Goal: Task Accomplishment & Management: Use online tool/utility

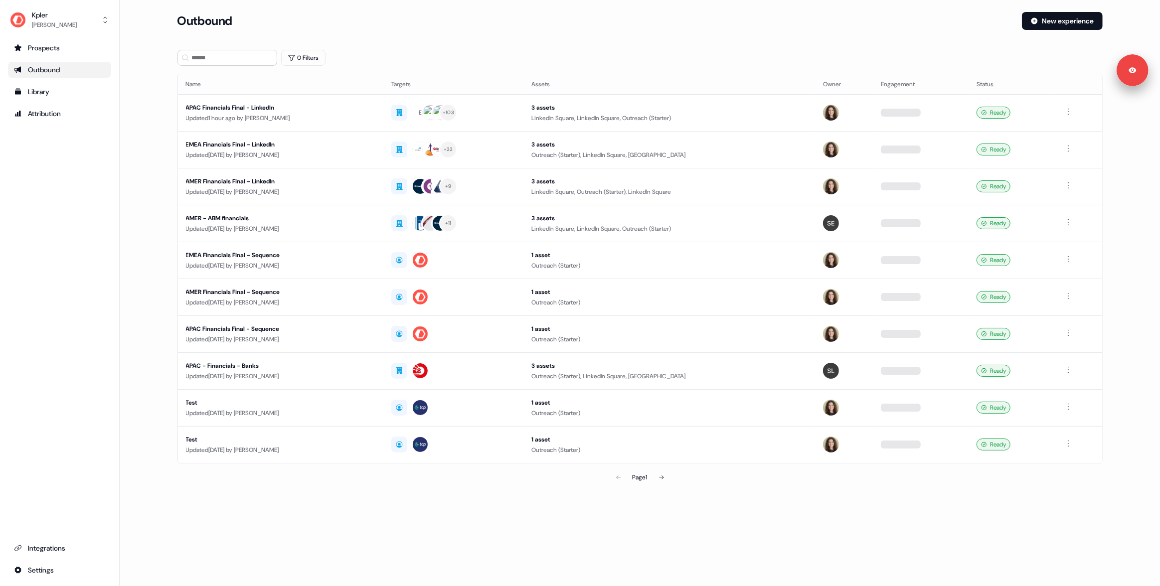
click at [162, 96] on section "Loading... Outbound New experience 0 Filters Name Targets Assets Owner Engageme…" at bounding box center [640, 264] width 957 height 504
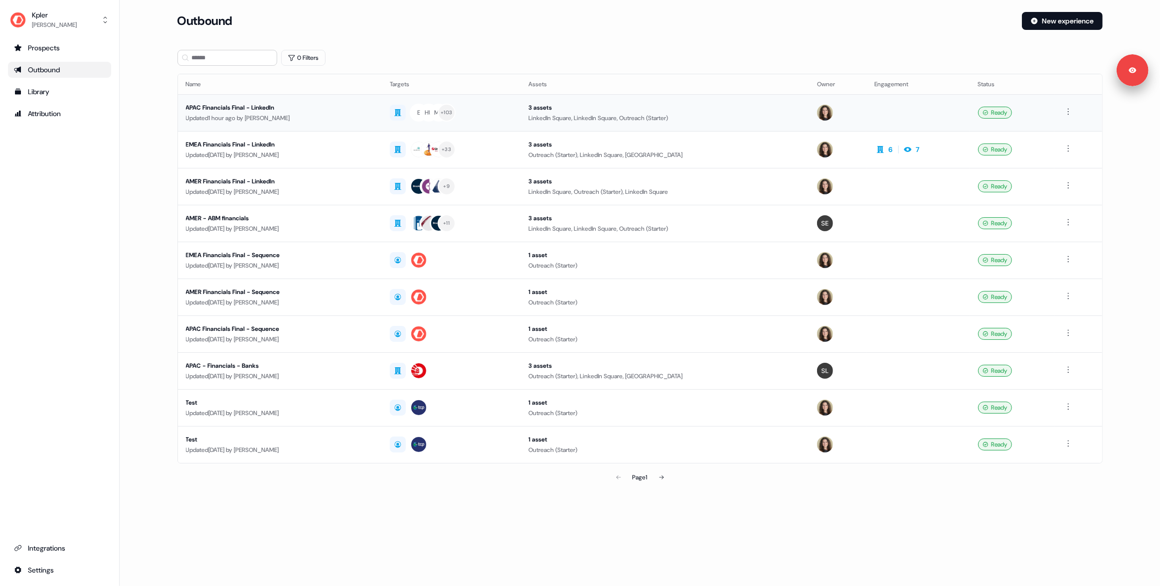
click at [316, 109] on div "APAC Financials Final - LinkedIn" at bounding box center [280, 108] width 188 height 10
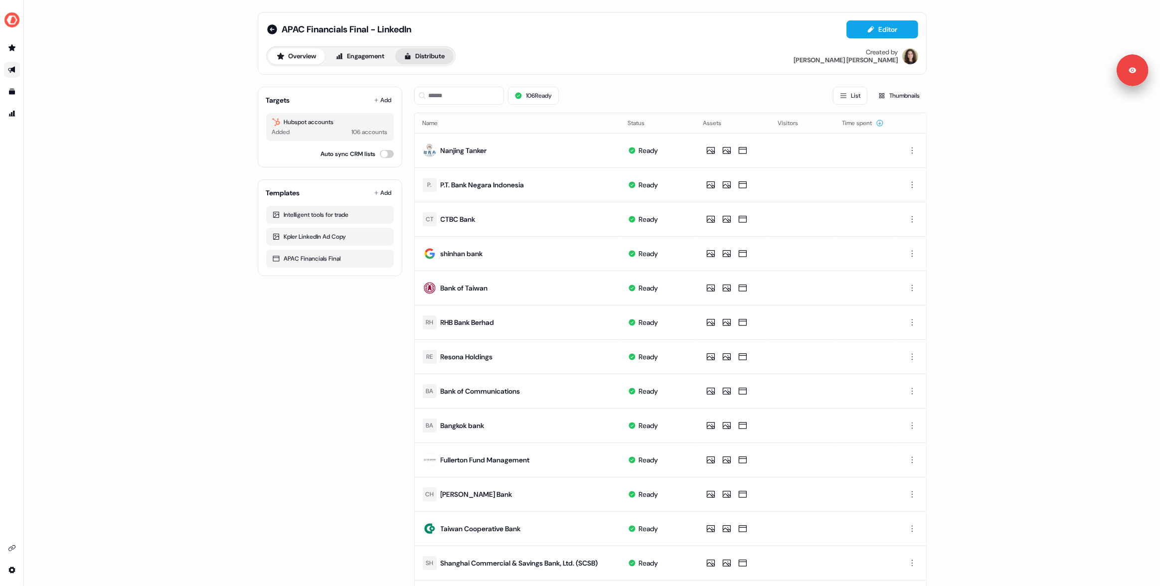
click at [425, 53] on button "Distribute" at bounding box center [424, 56] width 58 height 16
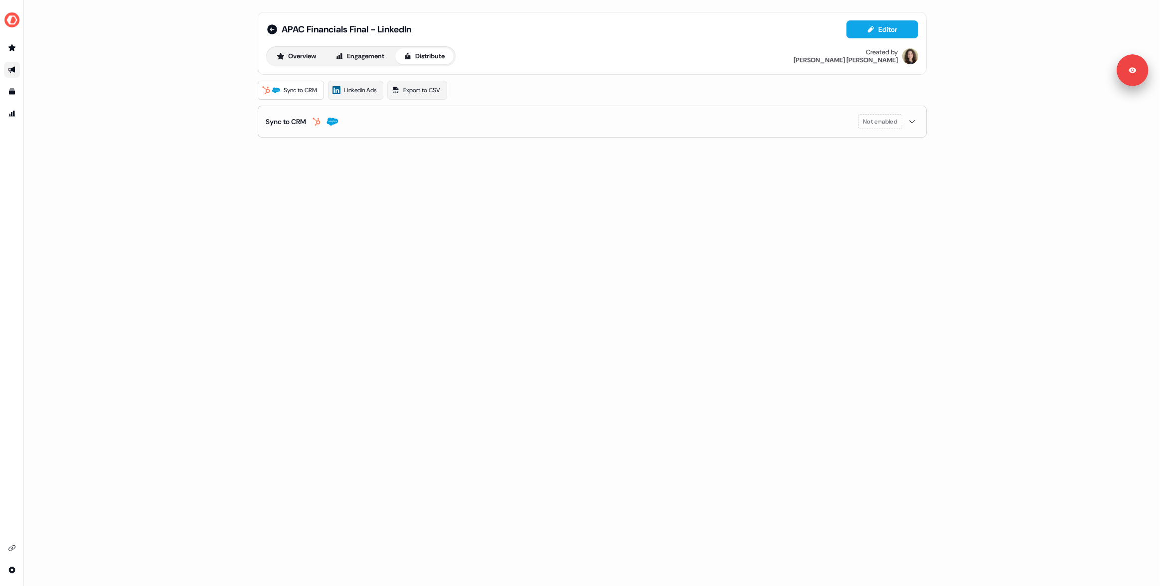
click at [130, 84] on div "APAC Financials Final - LinkedIn Editor Overview Engagement Distribute Created …" at bounding box center [592, 293] width 1136 height 586
click at [182, 98] on div "APAC Financials Final - LinkedIn Editor Overview Engagement Distribute Created …" at bounding box center [592, 293] width 1136 height 586
click at [361, 92] on span "LinkedIn Ads" at bounding box center [361, 90] width 32 height 10
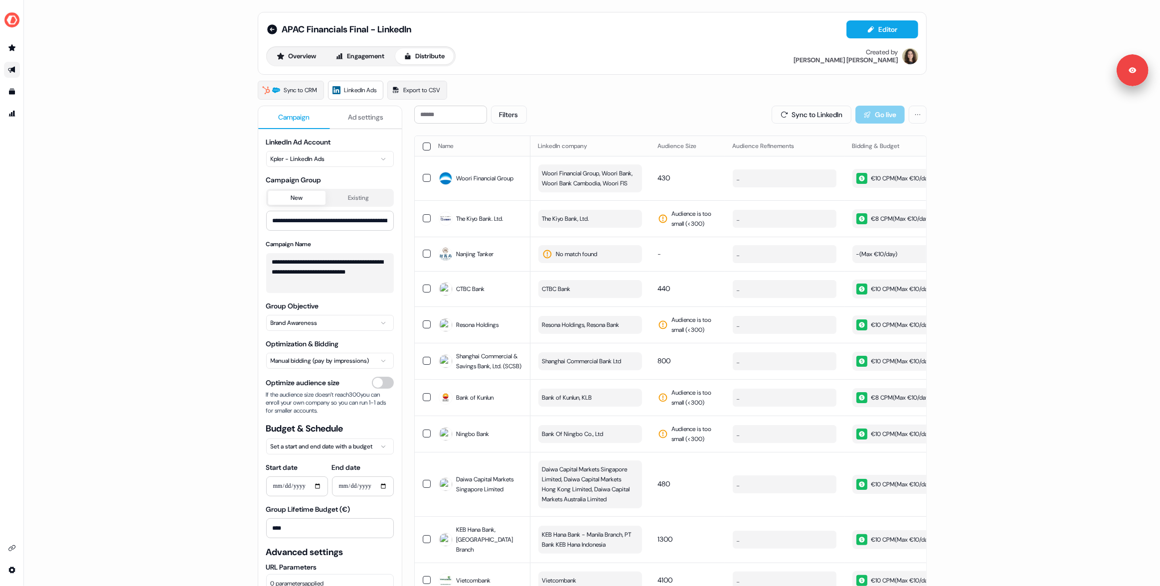
click at [219, 109] on div "**********" at bounding box center [592, 293] width 1136 height 586
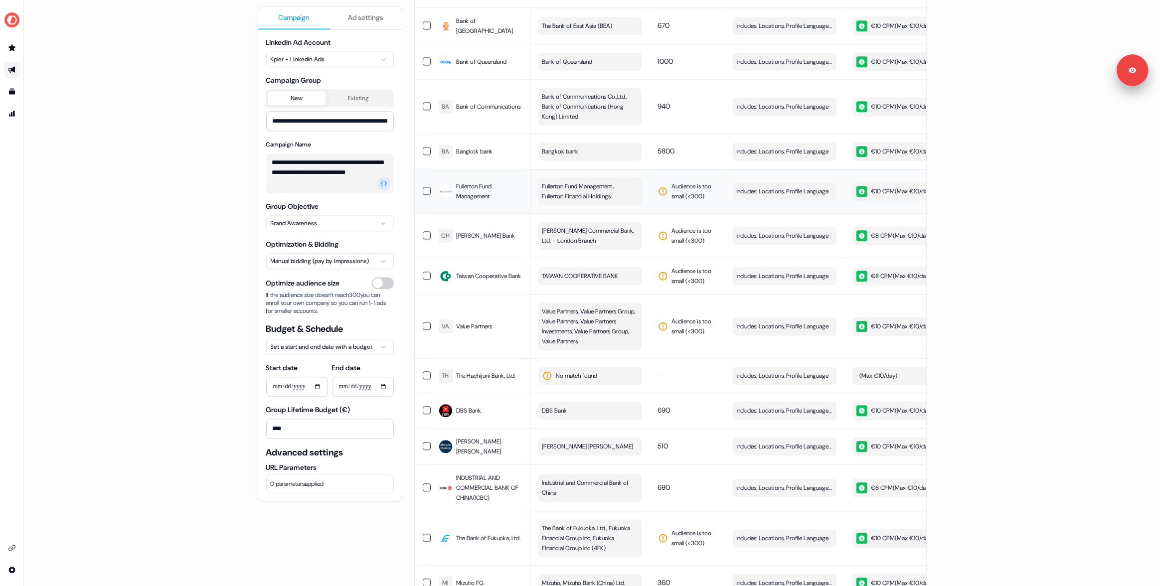
scroll to position [2694, 0]
drag, startPoint x: 213, startPoint y: 187, endPoint x: 206, endPoint y: 190, distance: 8.1
click at [213, 187] on div "**********" at bounding box center [592, 293] width 1136 height 586
drag, startPoint x: 111, startPoint y: 202, endPoint x: 168, endPoint y: 213, distance: 58.3
click at [112, 203] on div "**********" at bounding box center [592, 293] width 1136 height 586
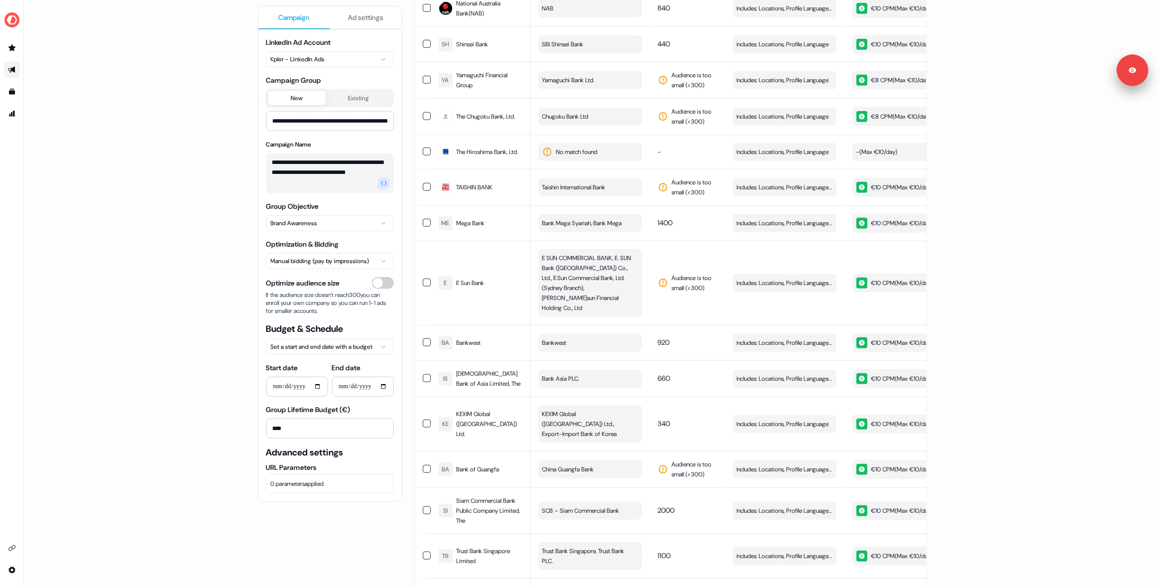
scroll to position [0, 0]
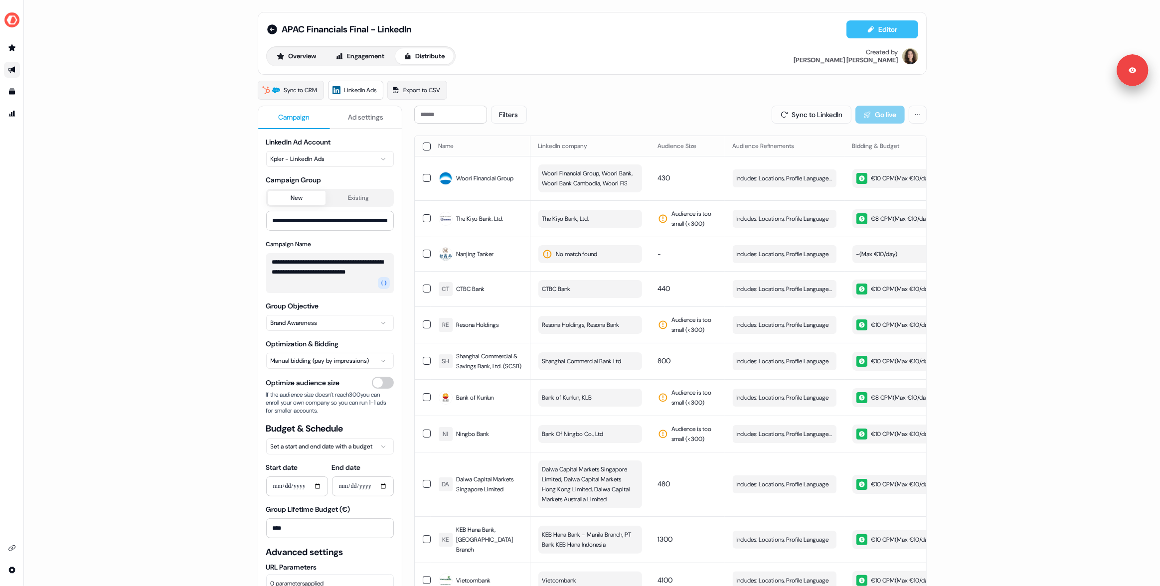
click at [871, 31] on icon at bounding box center [871, 29] width 8 height 8
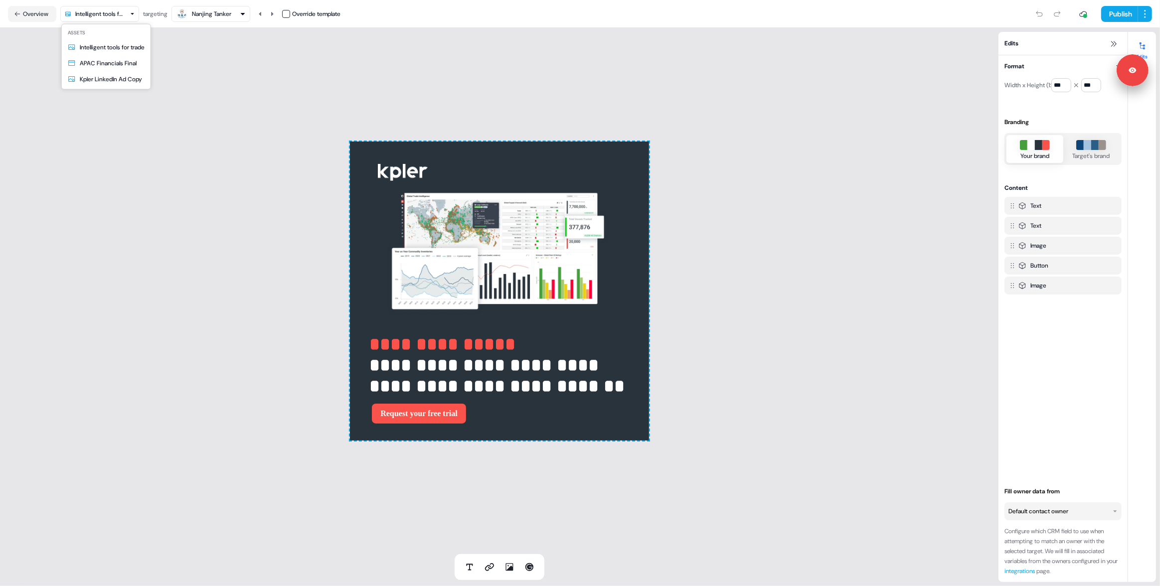
click at [97, 14] on html "**********" at bounding box center [580, 293] width 1160 height 586
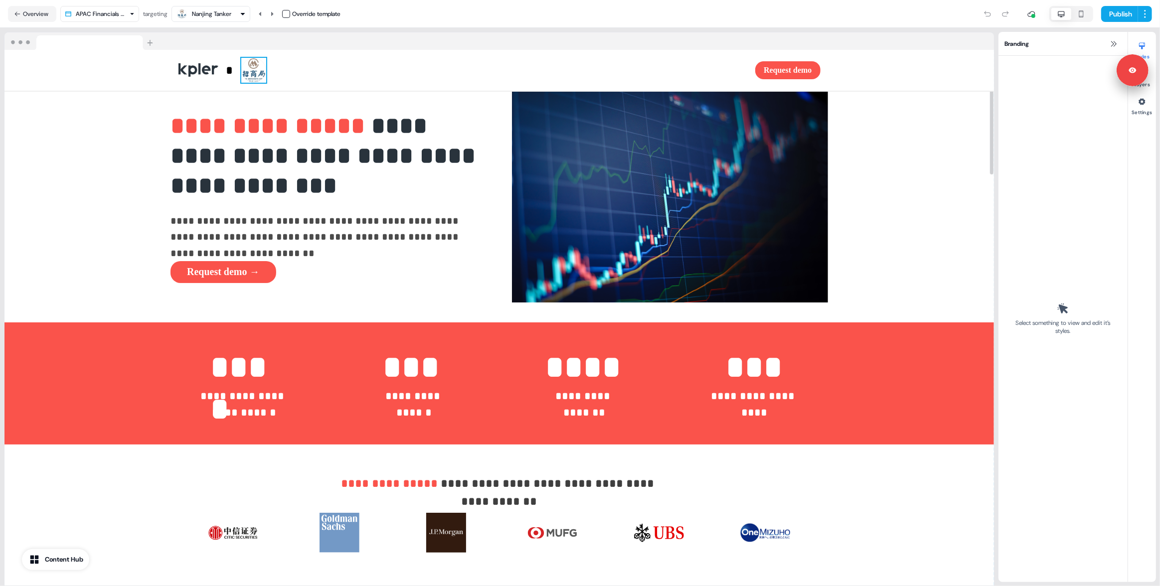
click at [254, 73] on img at bounding box center [253, 70] width 25 height 25
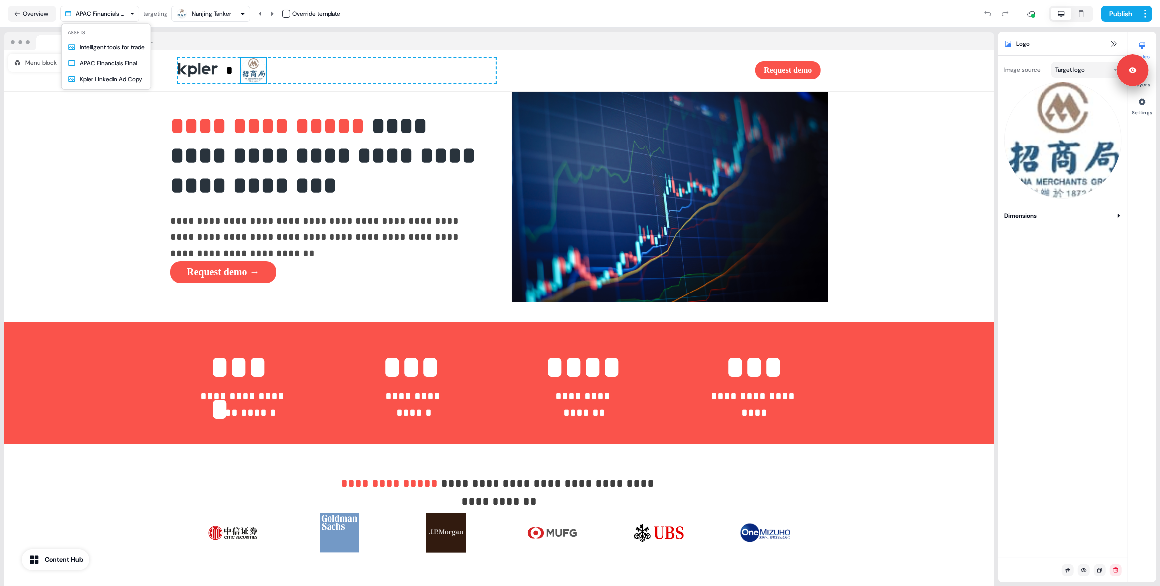
click at [106, 16] on html "**********" at bounding box center [580, 293] width 1160 height 586
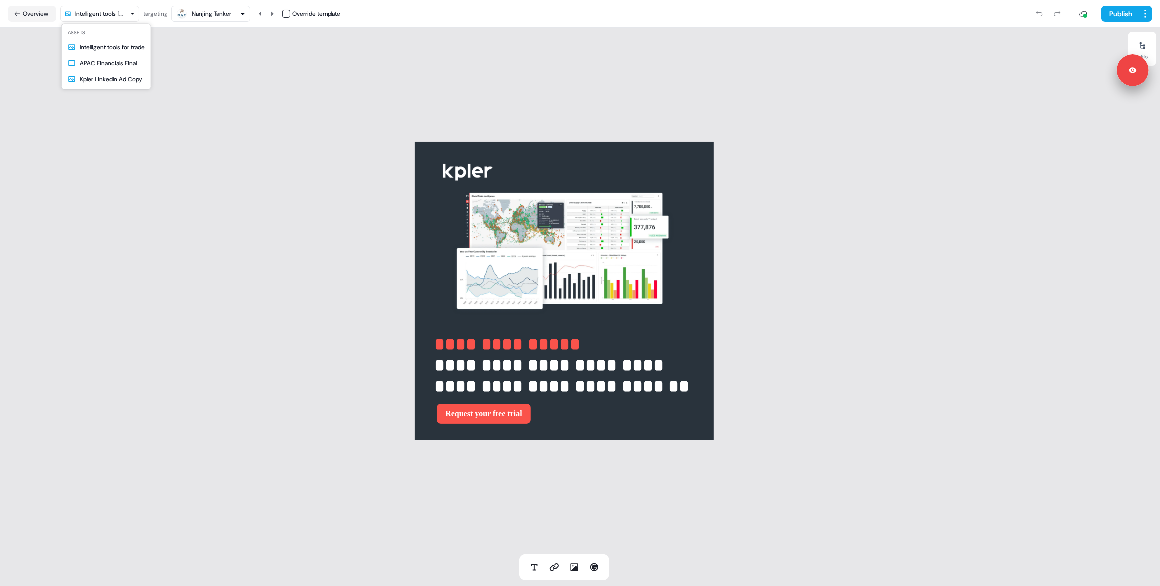
click at [95, 15] on html "**********" at bounding box center [580, 293] width 1160 height 586
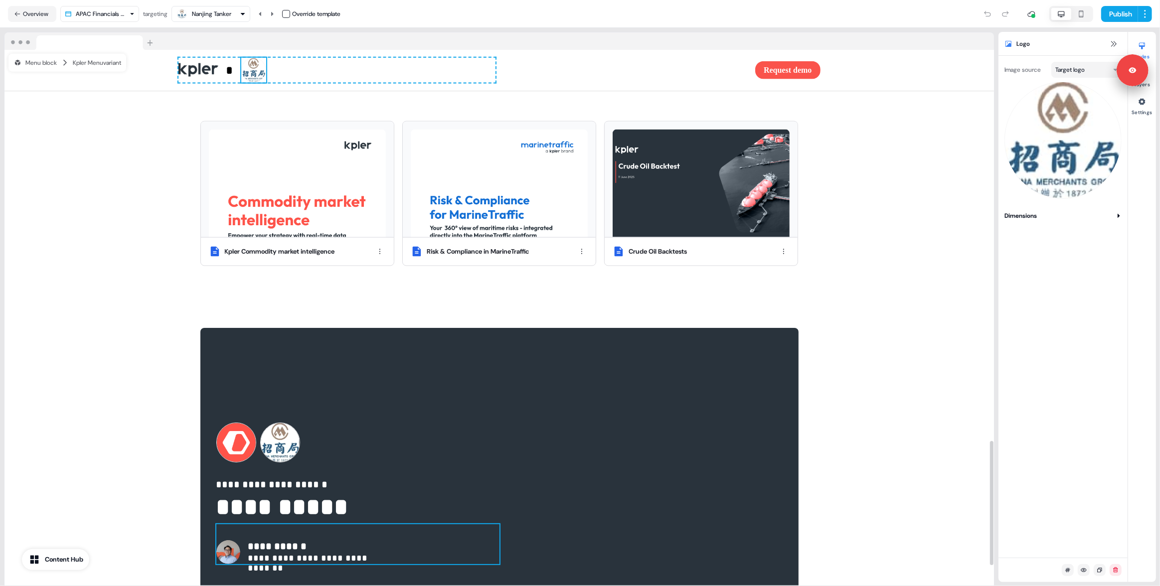
scroll to position [1771, 0]
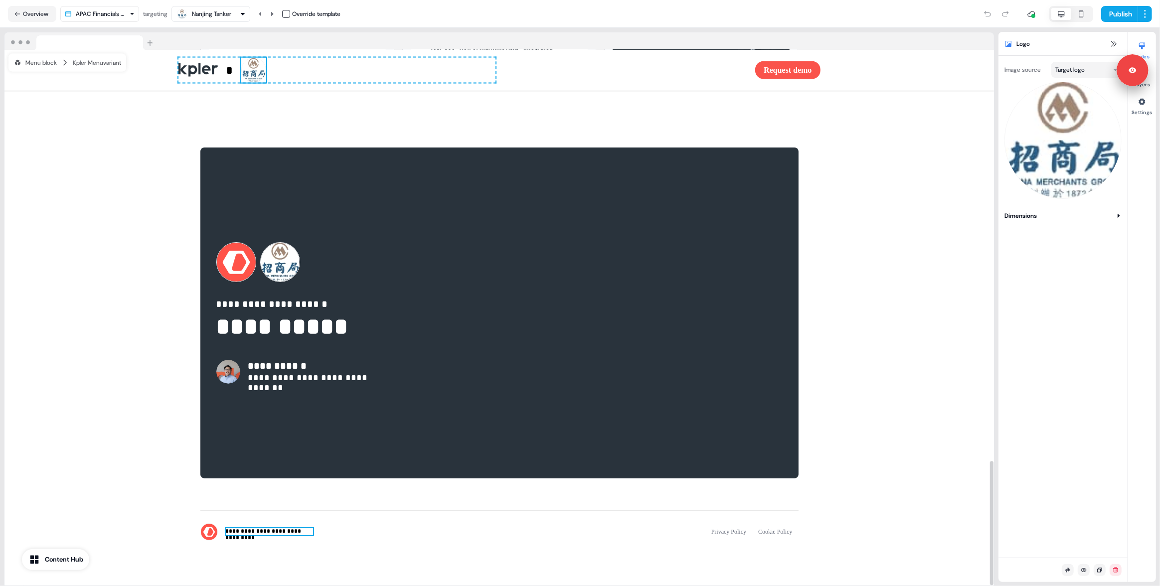
click at [305, 534] on p "**********" at bounding box center [269, 532] width 87 height 7
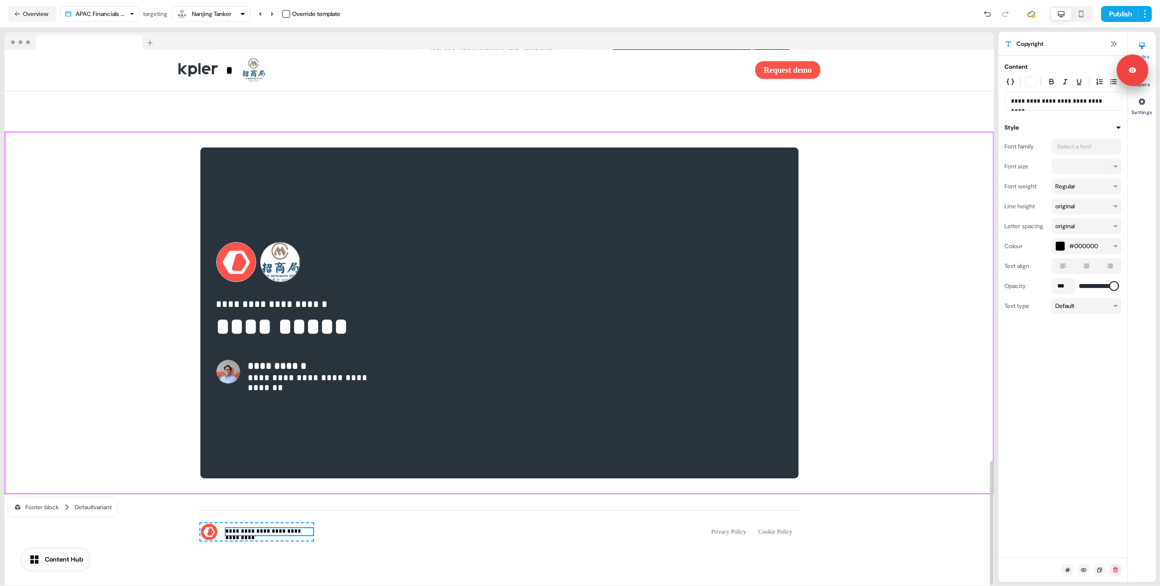
drag, startPoint x: 94, startPoint y: 201, endPoint x: 162, endPoint y: 57, distance: 159.1
click at [94, 201] on div "**********" at bounding box center [499, 313] width 990 height 363
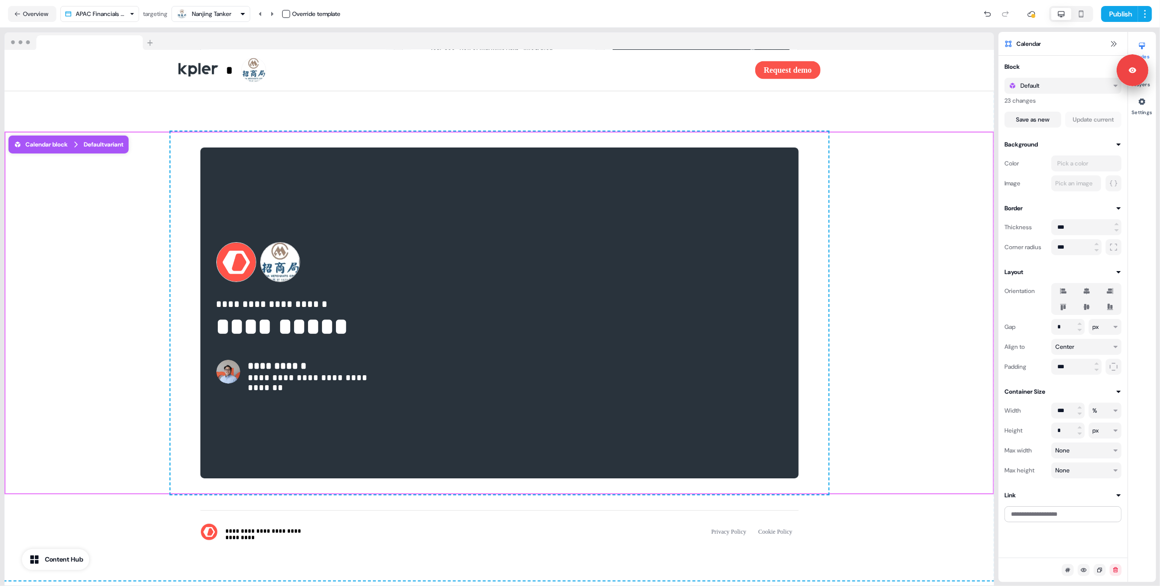
drag, startPoint x: 16, startPoint y: 10, endPoint x: 26, endPoint y: 12, distance: 10.2
click at [16, 10] on icon at bounding box center [17, 13] width 7 height 7
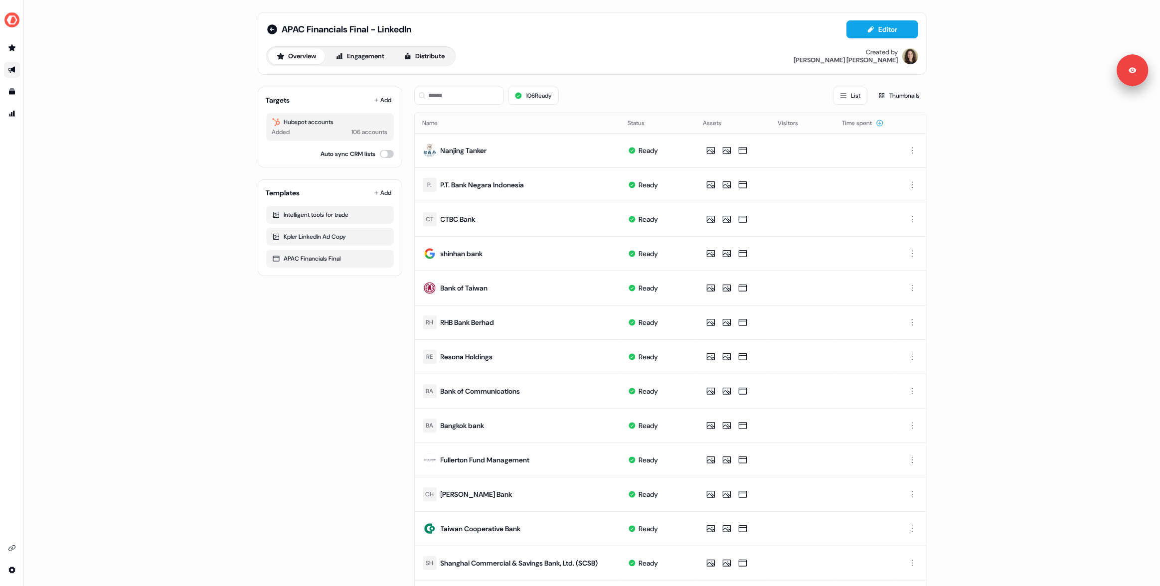
click at [103, 232] on div "APAC Financials Final - LinkedIn Editor Overview Engagement Distribute Created …" at bounding box center [592, 293] width 1136 height 586
click at [440, 57] on button "Distribute" at bounding box center [424, 56] width 58 height 16
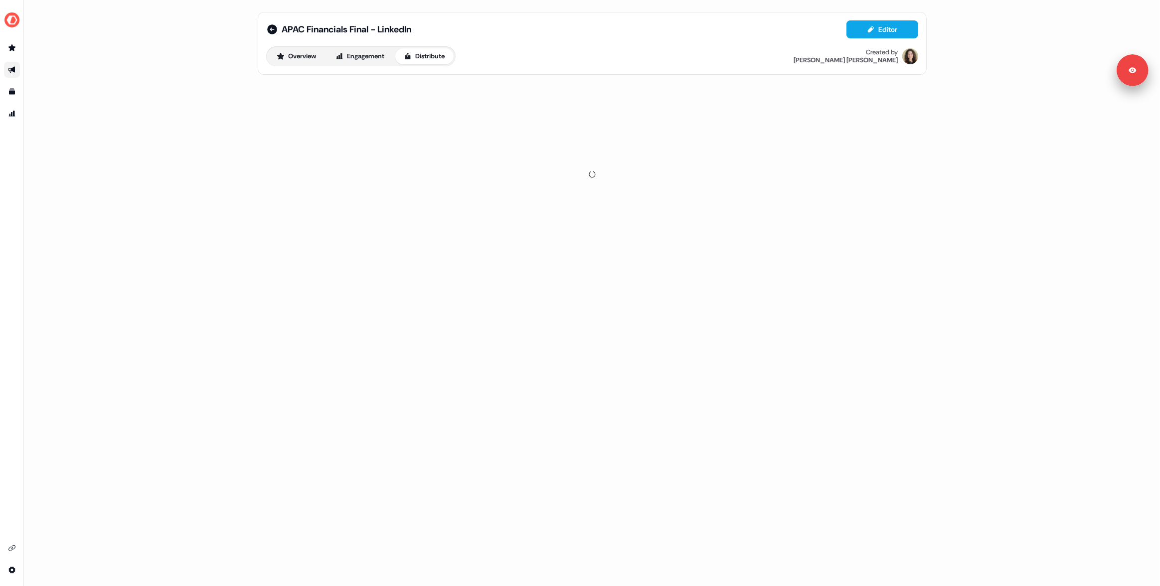
click at [223, 165] on div "APAC Financials Final - LinkedIn Editor Overview Engagement Distribute Created …" at bounding box center [592, 293] width 1136 height 586
drag, startPoint x: 363, startPoint y: 88, endPoint x: 264, endPoint y: 150, distance: 115.8
click at [363, 88] on span "LinkedIn Ads" at bounding box center [361, 90] width 32 height 10
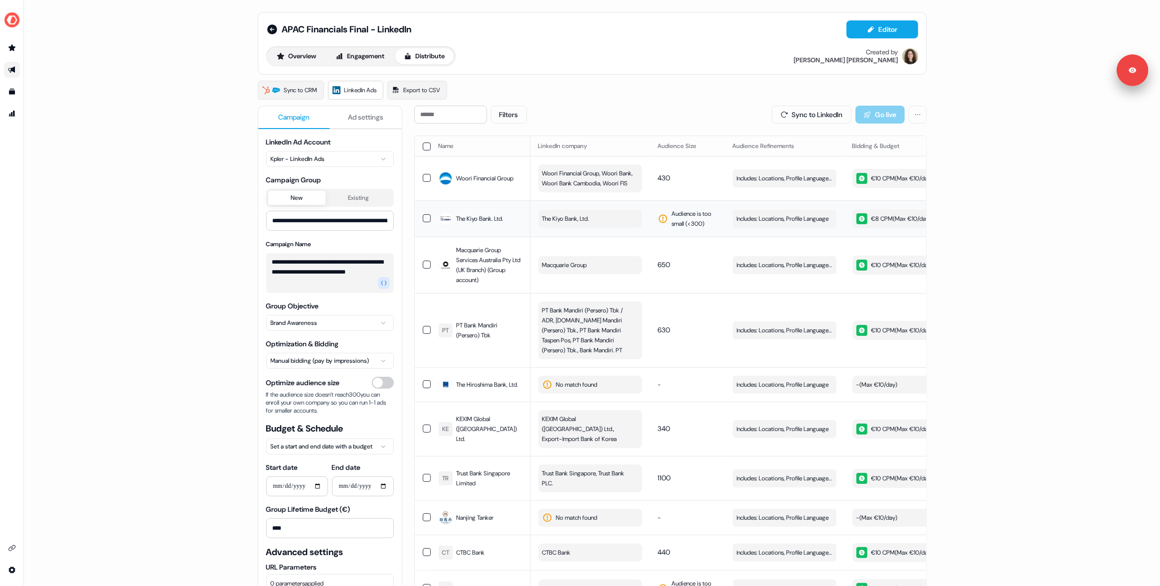
drag, startPoint x: 181, startPoint y: 236, endPoint x: 435, endPoint y: 242, distance: 254.9
click at [186, 237] on div "**********" at bounding box center [592, 293] width 1136 height 586
click at [425, 144] on button "button" at bounding box center [427, 147] width 8 height 8
click at [734, 119] on button "Update Audience" at bounding box center [757, 115] width 82 height 18
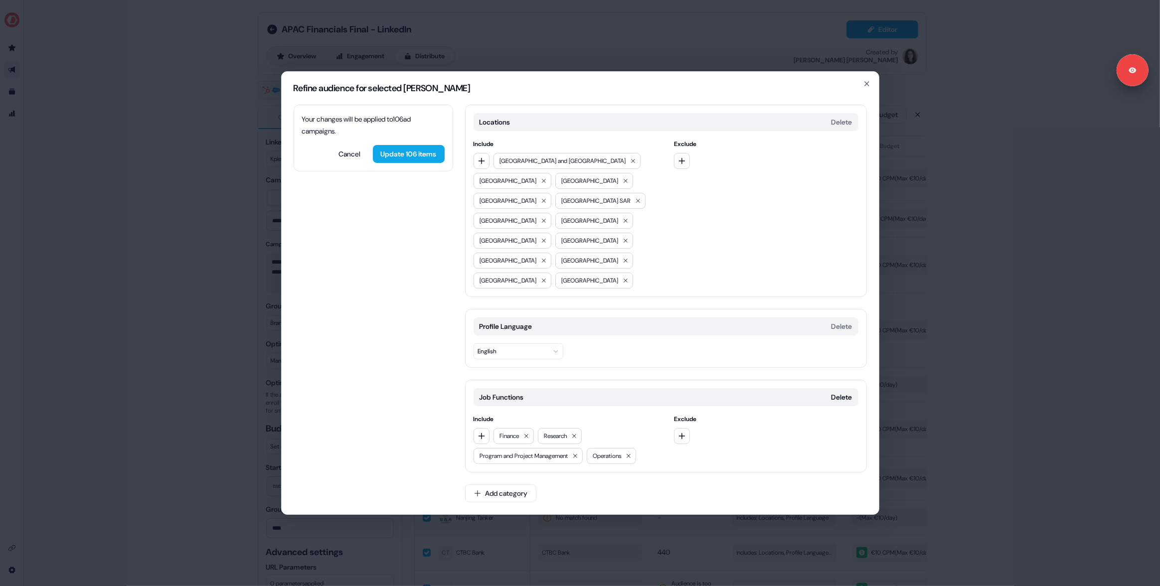
drag, startPoint x: 104, startPoint y: 213, endPoint x: 174, endPoint y: 236, distance: 72.9
click at [106, 214] on div "Refine audience for selected [PERSON_NAME] Your changes will be applied to 106 …" at bounding box center [580, 293] width 1160 height 586
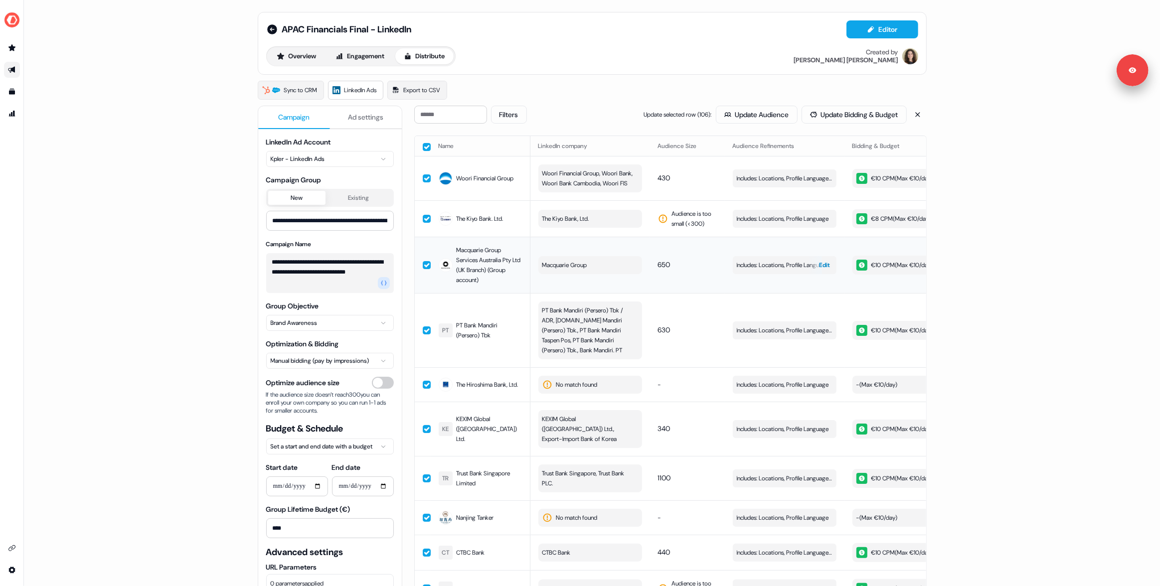
click at [813, 274] on div "button" at bounding box center [815, 265] width 14 height 18
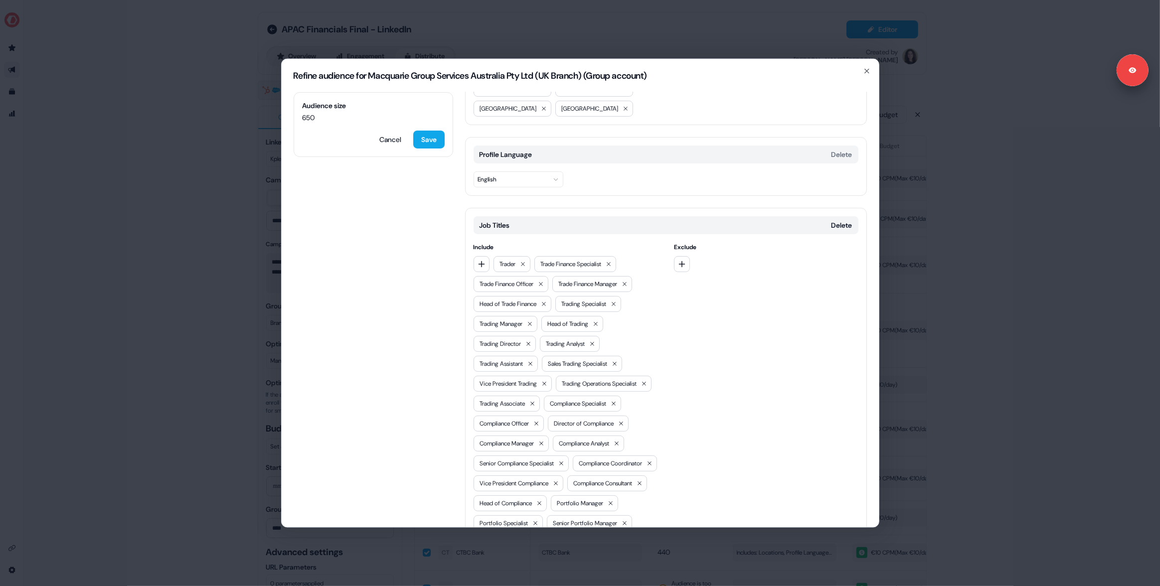
scroll to position [168, 0]
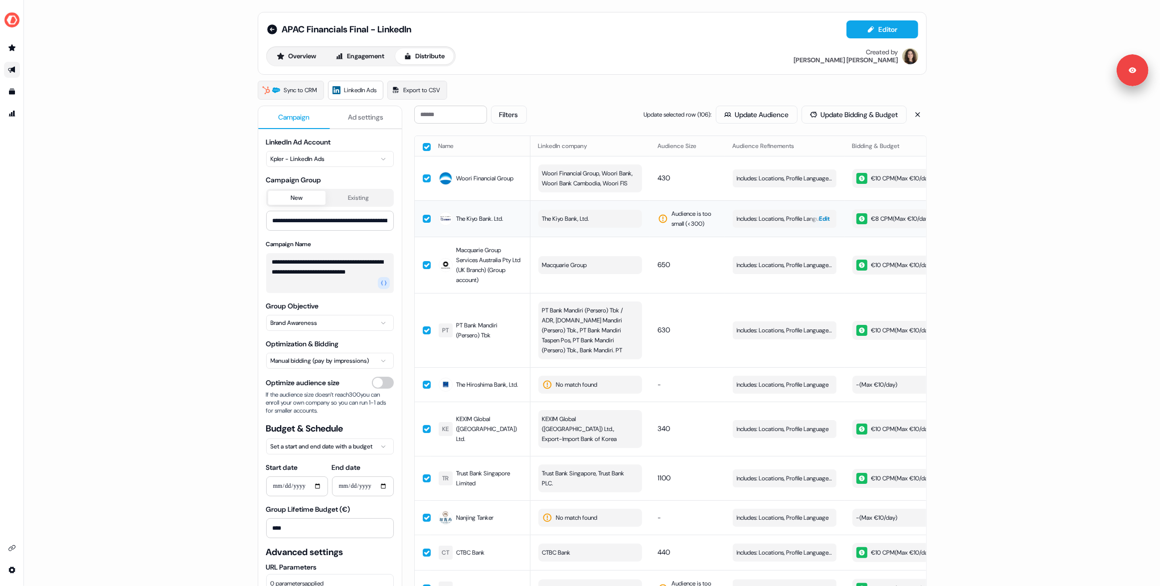
click at [820, 224] on span "Edit" at bounding box center [825, 219] width 11 height 10
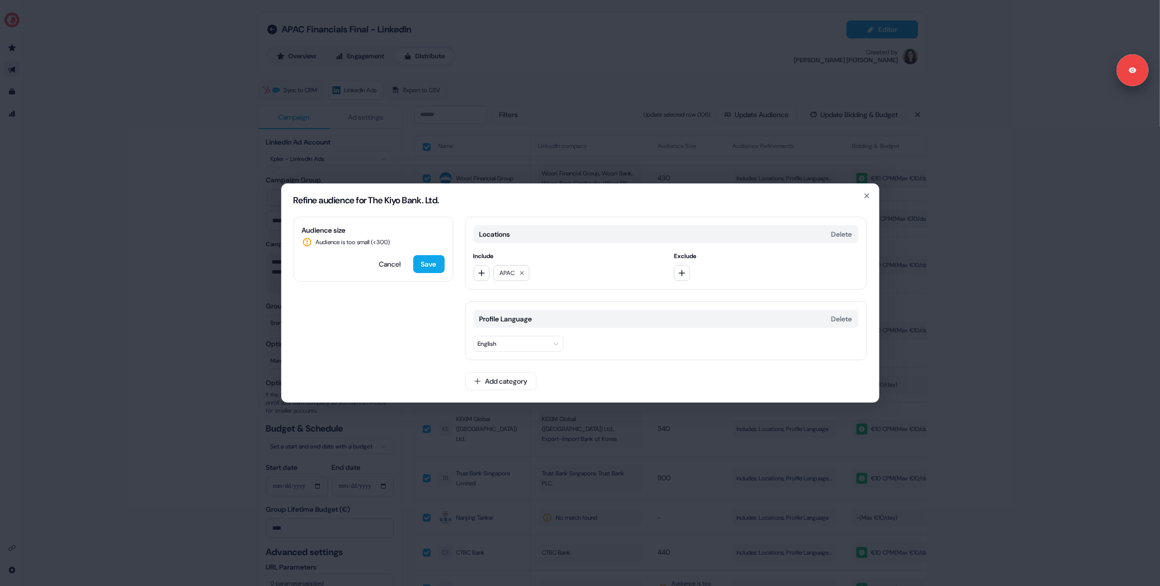
click at [592, 148] on div "Refine audience for The Kiyo Bank. Ltd. Audience size Audience is too small (< …" at bounding box center [580, 293] width 1160 height 586
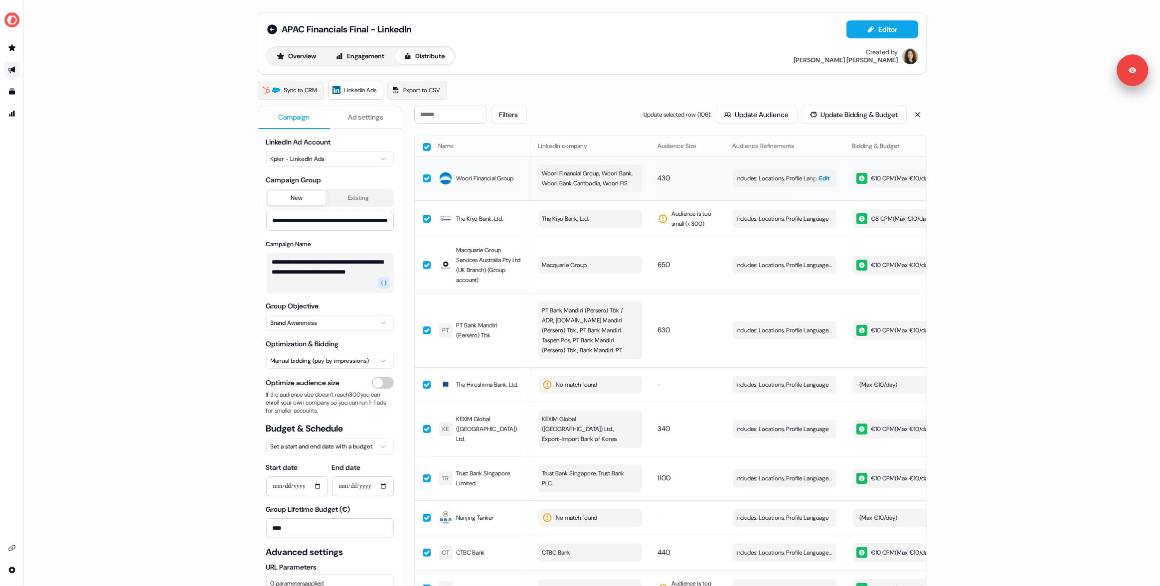
click at [820, 182] on span "Edit" at bounding box center [825, 179] width 11 height 10
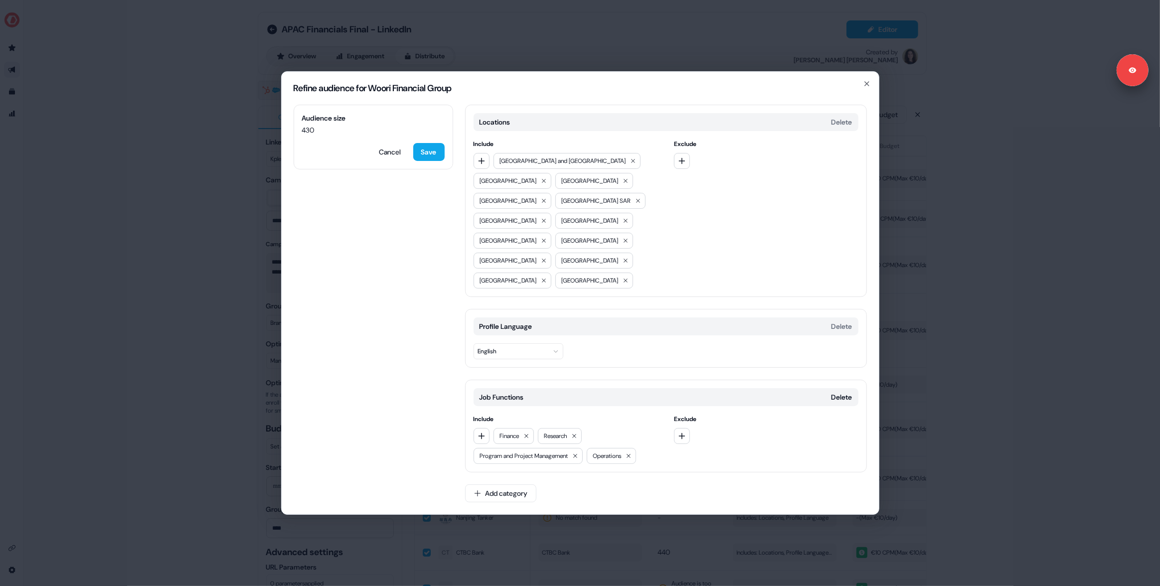
drag, startPoint x: 116, startPoint y: 341, endPoint x: 186, endPoint y: 368, distance: 74.8
click at [116, 341] on div "Refine audience for Woori Financial Group Audience size 430 Cancel Save Locatio…" at bounding box center [580, 293] width 1160 height 586
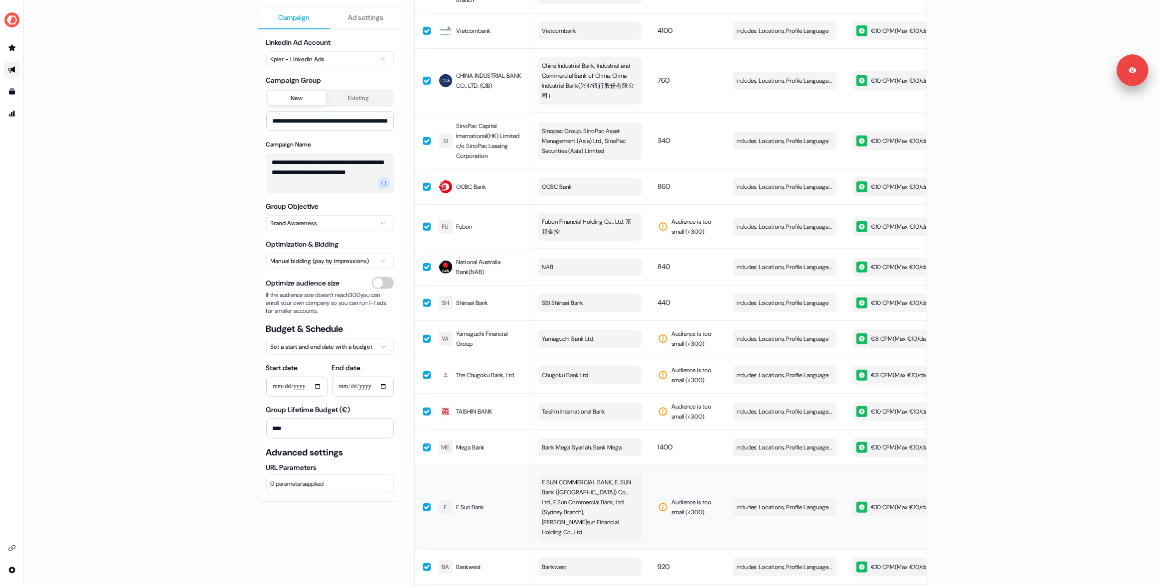
scroll to position [926, 0]
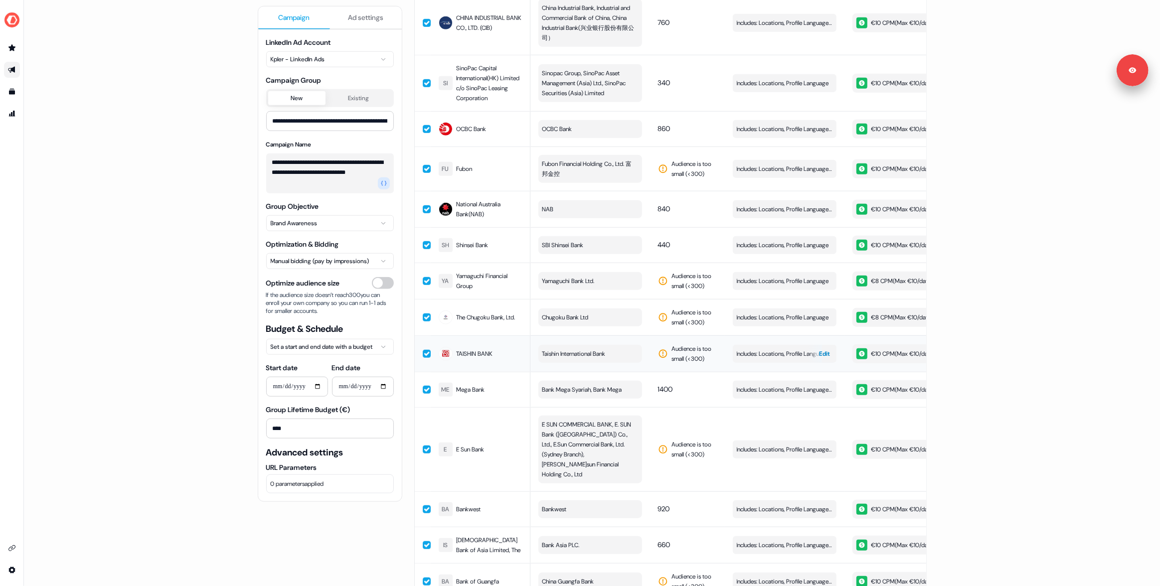
click at [820, 352] on span "Edit" at bounding box center [825, 354] width 11 height 10
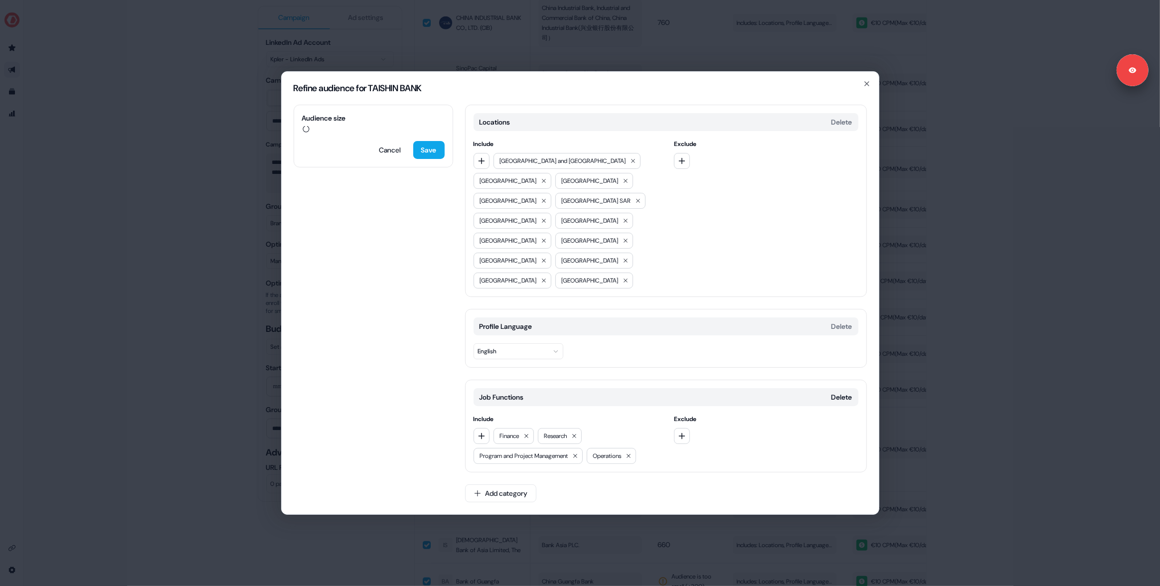
click at [111, 328] on div "Refine audience for TAISHIN BANK Audience size Cancel Save Locations Delete Inc…" at bounding box center [580, 293] width 1160 height 586
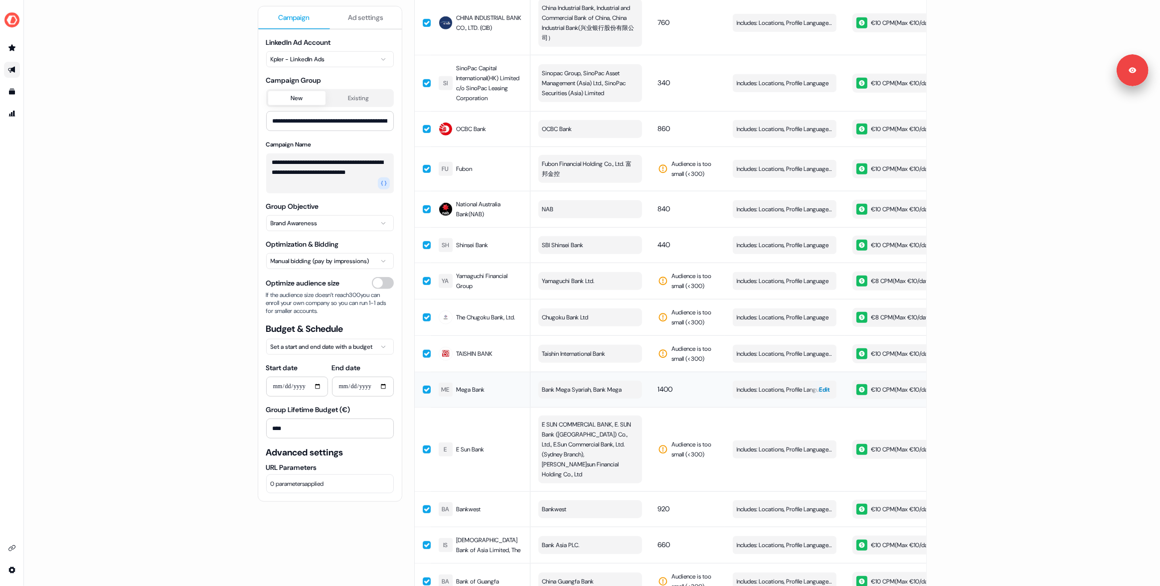
click at [825, 387] on span "Edit" at bounding box center [825, 390] width 11 height 10
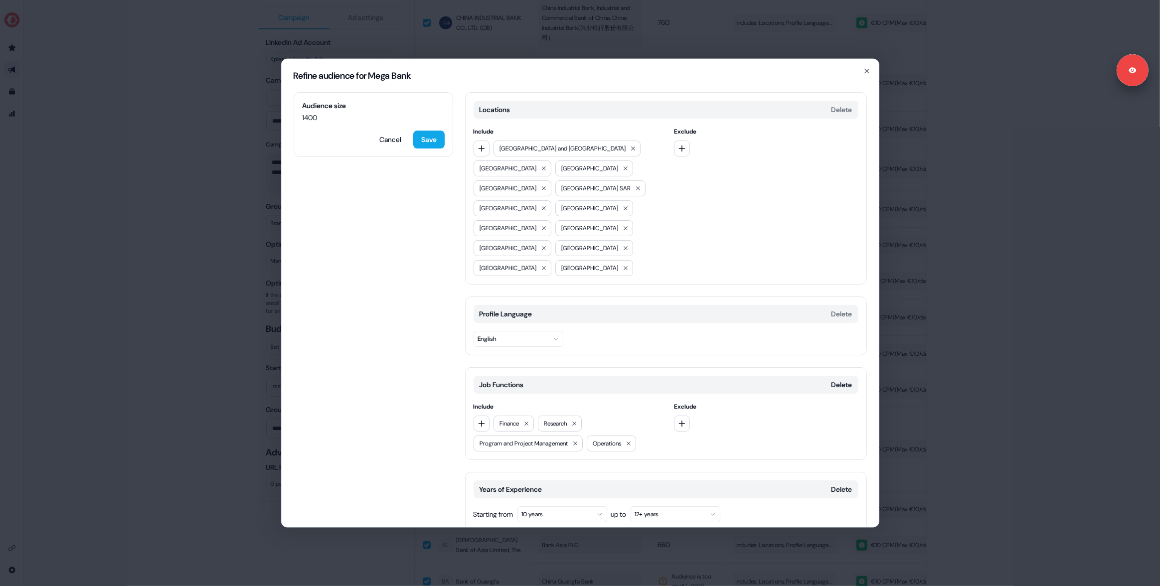
click at [510, 543] on button "Add category" at bounding box center [500, 552] width 71 height 18
type input "*"
click at [497, 457] on div "Job Levels" at bounding box center [537, 460] width 143 height 16
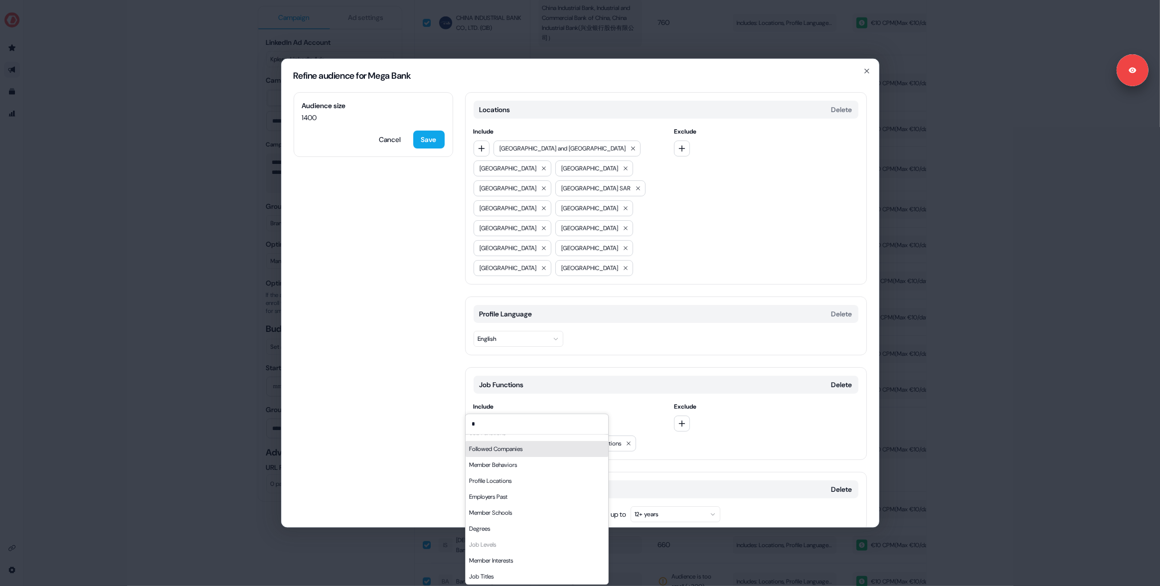
scroll to position [89, 0]
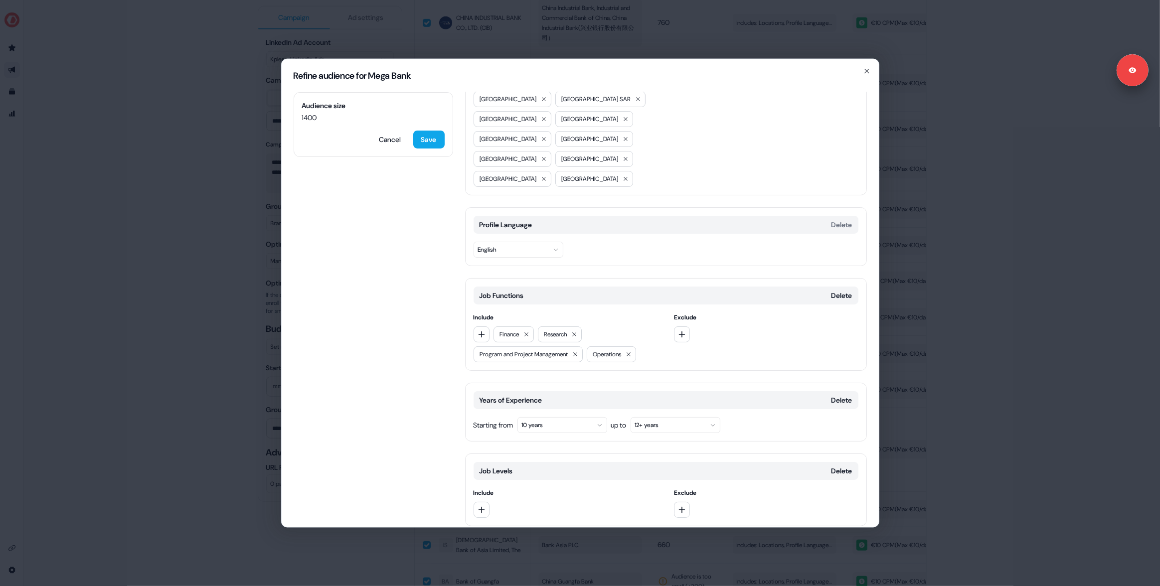
click at [510, 539] on button "Add category" at bounding box center [500, 548] width 71 height 18
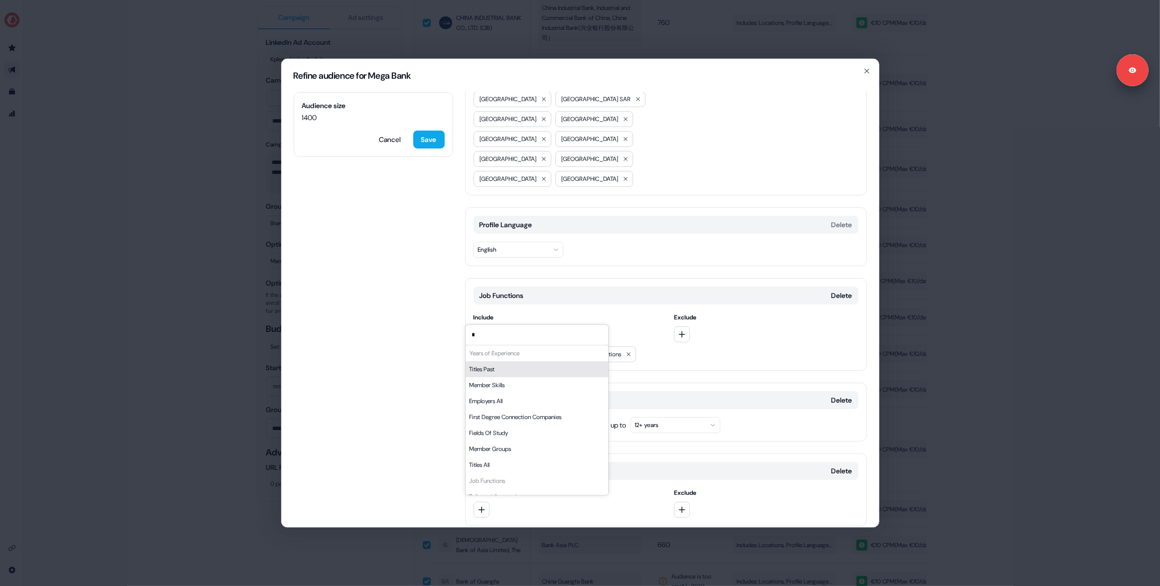
drag, startPoint x: 405, startPoint y: 466, endPoint x: 461, endPoint y: 466, distance: 55.9
click at [405, 465] on div "Audience size 1400 Cancel Save Locations Delete Include [GEOGRAPHIC_DATA] and […" at bounding box center [580, 309] width 597 height 435
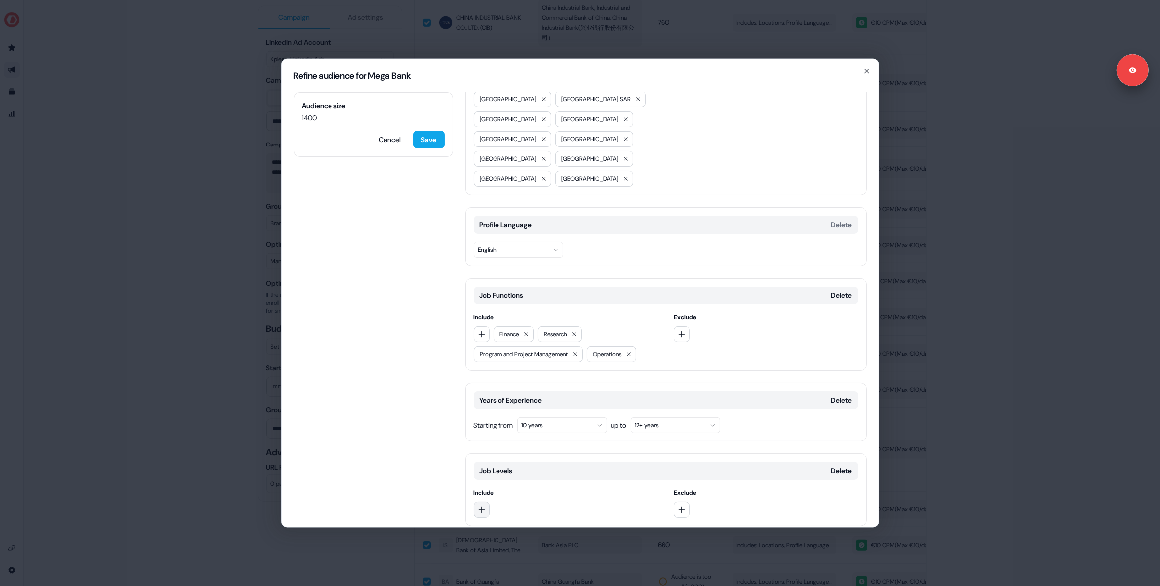
drag, startPoint x: 473, startPoint y: 463, endPoint x: 479, endPoint y: 467, distance: 7.2
click at [474, 502] on button "button" at bounding box center [482, 510] width 16 height 16
drag, startPoint x: 503, startPoint y: 387, endPoint x: 500, endPoint y: 398, distance: 11.5
click at [503, 387] on div "Manager" at bounding box center [545, 383] width 139 height 16
click at [486, 502] on button "button" at bounding box center [482, 510] width 16 height 16
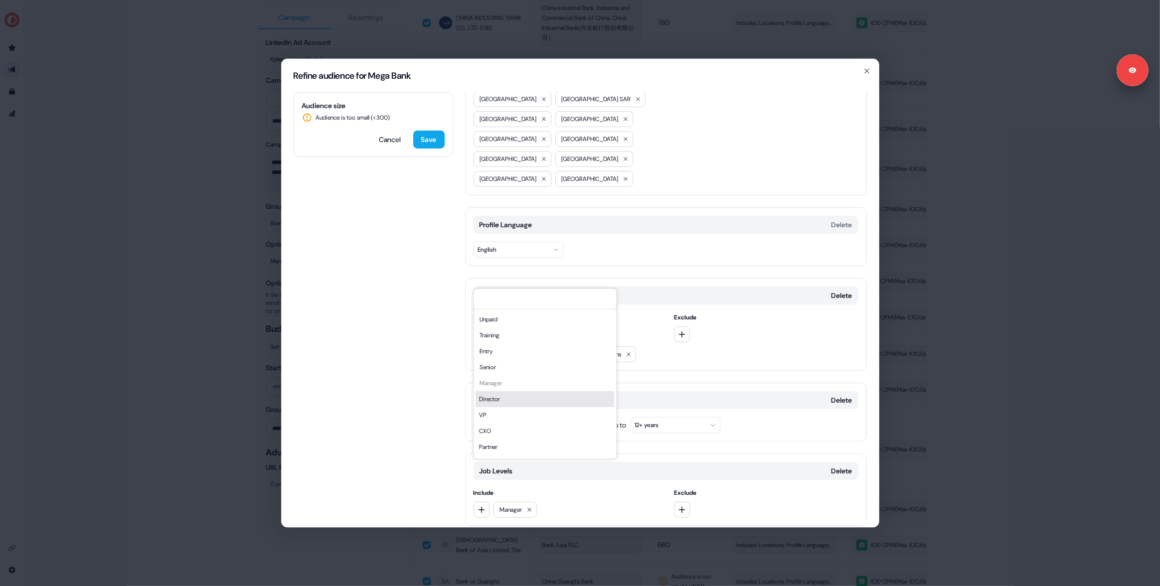
drag, startPoint x: 492, startPoint y: 397, endPoint x: 488, endPoint y: 404, distance: 8.5
click at [492, 397] on div "Director" at bounding box center [545, 399] width 139 height 16
drag, startPoint x: 483, startPoint y: 471, endPoint x: 485, endPoint y: 462, distance: 9.1
click at [483, 506] on icon "button" at bounding box center [482, 510] width 8 height 8
drag, startPoint x: 488, startPoint y: 418, endPoint x: 473, endPoint y: 453, distance: 38.0
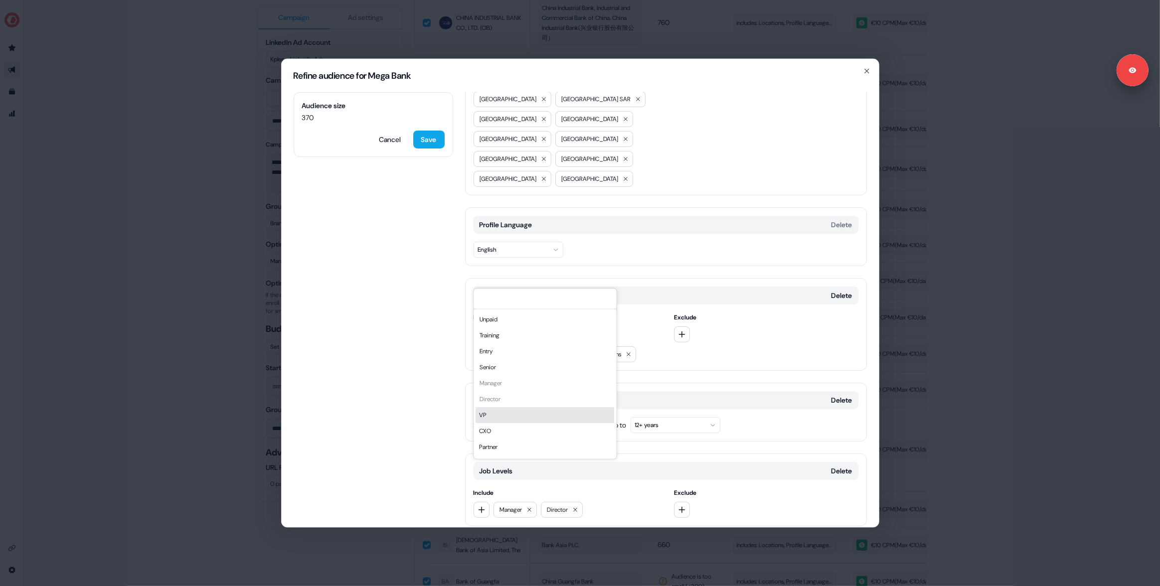
click at [487, 418] on div "VP" at bounding box center [545, 415] width 139 height 16
drag, startPoint x: 478, startPoint y: 470, endPoint x: 488, endPoint y: 461, distance: 13.4
click at [479, 506] on icon "button" at bounding box center [482, 510] width 8 height 8
drag, startPoint x: 494, startPoint y: 434, endPoint x: 492, endPoint y: 441, distance: 6.8
click at [494, 434] on div "CXO" at bounding box center [545, 431] width 139 height 16
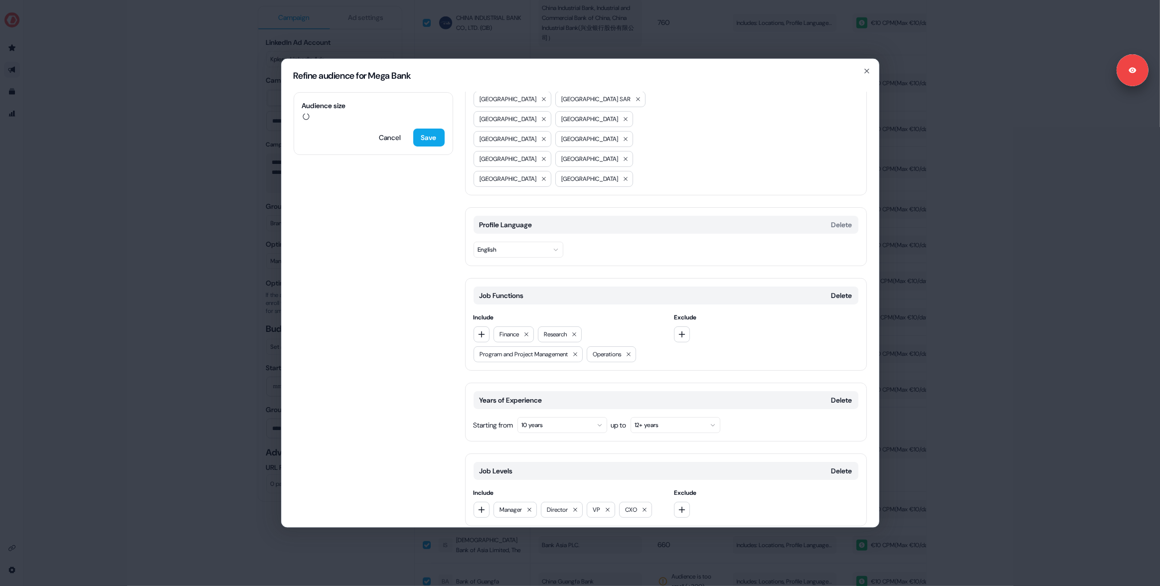
click at [395, 420] on div "Audience size Cancel Save Locations Delete Include [GEOGRAPHIC_DATA] and [GEOGR…" at bounding box center [580, 309] width 597 height 435
click at [479, 507] on icon "button" at bounding box center [481, 510] width 6 height 6
click at [424, 347] on div "Audience size 410 Cancel Save Locations Delete Include [GEOGRAPHIC_DATA] and [G…" at bounding box center [580, 309] width 597 height 435
click at [479, 506] on icon "button" at bounding box center [482, 510] width 8 height 8
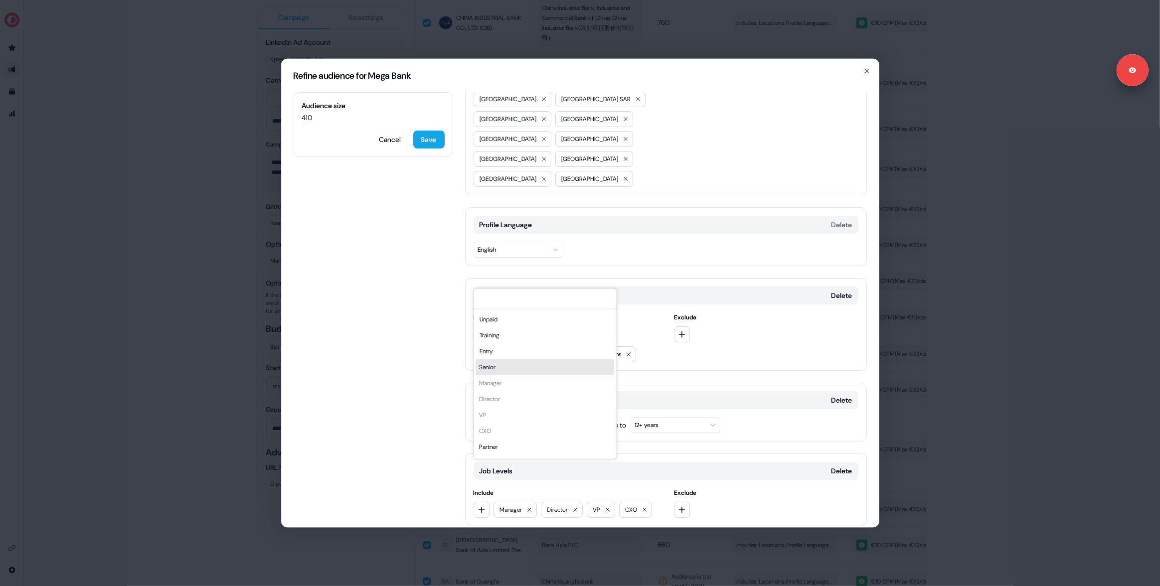
click at [407, 360] on div "Audience size 410 Cancel Save Locations Delete Include [GEOGRAPHIC_DATA] and [G…" at bounding box center [580, 309] width 597 height 435
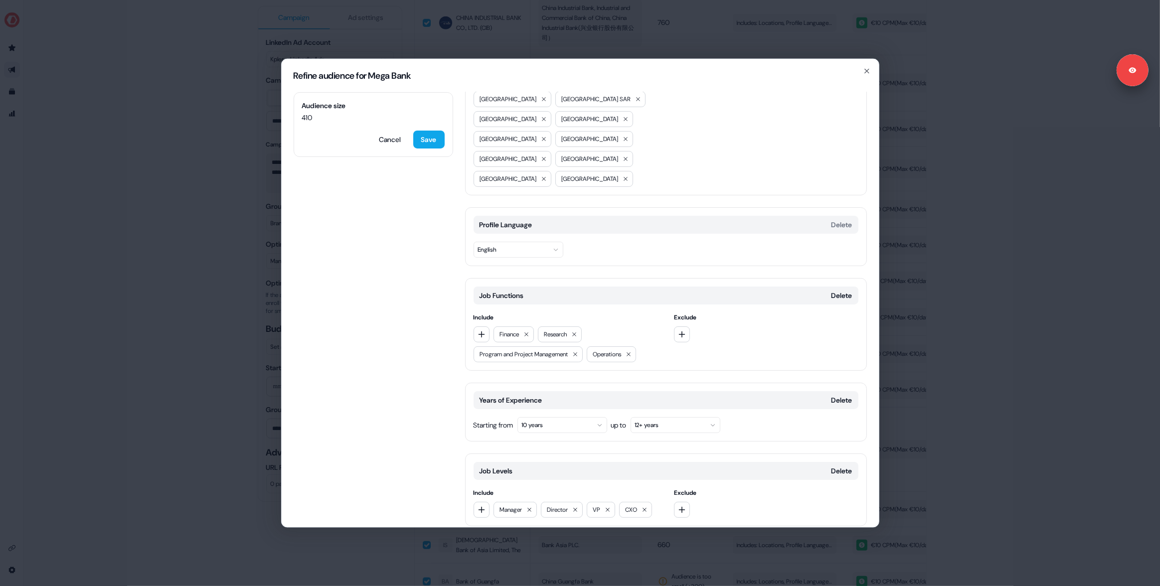
click at [445, 383] on div "Audience size 410 Cancel Save Locations Delete Include [GEOGRAPHIC_DATA] and [G…" at bounding box center [580, 309] width 597 height 435
click at [836, 466] on button "Delete" at bounding box center [842, 471] width 21 height 10
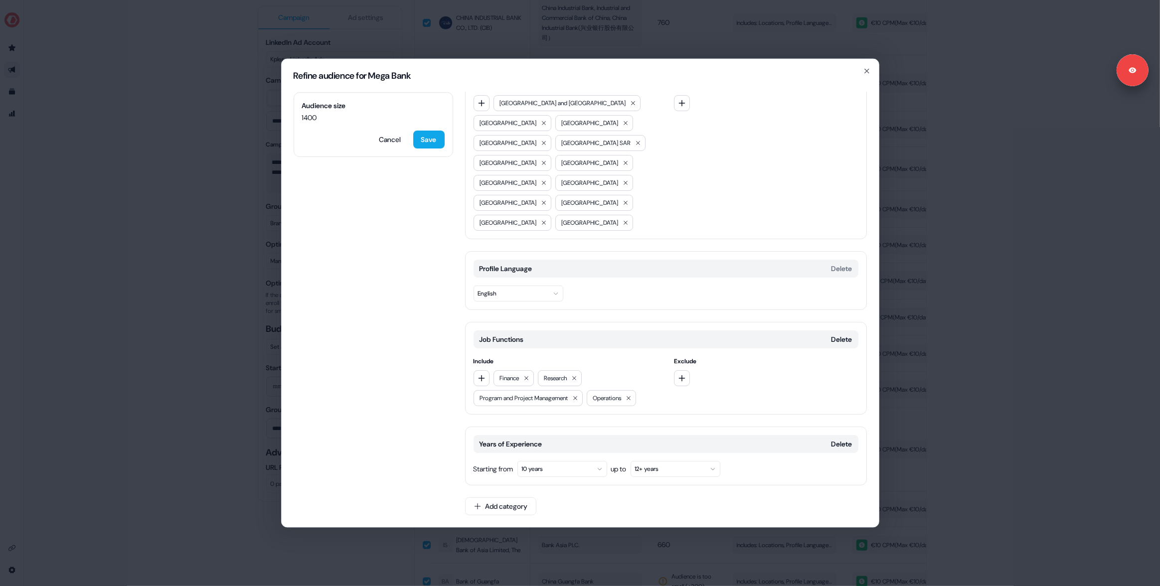
scroll to position [4, 0]
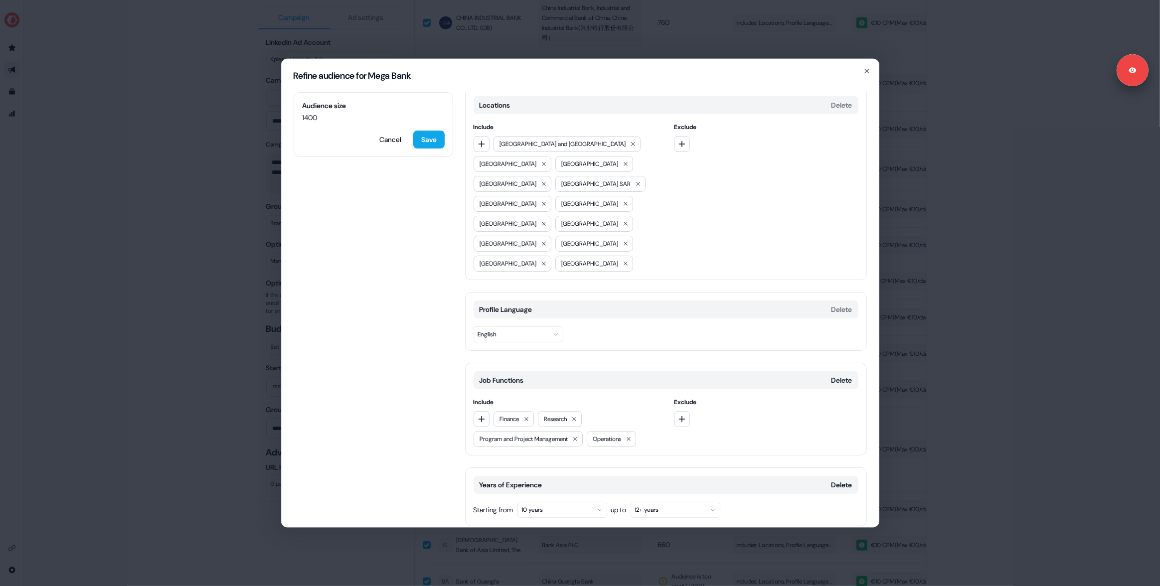
drag, startPoint x: 8, startPoint y: 281, endPoint x: 48, endPoint y: 281, distance: 39.9
click at [31, 283] on div "Refine audience for Mega Bank Audience size 1400 Cancel Save Locations Delete I…" at bounding box center [580, 293] width 1160 height 586
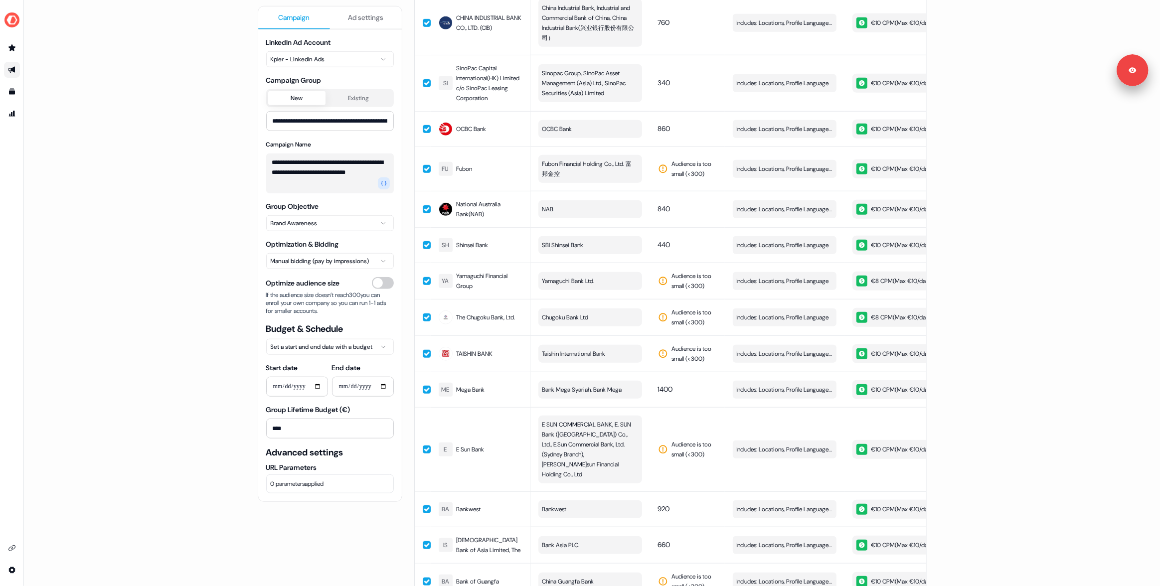
click at [101, 279] on div "**********" at bounding box center [592, 293] width 1136 height 586
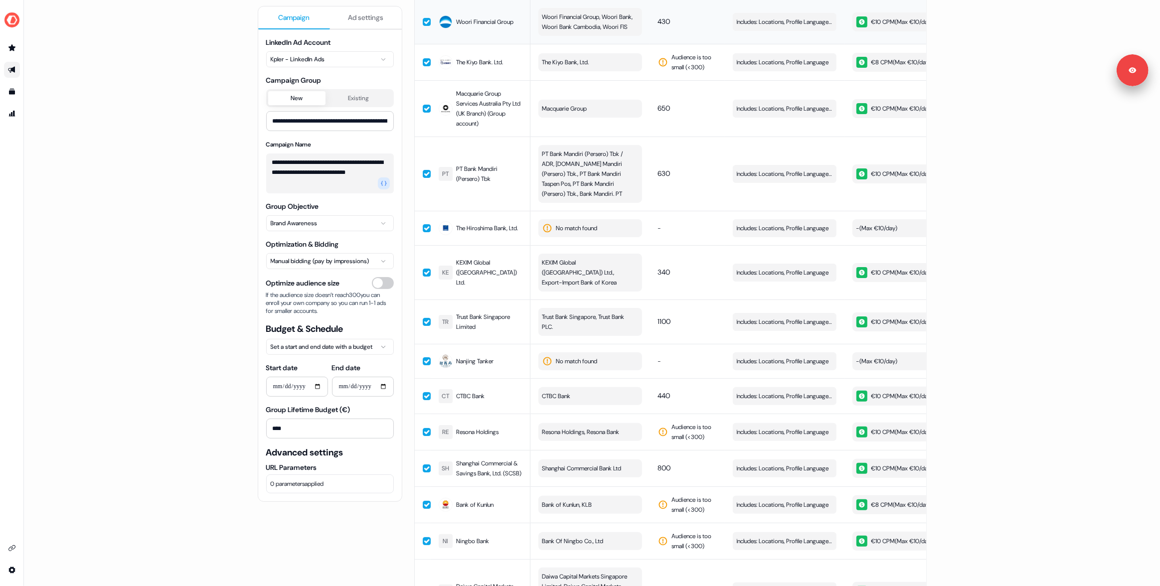
scroll to position [0, 0]
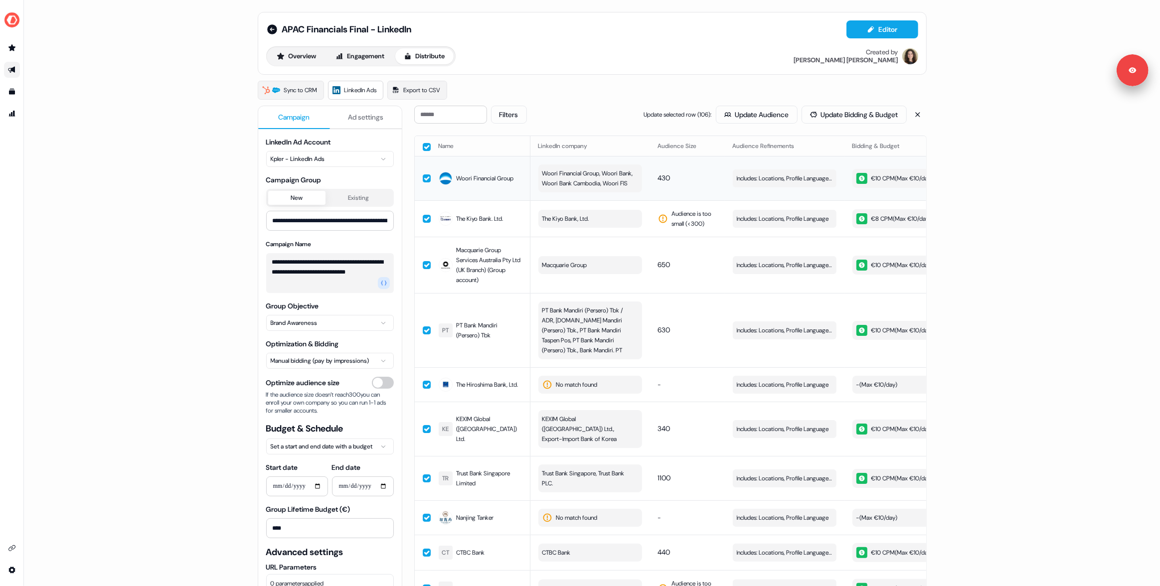
click at [423, 147] on button "button" at bounding box center [427, 147] width 8 height 8
drag, startPoint x: 425, startPoint y: 226, endPoint x: 498, endPoint y: 296, distance: 100.9
click at [425, 222] on button "button" at bounding box center [427, 218] width 8 height 8
click at [425, 223] on button "button" at bounding box center [427, 219] width 8 height 8
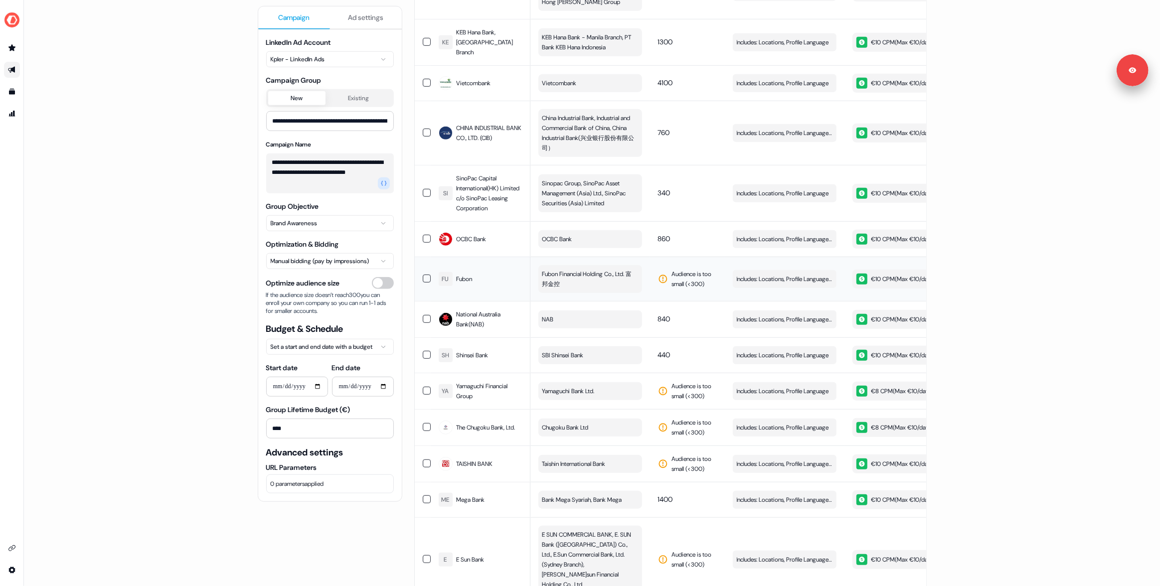
scroll to position [1088, 0]
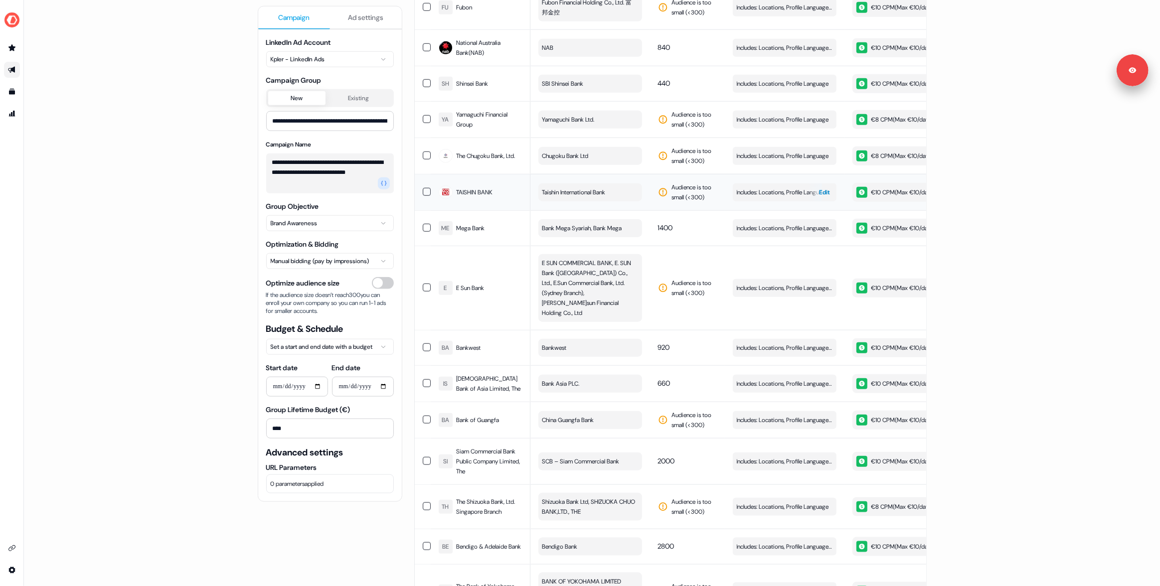
click at [822, 189] on span "Edit" at bounding box center [825, 192] width 11 height 10
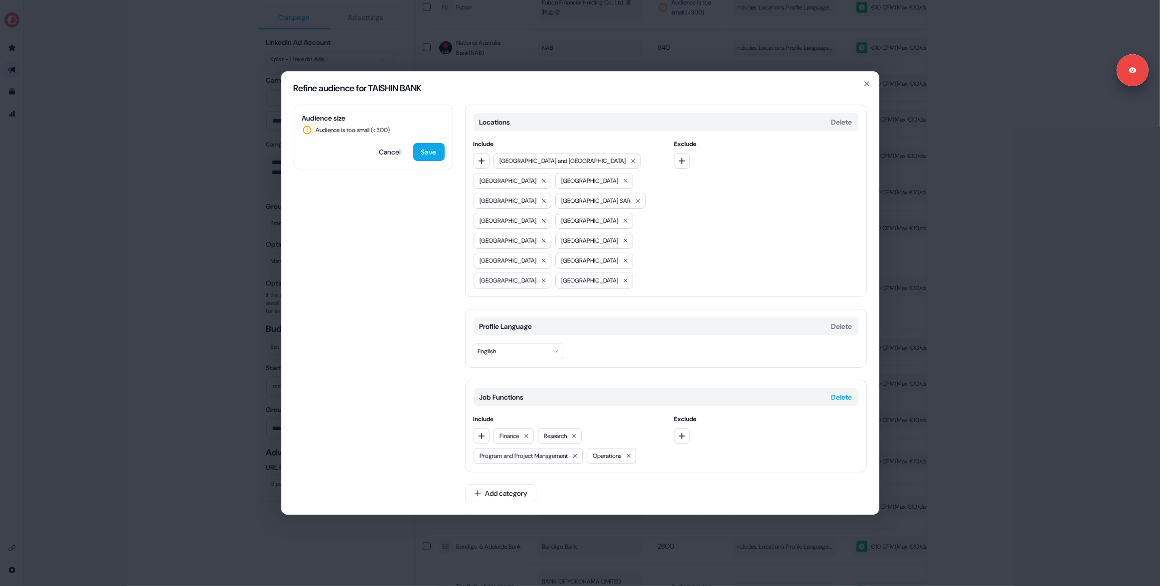
click at [838, 392] on button "Delete" at bounding box center [842, 397] width 21 height 10
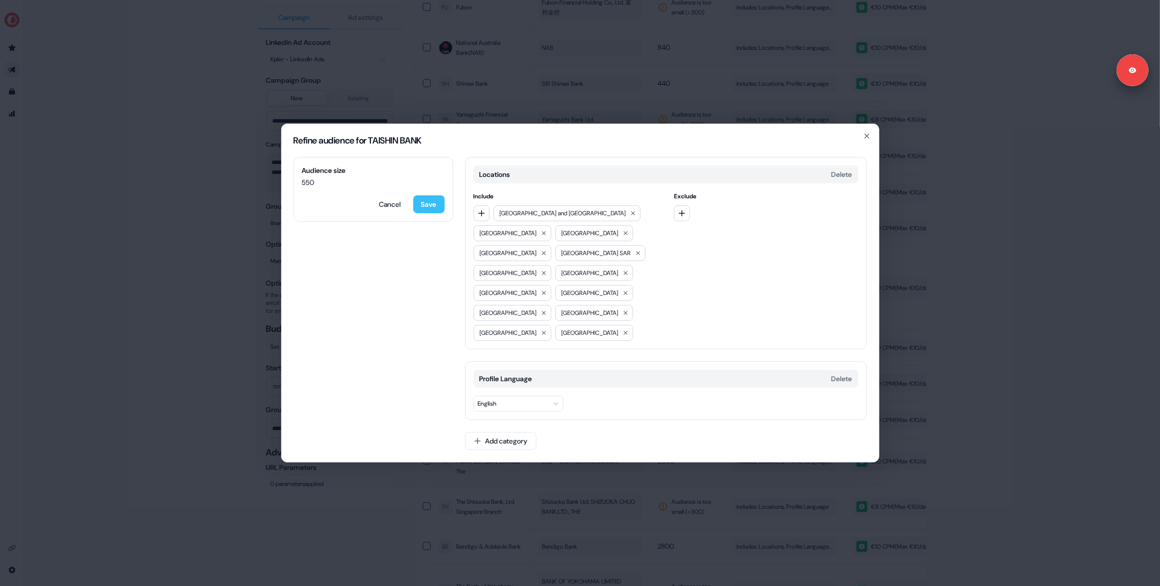
click at [427, 213] on button "Save" at bounding box center [428, 204] width 31 height 18
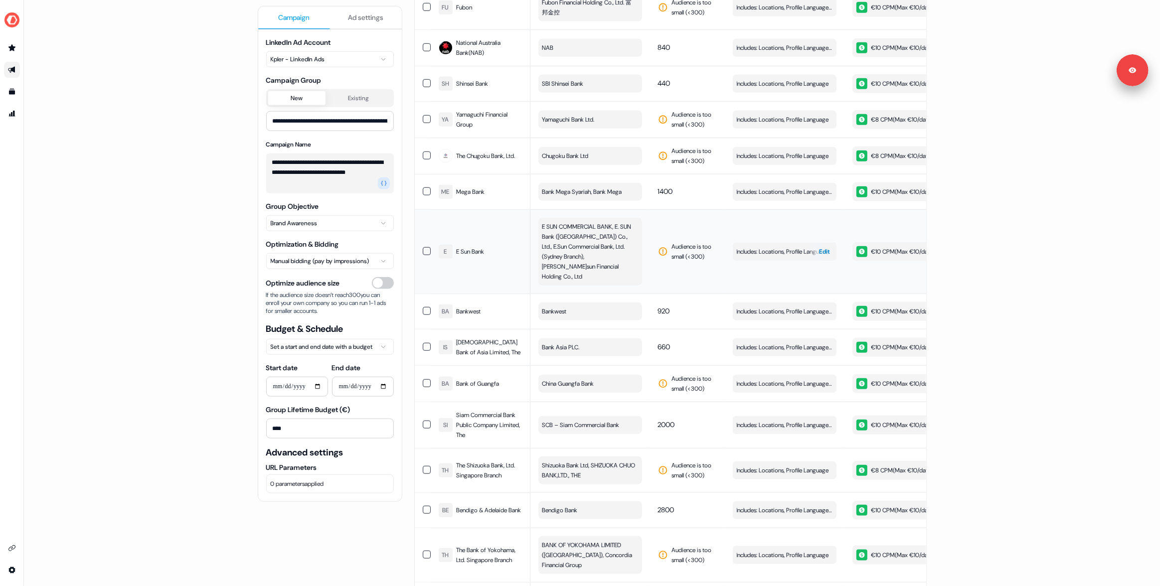
click at [820, 247] on span "Edit" at bounding box center [825, 252] width 11 height 10
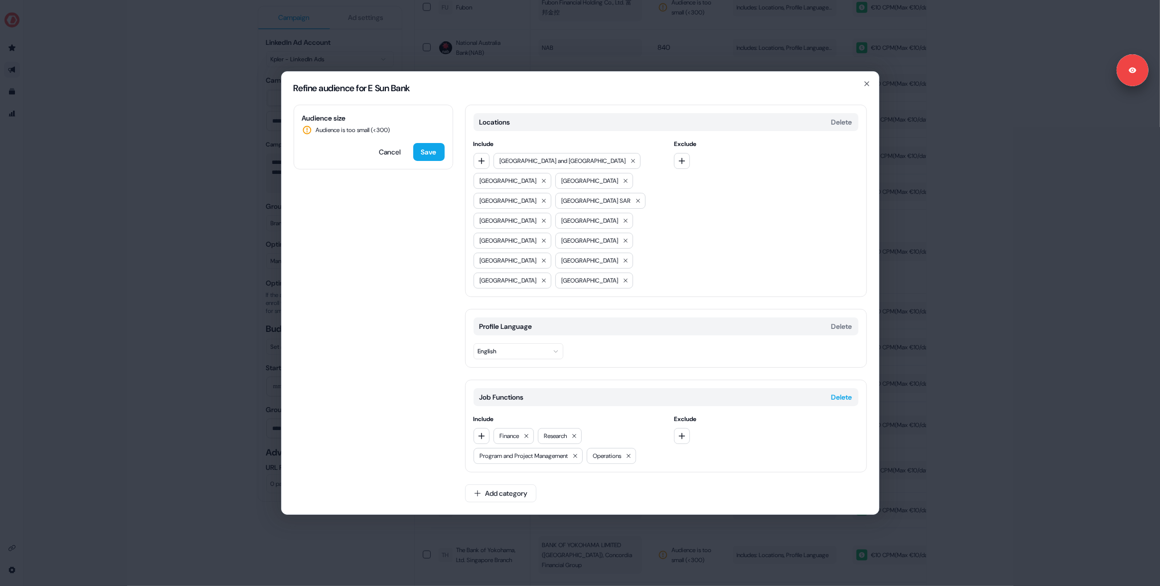
click at [837, 392] on button "Delete" at bounding box center [842, 397] width 21 height 10
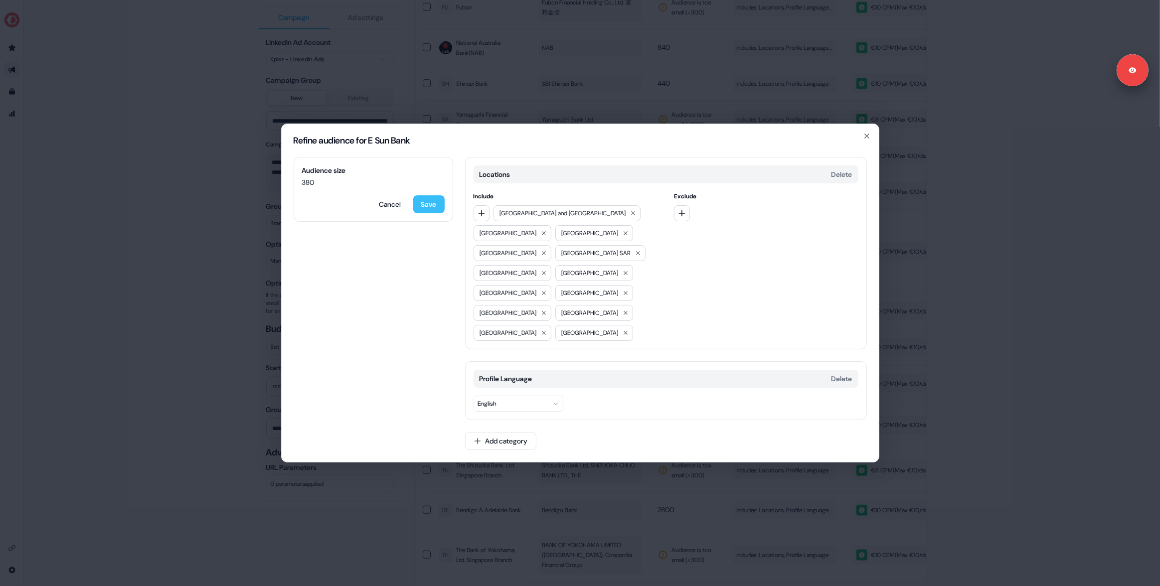
click at [428, 213] on button "Save" at bounding box center [428, 204] width 31 height 18
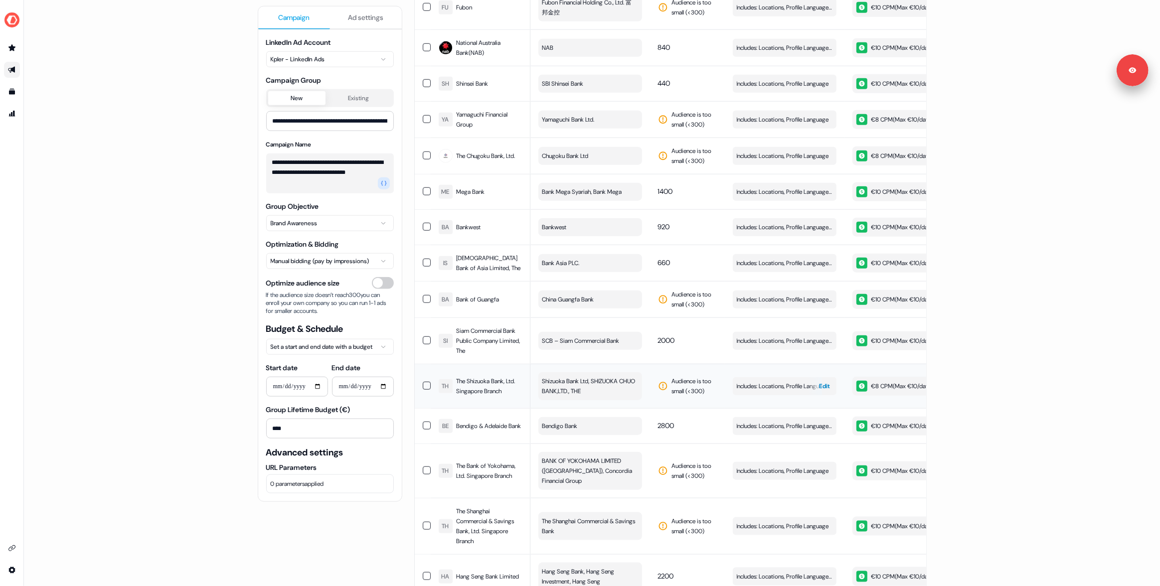
click at [827, 384] on span "Edit" at bounding box center [825, 386] width 11 height 10
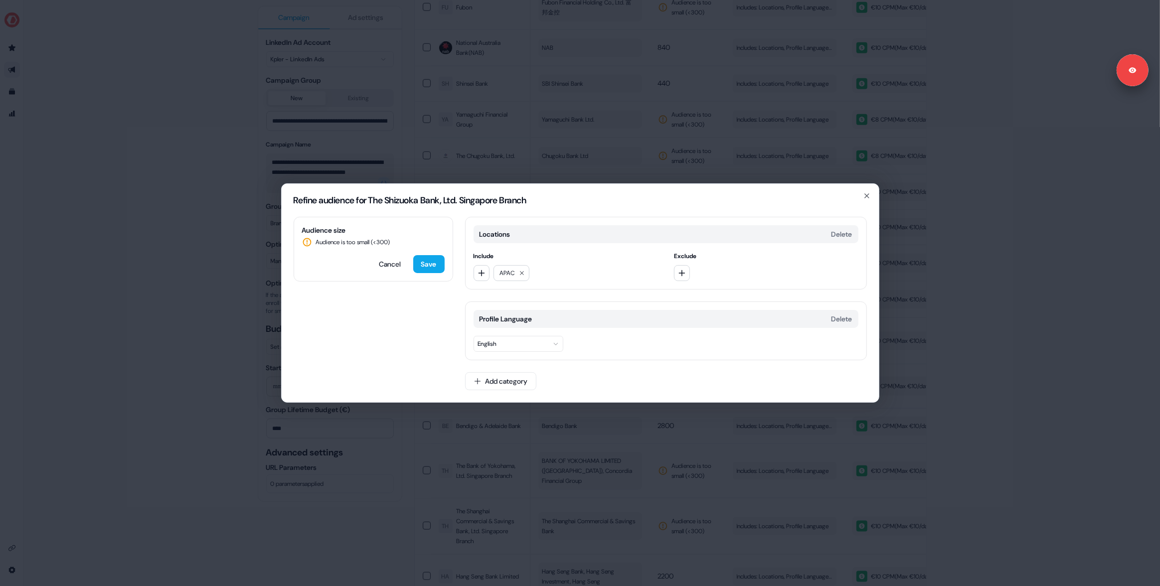
click at [131, 293] on div "Refine audience for The Shizuoka Bank, Ltd. Singapore Branch Audience size Audi…" at bounding box center [580, 293] width 1160 height 586
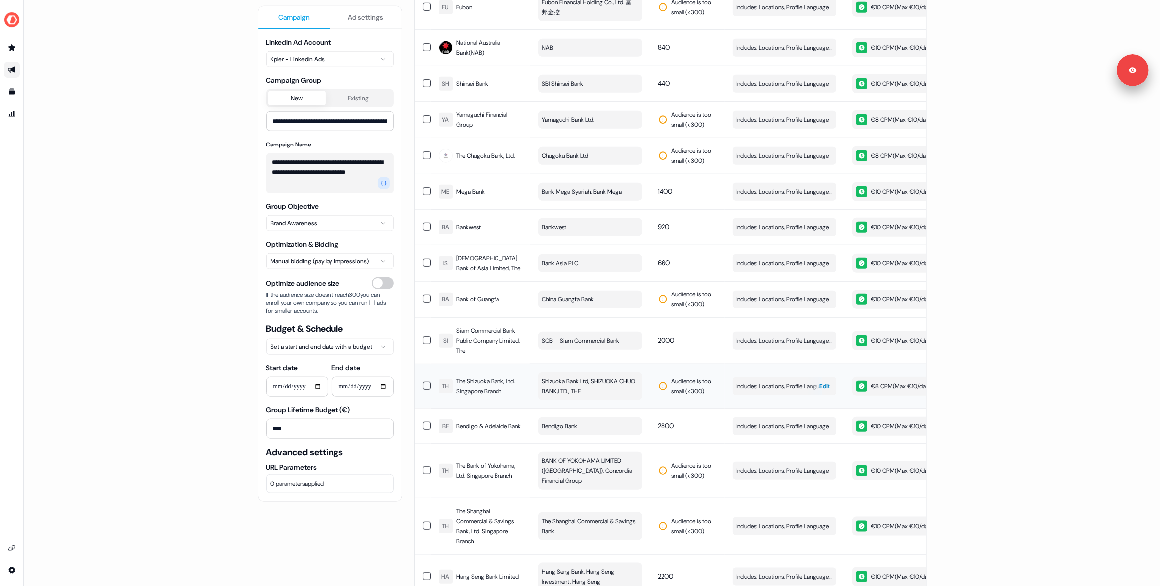
click at [820, 384] on span "Edit" at bounding box center [825, 386] width 11 height 10
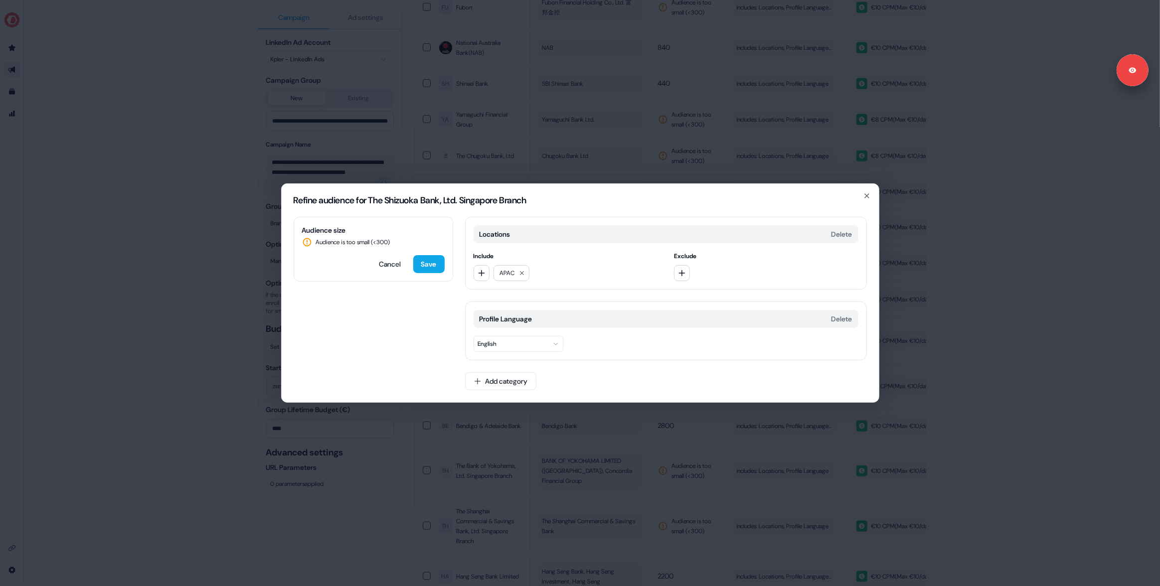
drag, startPoint x: 180, startPoint y: 275, endPoint x: 193, endPoint y: 278, distance: 13.3
click at [180, 275] on div "Refine audience for The Shizuoka Bank, Ltd. Singapore Branch Audience size Audi…" at bounding box center [580, 293] width 1160 height 586
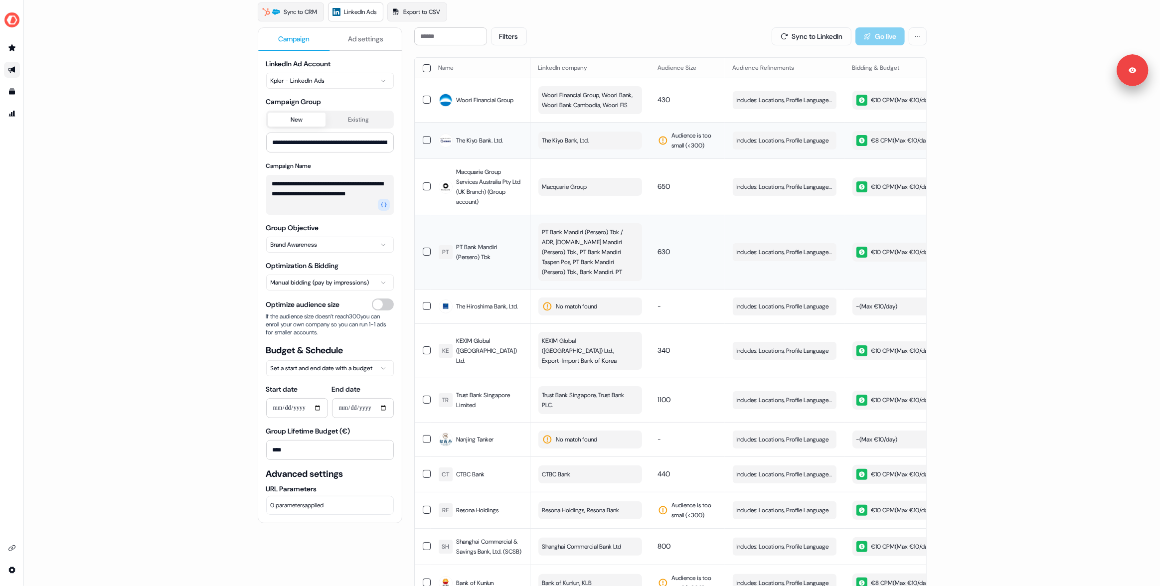
scroll to position [0, 0]
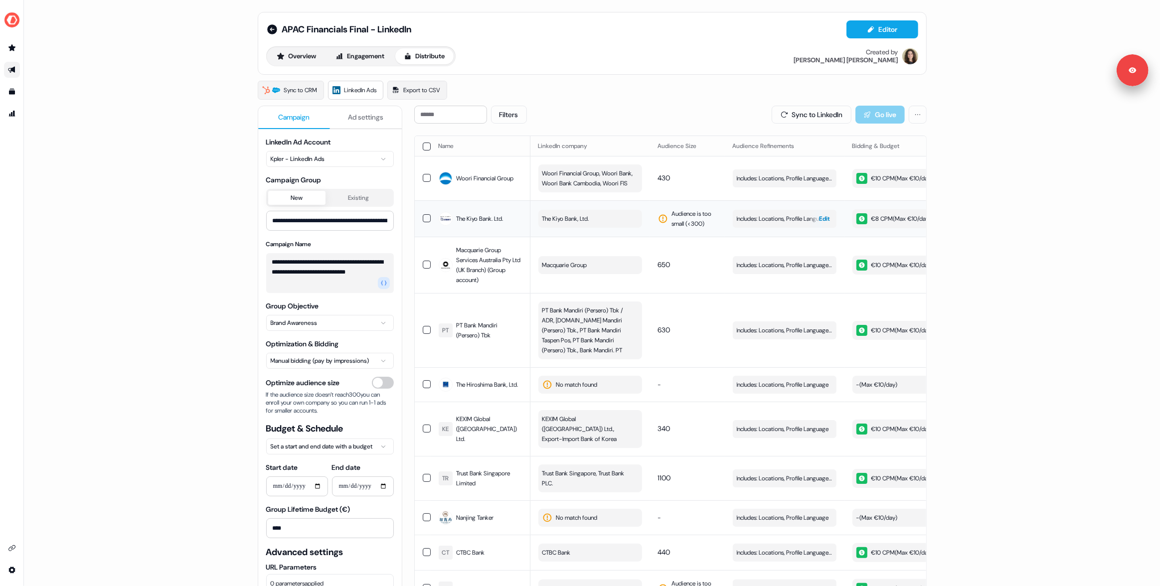
click at [821, 224] on span "Edit" at bounding box center [825, 219] width 11 height 10
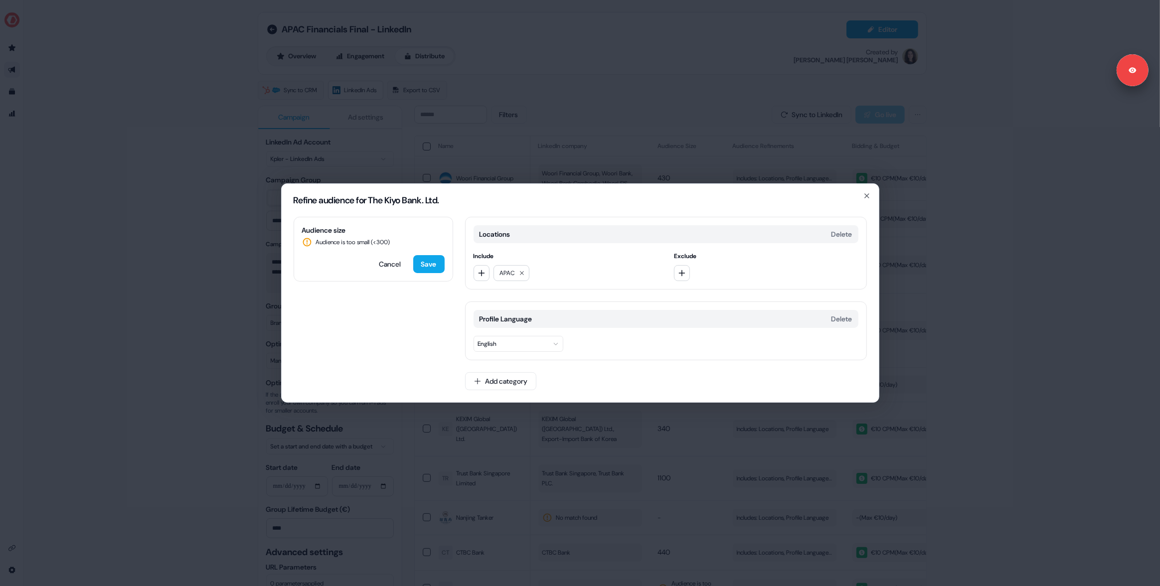
click at [170, 325] on div "Refine audience for The Kiyo Bank. Ltd. Audience size Audience is too small (< …" at bounding box center [580, 293] width 1160 height 586
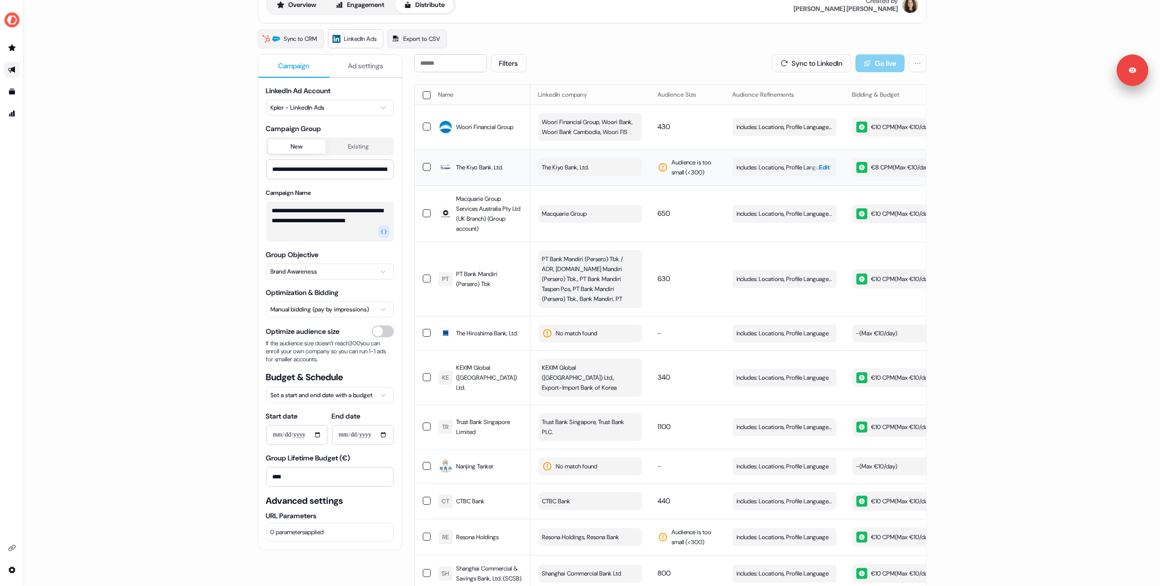
scroll to position [43, 0]
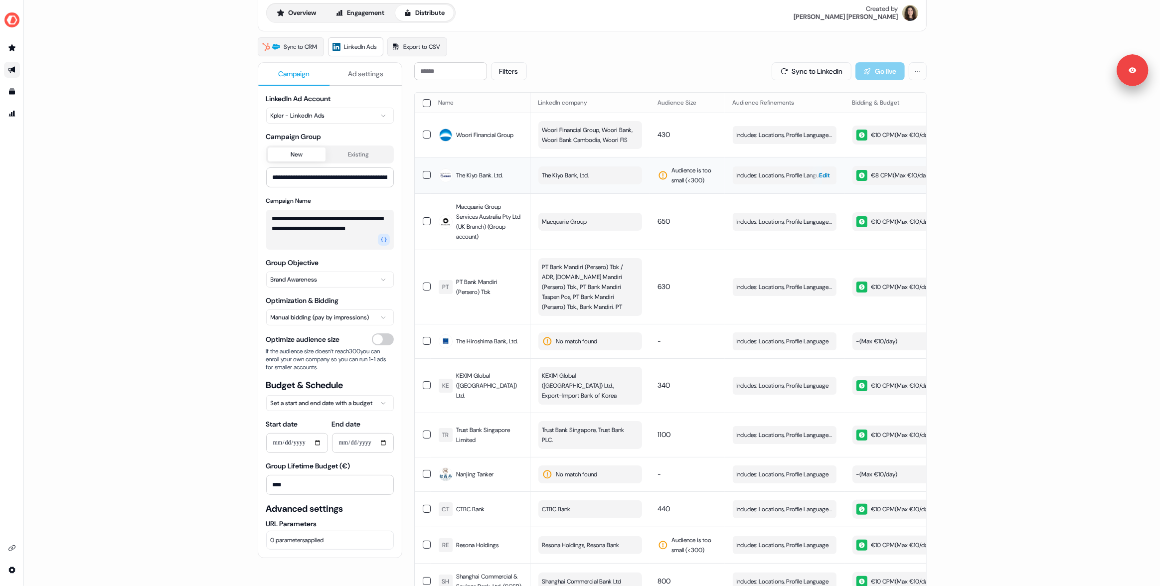
click at [825, 181] on span "Edit" at bounding box center [825, 176] width 11 height 10
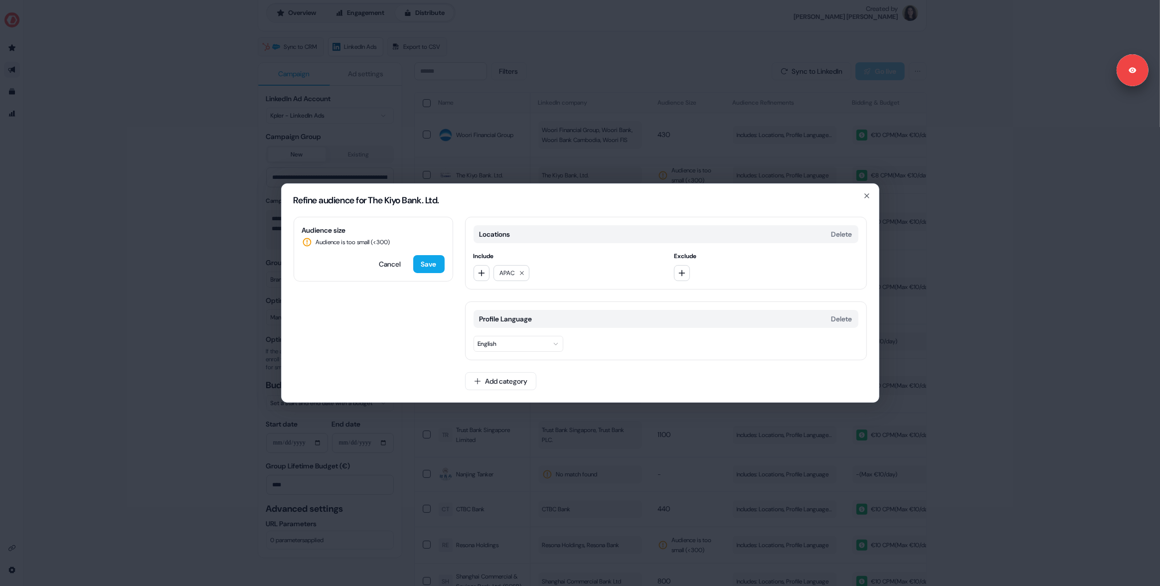
drag, startPoint x: 265, startPoint y: 253, endPoint x: 249, endPoint y: 253, distance: 16.0
click at [263, 253] on div "Refine audience for The Kiyo Bank. Ltd. Audience size Audience is too small (< …" at bounding box center [580, 293] width 1160 height 586
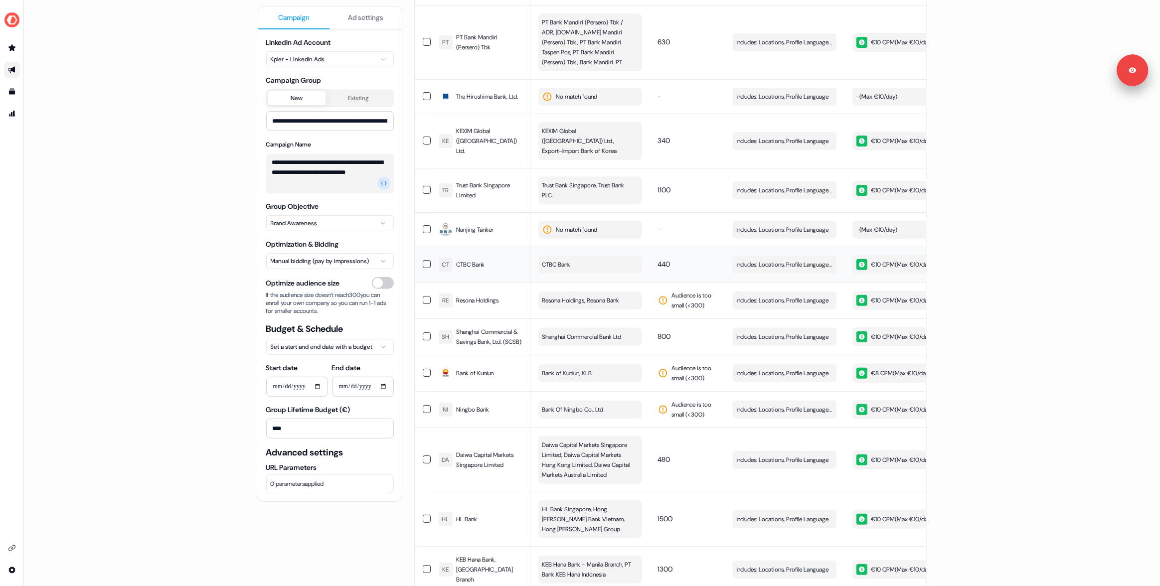
scroll to position [301, 0]
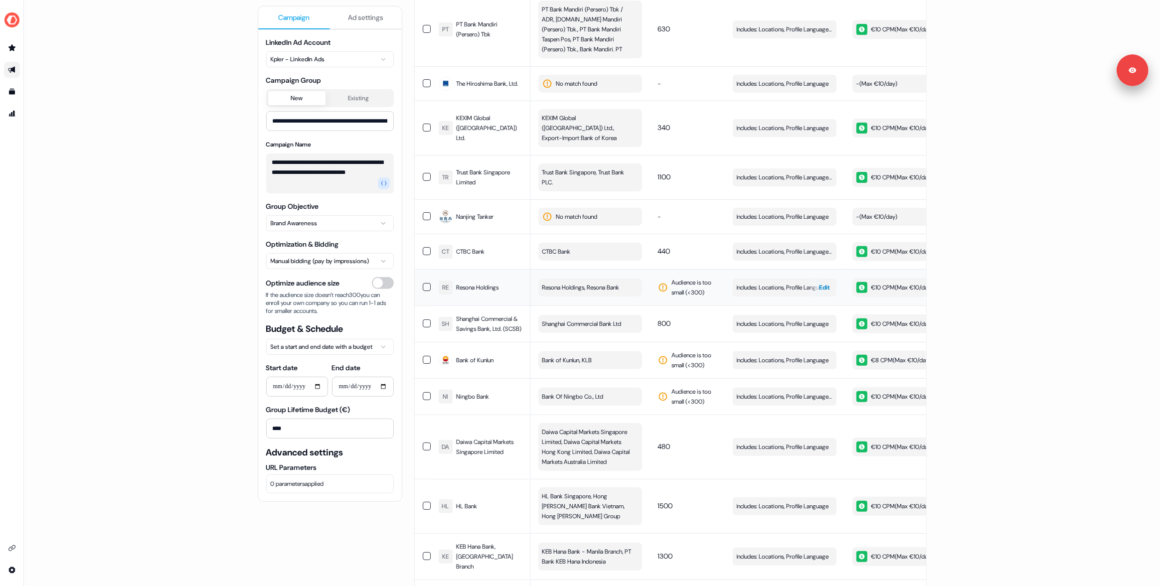
click at [809, 292] on div "button" at bounding box center [815, 288] width 14 height 18
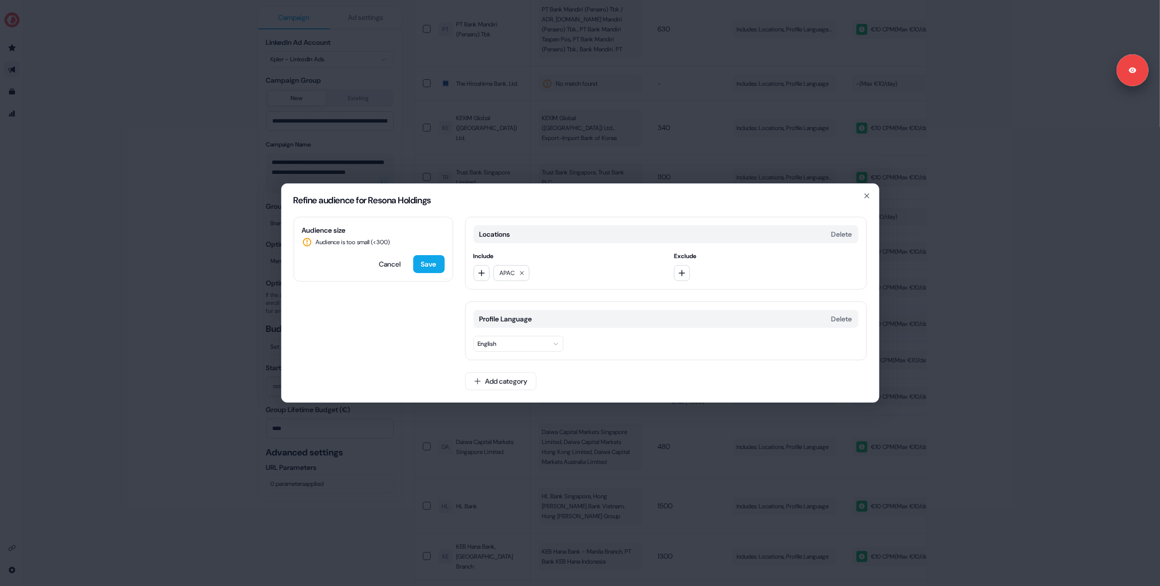
drag, startPoint x: 222, startPoint y: 249, endPoint x: 591, endPoint y: 321, distance: 376.4
click at [221, 249] on div "Refine audience for Resona Holdings Audience size Audience is too small (< 300 …" at bounding box center [580, 293] width 1160 height 586
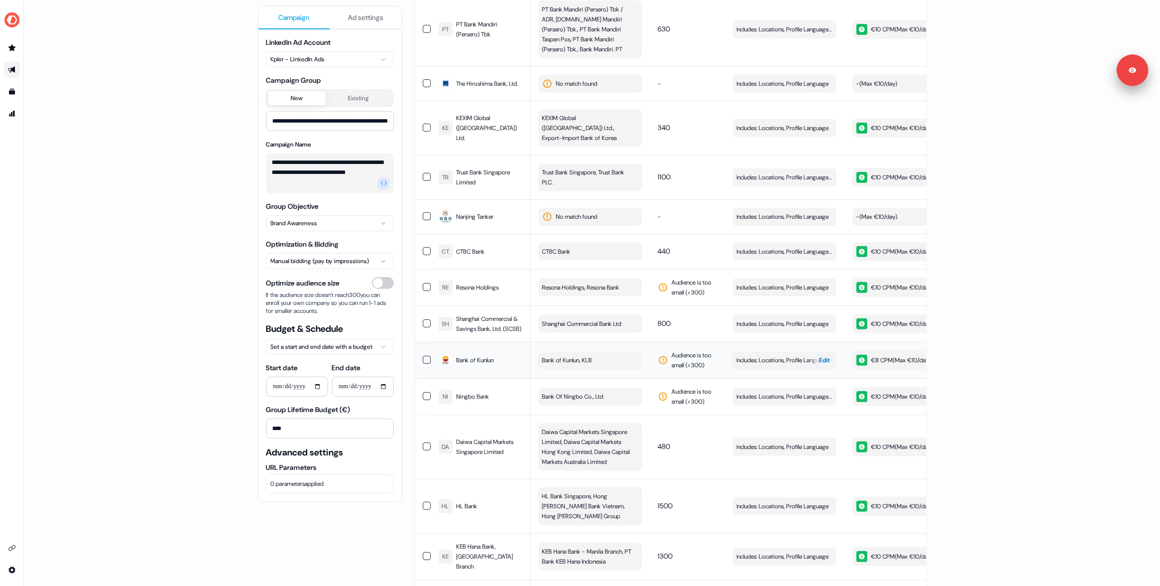
click at [820, 366] on span "Edit" at bounding box center [825, 361] width 11 height 10
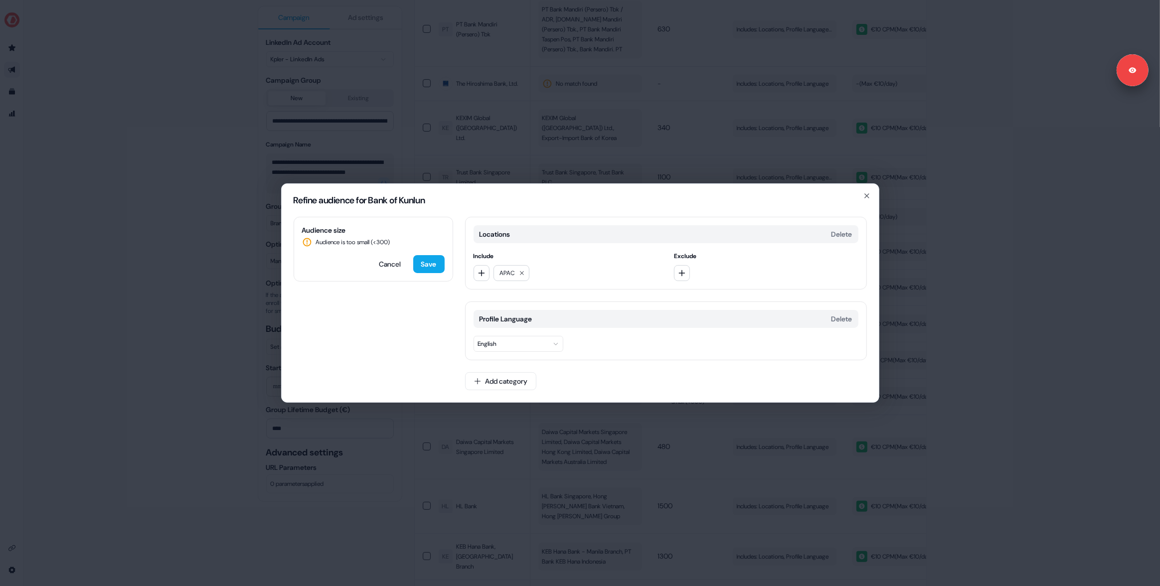
drag, startPoint x: 214, startPoint y: 325, endPoint x: 303, endPoint y: 343, distance: 90.7
click at [214, 325] on div "Refine audience for Bank of Kunlun Audience size Audience is too small (< 300 )…" at bounding box center [580, 293] width 1160 height 586
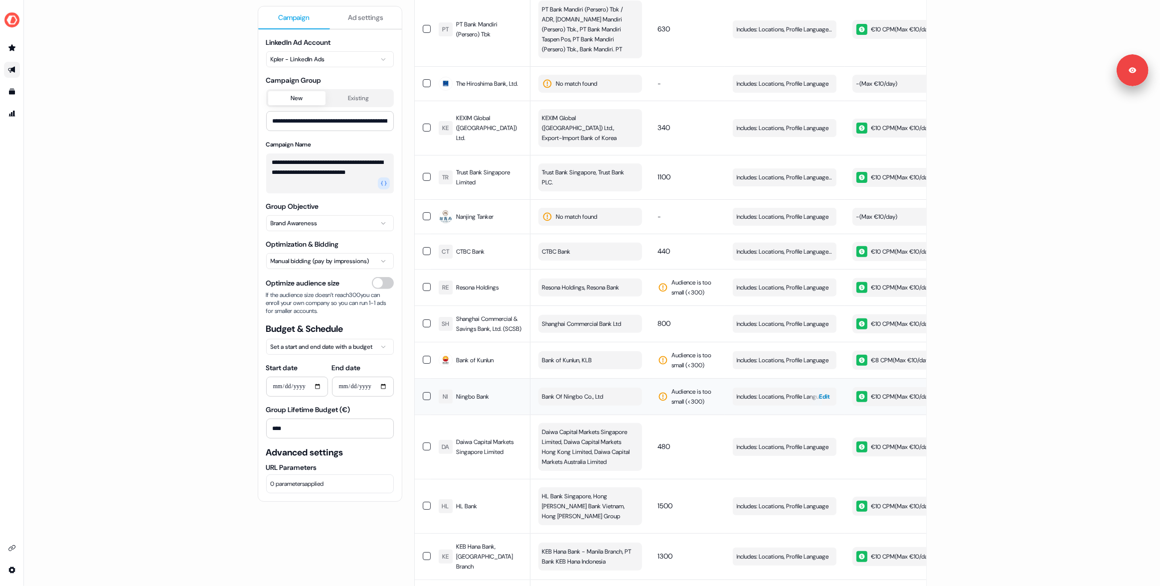
click at [820, 402] on span "Edit" at bounding box center [825, 397] width 11 height 10
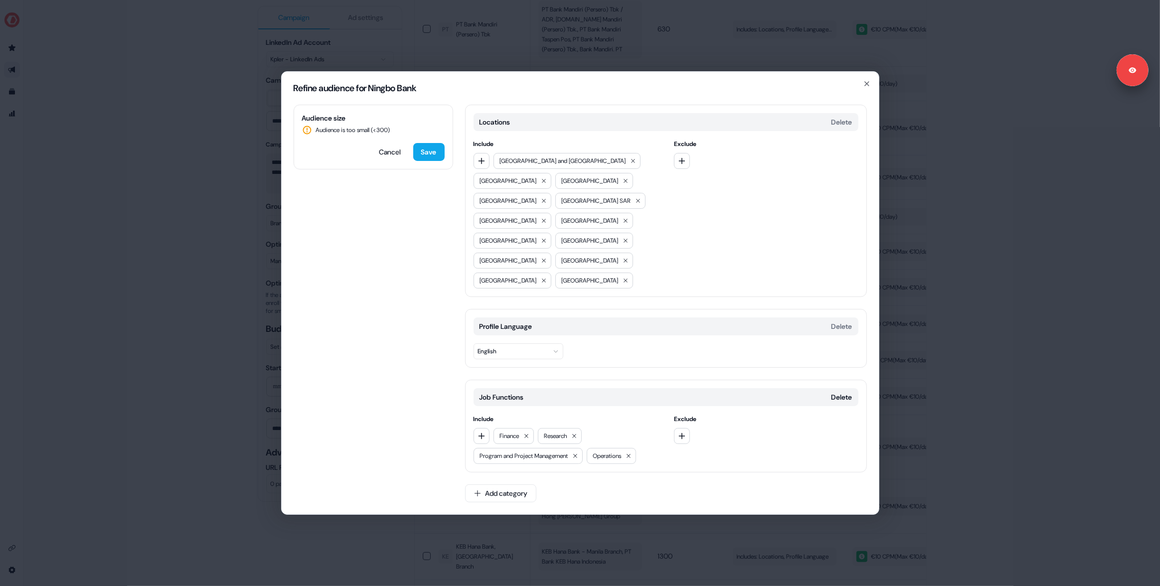
drag, startPoint x: 844, startPoint y: 379, endPoint x: 753, endPoint y: 363, distance: 92.8
click at [844, 392] on button "Delete" at bounding box center [842, 397] width 21 height 10
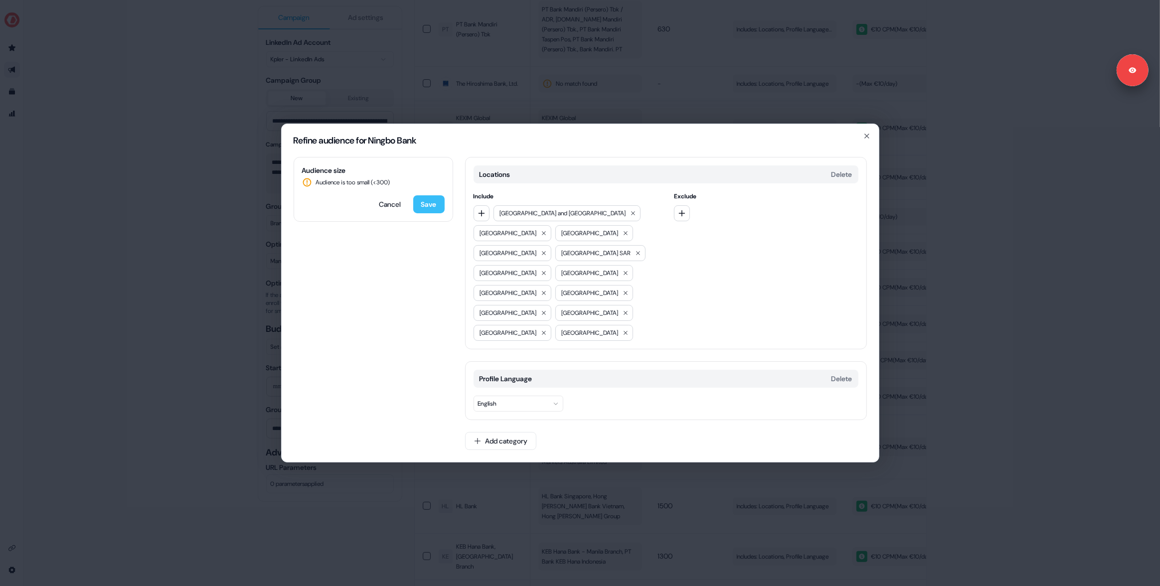
click at [419, 213] on button "Save" at bounding box center [428, 204] width 31 height 18
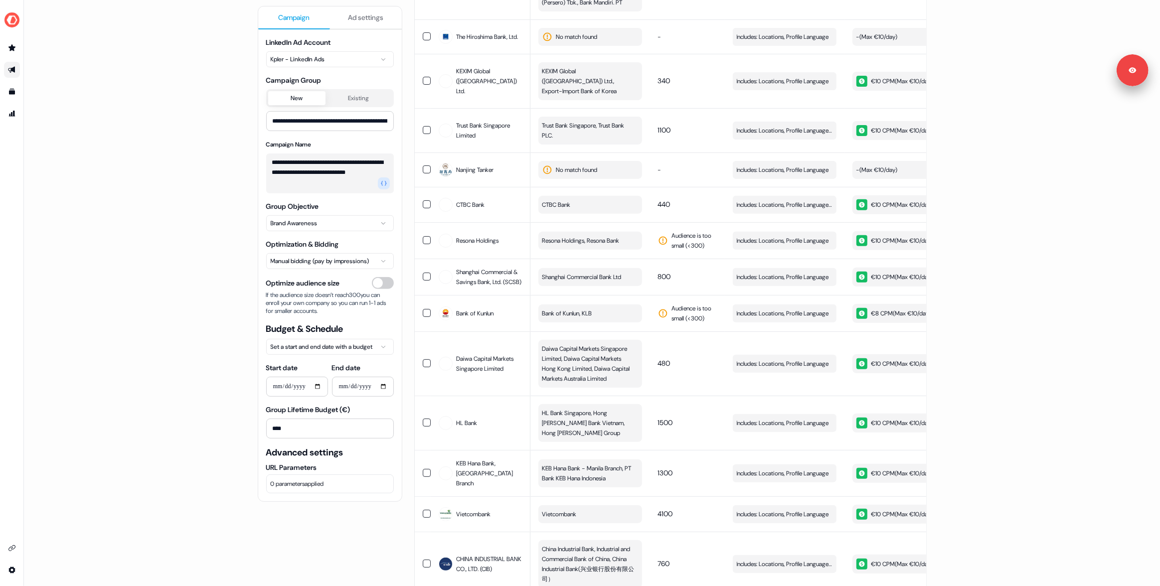
scroll to position [359, 0]
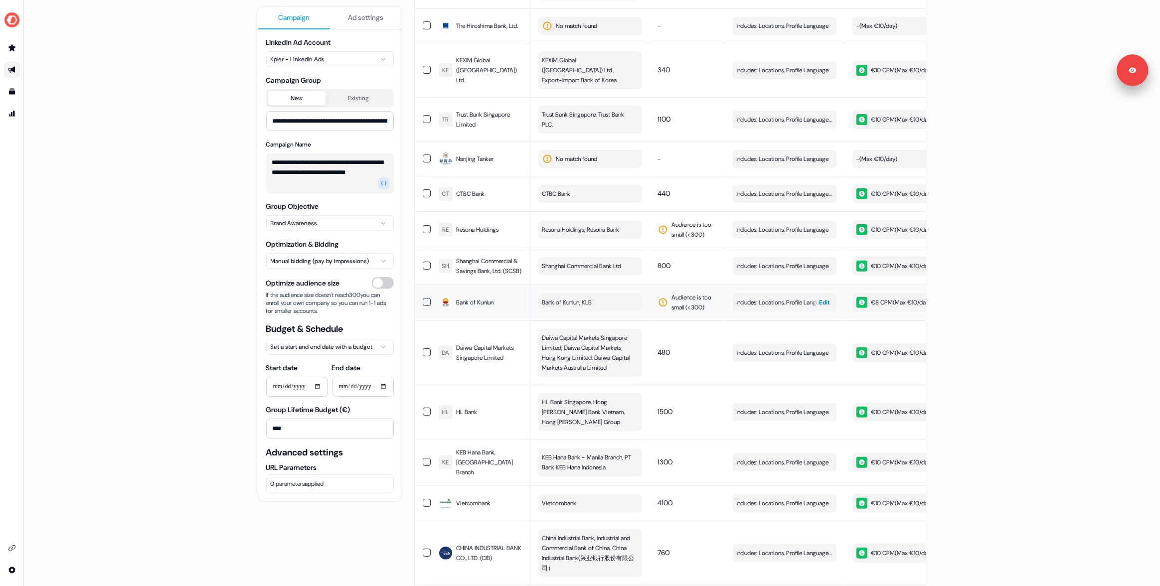
click at [823, 308] on span "Edit" at bounding box center [825, 303] width 11 height 10
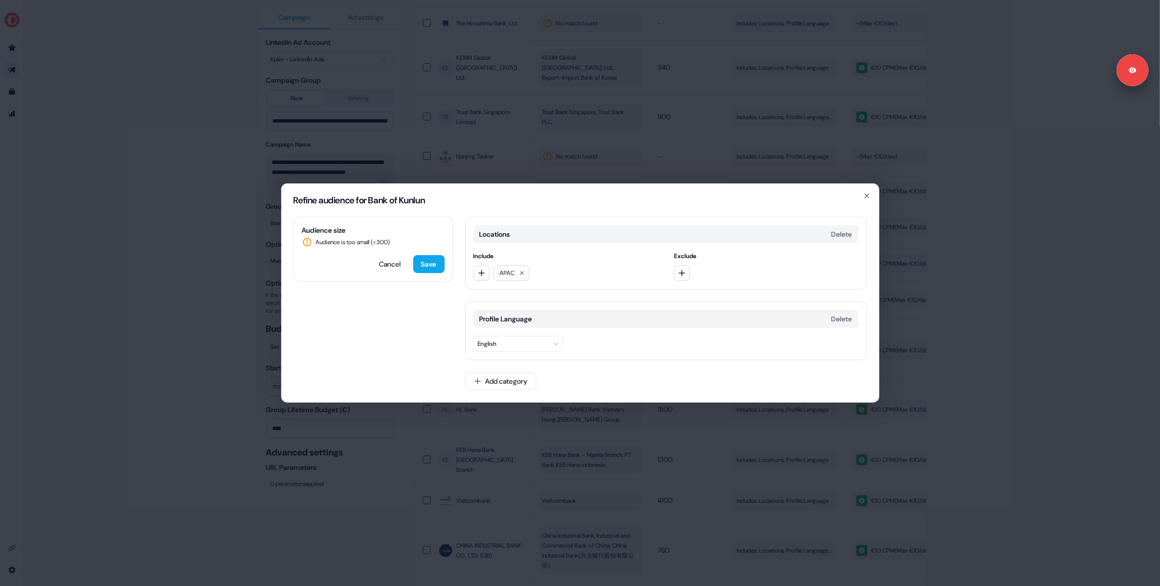
drag, startPoint x: 119, startPoint y: 339, endPoint x: 394, endPoint y: 306, distance: 276.8
click at [134, 332] on div "Refine audience for Bank of Kunlun Audience size Audience is too small (< 300 )…" at bounding box center [580, 293] width 1160 height 586
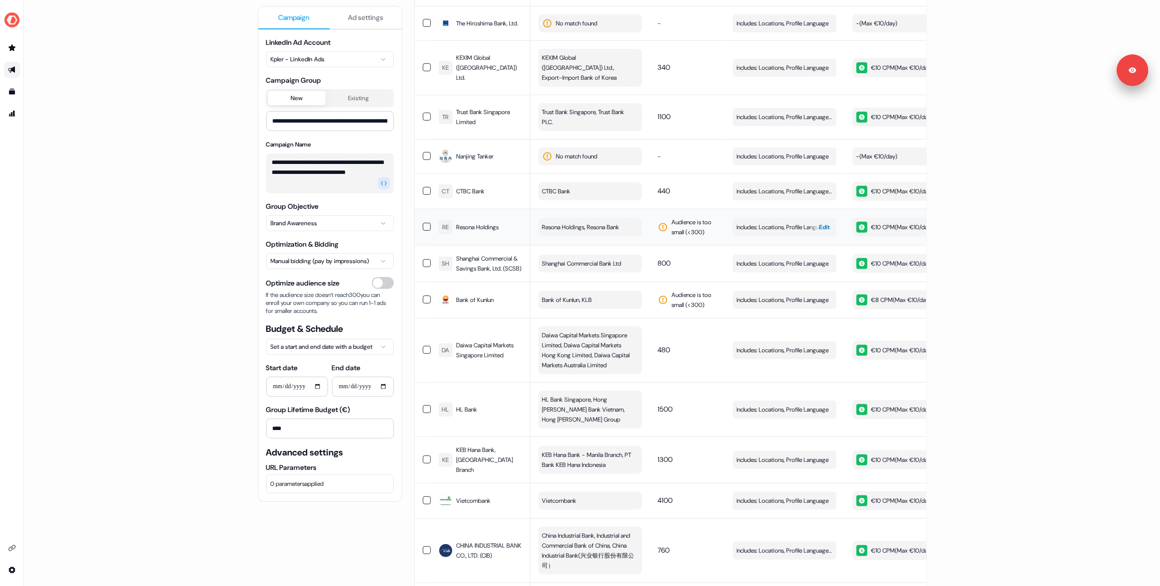
click at [820, 227] on span "Edit" at bounding box center [825, 227] width 11 height 10
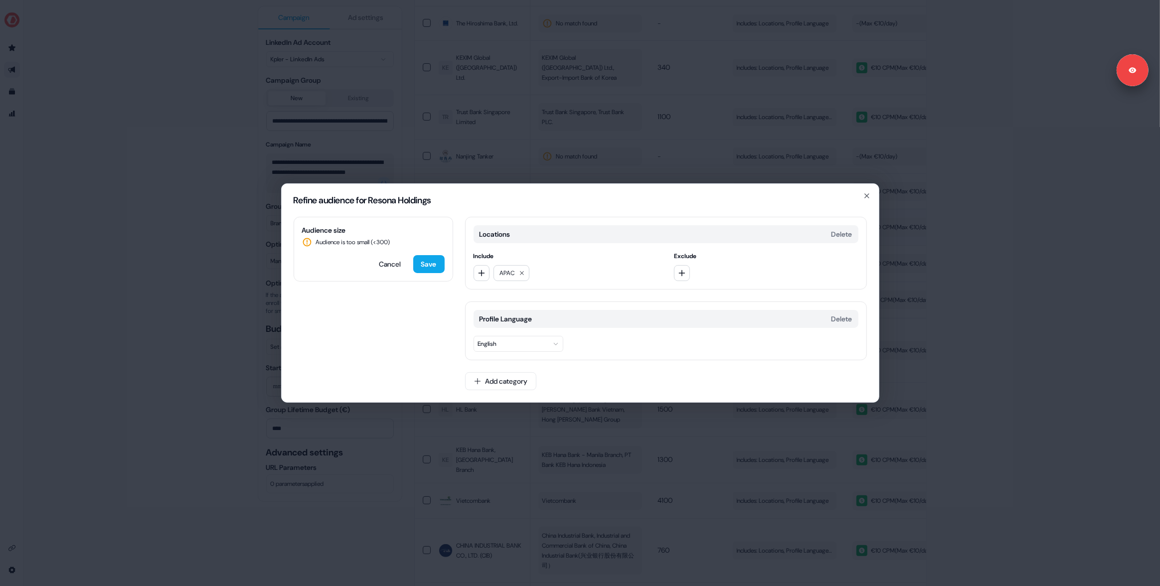
drag, startPoint x: 247, startPoint y: 208, endPoint x: 418, endPoint y: 240, distance: 174.0
click at [247, 208] on div "Refine audience for Resona Holdings Audience size Audience is too small (< 300 …" at bounding box center [580, 293] width 1160 height 586
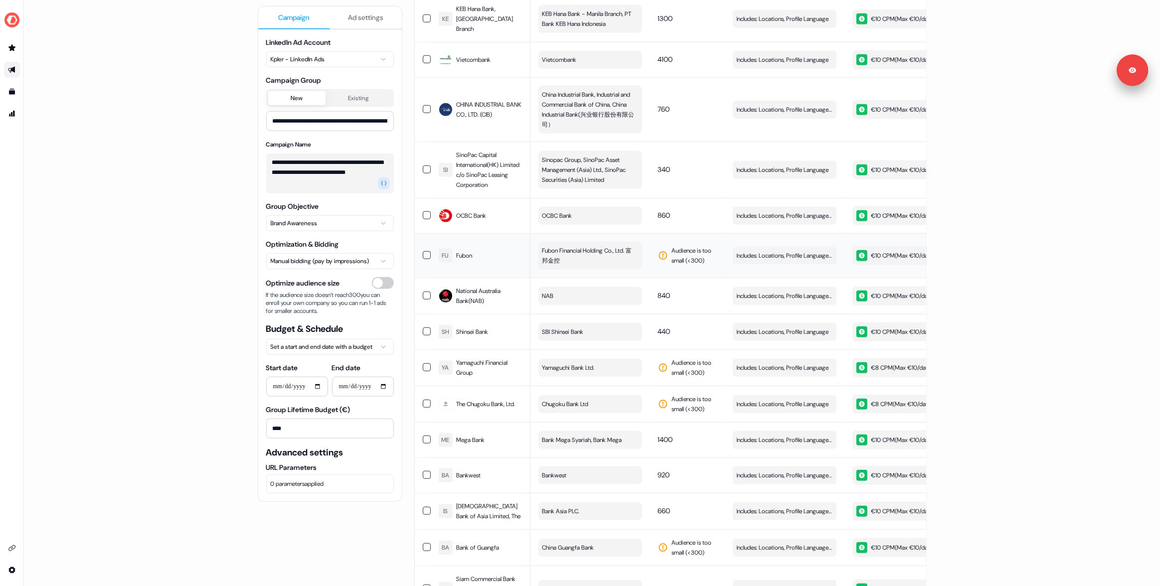
scroll to position [811, 0]
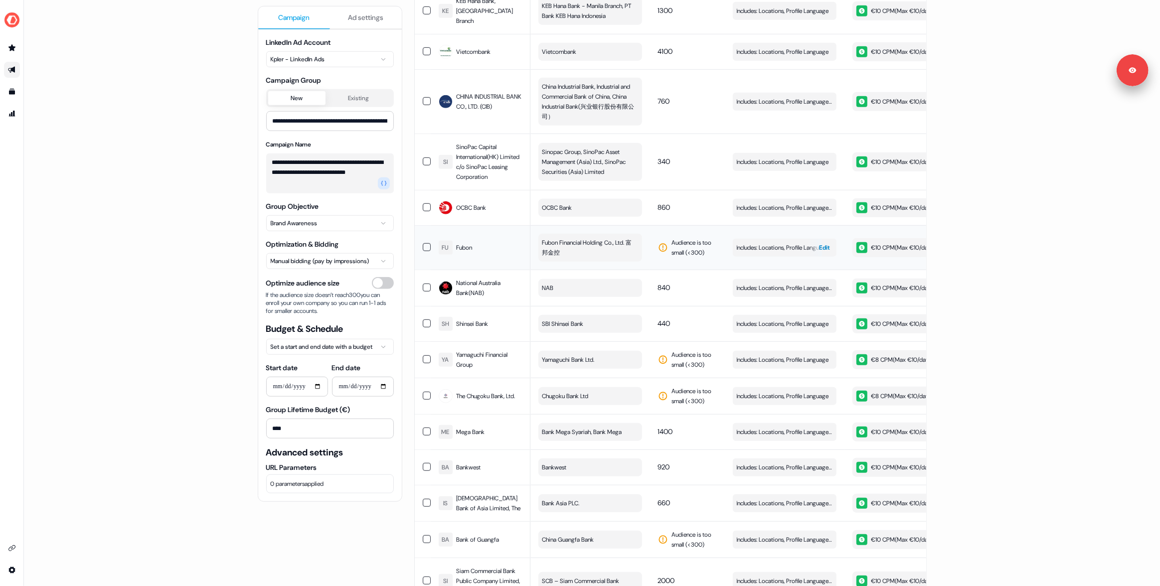
click at [824, 244] on span "Edit" at bounding box center [825, 248] width 11 height 10
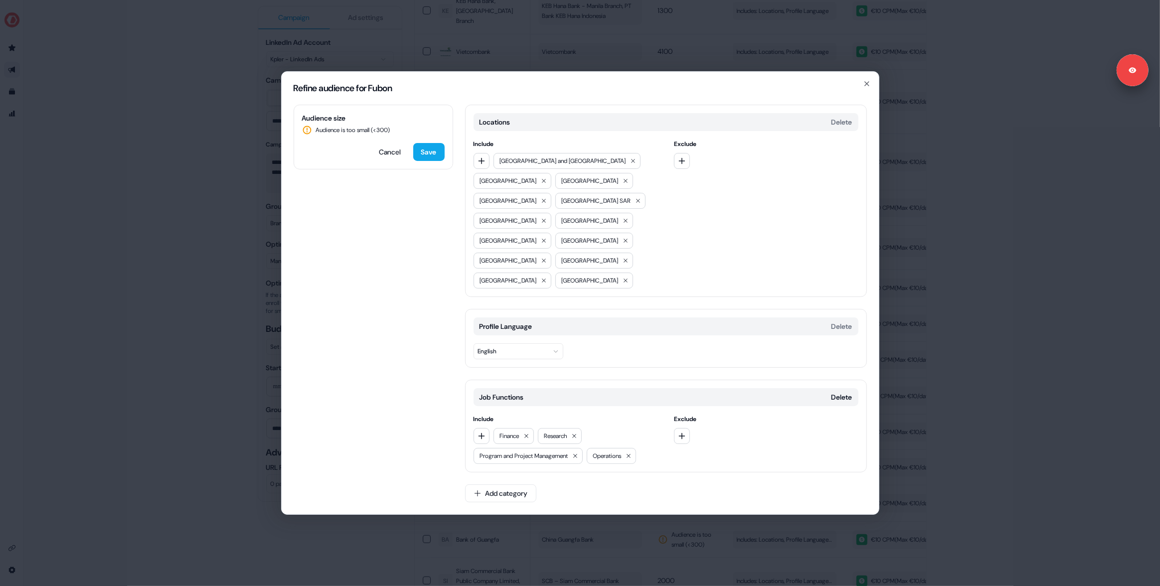
click at [851, 392] on button "Delete" at bounding box center [842, 397] width 21 height 10
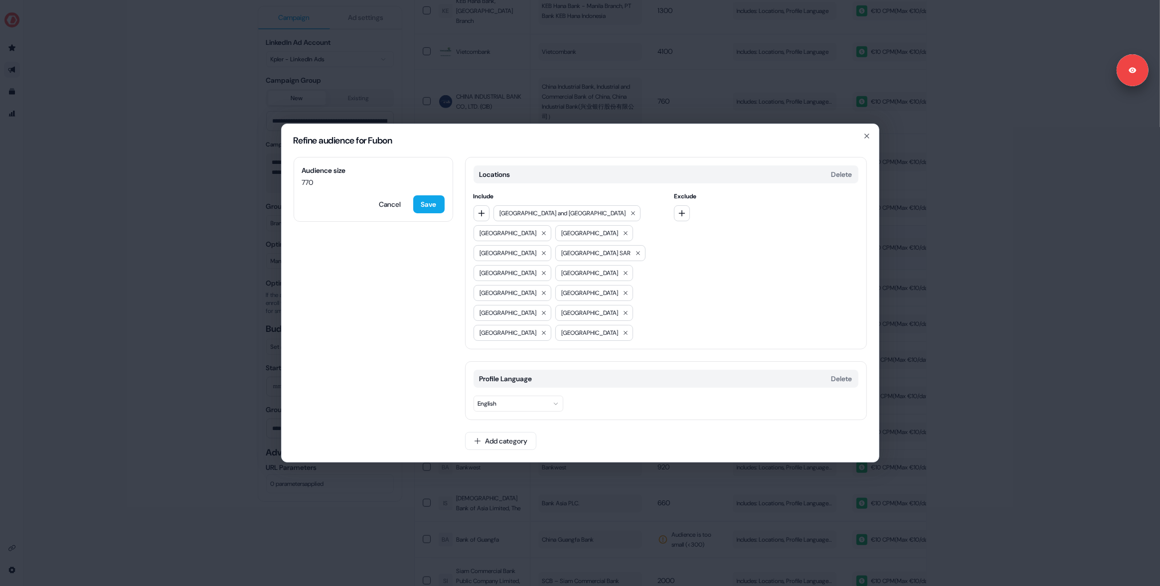
drag, startPoint x: 432, startPoint y: 222, endPoint x: 426, endPoint y: 223, distance: 6.2
click at [432, 213] on button "Save" at bounding box center [428, 204] width 31 height 18
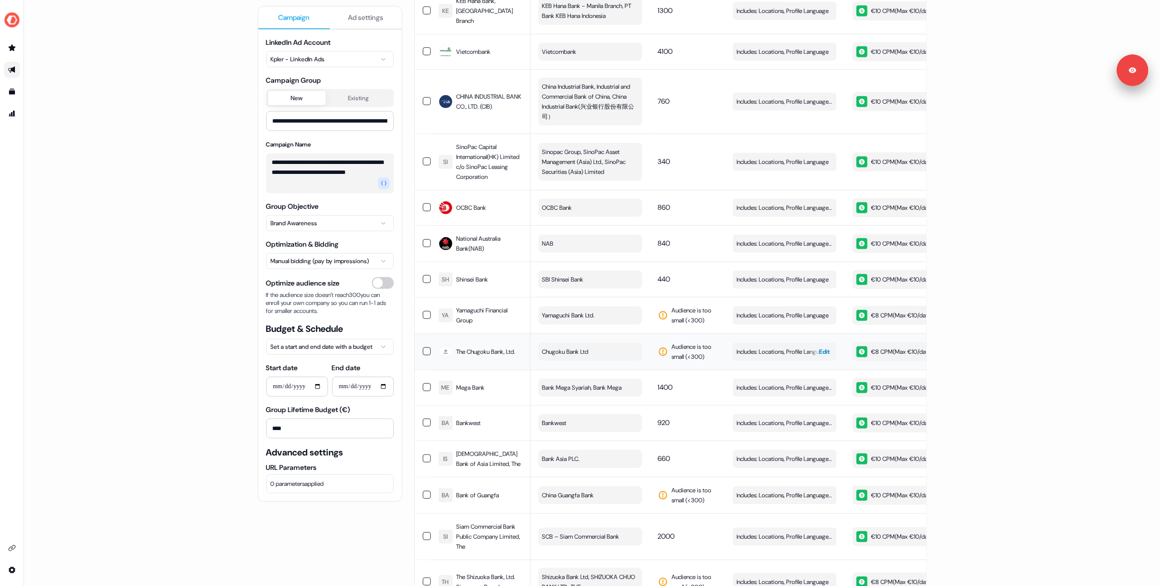
click at [816, 350] on div "button" at bounding box center [815, 352] width 14 height 18
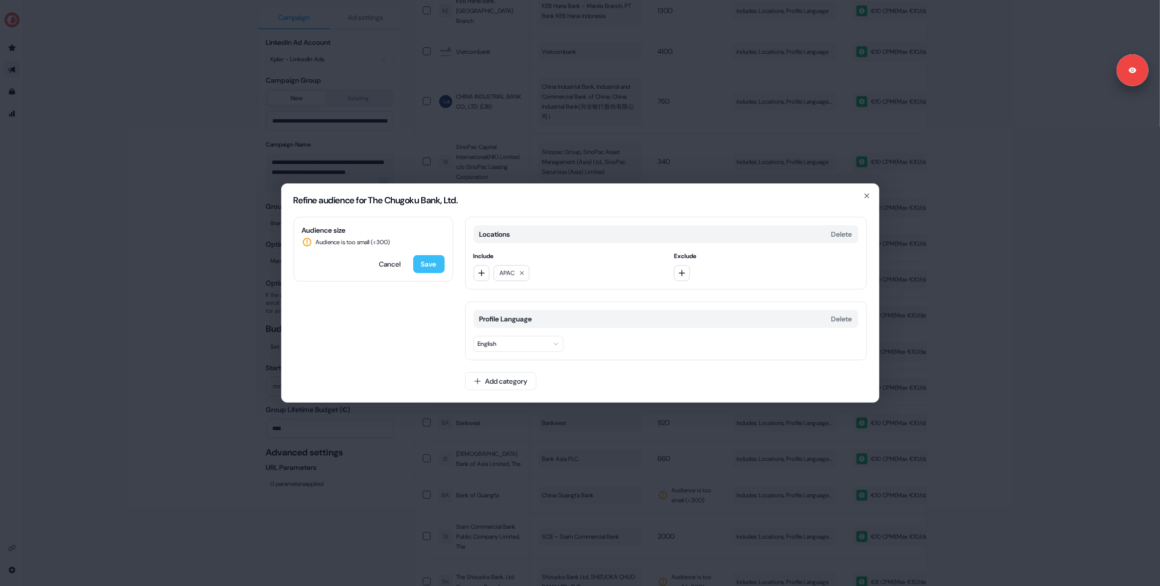
click at [425, 263] on button "Save" at bounding box center [428, 264] width 31 height 18
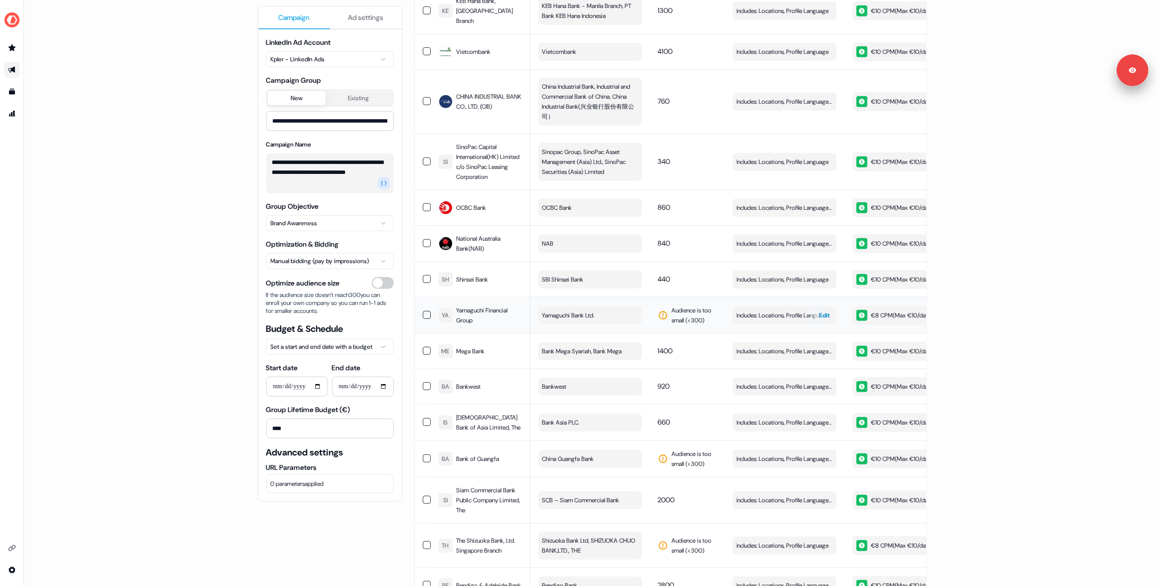
click at [828, 313] on div "Edit" at bounding box center [828, 316] width 17 height 18
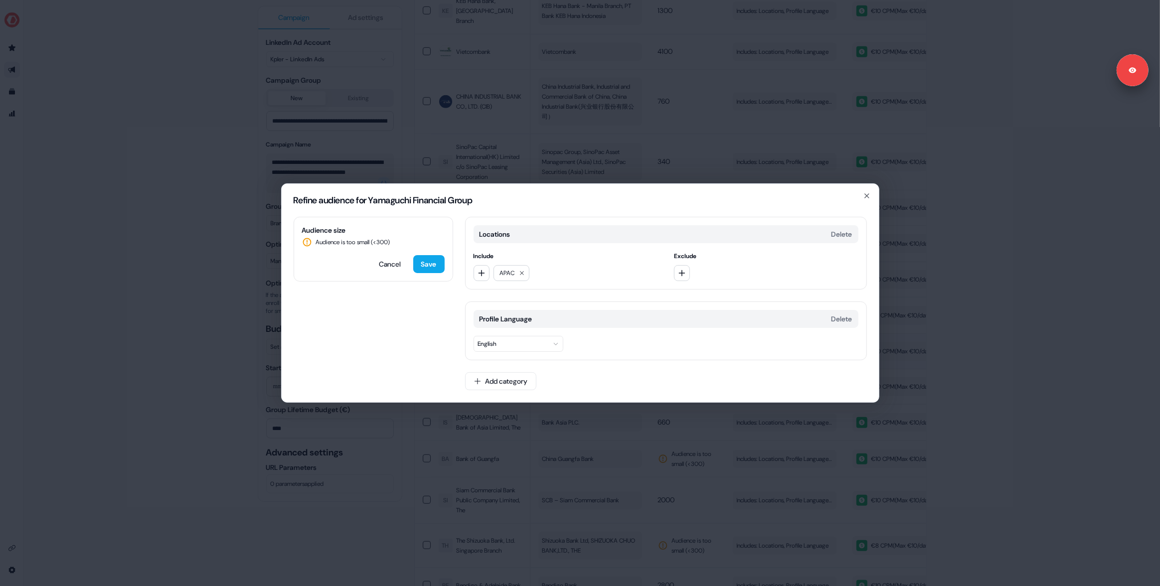
click at [432, 264] on button "Save" at bounding box center [428, 264] width 31 height 18
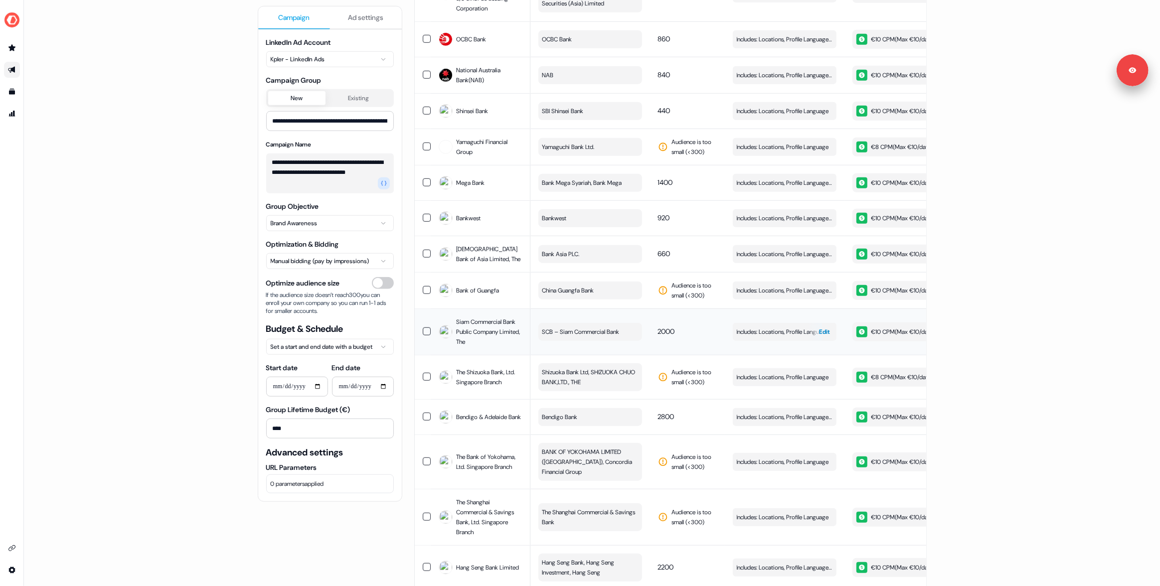
scroll to position [983, 0]
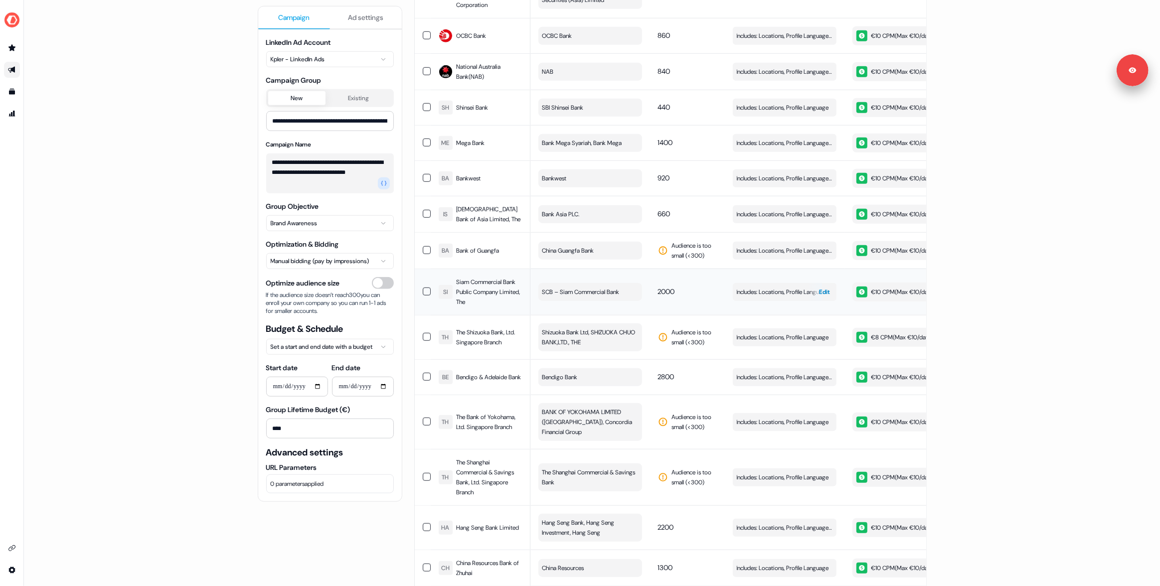
click at [820, 289] on span "Edit" at bounding box center [825, 292] width 11 height 10
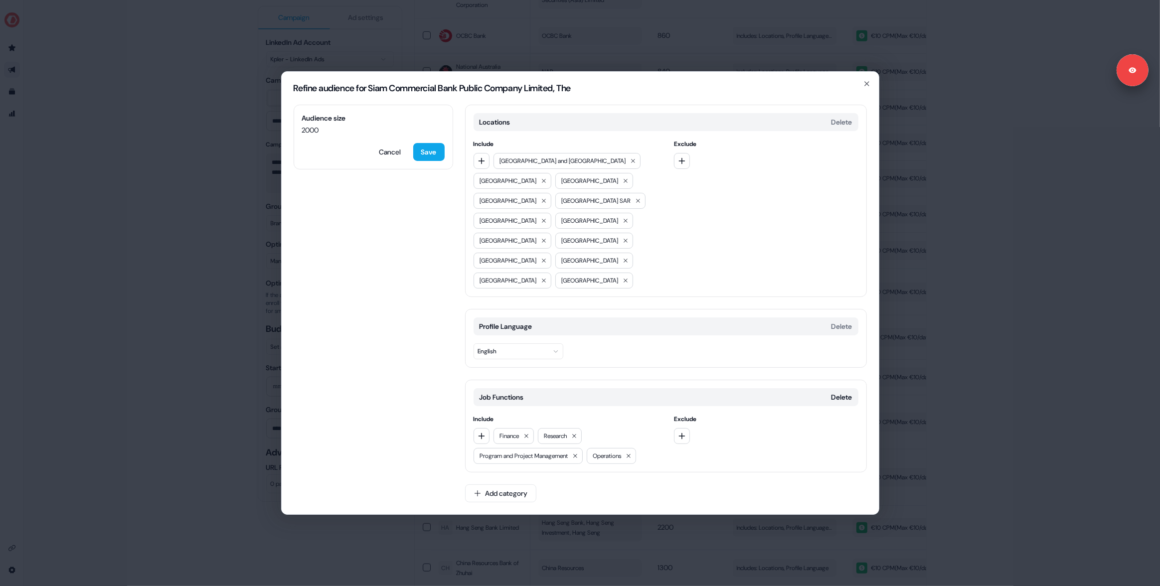
click at [929, 263] on div "Refine audience for Siam Commercial Bank Public Company Limited, The Audience s…" at bounding box center [580, 293] width 1160 height 586
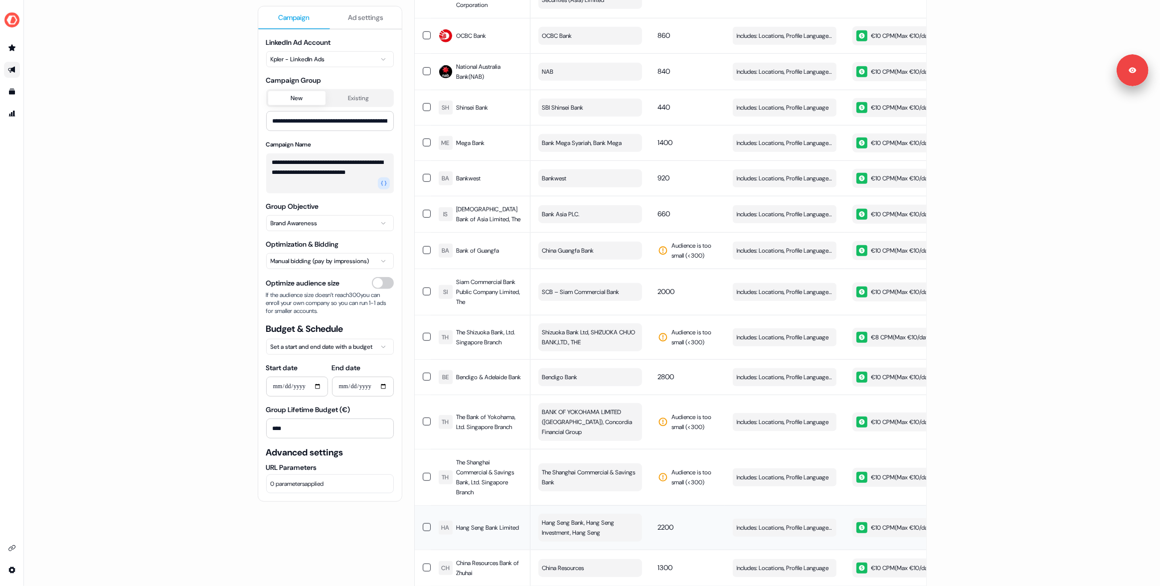
drag, startPoint x: 420, startPoint y: 514, endPoint x: 419, endPoint y: 500, distance: 14.0
click at [420, 513] on td at bounding box center [423, 528] width 16 height 44
drag, startPoint x: 423, startPoint y: 376, endPoint x: 433, endPoint y: 319, distance: 58.3
click at [423, 375] on button "button" at bounding box center [427, 377] width 8 height 8
click at [424, 290] on button "button" at bounding box center [427, 292] width 8 height 8
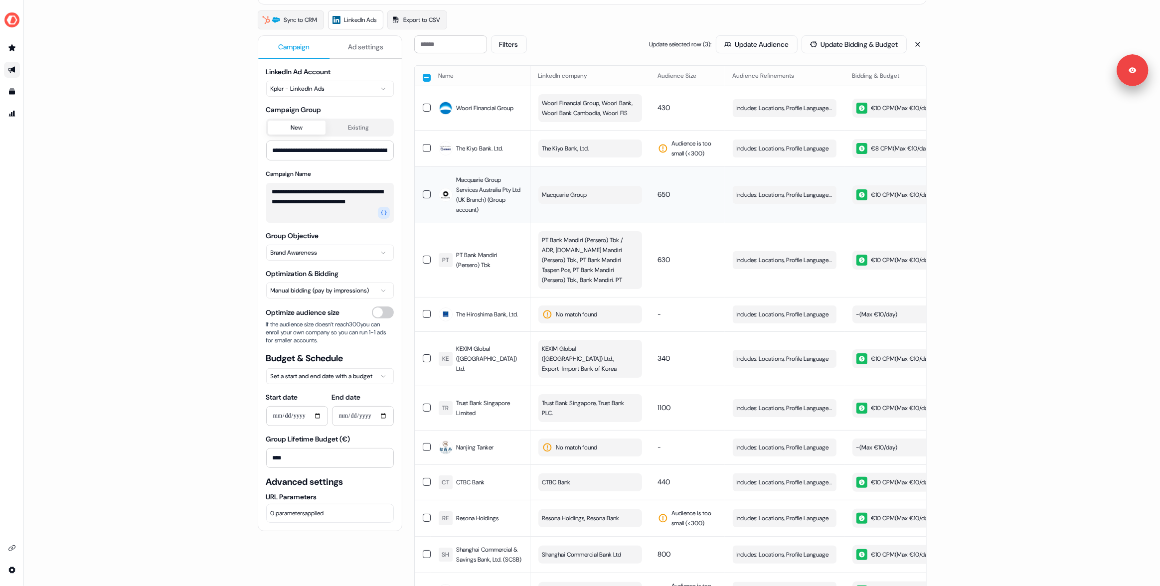
scroll to position [0, 0]
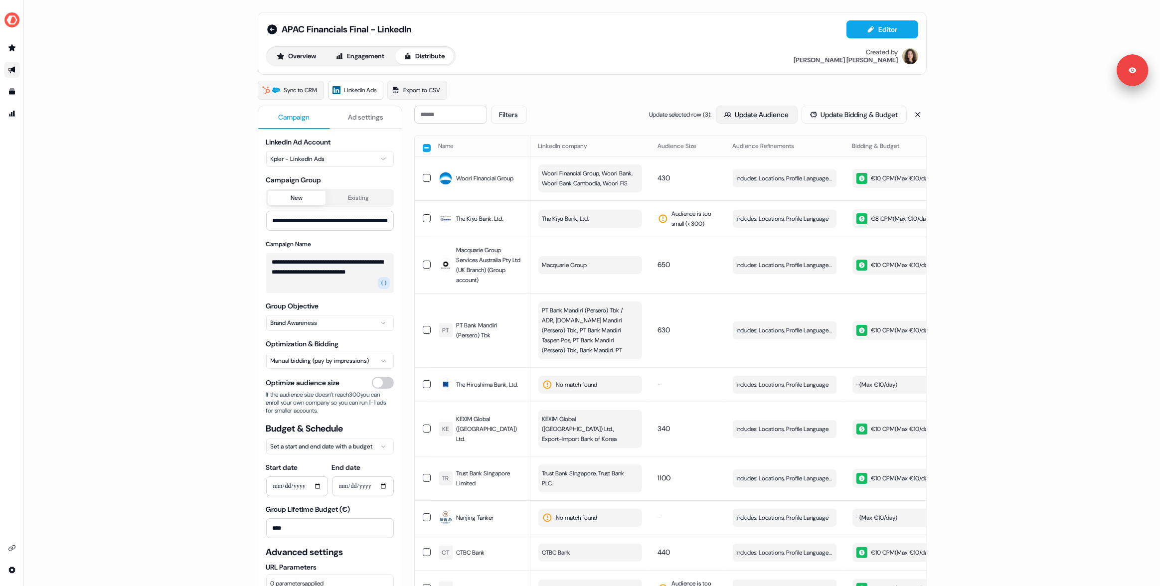
click at [738, 112] on button "Update Audience" at bounding box center [757, 115] width 82 height 18
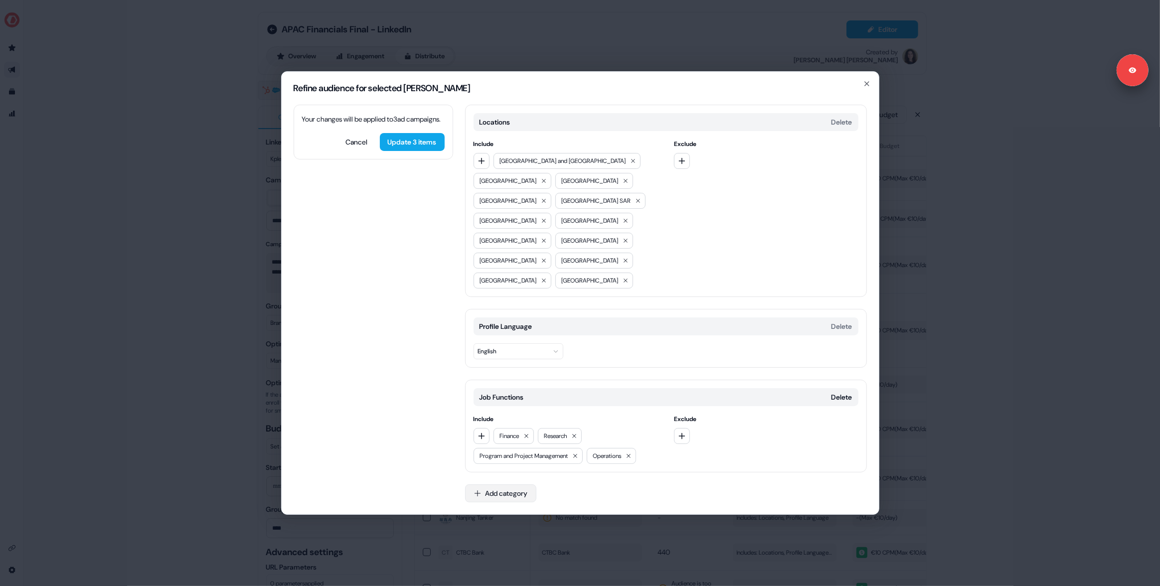
click at [512, 485] on button "Add category" at bounding box center [500, 494] width 71 height 18
type input "*****"
click at [519, 501] on div "Years of Experience" at bounding box center [537, 493] width 143 height 16
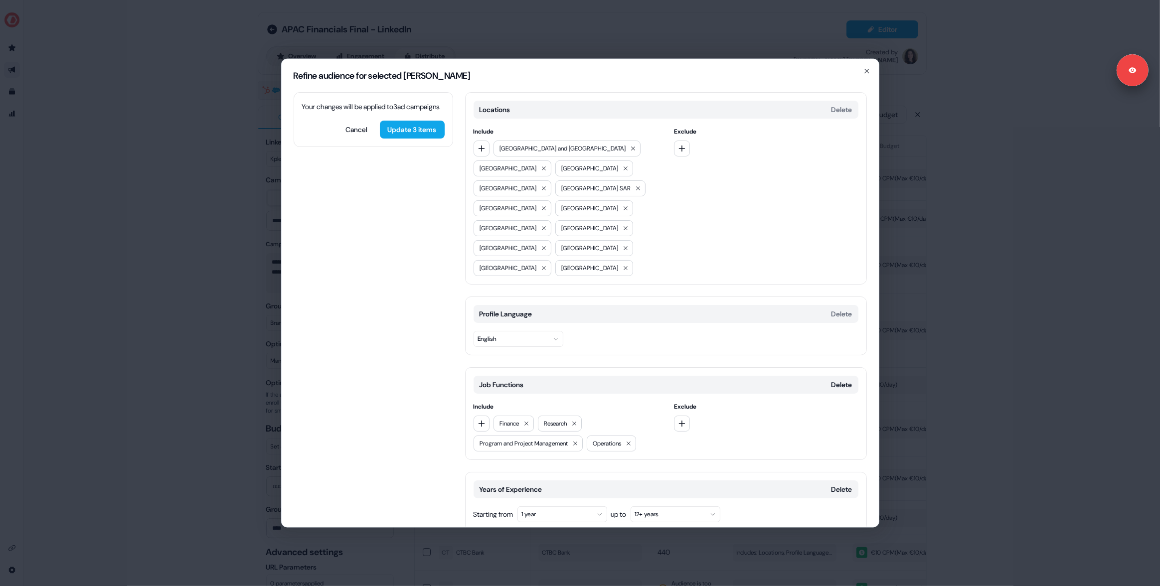
drag, startPoint x: 541, startPoint y: 476, endPoint x: 542, endPoint y: 483, distance: 6.6
click at [541, 507] on button "1 year" at bounding box center [563, 515] width 90 height 16
click at [546, 423] on div "10 years" at bounding box center [592, 422] width 139 height 16
click at [402, 139] on button "Update 3 items" at bounding box center [412, 130] width 65 height 18
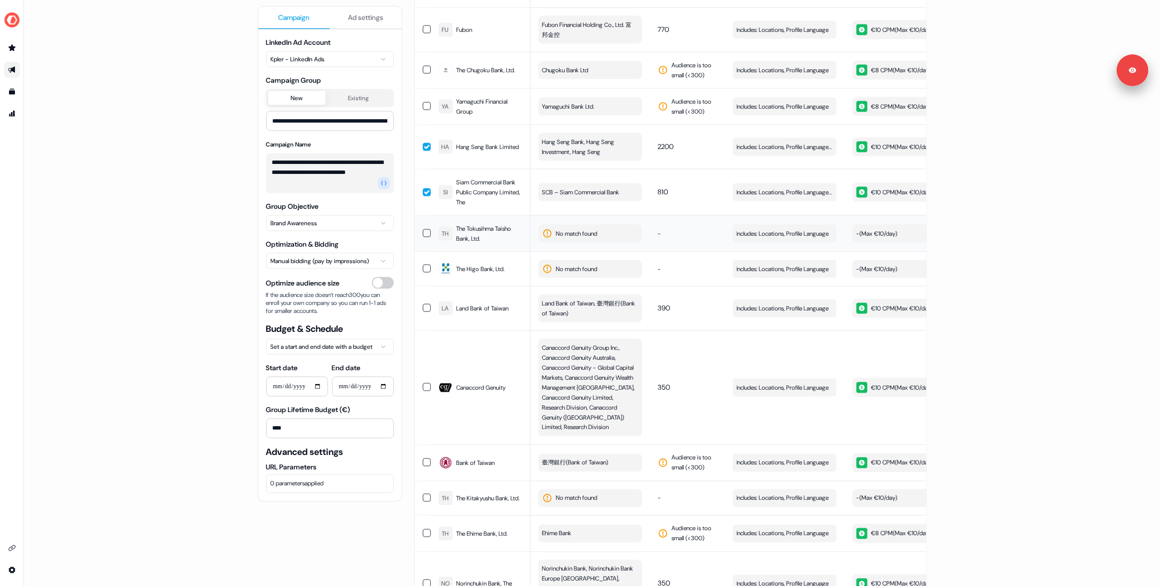
scroll to position [1700, 0]
click at [424, 189] on button "button" at bounding box center [427, 193] width 8 height 8
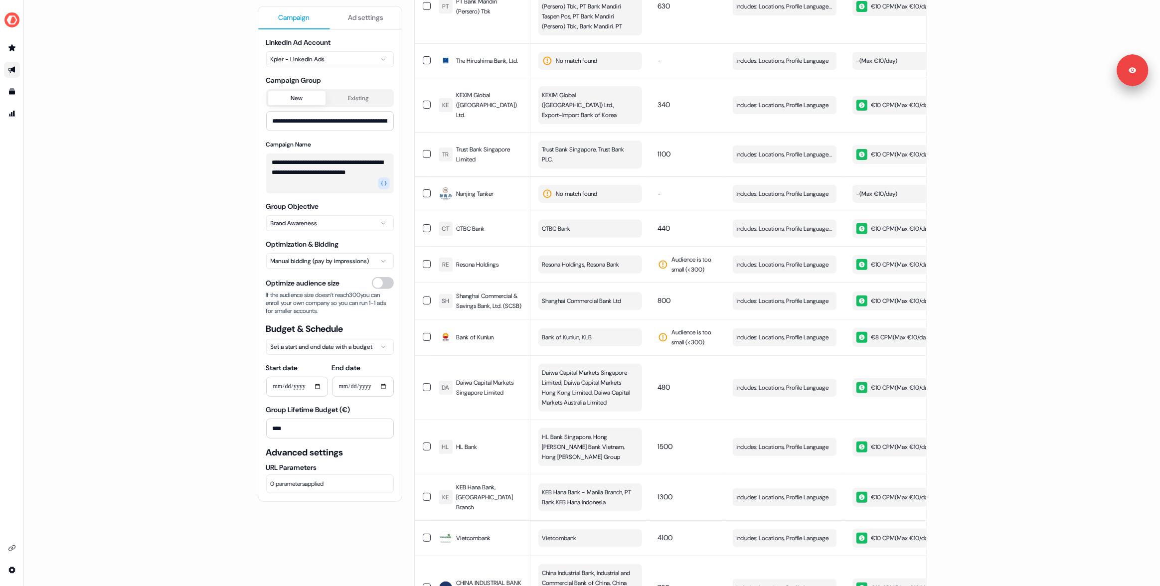
scroll to position [0, 0]
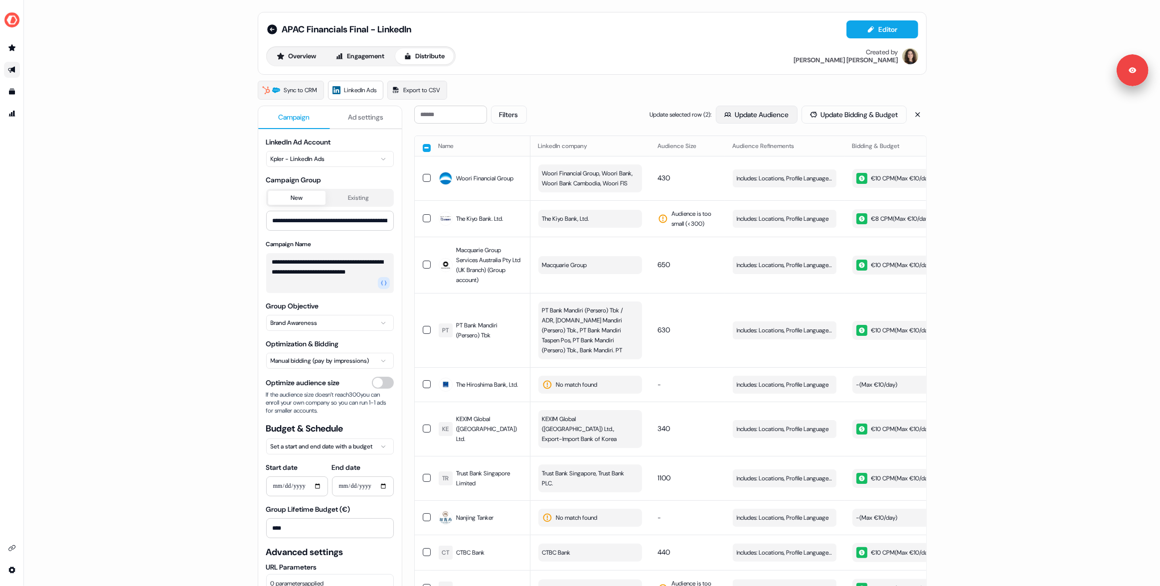
click at [765, 108] on button "Update Audience" at bounding box center [757, 115] width 82 height 18
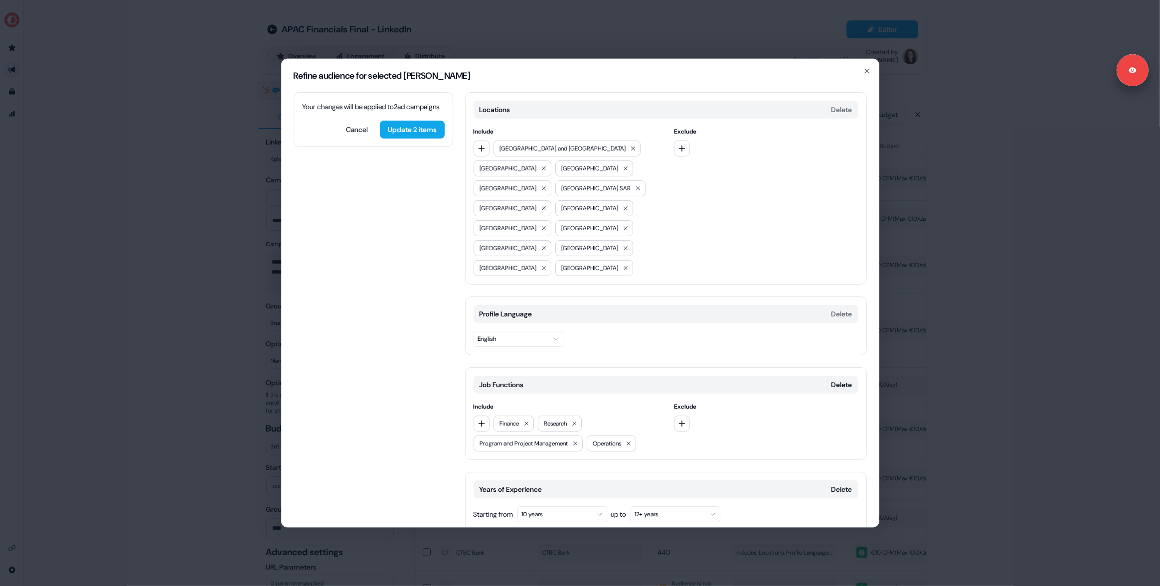
click at [494, 543] on button "Add category" at bounding box center [500, 552] width 71 height 18
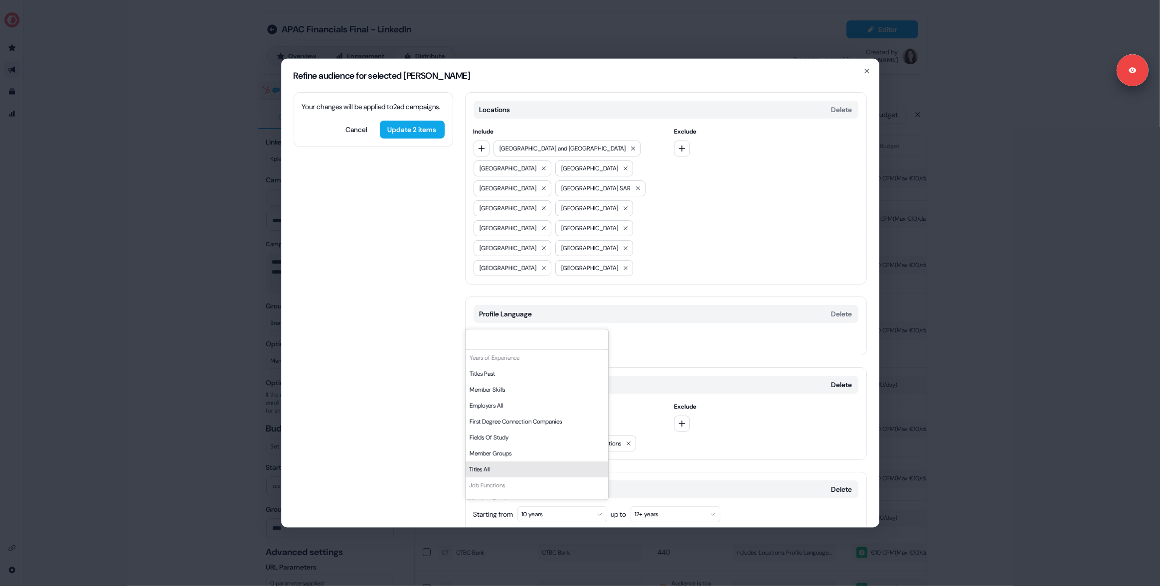
click at [511, 475] on div "Titles All" at bounding box center [537, 470] width 143 height 16
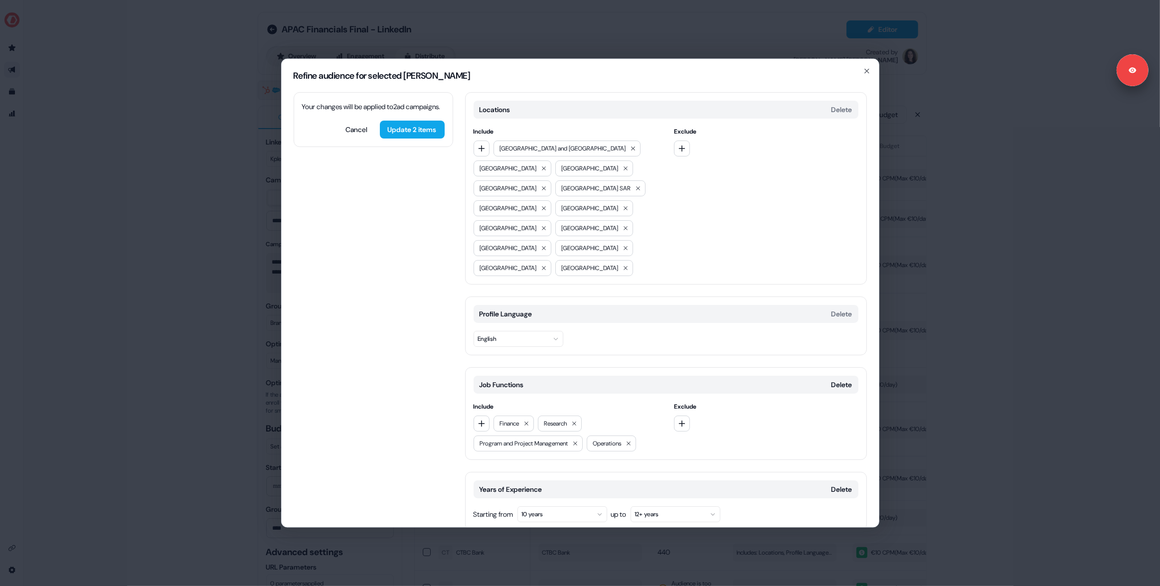
scroll to position [89, 0]
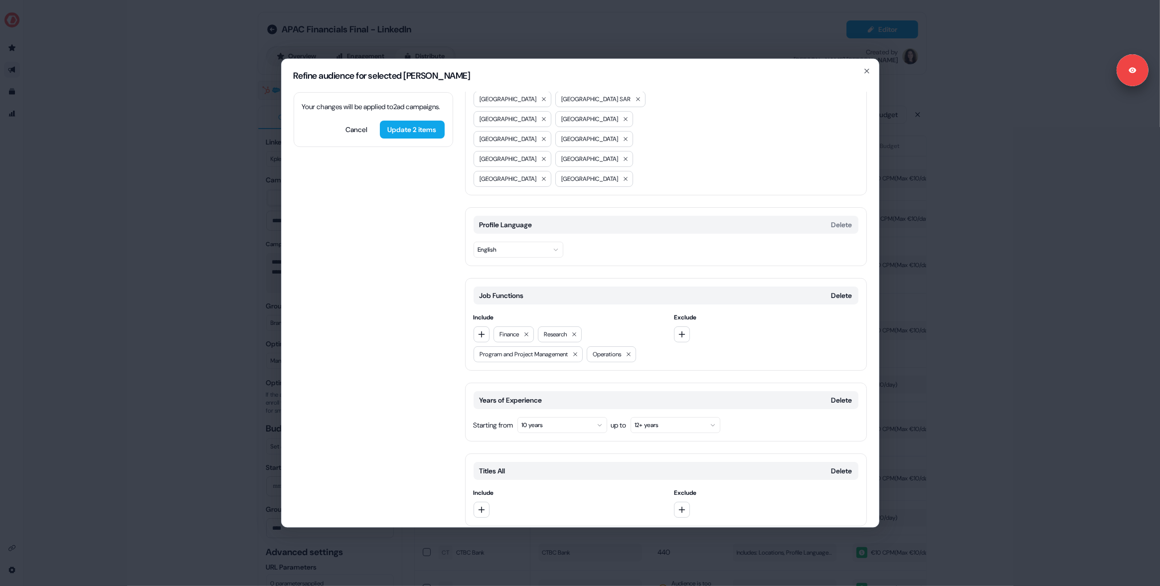
drag, startPoint x: 839, startPoint y: 429, endPoint x: 769, endPoint y: 439, distance: 70.6
click at [839, 466] on button "Delete" at bounding box center [842, 471] width 21 height 10
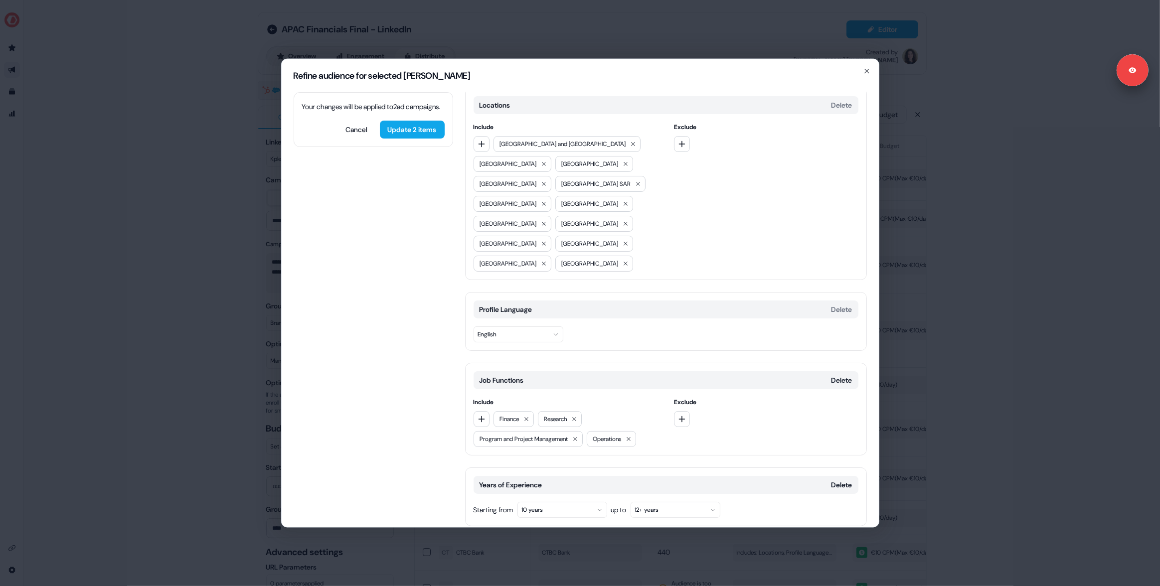
click at [506, 539] on button "Add category" at bounding box center [500, 548] width 71 height 18
click at [500, 335] on input at bounding box center [537, 335] width 143 height 20
type input "*****"
click at [516, 546] on div "Job Levels" at bounding box center [537, 547] width 143 height 16
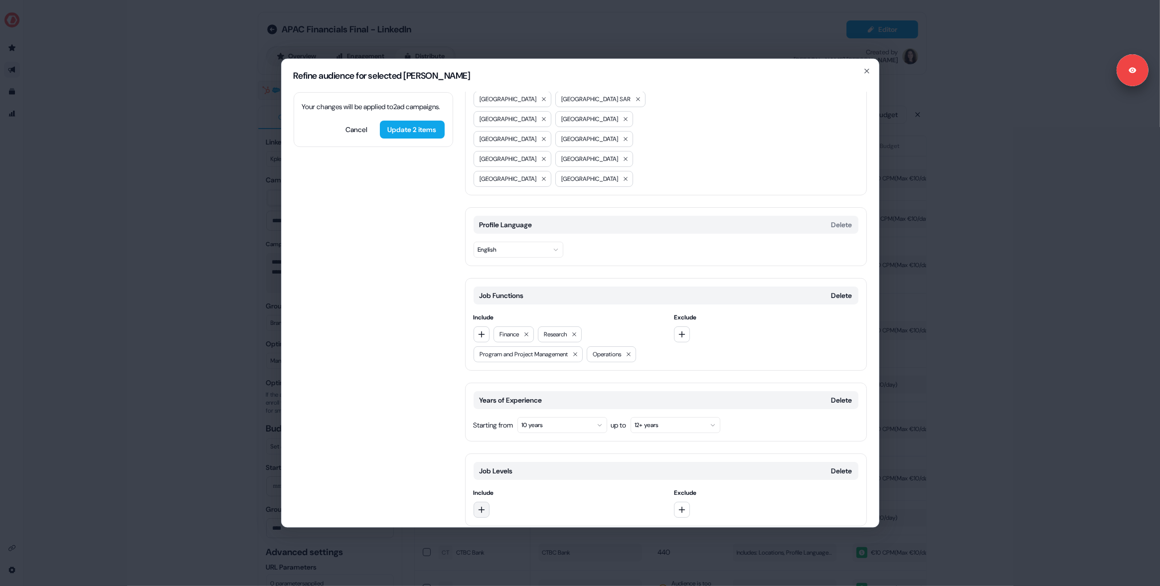
click at [486, 502] on button "button" at bounding box center [482, 510] width 16 height 16
drag, startPoint x: 499, startPoint y: 383, endPoint x: 484, endPoint y: 407, distance: 28.5
click at [499, 383] on div "Manager" at bounding box center [545, 383] width 139 height 16
drag, startPoint x: 481, startPoint y: 474, endPoint x: 481, endPoint y: 469, distance: 5.0
click at [482, 502] on button "button" at bounding box center [482, 510] width 16 height 16
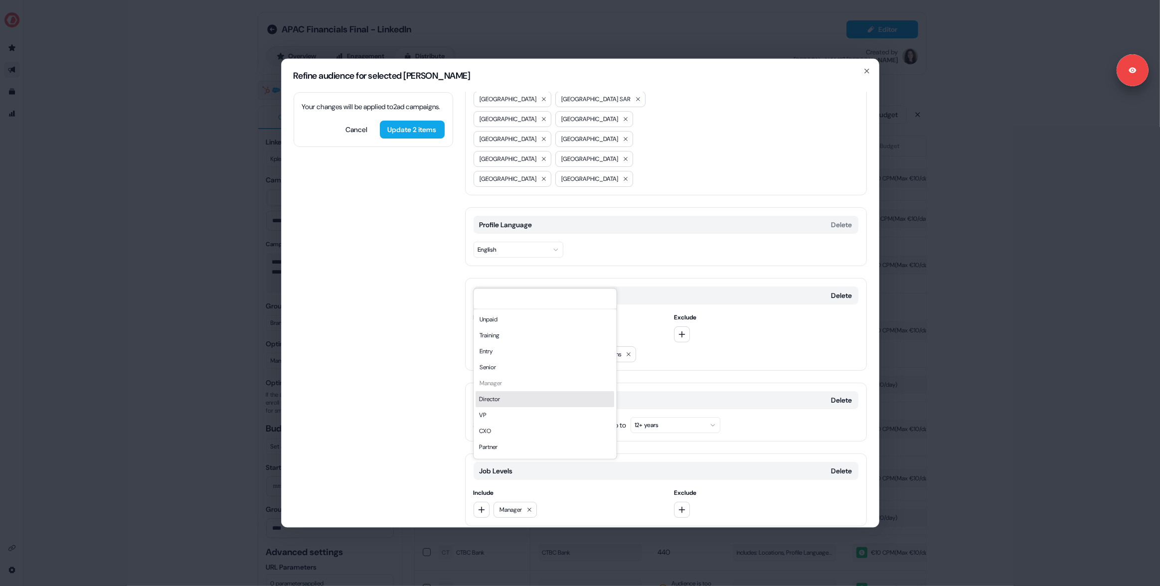
click at [500, 398] on div "Director" at bounding box center [545, 399] width 139 height 16
drag, startPoint x: 483, startPoint y: 475, endPoint x: 485, endPoint y: 463, distance: 12.1
click at [483, 502] on button "button" at bounding box center [482, 510] width 16 height 16
click at [488, 411] on div "VP" at bounding box center [545, 415] width 139 height 16
click at [480, 502] on button "button" at bounding box center [482, 510] width 16 height 16
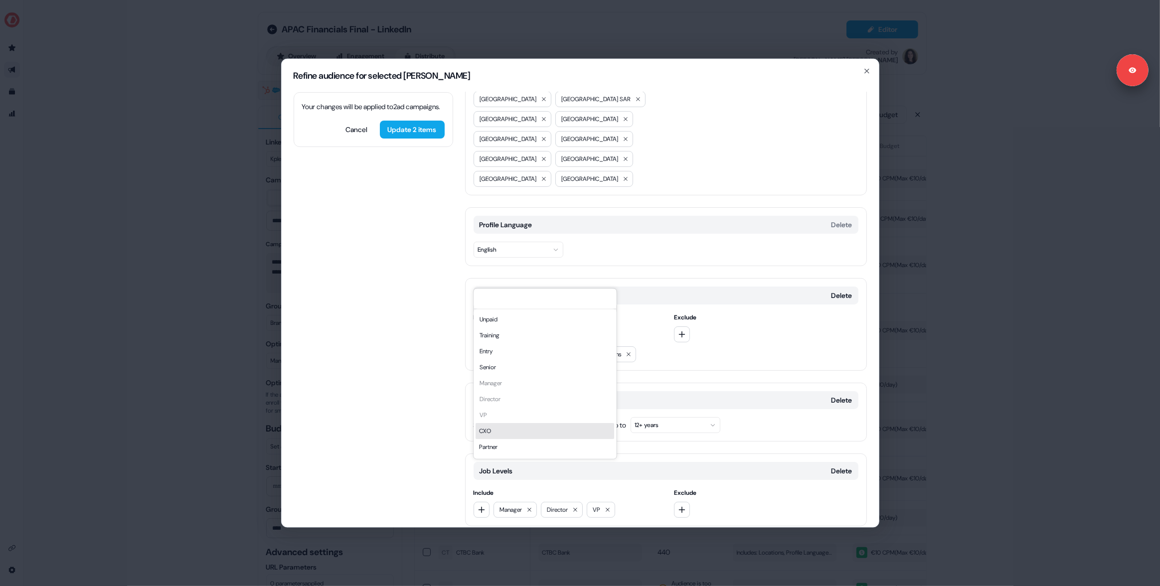
drag, startPoint x: 487, startPoint y: 430, endPoint x: 477, endPoint y: 430, distance: 10.0
click at [485, 430] on div "CXO" at bounding box center [545, 431] width 139 height 16
drag, startPoint x: 429, startPoint y: 412, endPoint x: 410, endPoint y: 392, distance: 27.5
click at [419, 402] on div "Your changes will be applied to 2 [PERSON_NAME] . Cancel Update 2 items Locatio…" at bounding box center [580, 309] width 597 height 435
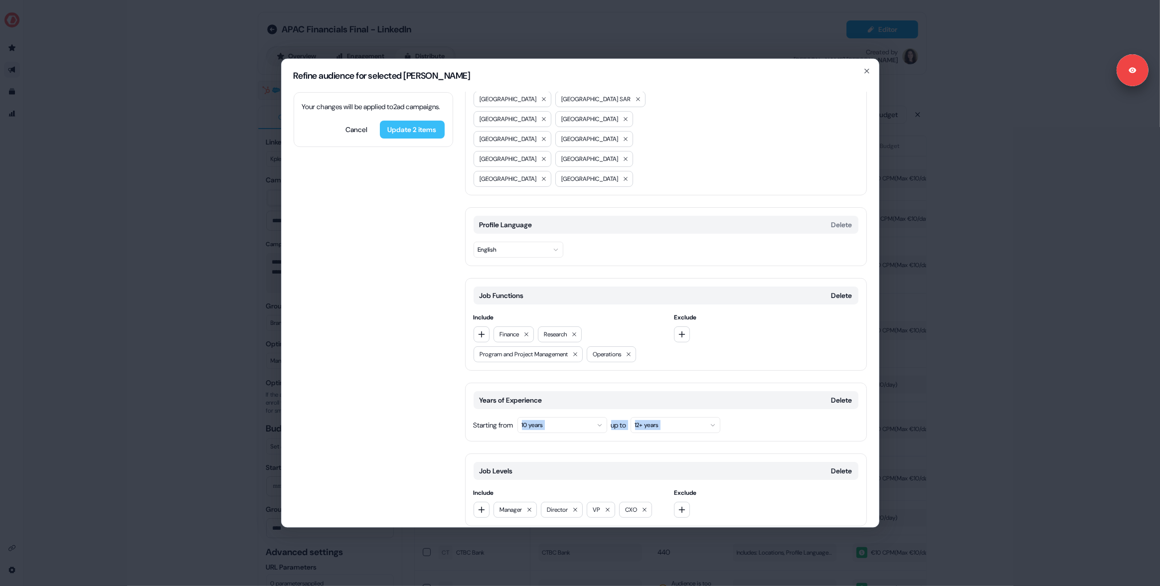
click at [414, 139] on button "Update 2 items" at bounding box center [412, 130] width 65 height 18
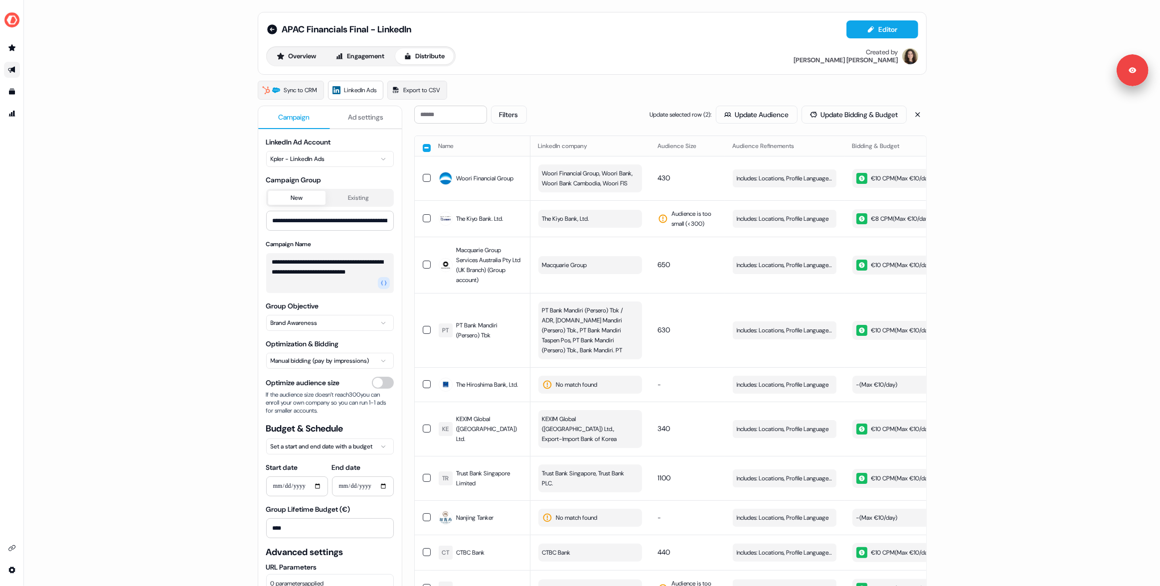
click at [205, 333] on div "**********" at bounding box center [592, 293] width 1136 height 586
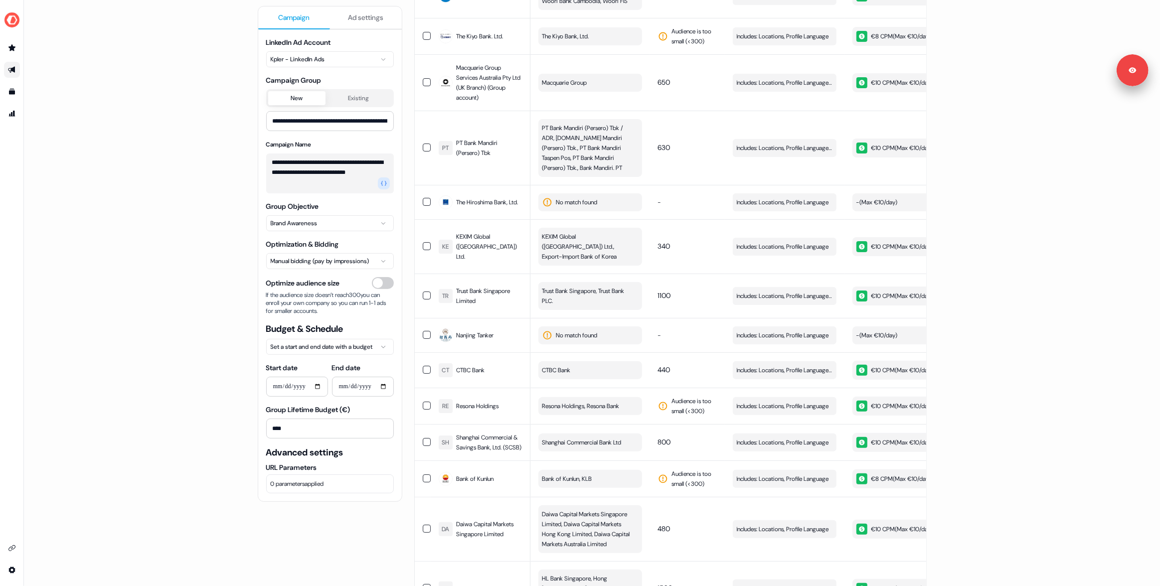
scroll to position [184, 0]
click at [821, 405] on span "Edit" at bounding box center [825, 405] width 11 height 10
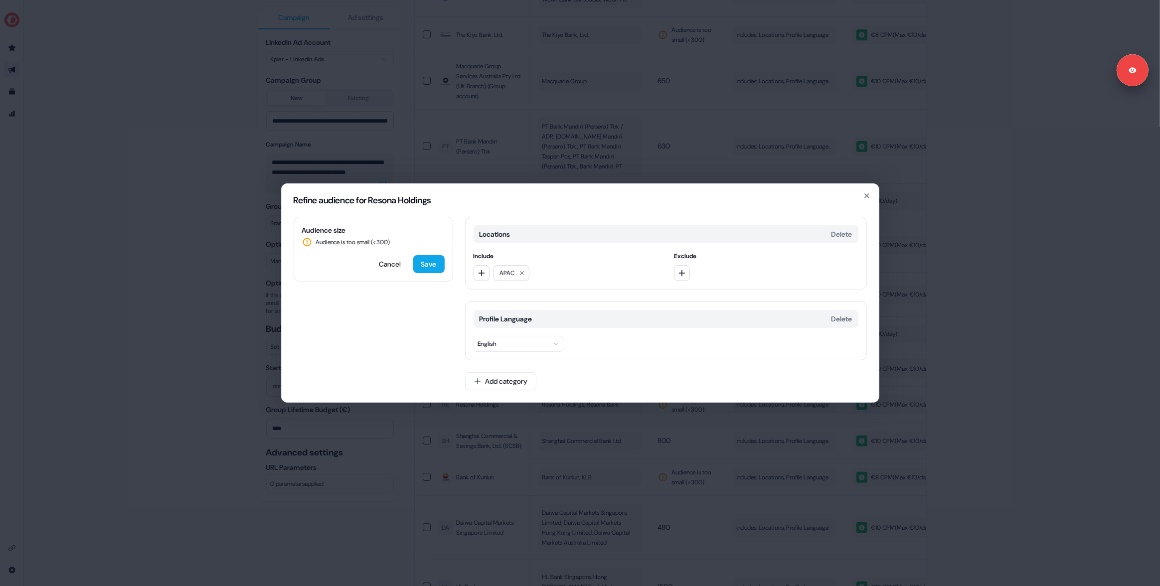
click at [231, 383] on div "Refine audience for Resona Holdings Audience size Audience is too small (< 300 …" at bounding box center [580, 293] width 1160 height 586
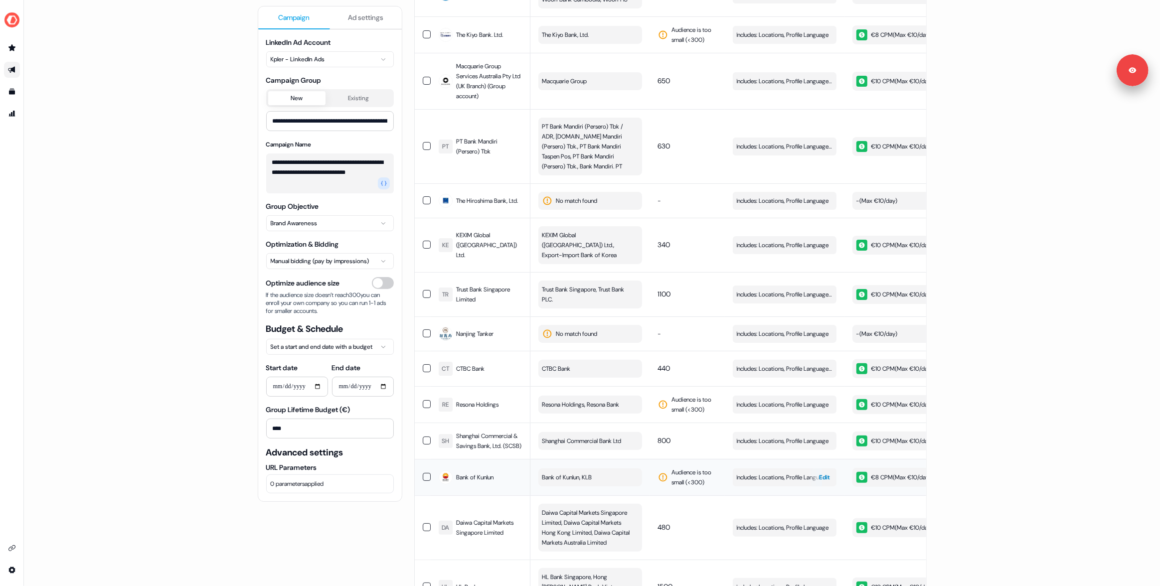
click at [812, 486] on div "button" at bounding box center [815, 478] width 14 height 18
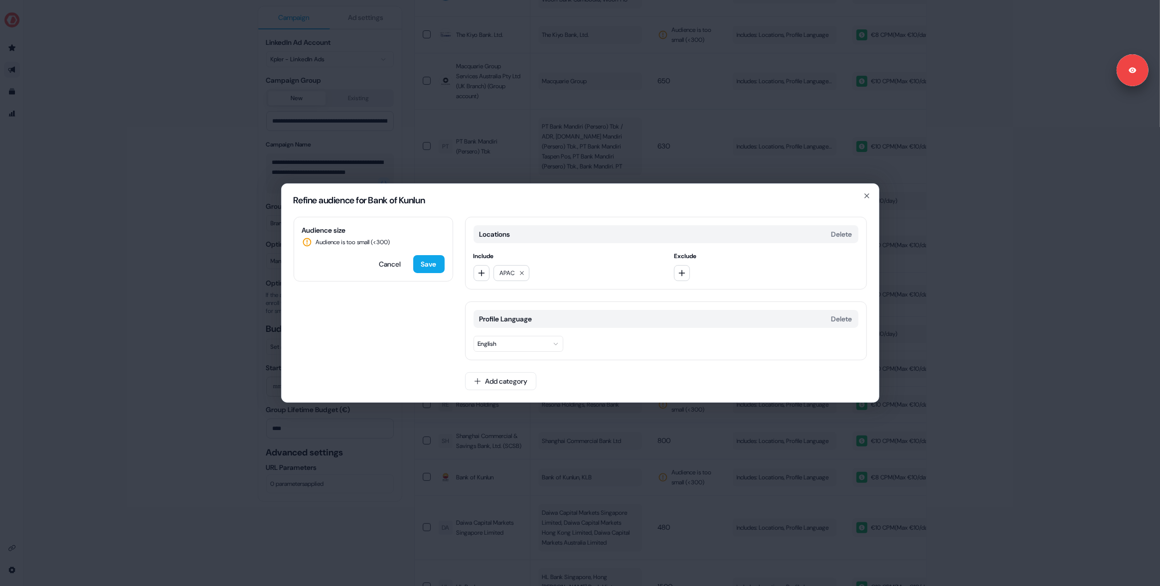
drag, startPoint x: 193, startPoint y: 348, endPoint x: 357, endPoint y: 428, distance: 182.2
click at [193, 348] on div "Refine audience for Bank of Kunlun Audience size Audience is too small (< 300 )…" at bounding box center [580, 293] width 1160 height 586
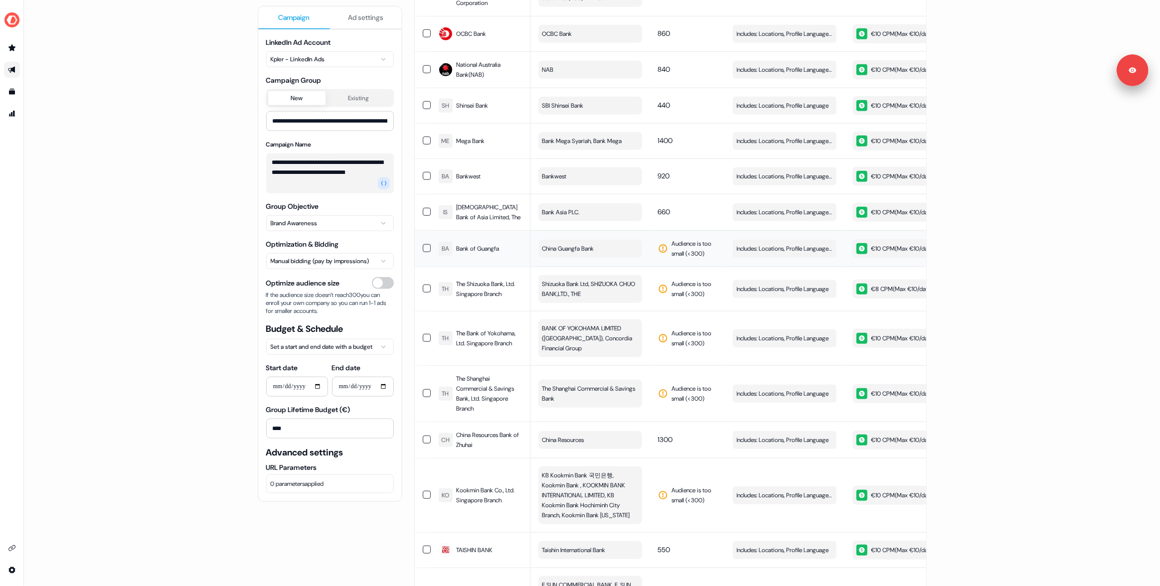
scroll to position [986, 0]
click at [820, 243] on span "Edit" at bounding box center [825, 247] width 11 height 10
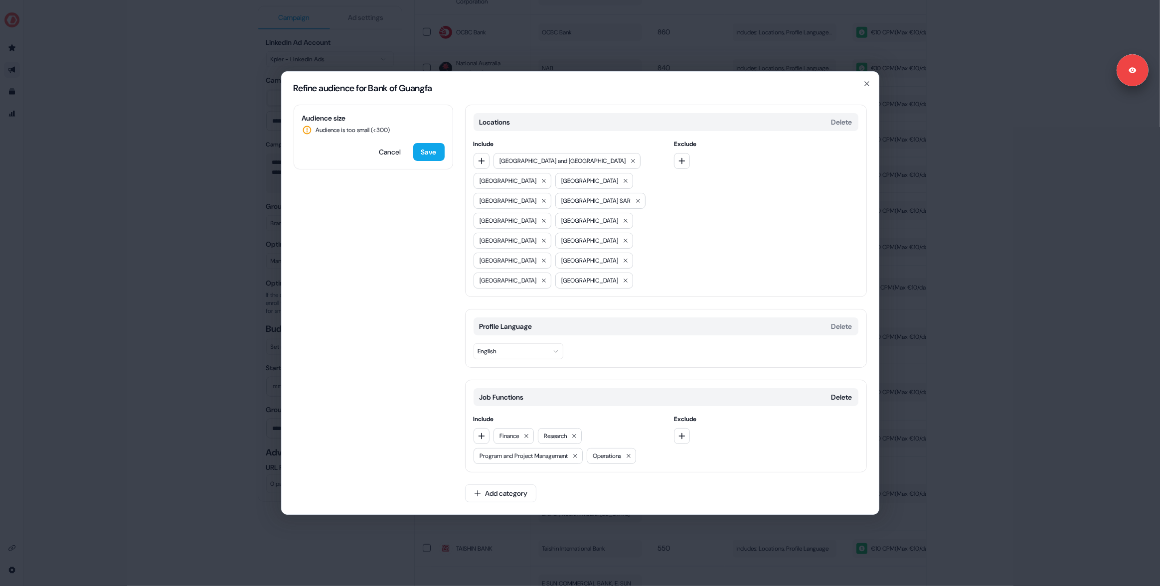
drag, startPoint x: 846, startPoint y: 379, endPoint x: 761, endPoint y: 361, distance: 86.9
click at [846, 392] on button "Delete" at bounding box center [842, 397] width 21 height 10
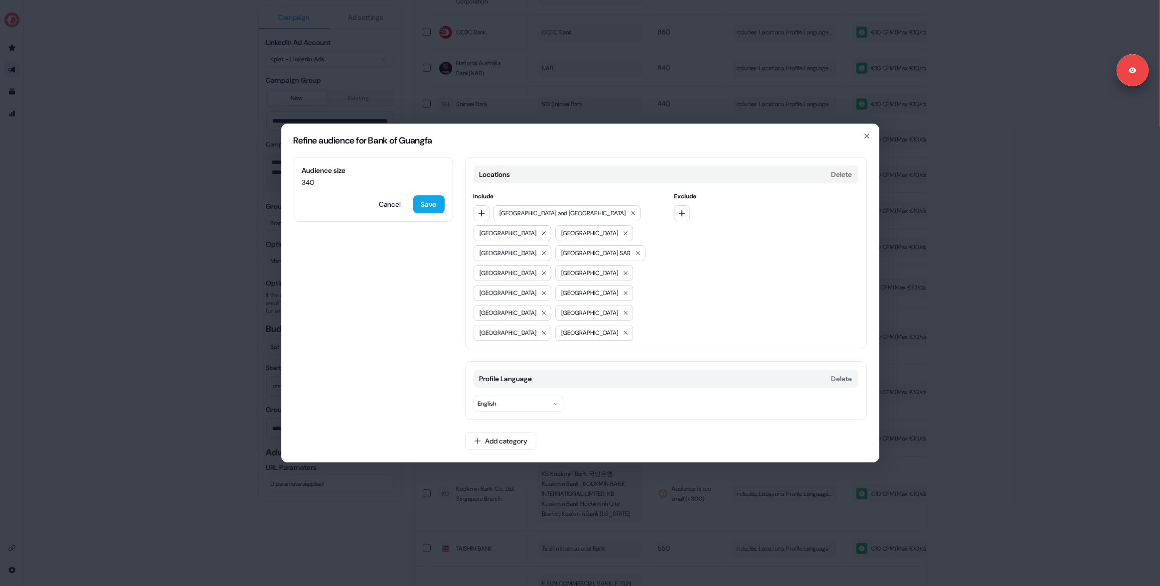
click at [411, 213] on div "Cancel Save" at bounding box center [373, 204] width 143 height 18
click at [422, 213] on button "Save" at bounding box center [428, 204] width 31 height 18
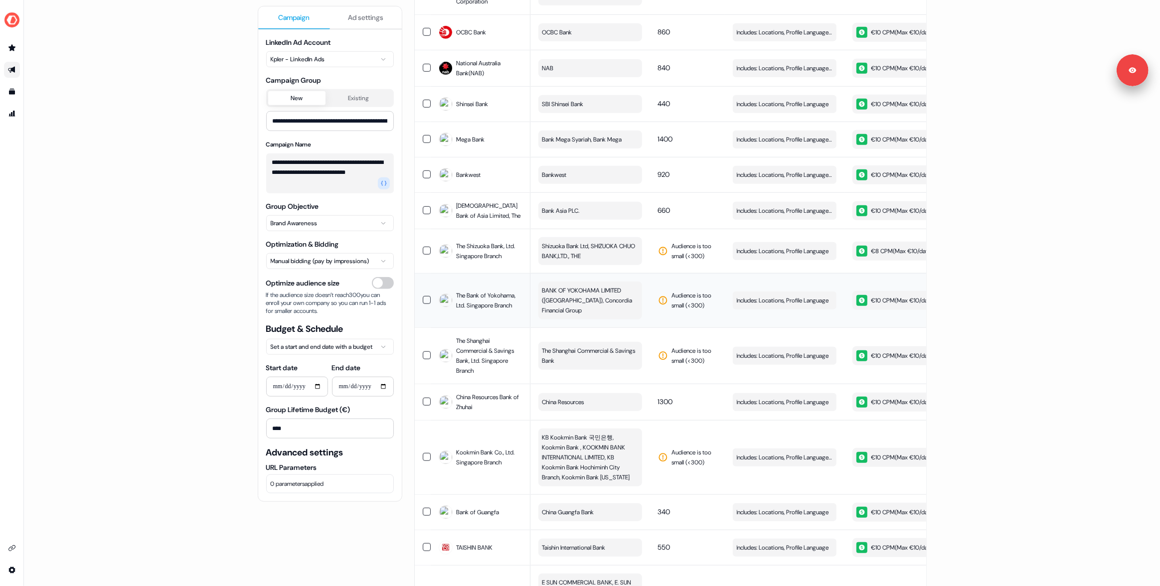
click at [809, 283] on td "Includes: Locations, Profile Language Edit" at bounding box center [785, 300] width 120 height 54
click at [821, 296] on span "Edit" at bounding box center [825, 301] width 11 height 10
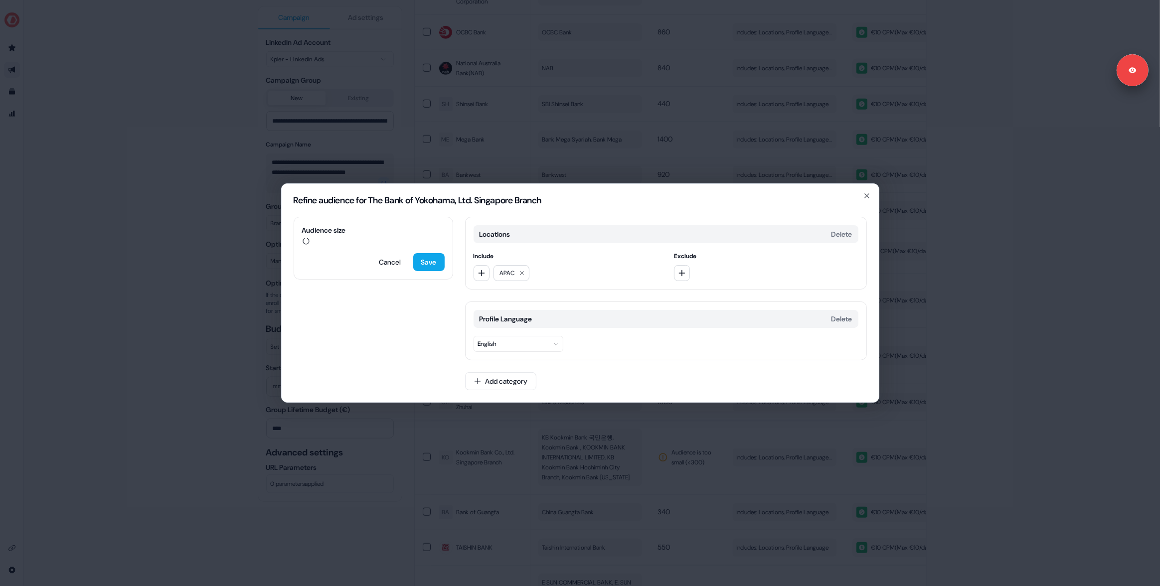
drag, startPoint x: 225, startPoint y: 348, endPoint x: 239, endPoint y: 346, distance: 14.6
click at [226, 347] on div "Refine audience for The Bank of Yokohama, Ltd. Singapore Branch Audience size C…" at bounding box center [580, 293] width 1160 height 586
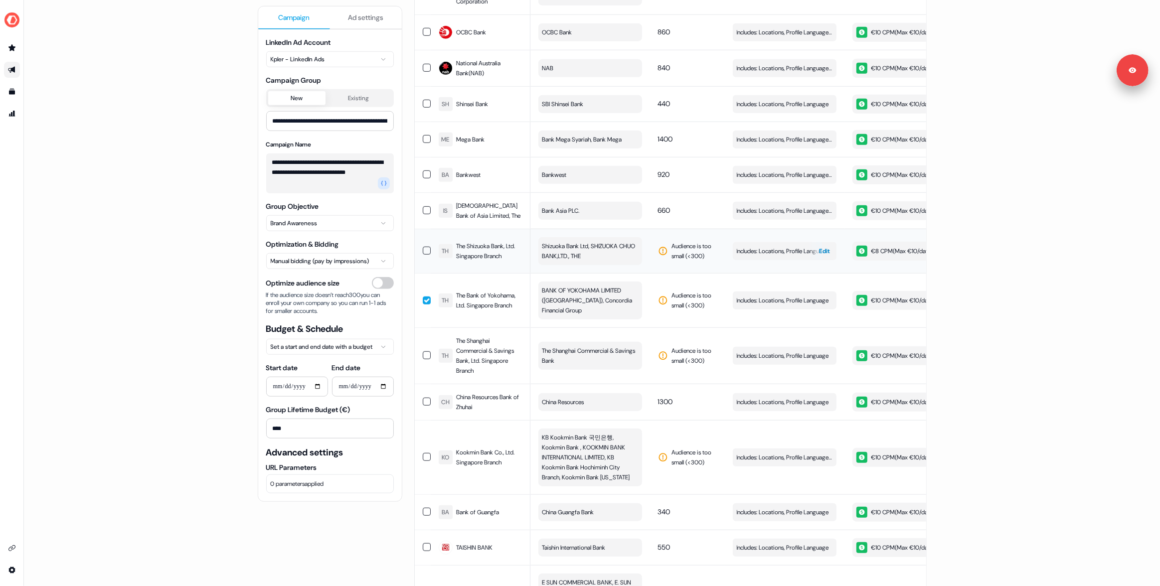
click at [830, 247] on div "button" at bounding box center [829, 251] width 14 height 18
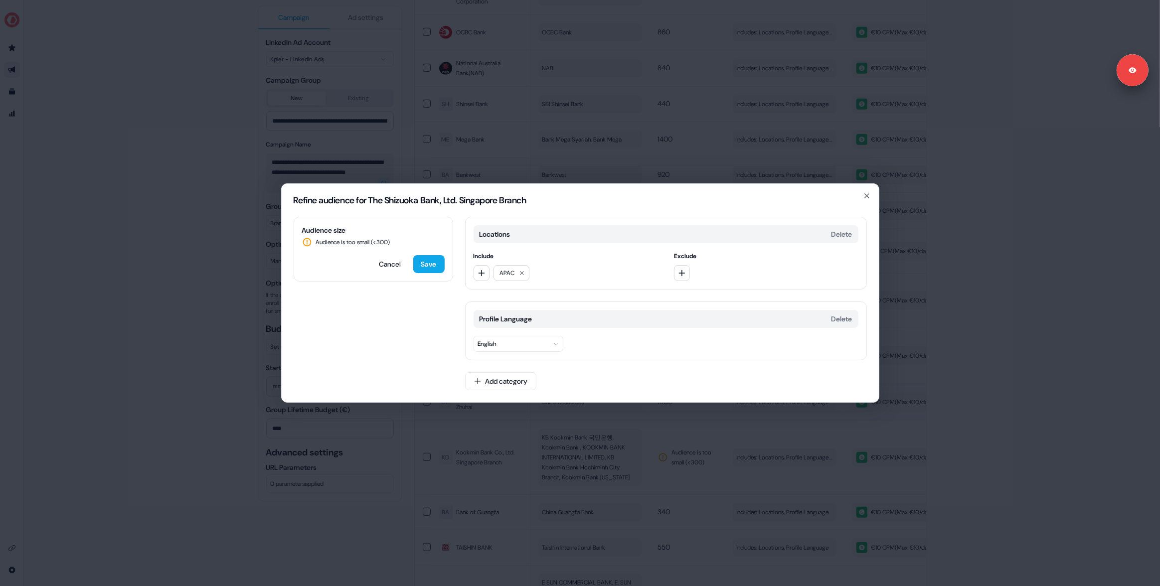
drag, startPoint x: 204, startPoint y: 356, endPoint x: 489, endPoint y: 379, distance: 285.6
click at [204, 356] on div "Refine audience for The Shizuoka Bank, Ltd. Singapore Branch Audience size Audi…" at bounding box center [580, 293] width 1160 height 586
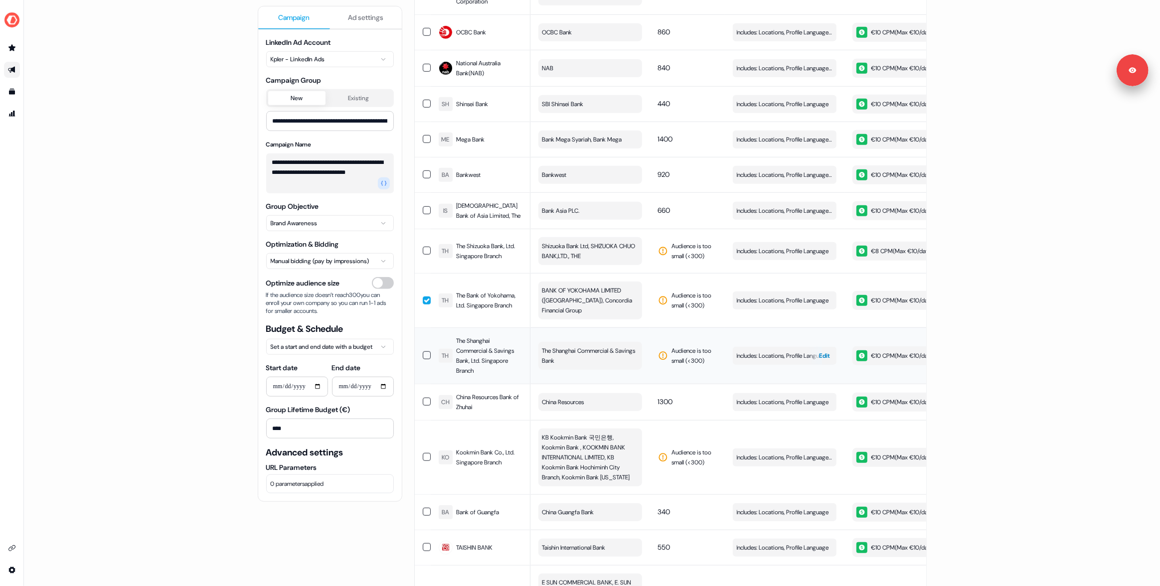
click at [826, 351] on span "Edit" at bounding box center [825, 356] width 11 height 10
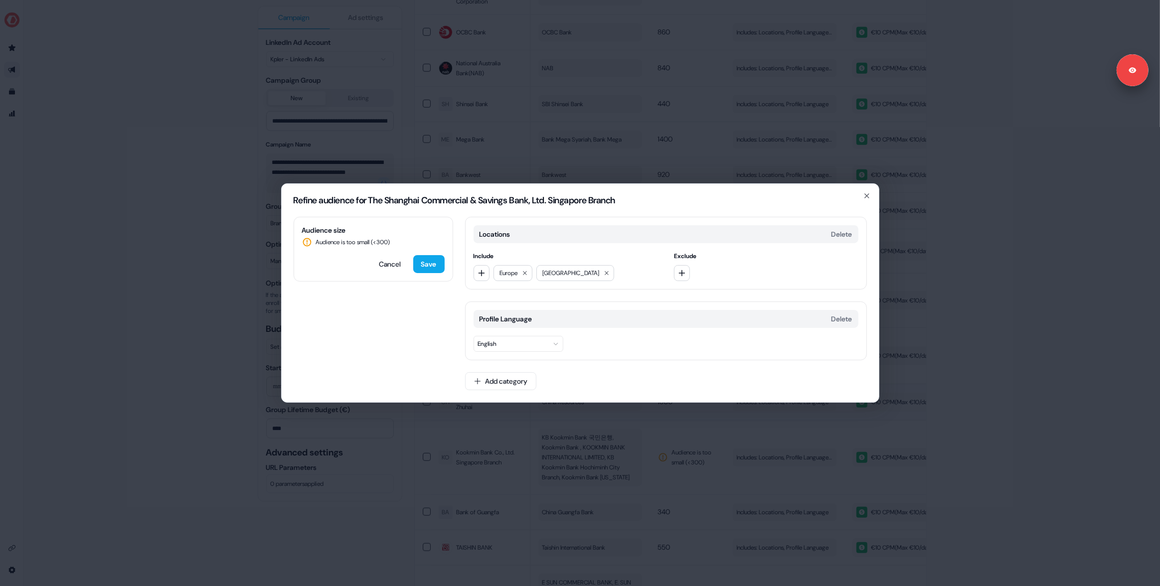
drag, startPoint x: 952, startPoint y: 331, endPoint x: 830, endPoint y: 374, distance: 129.5
click at [952, 331] on div "Refine audience for The Shanghai Commercial & Savings Bank, Ltd. Singapore Bran…" at bounding box center [580, 293] width 1160 height 586
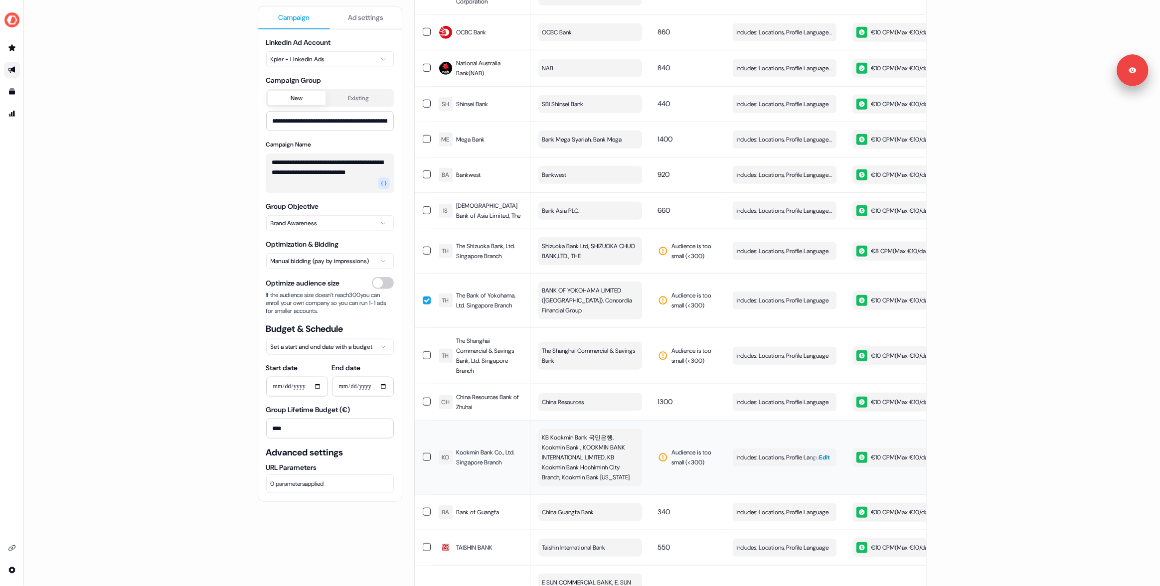
click at [825, 453] on span "Edit" at bounding box center [825, 458] width 11 height 10
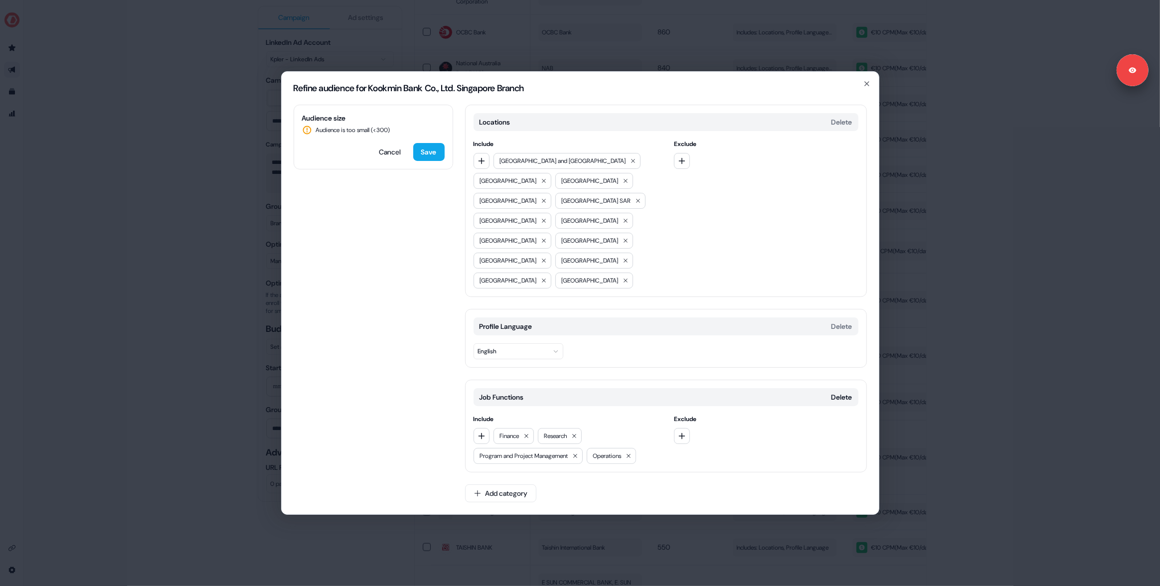
drag, startPoint x: 846, startPoint y: 378, endPoint x: 836, endPoint y: 379, distance: 10.5
click at [846, 392] on button "Delete" at bounding box center [842, 397] width 21 height 10
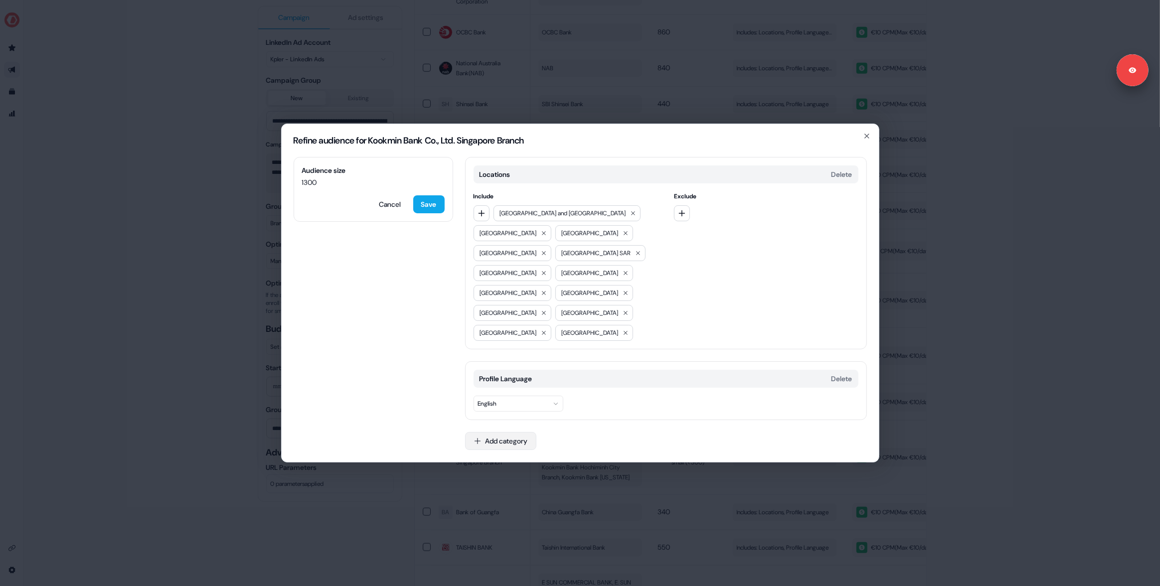
click at [498, 432] on button "Add category" at bounding box center [500, 441] width 71 height 18
type input "*****"
click at [498, 449] on div "Job Levels" at bounding box center [537, 441] width 143 height 16
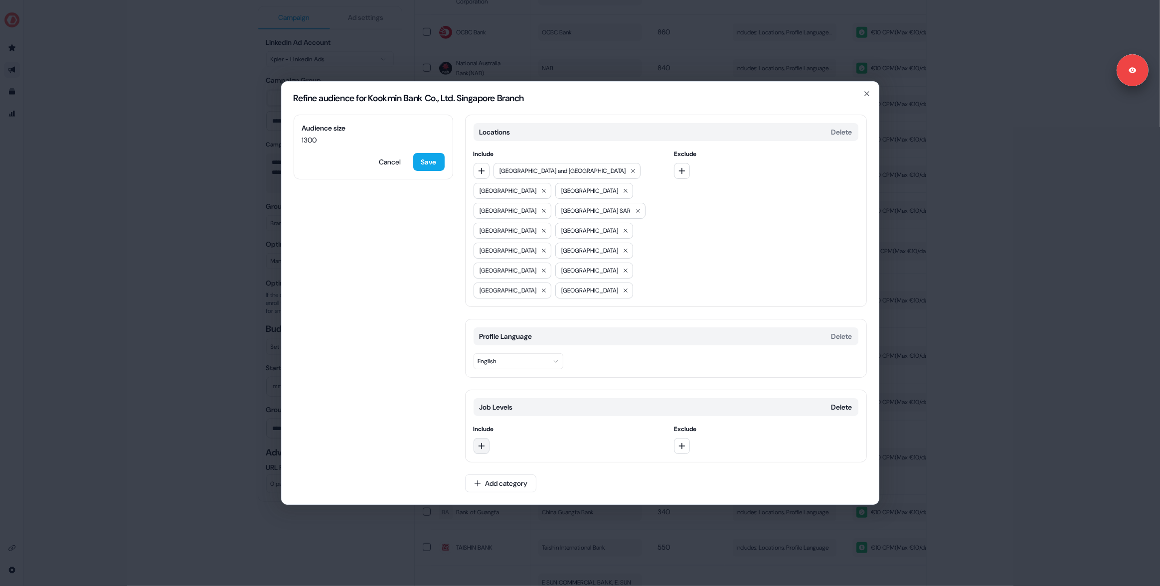
drag, startPoint x: 485, startPoint y: 422, endPoint x: 486, endPoint y: 427, distance: 5.0
click at [485, 442] on icon "button" at bounding box center [482, 446] width 8 height 8
drag, startPoint x: 499, startPoint y: 355, endPoint x: 498, endPoint y: 375, distance: 20.5
click at [499, 344] on div "Director" at bounding box center [545, 336] width 139 height 16
click at [486, 438] on button "button" at bounding box center [482, 446] width 16 height 16
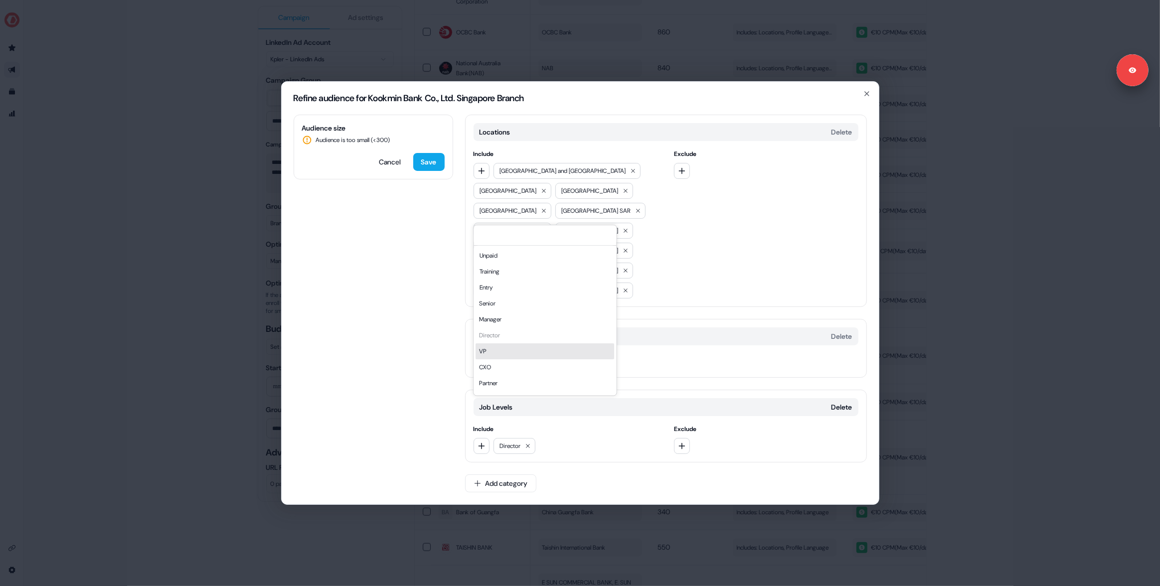
click at [502, 360] on div "VP" at bounding box center [545, 352] width 139 height 16
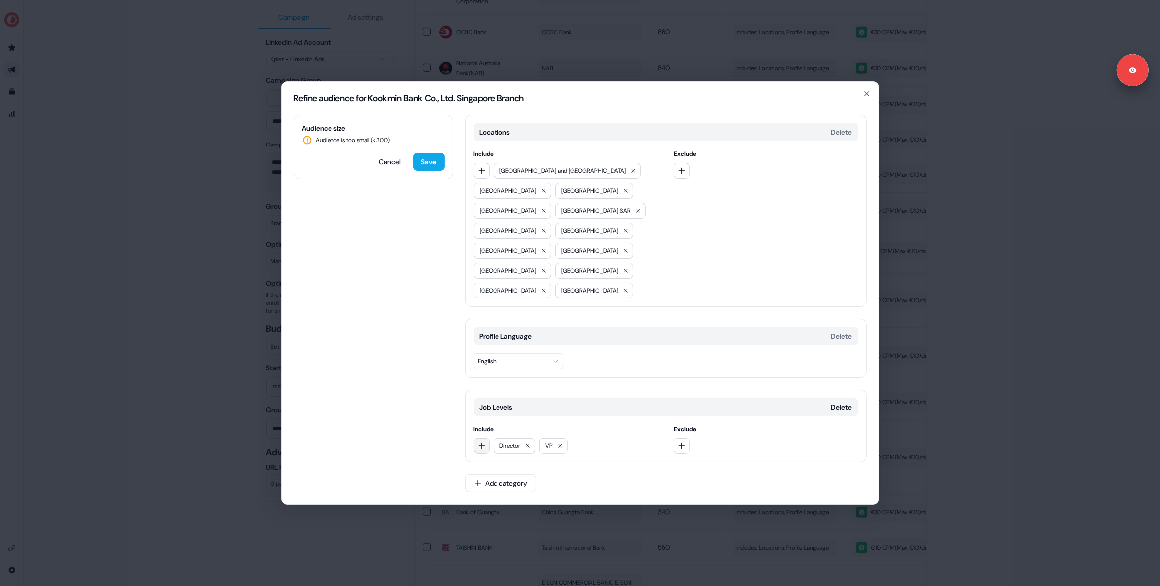
click at [483, 442] on icon "button" at bounding box center [482, 446] width 8 height 8
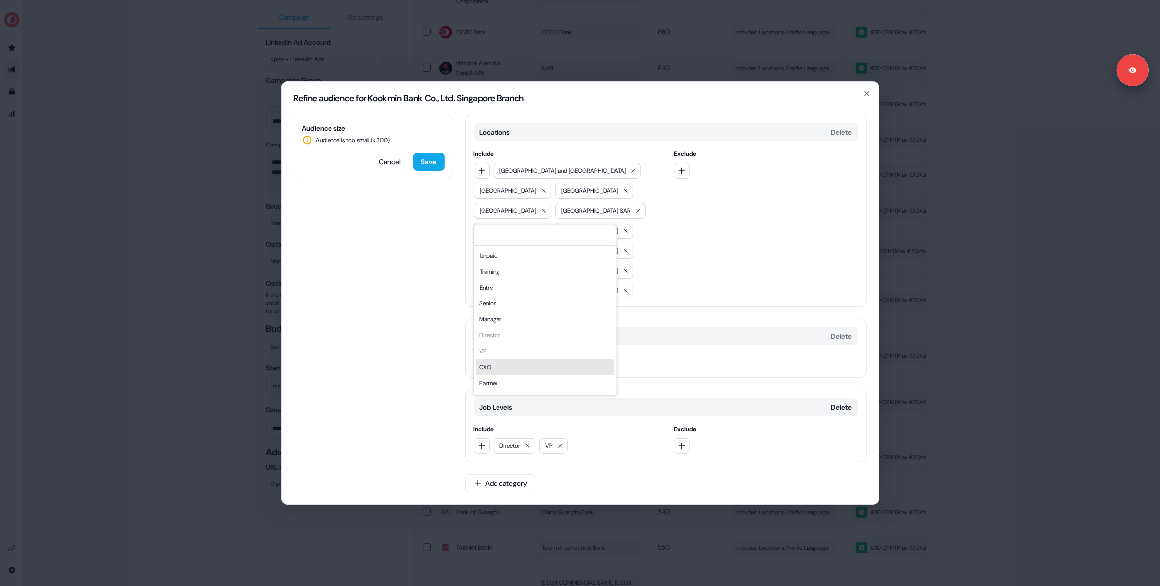
drag, startPoint x: 493, startPoint y: 384, endPoint x: 482, endPoint y: 404, distance: 22.3
click at [491, 375] on div "CXO" at bounding box center [545, 368] width 139 height 16
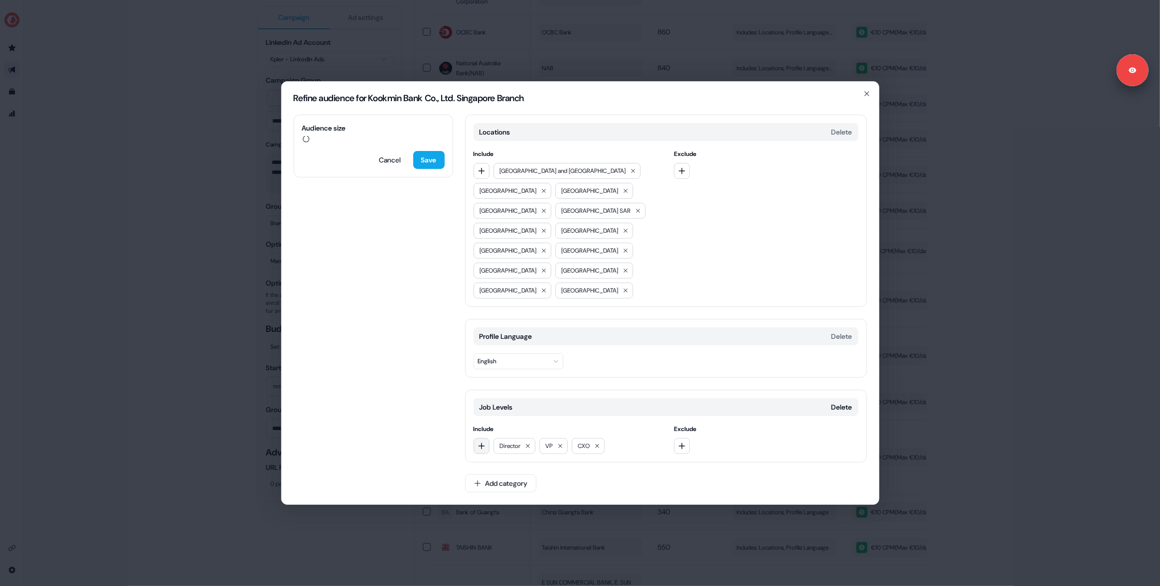
click at [483, 442] on icon "button" at bounding box center [482, 446] width 8 height 8
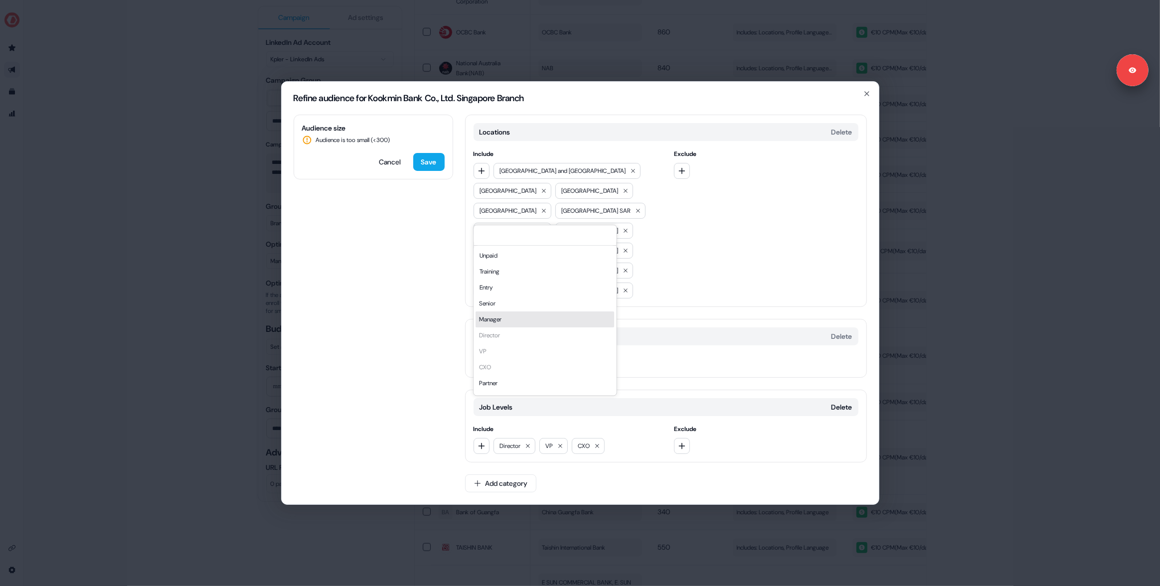
click at [495, 328] on div "Manager" at bounding box center [545, 320] width 139 height 16
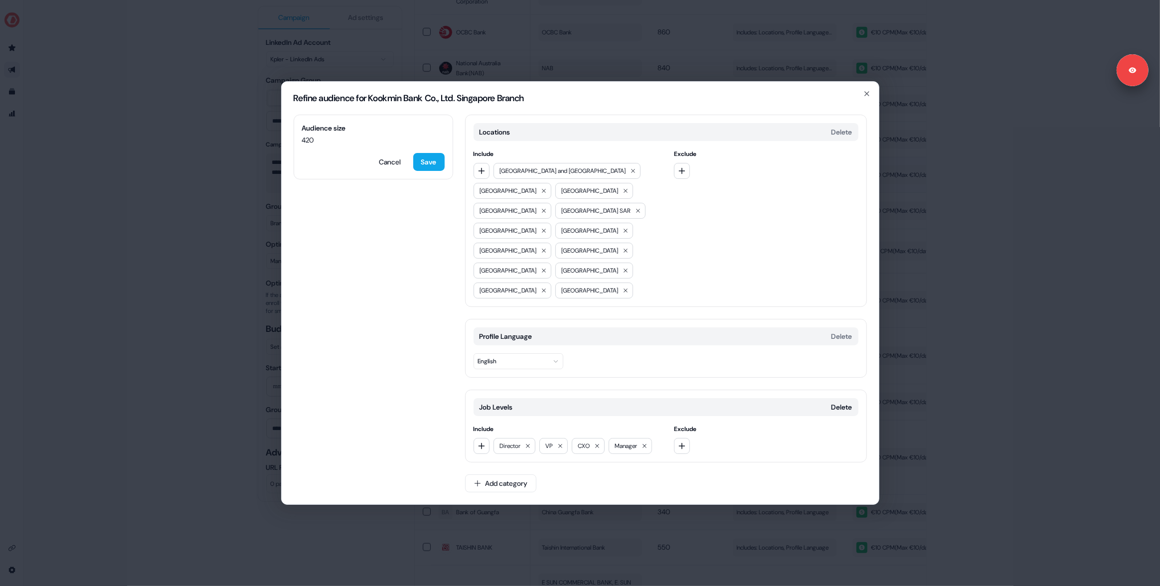
click at [436, 171] on button "Save" at bounding box center [428, 162] width 31 height 18
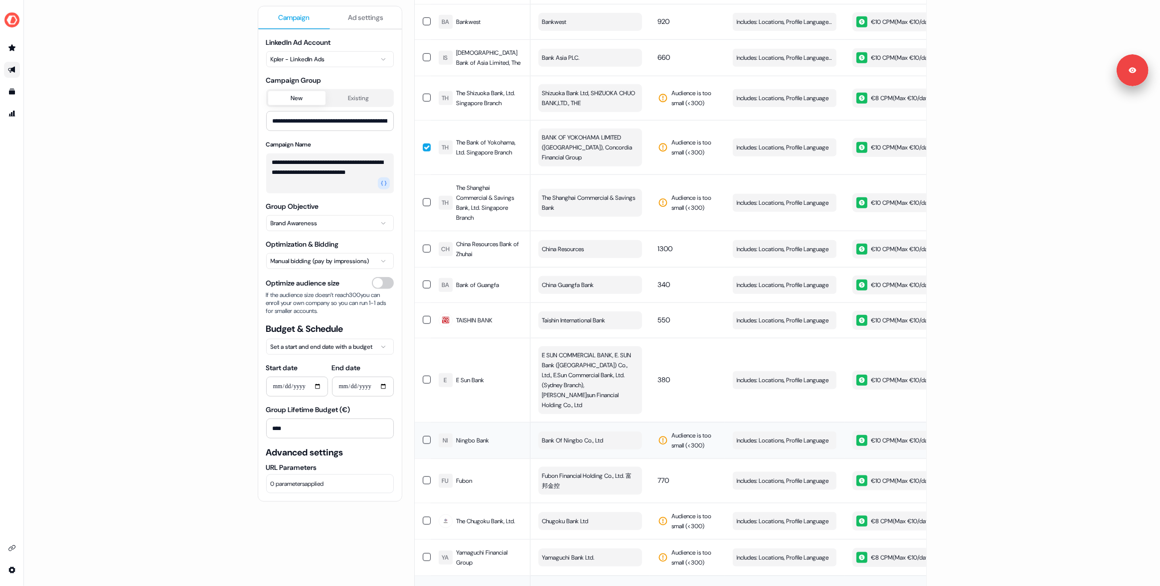
scroll to position [1140, 0]
click at [816, 431] on div "button" at bounding box center [815, 440] width 14 height 18
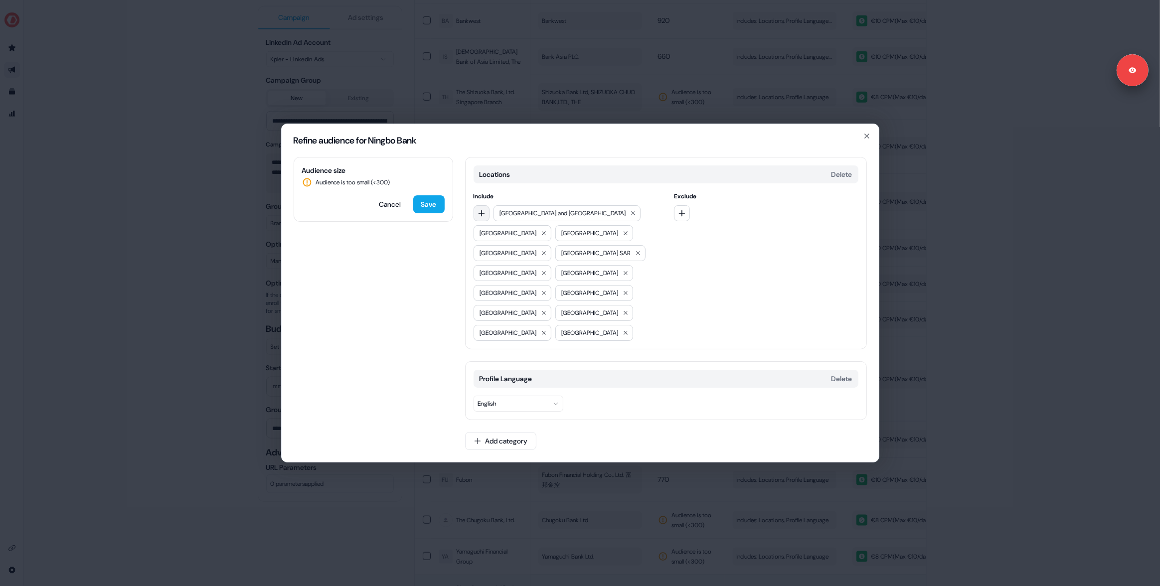
click at [480, 217] on icon "button" at bounding box center [482, 213] width 8 height 8
type input "***"
click at [507, 262] on div "APJ" at bounding box center [545, 254] width 139 height 16
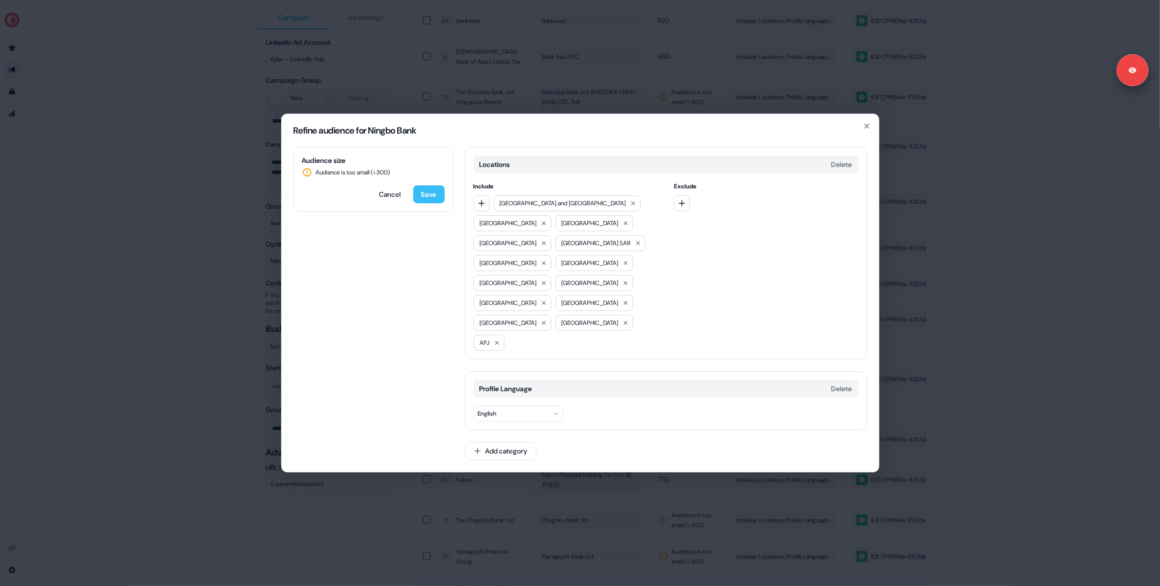
click at [424, 203] on button "Save" at bounding box center [428, 194] width 31 height 18
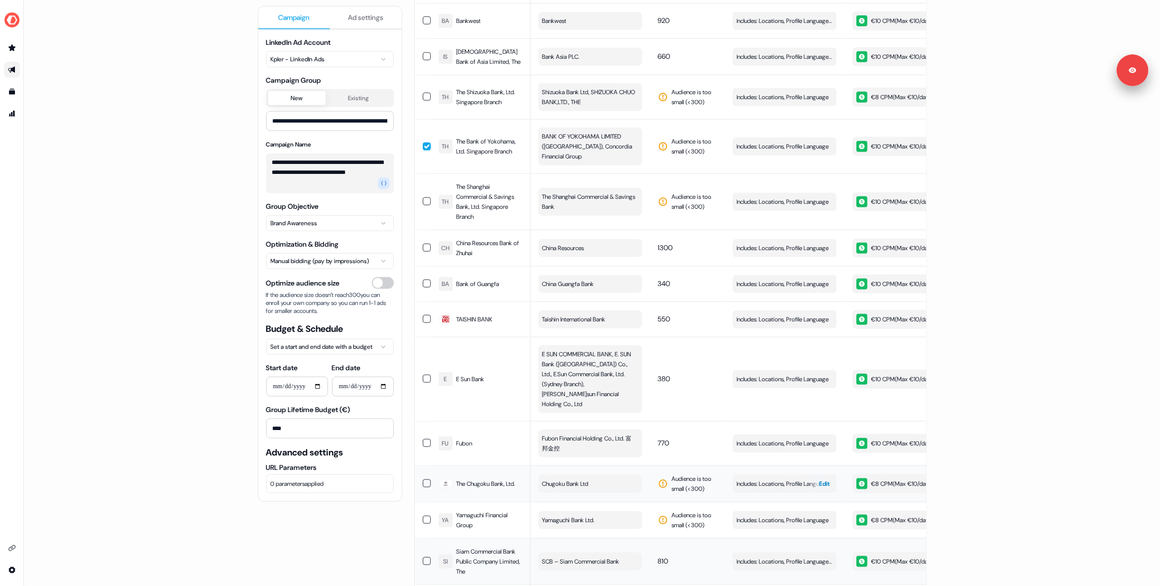
click at [826, 479] on span "Edit" at bounding box center [825, 484] width 11 height 10
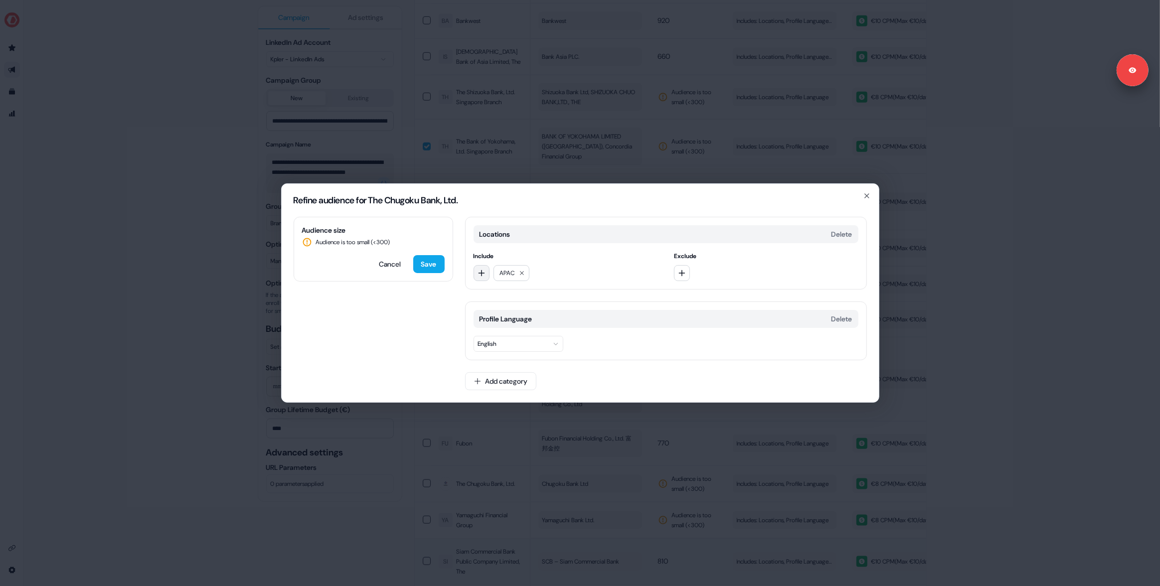
click at [480, 276] on icon "button" at bounding box center [482, 273] width 8 height 8
click at [147, 422] on div "Refine audience for The Chugoku Bank, Ltd. Audience size Audience is too small …" at bounding box center [580, 293] width 1160 height 586
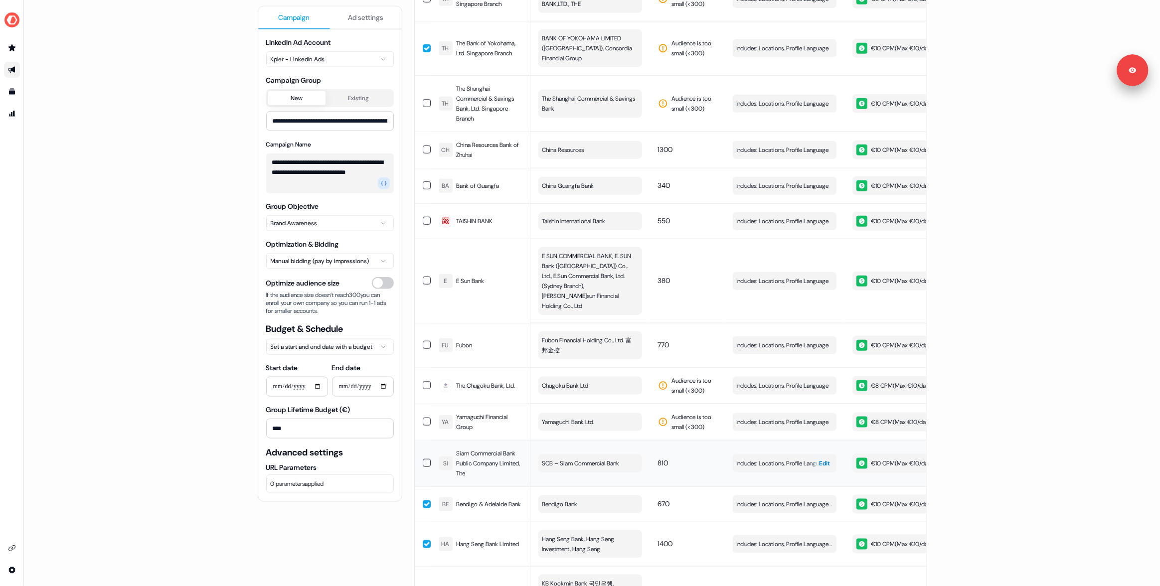
scroll to position [1242, 0]
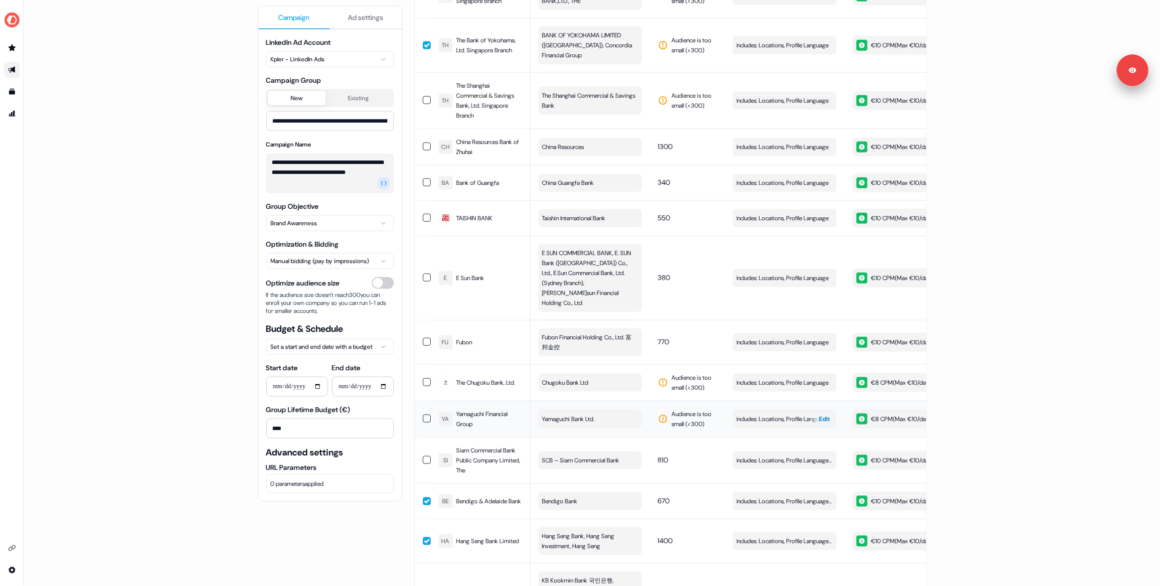
click at [827, 414] on span "Edit" at bounding box center [825, 419] width 11 height 10
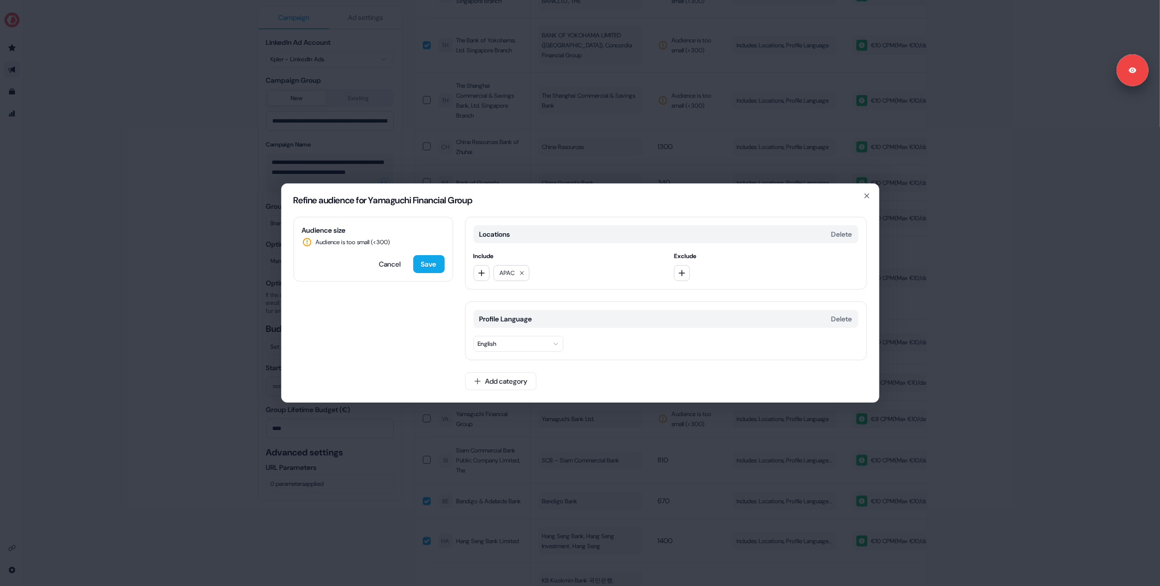
drag, startPoint x: 954, startPoint y: 407, endPoint x: 949, endPoint y: 407, distance: 5.0
click at [954, 407] on div "Refine audience for Yamaguchi Financial Group Audience size Audience is too sma…" at bounding box center [580, 293] width 1160 height 586
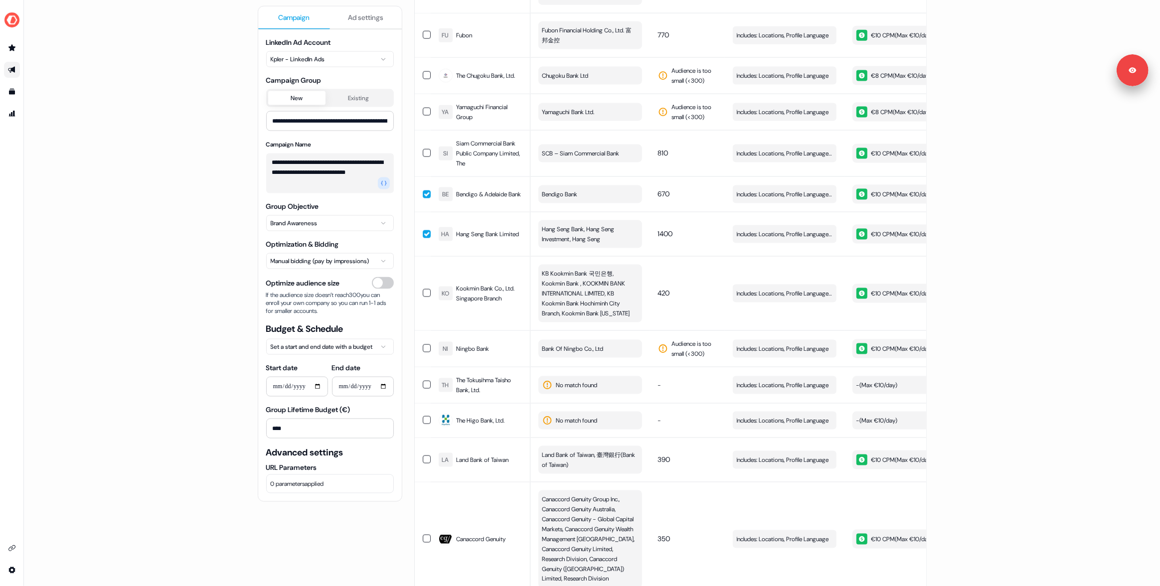
scroll to position [1561, 0]
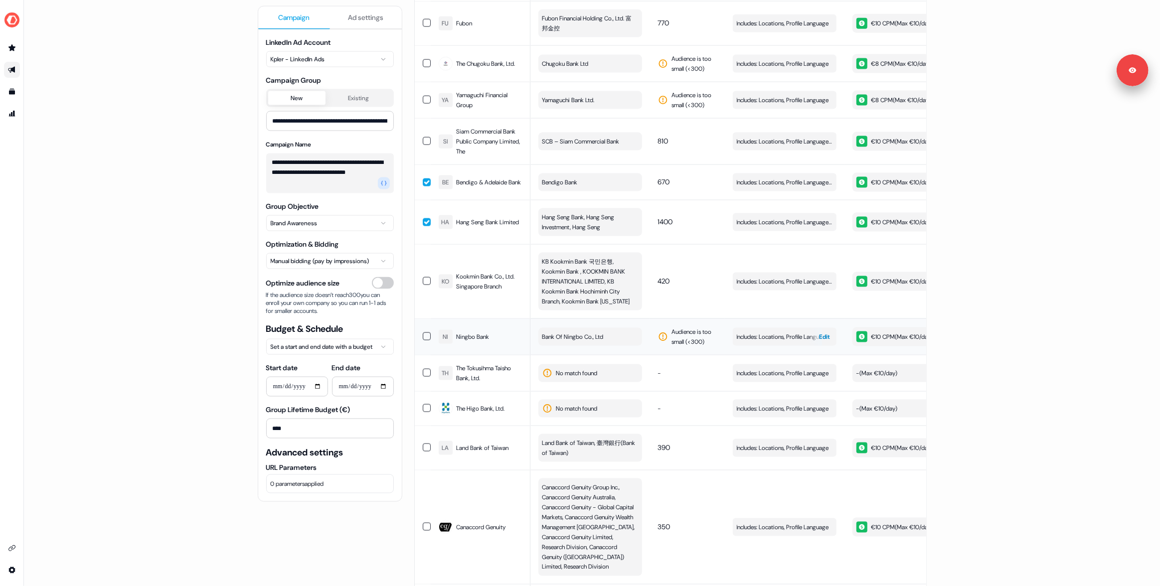
click at [820, 332] on span "Edit" at bounding box center [825, 337] width 11 height 10
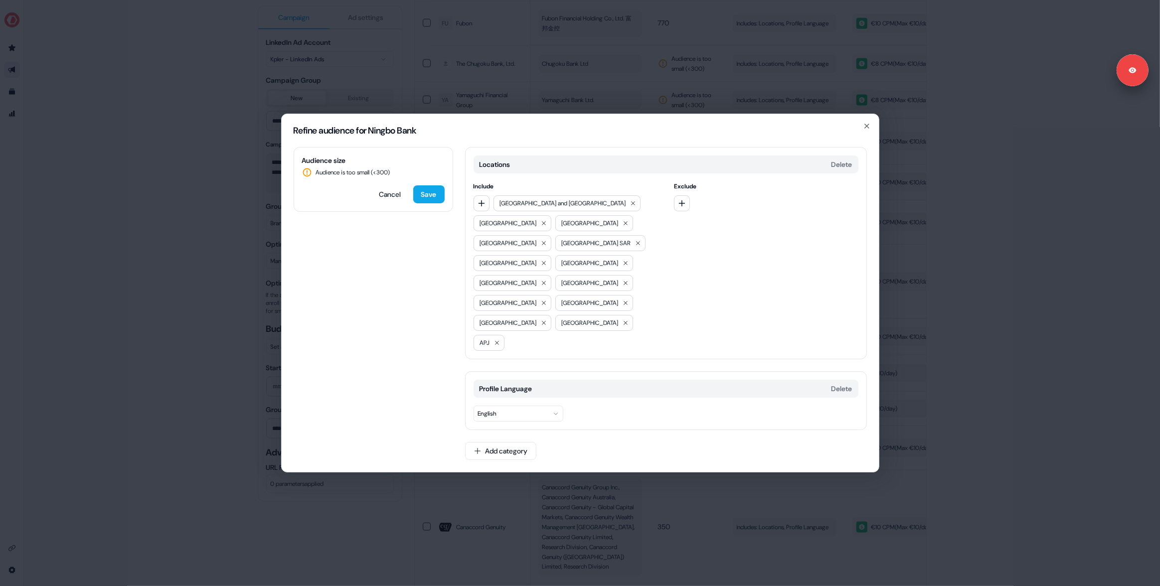
drag, startPoint x: 222, startPoint y: 370, endPoint x: 233, endPoint y: 370, distance: 11.0
click at [222, 371] on div "Refine audience for Ningbo Bank Audience size Audience is too small (< 300 ) Ca…" at bounding box center [580, 293] width 1160 height 586
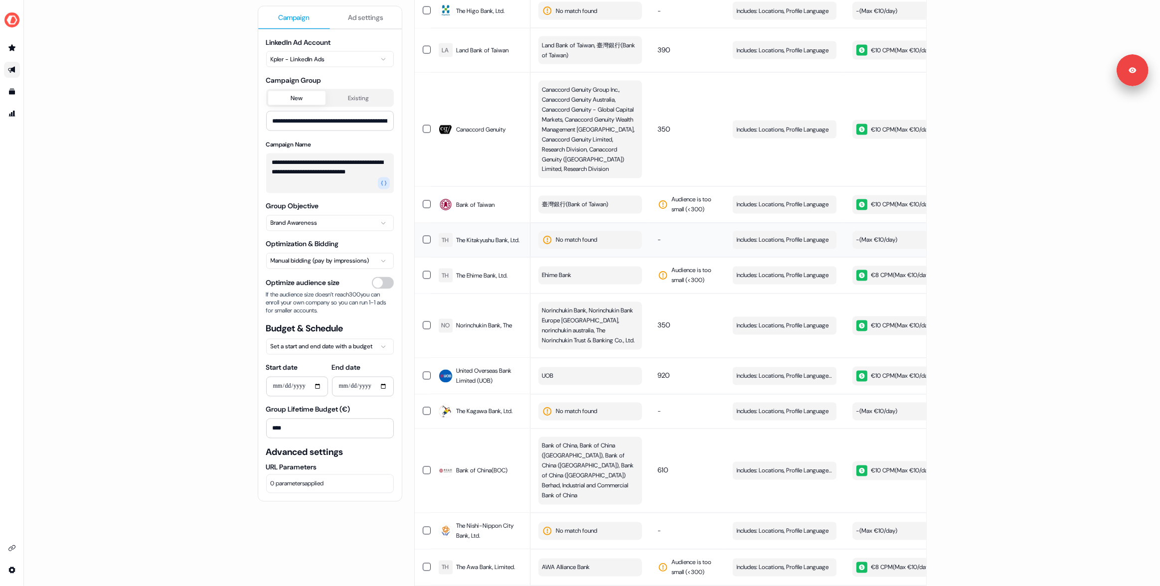
scroll to position [1960, 0]
click at [823, 199] on span "Edit" at bounding box center [825, 204] width 11 height 10
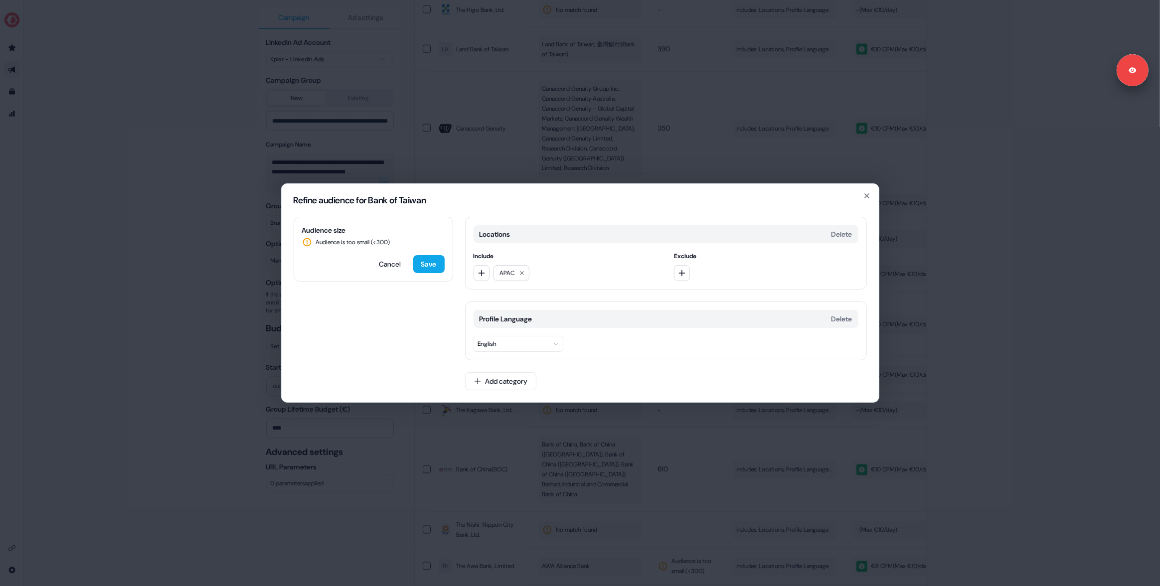
click at [818, 181] on div "Refine audience for Bank of Taiwan Audience size Audience is too small (< 300 )…" at bounding box center [580, 293] width 1160 height 586
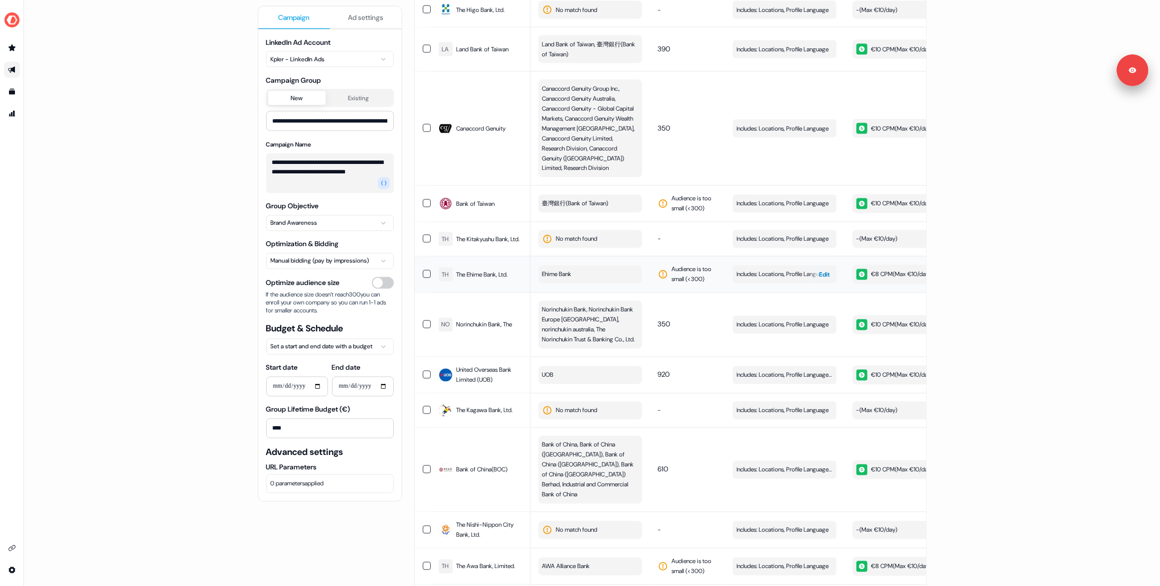
click at [822, 266] on div "button" at bounding box center [829, 275] width 14 height 18
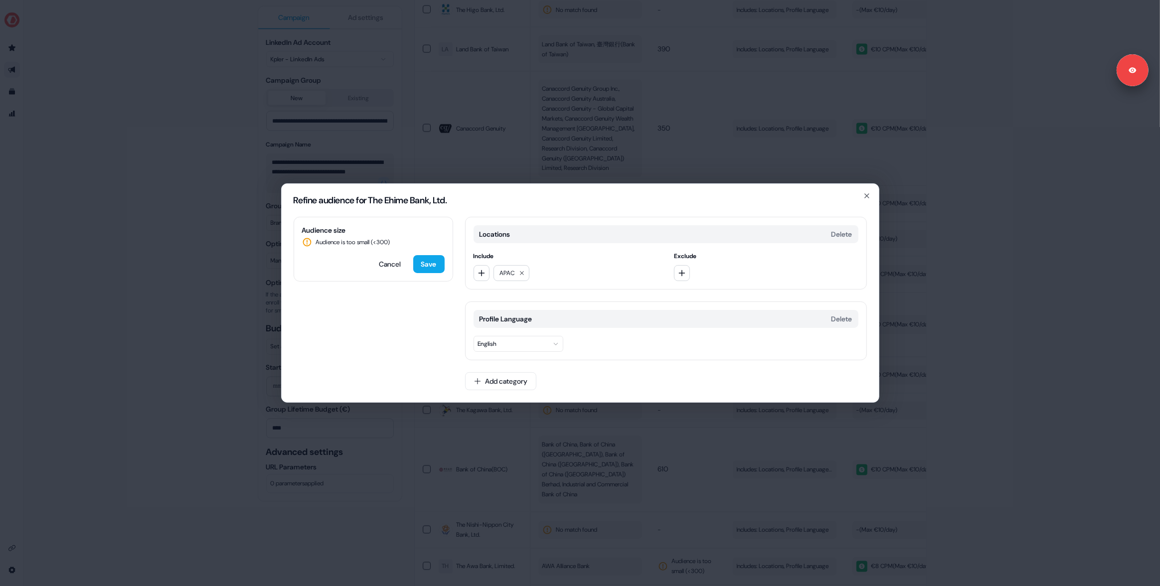
click at [963, 268] on div "Refine audience for The Ehime Bank, Ltd. Audience size Audience is too small (<…" at bounding box center [580, 293] width 1160 height 586
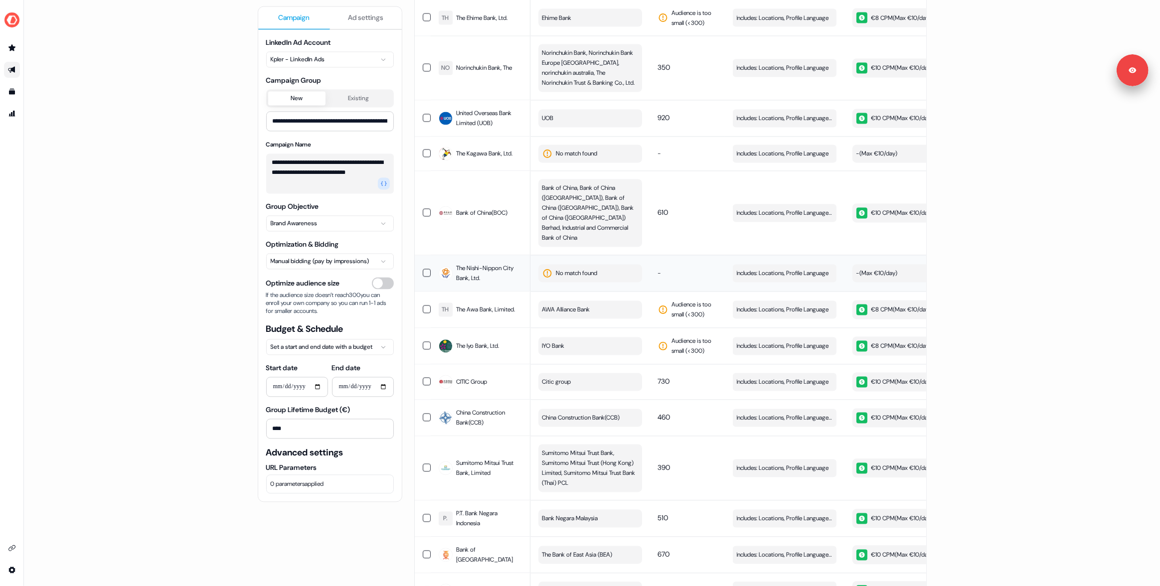
scroll to position [2218, 0]
click at [808, 299] on div "button" at bounding box center [815, 308] width 14 height 18
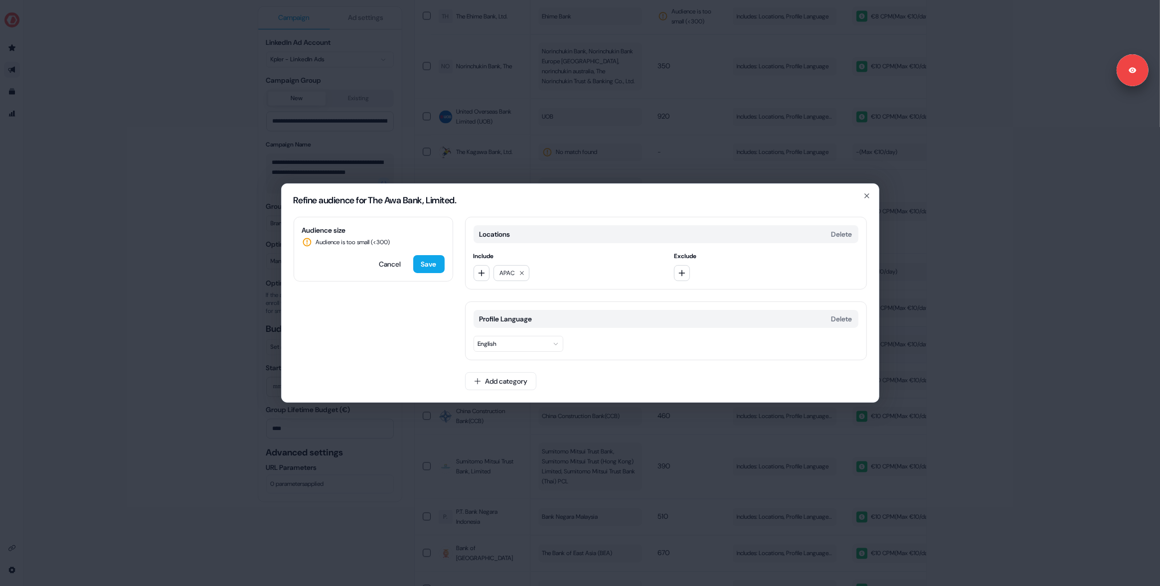
drag, startPoint x: 987, startPoint y: 281, endPoint x: 858, endPoint y: 302, distance: 130.8
click at [983, 283] on div "Refine audience for The Awa Bank, Limited. Audience size Audience is too small …" at bounding box center [580, 293] width 1160 height 586
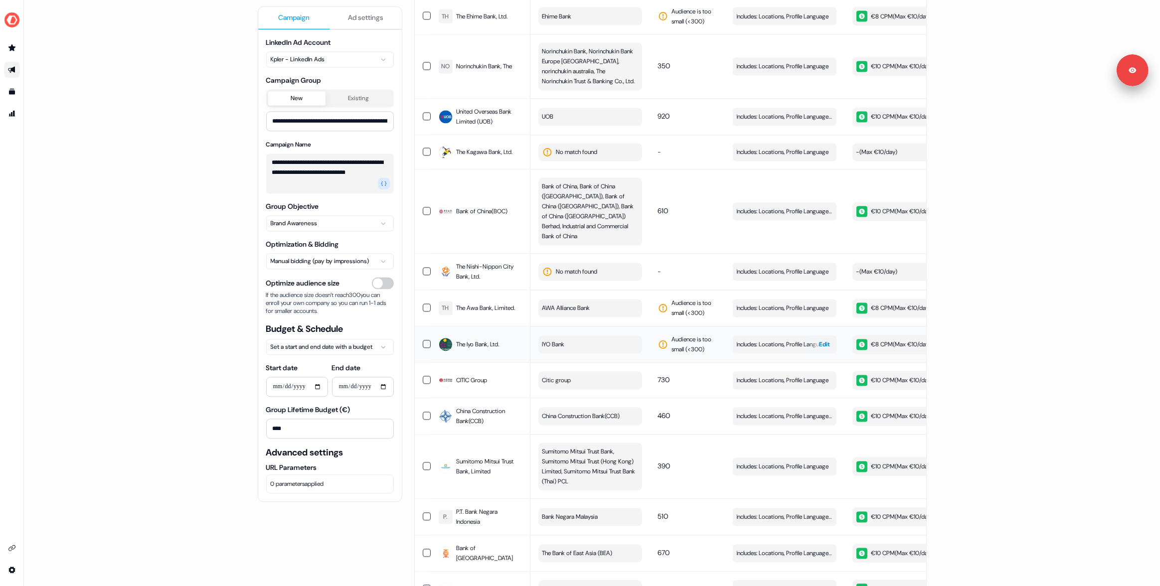
click at [789, 340] on span "Includes: Locations, Profile Language" at bounding box center [783, 345] width 92 height 10
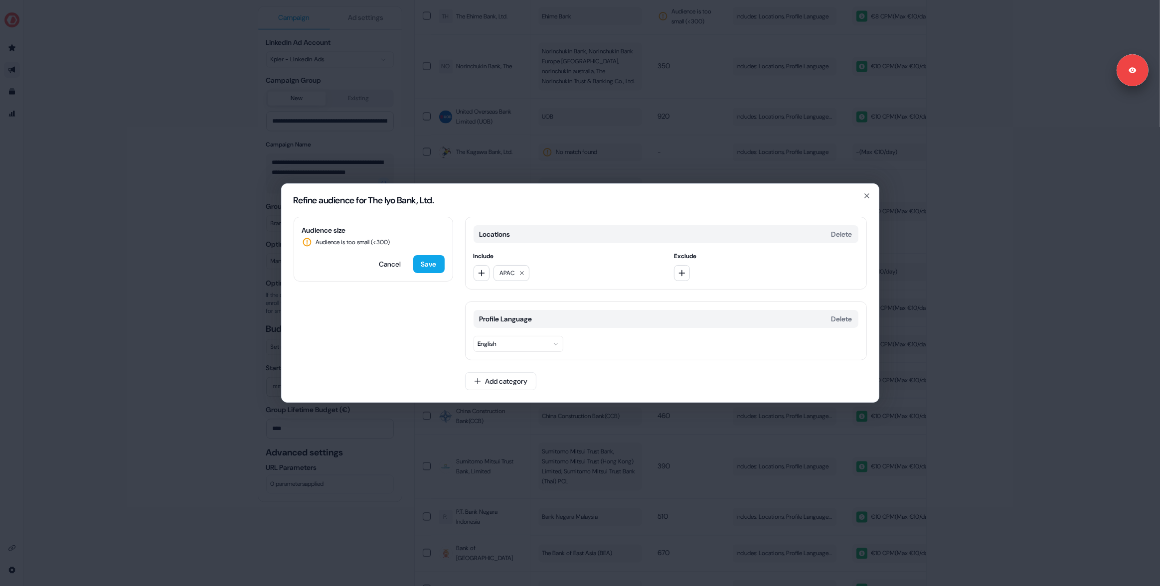
drag, startPoint x: 966, startPoint y: 331, endPoint x: 952, endPoint y: 332, distance: 14.5
click at [966, 331] on div "Refine audience for The Iyo Bank, Ltd. Audience size Audience is too small (< 3…" at bounding box center [580, 293] width 1160 height 586
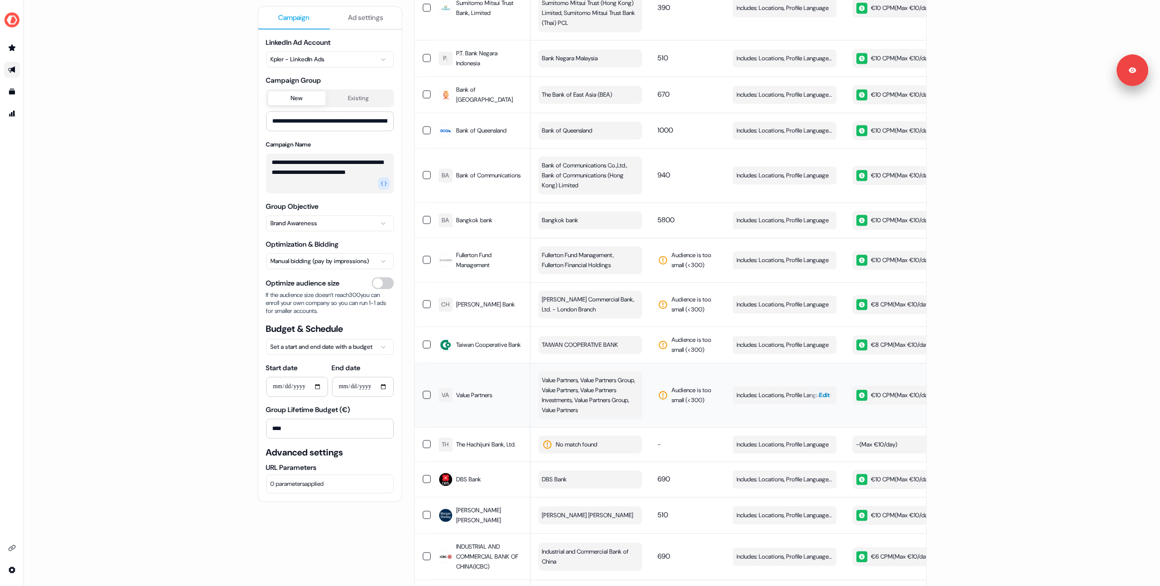
scroll to position [2702, 0]
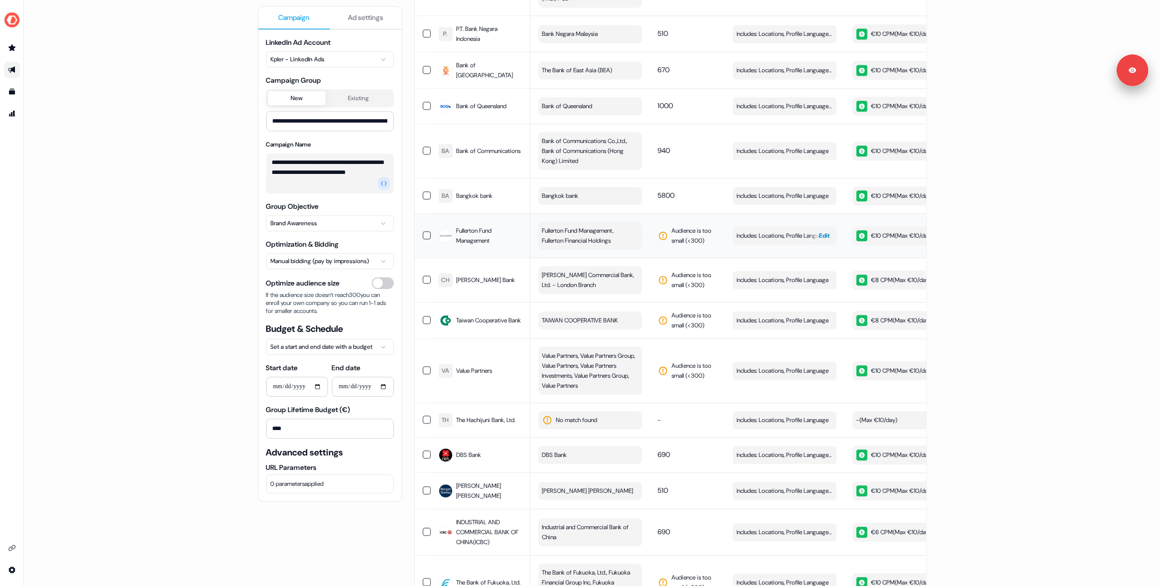
click at [812, 227] on div "button" at bounding box center [815, 236] width 14 height 18
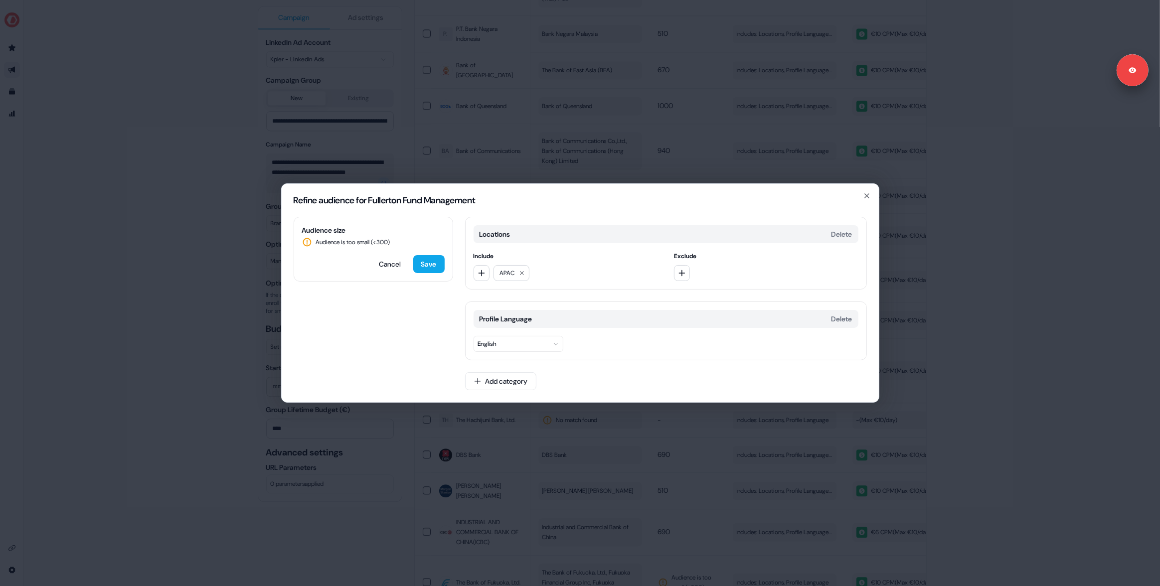
click at [899, 213] on div "Refine audience for Fullerton Fund Management Audience size Audience is too sma…" at bounding box center [580, 293] width 1160 height 586
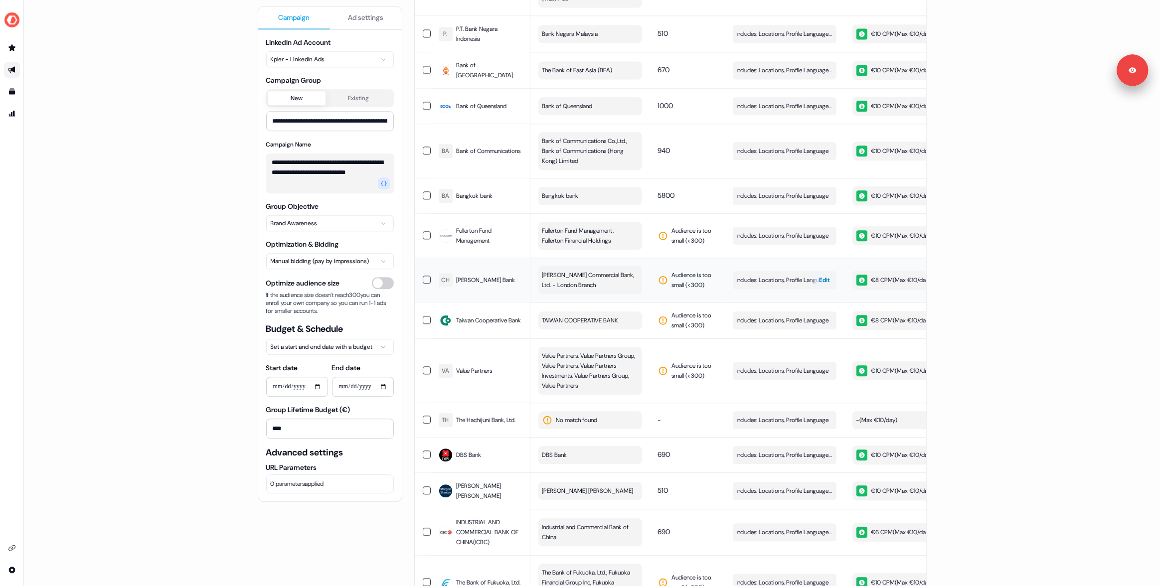
click at [808, 271] on div "button" at bounding box center [815, 280] width 14 height 18
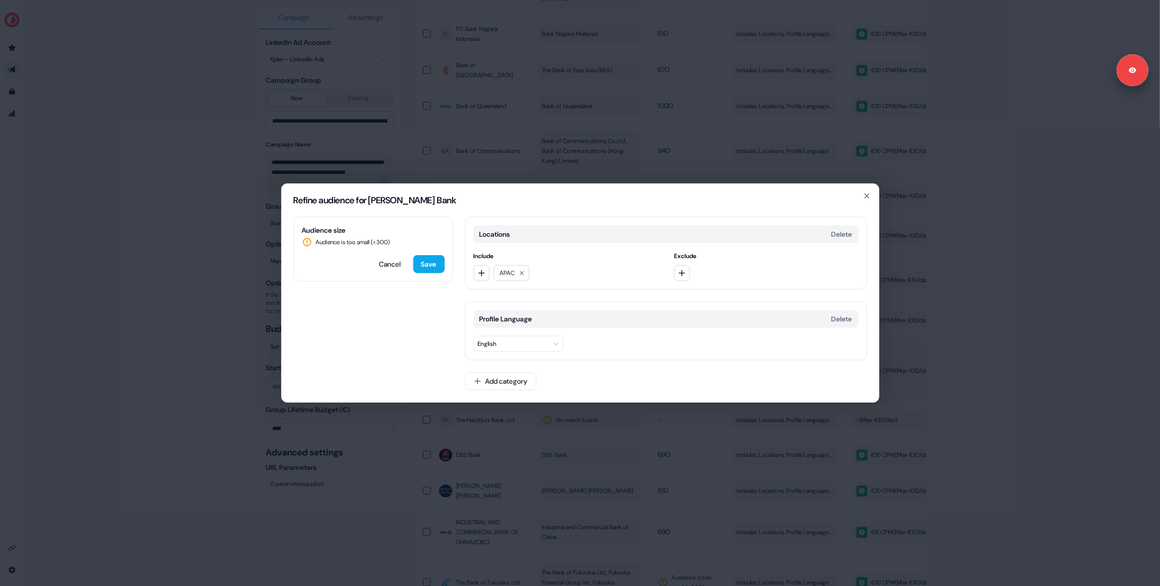
drag, startPoint x: 919, startPoint y: 332, endPoint x: 775, endPoint y: 327, distance: 144.7
click at [914, 331] on div "Refine audience for [PERSON_NAME] Bank Audience size Audience is too small (< 3…" at bounding box center [580, 293] width 1160 height 586
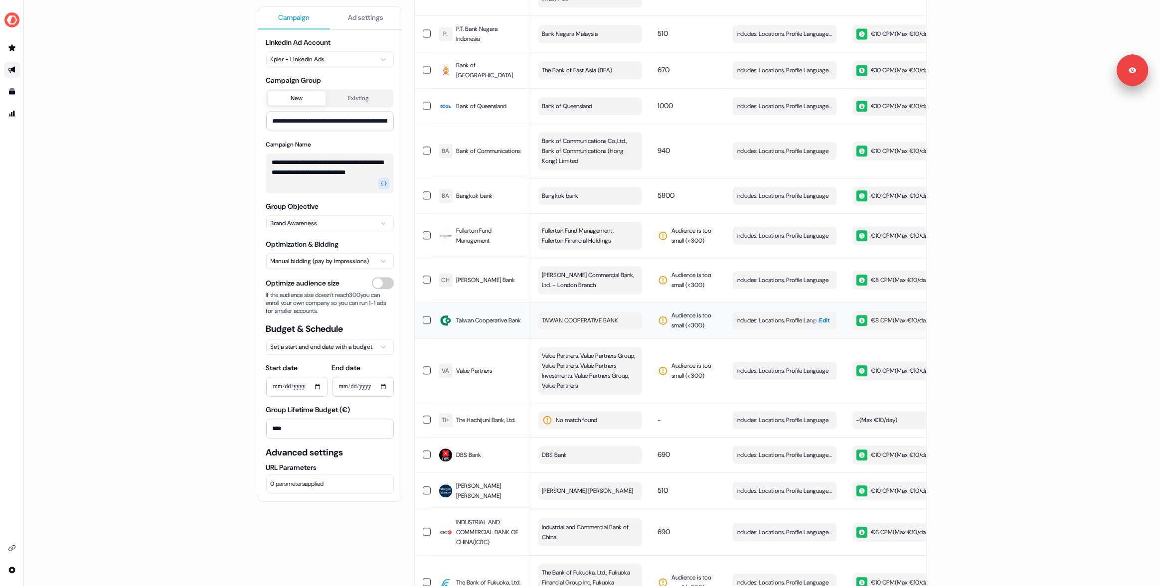
click at [808, 312] on div "button" at bounding box center [815, 321] width 14 height 18
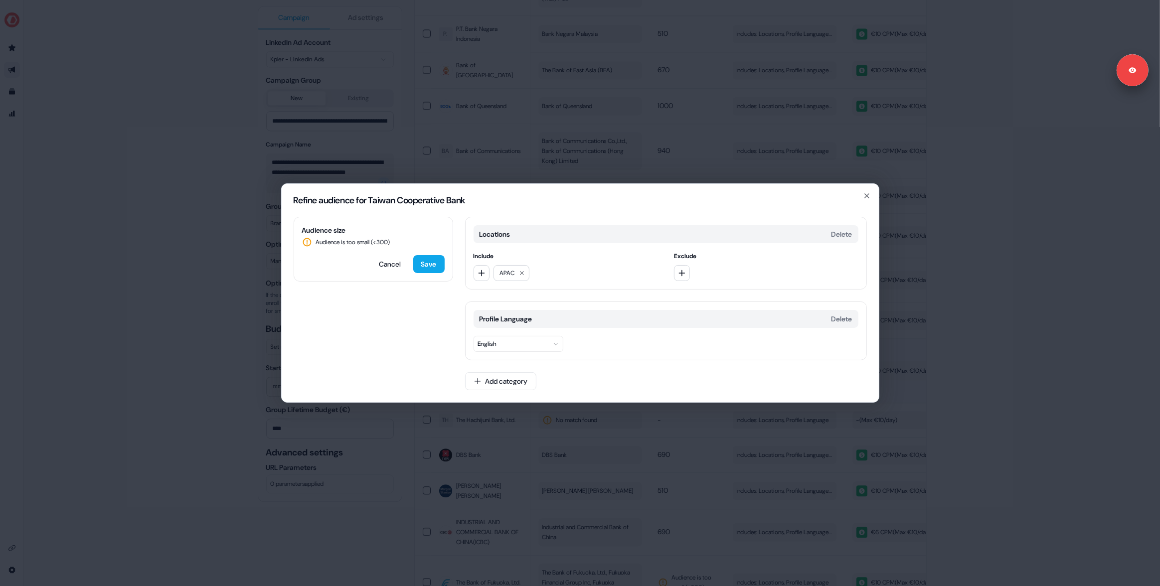
drag, startPoint x: 888, startPoint y: 293, endPoint x: 832, endPoint y: 310, distance: 58.2
click at [887, 293] on div "Refine audience for Taiwan Cooperative Bank Audience size Audience is too small…" at bounding box center [580, 293] width 1160 height 586
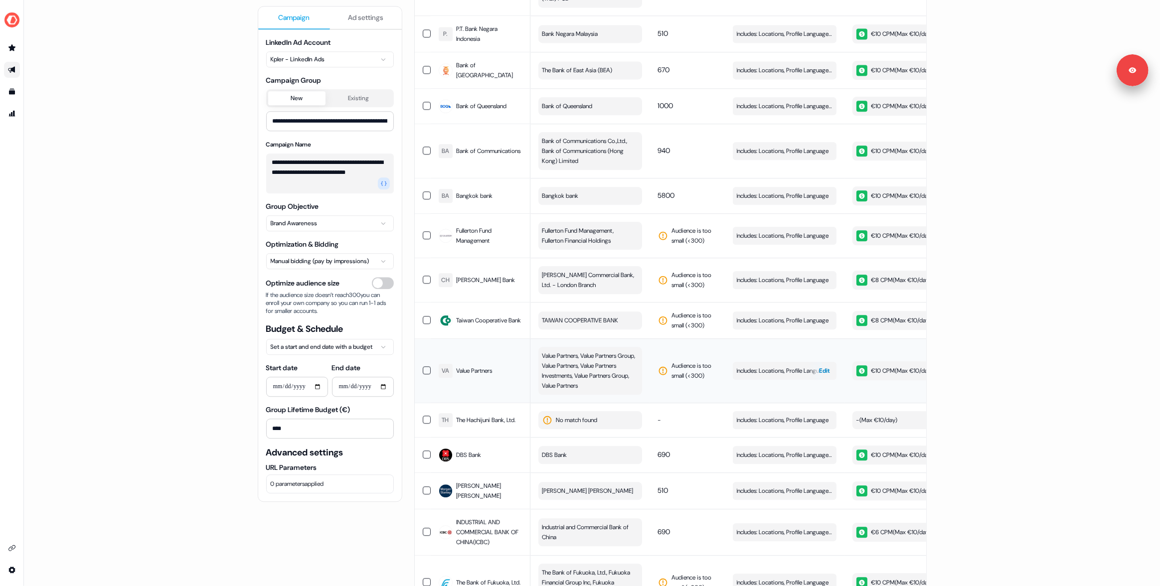
click at [788, 366] on span "Includes: Locations, Profile Language" at bounding box center [783, 371] width 92 height 10
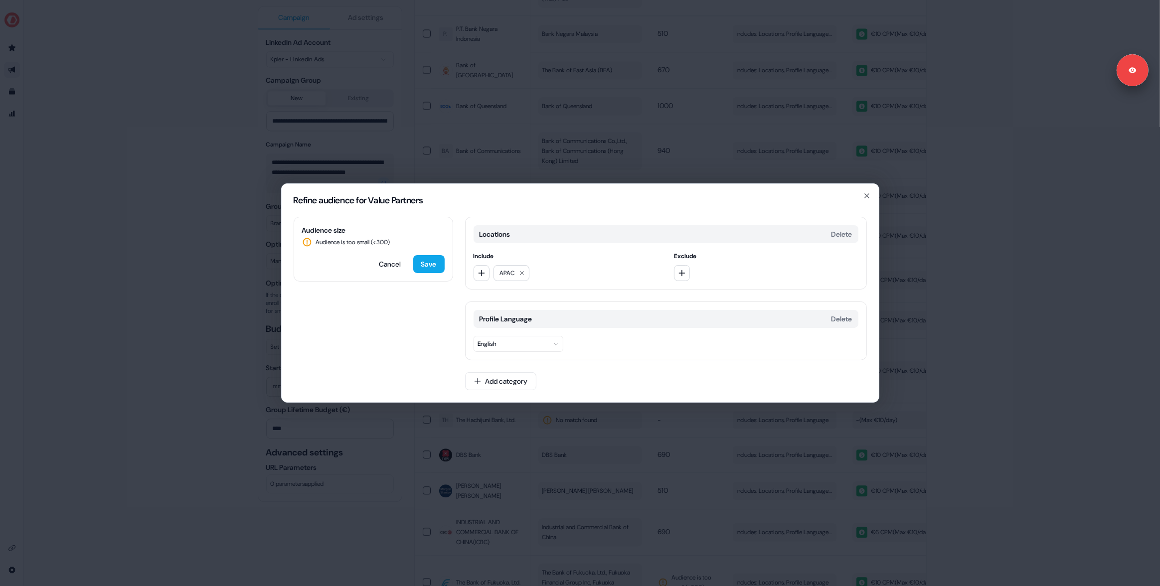
drag, startPoint x: 923, startPoint y: 334, endPoint x: 908, endPoint y: 336, distance: 15.5
click at [922, 334] on div "Refine audience for Value Partners Audience size Audience is too small (< 300 )…" at bounding box center [580, 293] width 1160 height 586
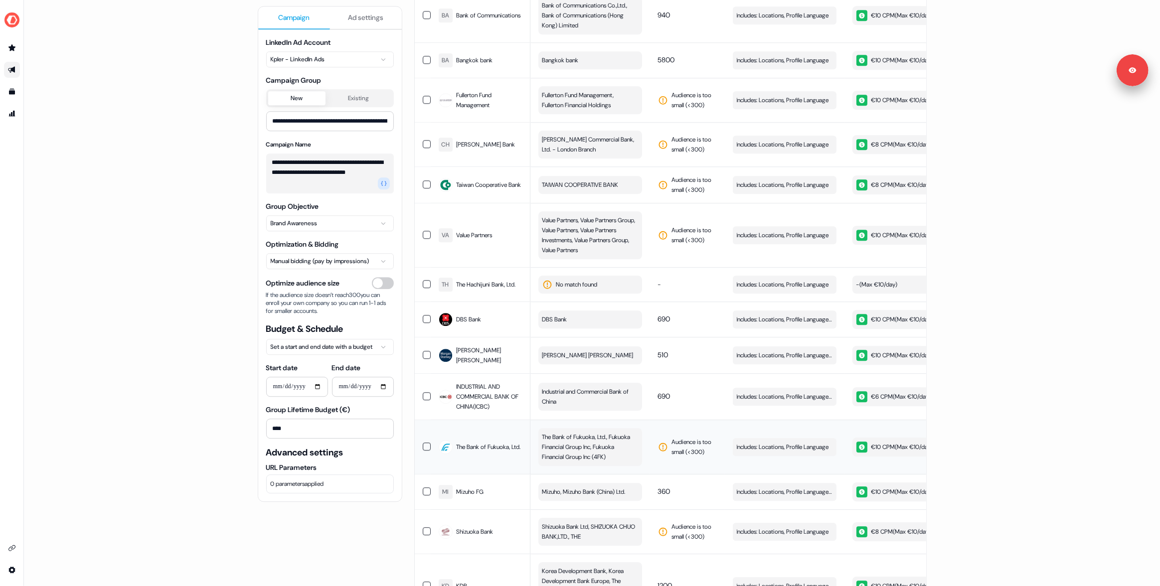
scroll to position [2843, 0]
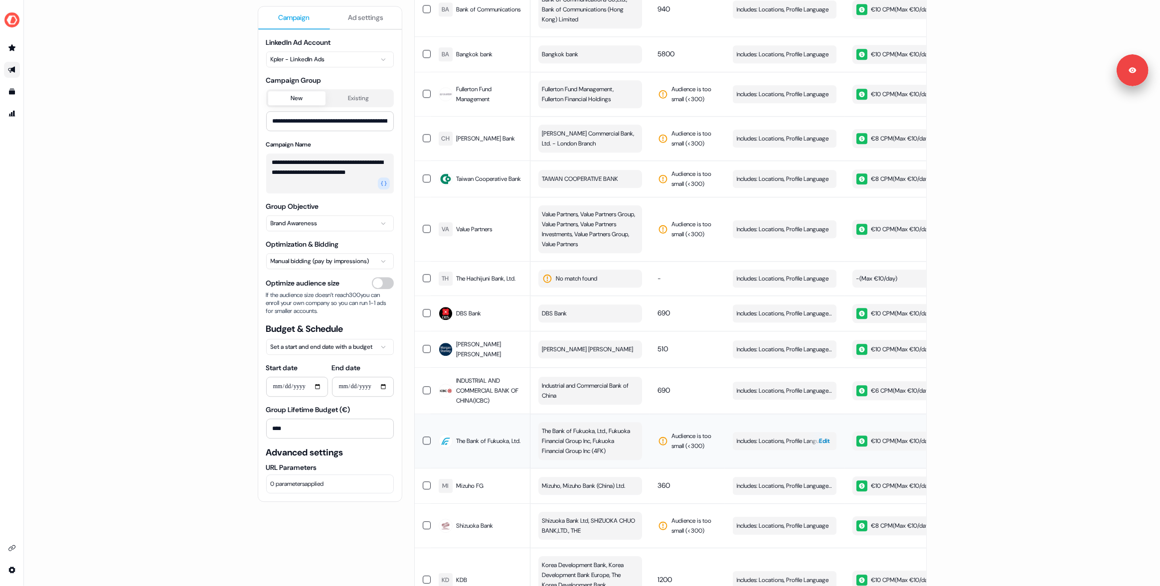
click at [817, 432] on div "button" at bounding box center [815, 441] width 14 height 18
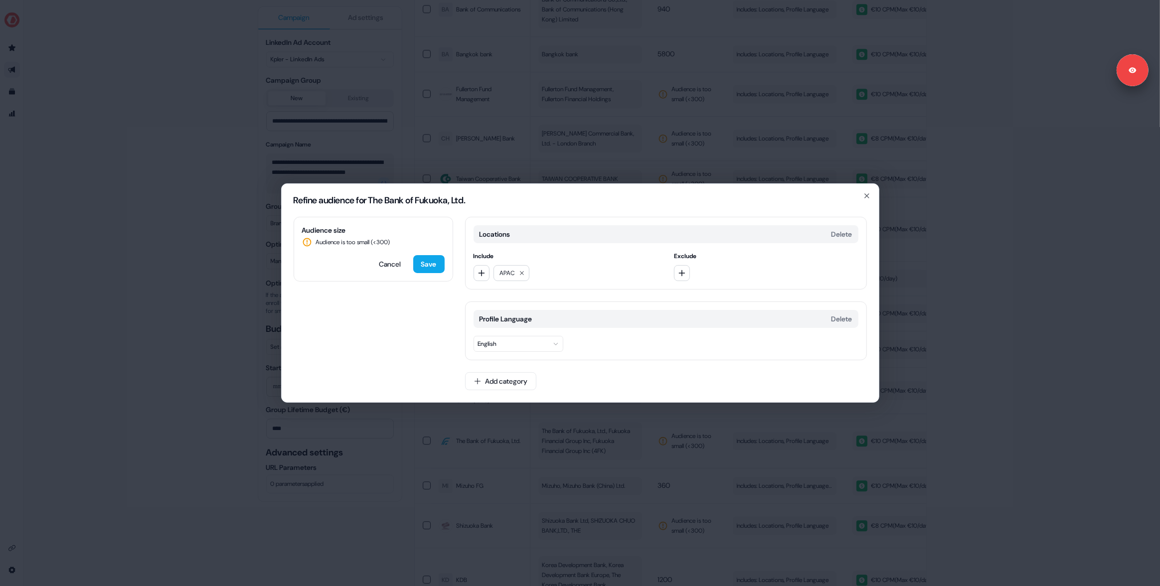
drag, startPoint x: 903, startPoint y: 405, endPoint x: 863, endPoint y: 404, distance: 40.4
click at [901, 405] on div "Refine audience for The Bank of Fukuoka, Ltd. Audience size Audience is too sma…" at bounding box center [580, 293] width 1160 height 586
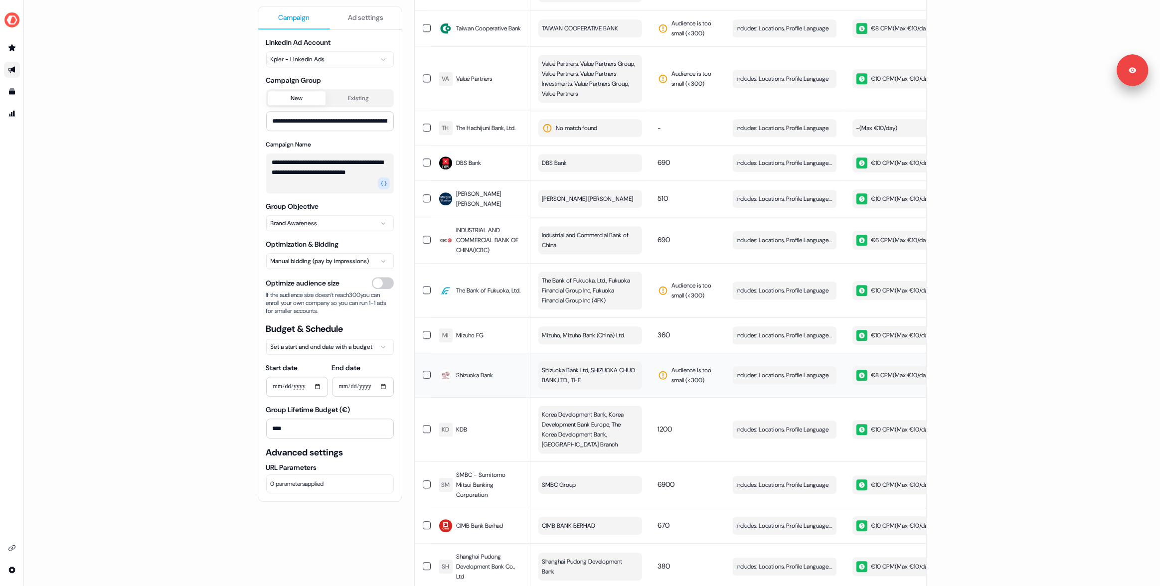
scroll to position [2995, 0]
click at [815, 365] on div "button" at bounding box center [815, 374] width 14 height 18
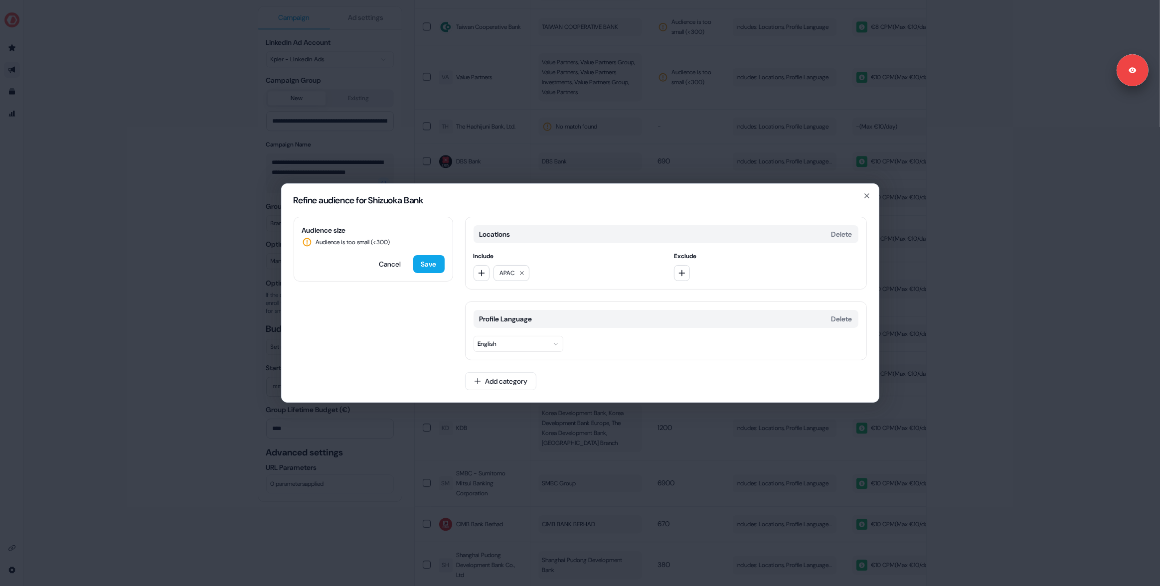
click at [932, 383] on div "Refine audience for Shizuoka Bank Audience size Audience is too small (< 300 ) …" at bounding box center [580, 293] width 1160 height 586
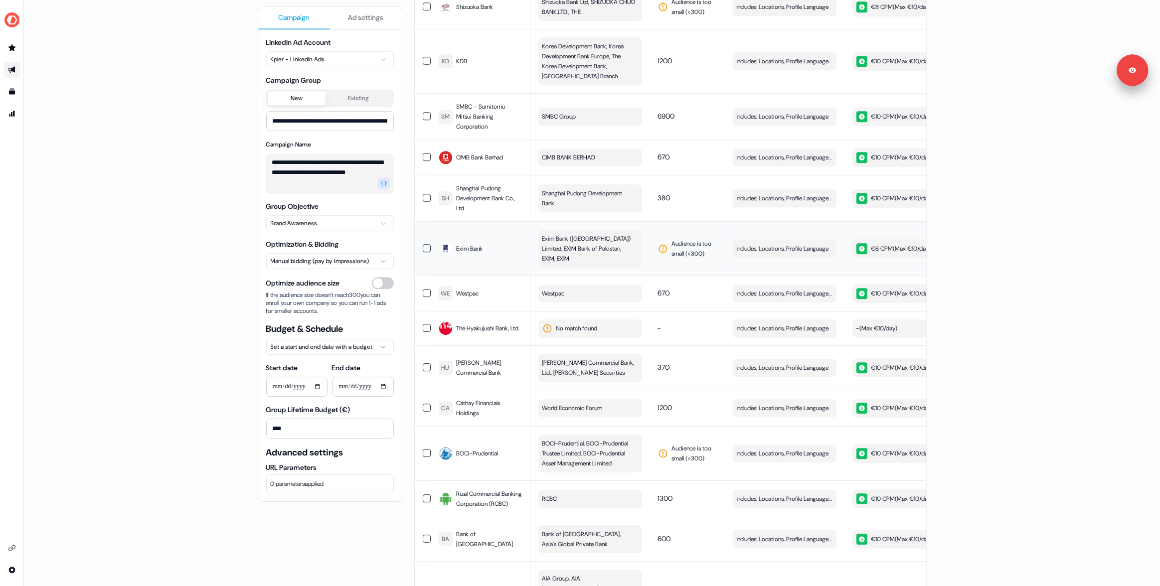
scroll to position [3363, 0]
click at [813, 239] on div "button" at bounding box center [815, 248] width 14 height 18
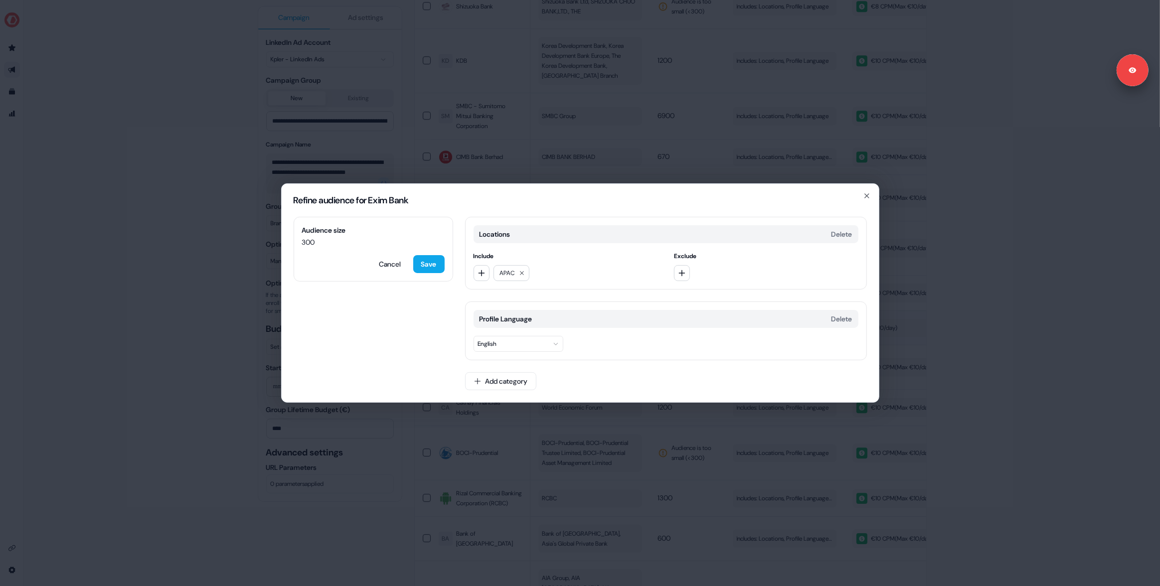
drag, startPoint x: 915, startPoint y: 269, endPoint x: 776, endPoint y: 290, distance: 139.7
click at [911, 269] on div "Refine audience for Exim Bank Audience size 300 Cancel Save Locations Delete In…" at bounding box center [580, 293] width 1160 height 586
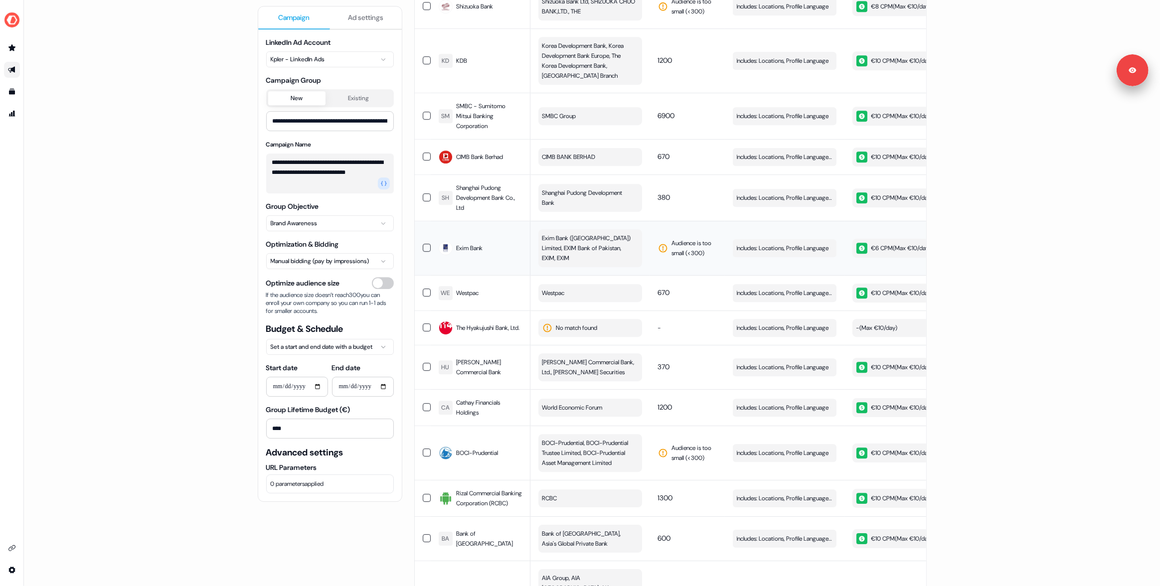
drag, startPoint x: 800, startPoint y: 231, endPoint x: 795, endPoint y: 232, distance: 5.6
click at [800, 231] on td "Includes: Locations, Profile Language Edit" at bounding box center [785, 248] width 120 height 54
click at [803, 243] on span "Includes: Locations, Profile Language" at bounding box center [783, 248] width 92 height 10
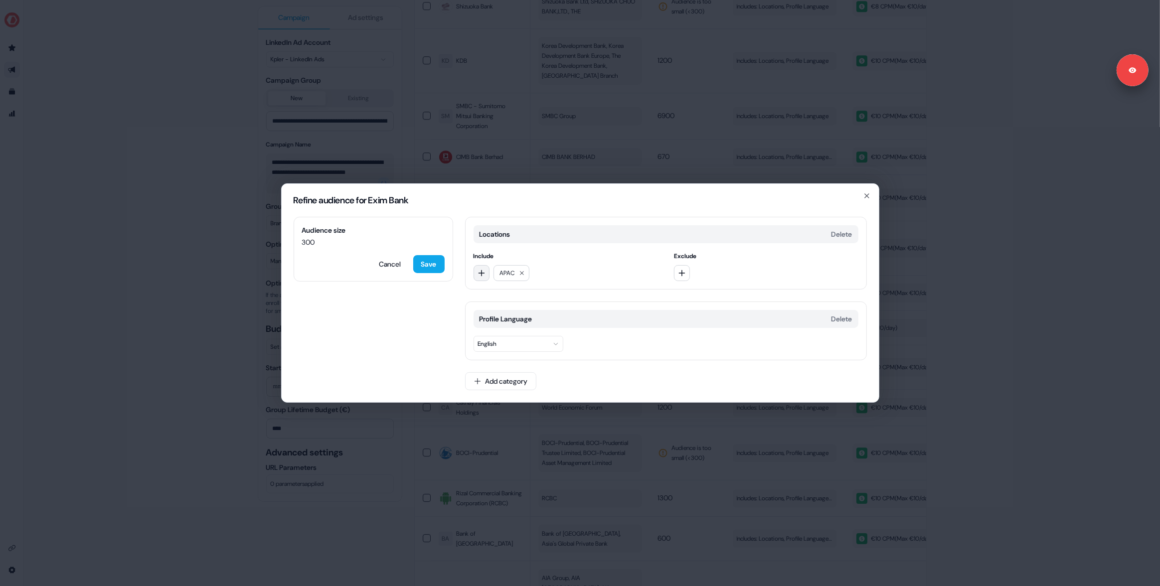
click at [487, 277] on button "button" at bounding box center [482, 273] width 16 height 16
type input "***"
drag, startPoint x: 498, startPoint y: 313, endPoint x: 492, endPoint y: 298, distance: 15.9
click at [497, 313] on div "APJ" at bounding box center [545, 314] width 139 height 16
click at [483, 277] on icon "button" at bounding box center [482, 273] width 8 height 8
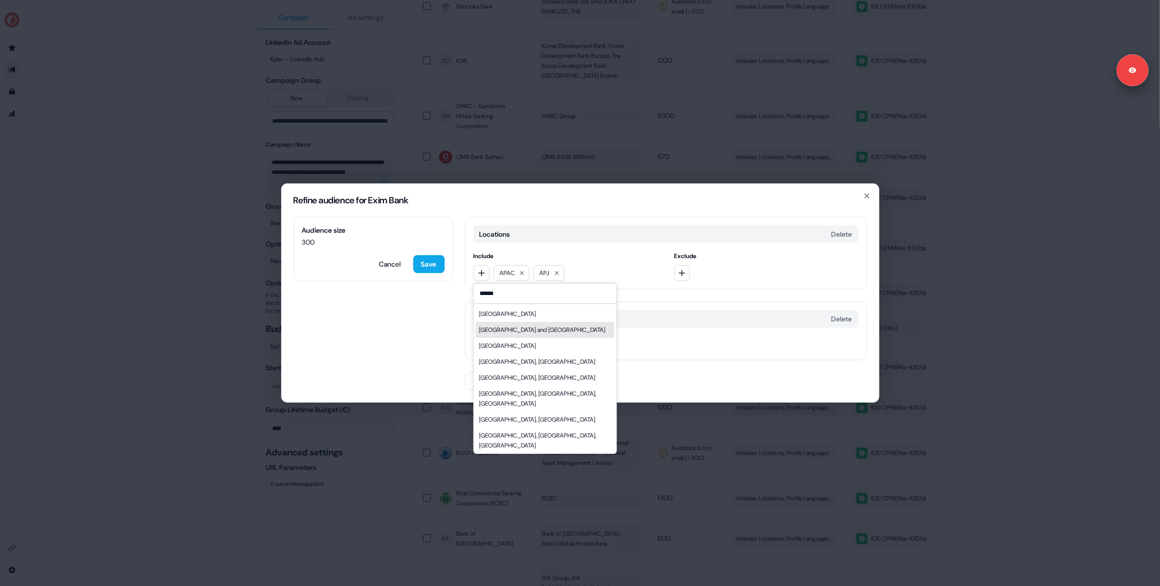
type input "******"
click at [508, 329] on div "[GEOGRAPHIC_DATA] and [GEOGRAPHIC_DATA]" at bounding box center [543, 330] width 126 height 10
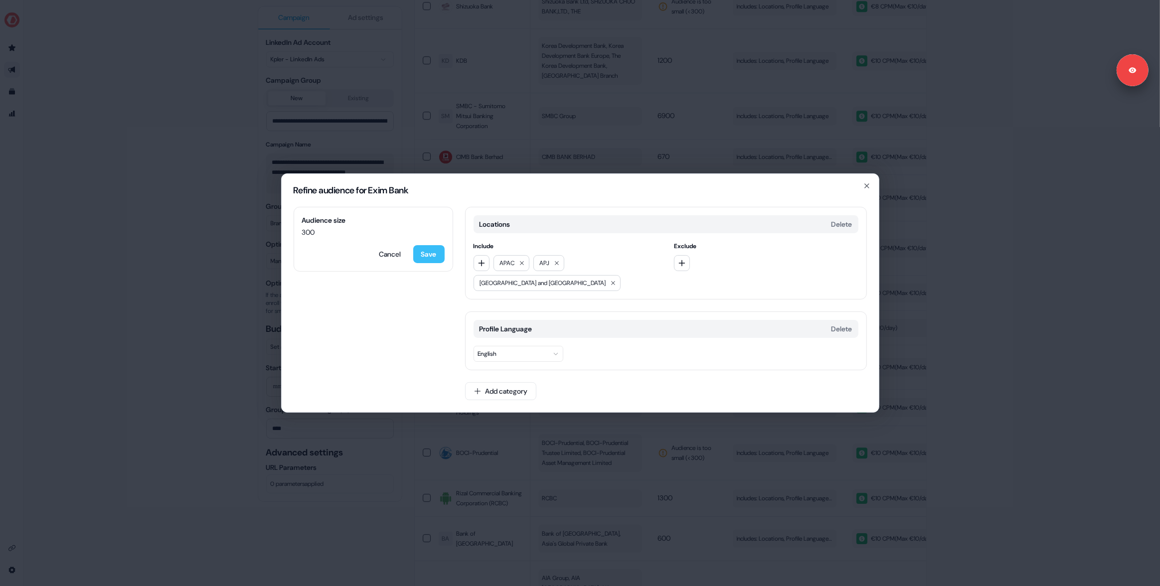
click at [431, 253] on button "Save" at bounding box center [428, 254] width 31 height 18
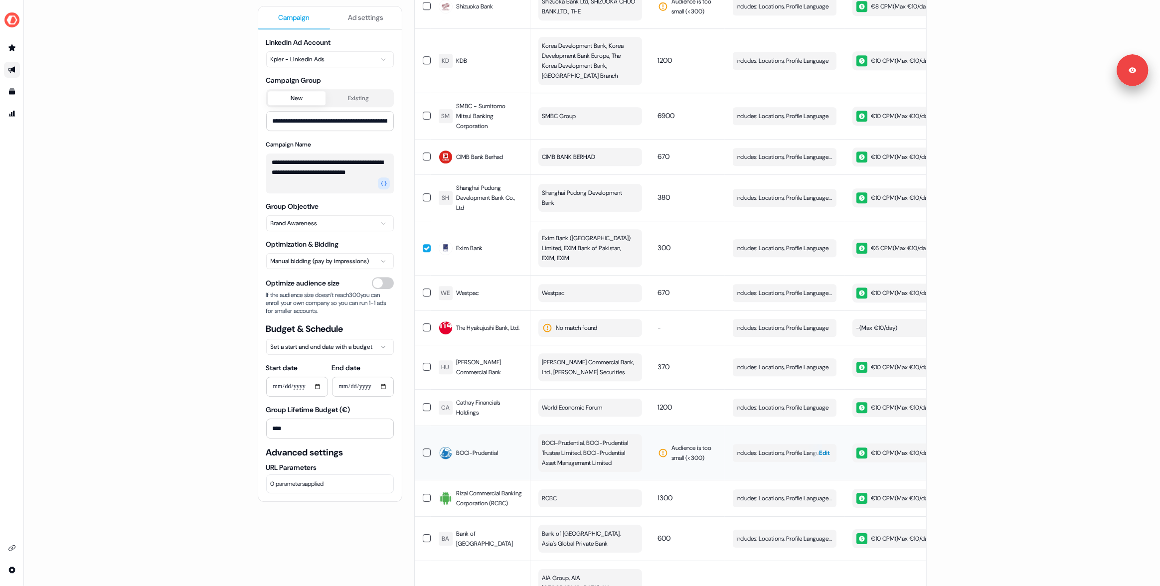
click at [820, 448] on span "Edit" at bounding box center [825, 453] width 11 height 10
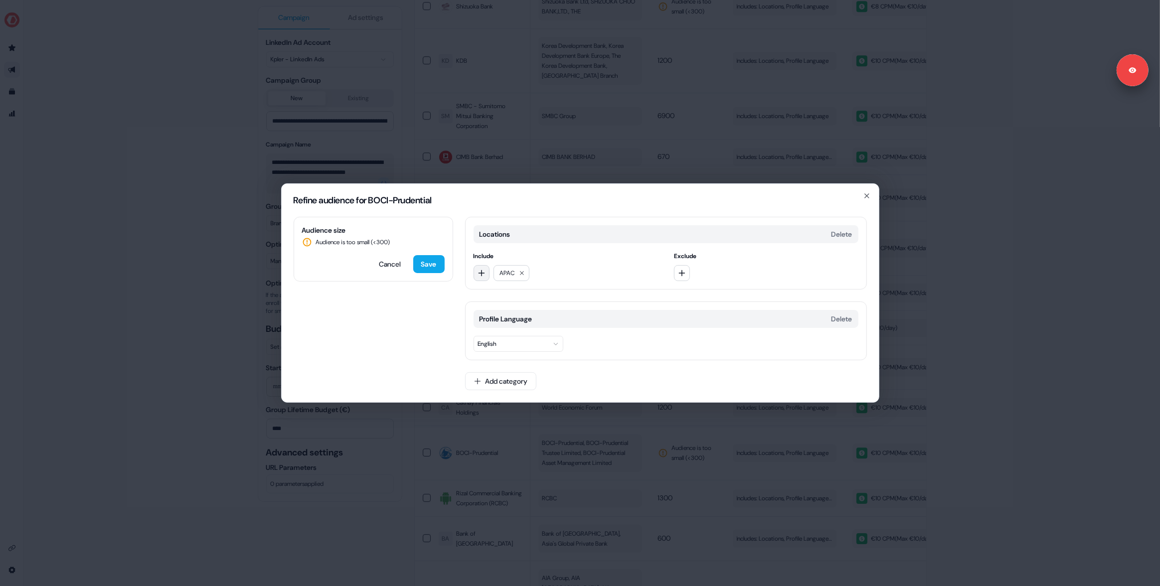
click at [485, 275] on icon "button" at bounding box center [482, 273] width 8 height 8
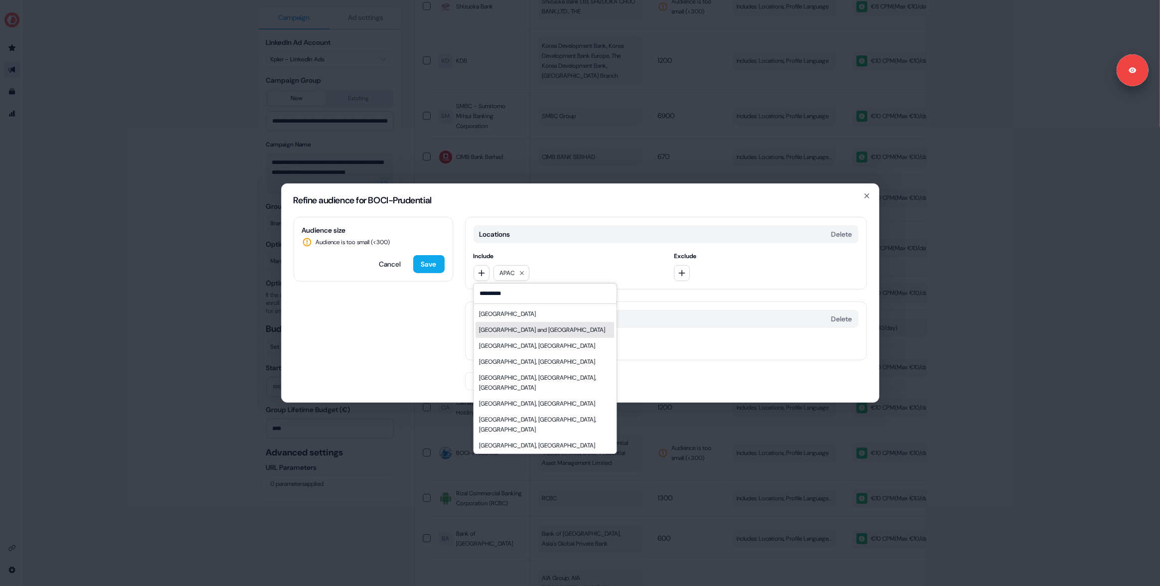
type input "*********"
click at [524, 335] on div "[GEOGRAPHIC_DATA] and [GEOGRAPHIC_DATA]" at bounding box center [543, 330] width 126 height 10
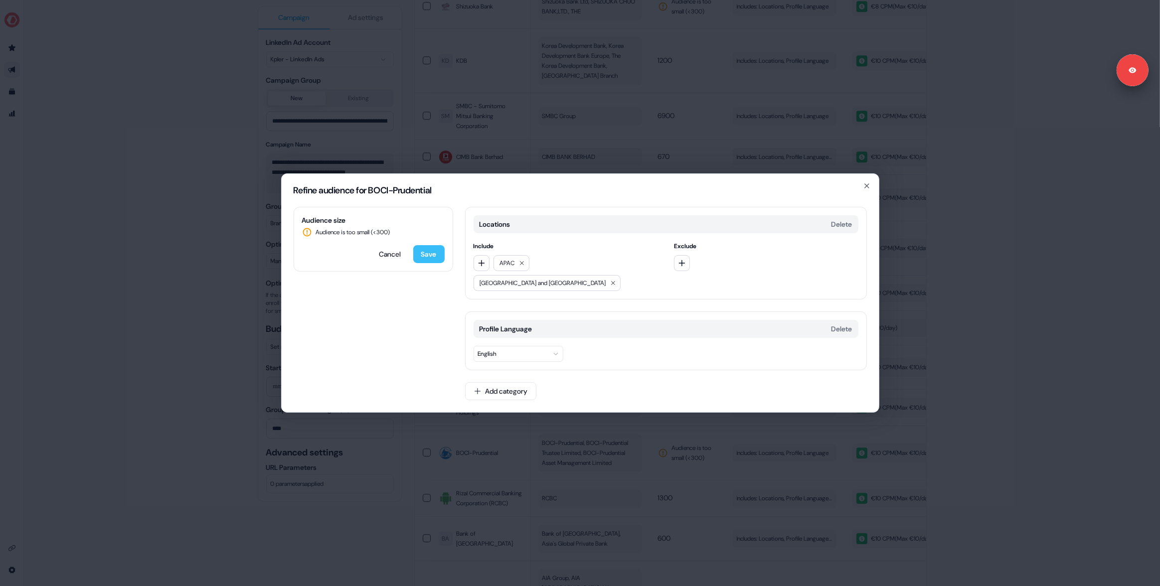
click at [422, 263] on button "Save" at bounding box center [428, 254] width 31 height 18
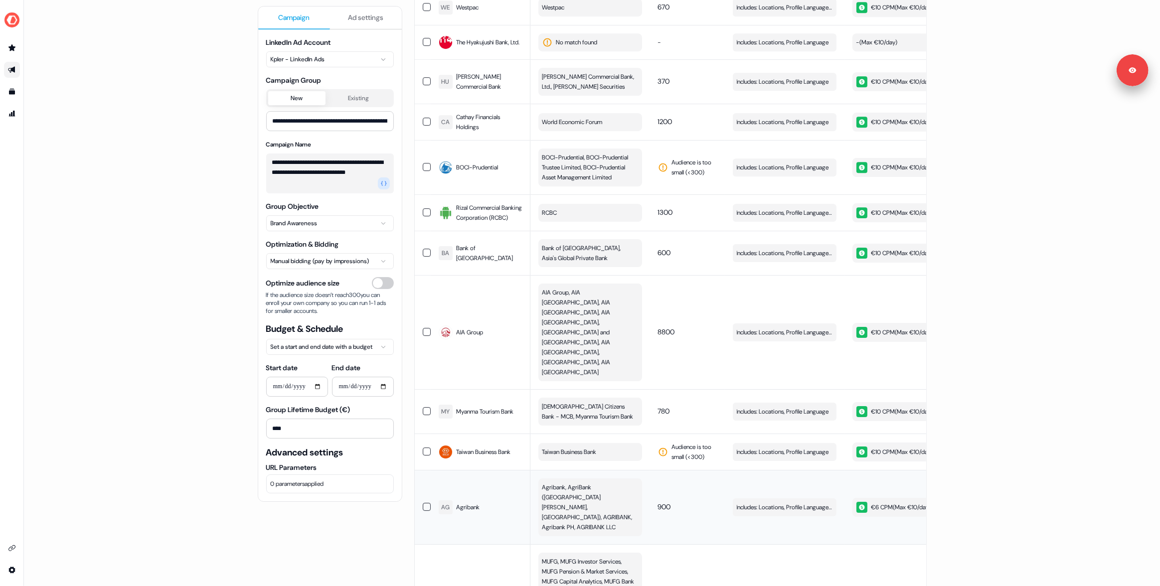
scroll to position [3694, 0]
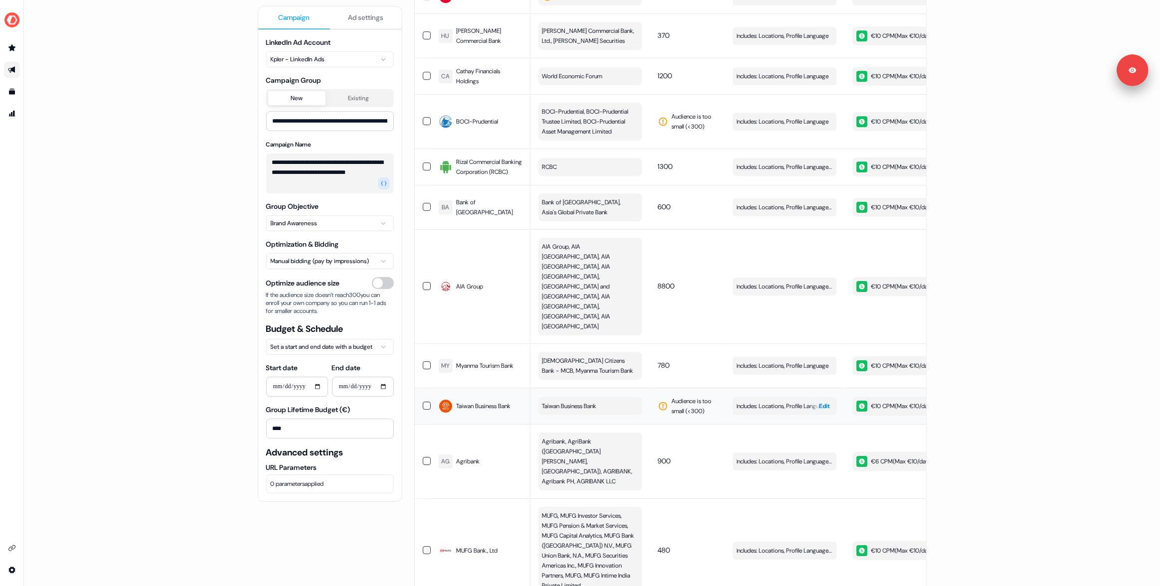
click at [801, 401] on span "Includes: Locations, Profile Language" at bounding box center [783, 406] width 92 height 10
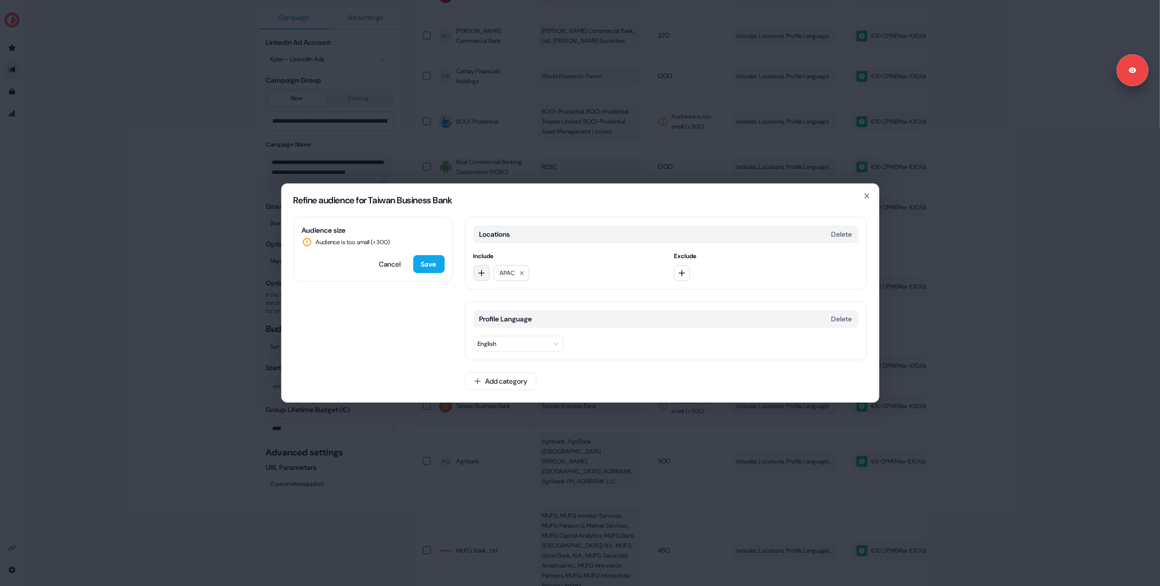
click at [487, 275] on button "button" at bounding box center [482, 273] width 16 height 16
type input "*"
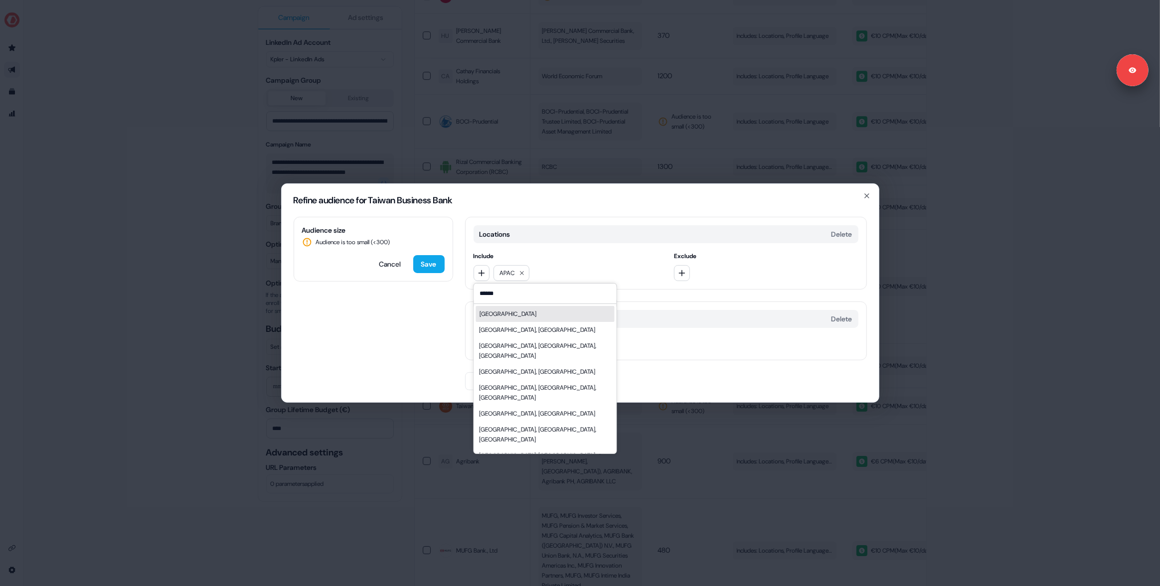
type input "******"
click at [499, 318] on div "[GEOGRAPHIC_DATA]" at bounding box center [545, 314] width 139 height 16
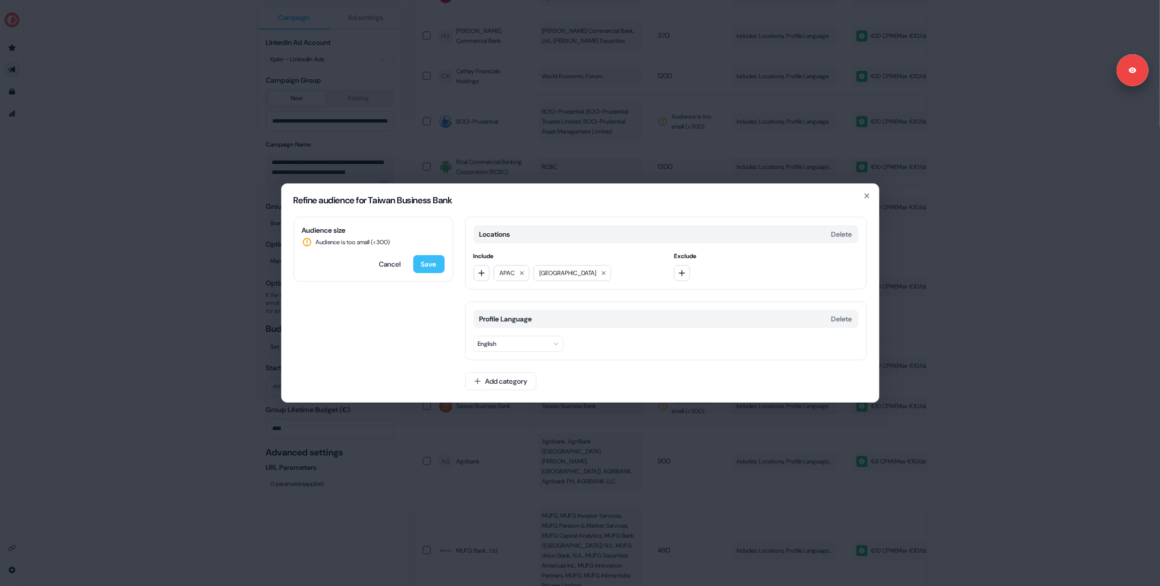
click at [430, 262] on button "Save" at bounding box center [428, 264] width 31 height 18
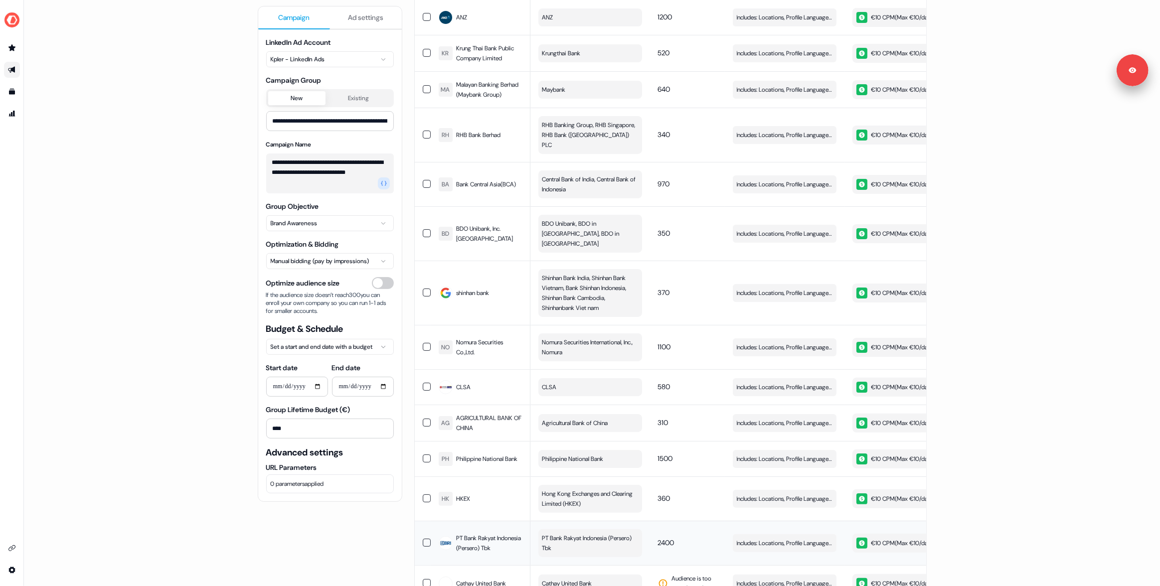
scroll to position [4454, 0]
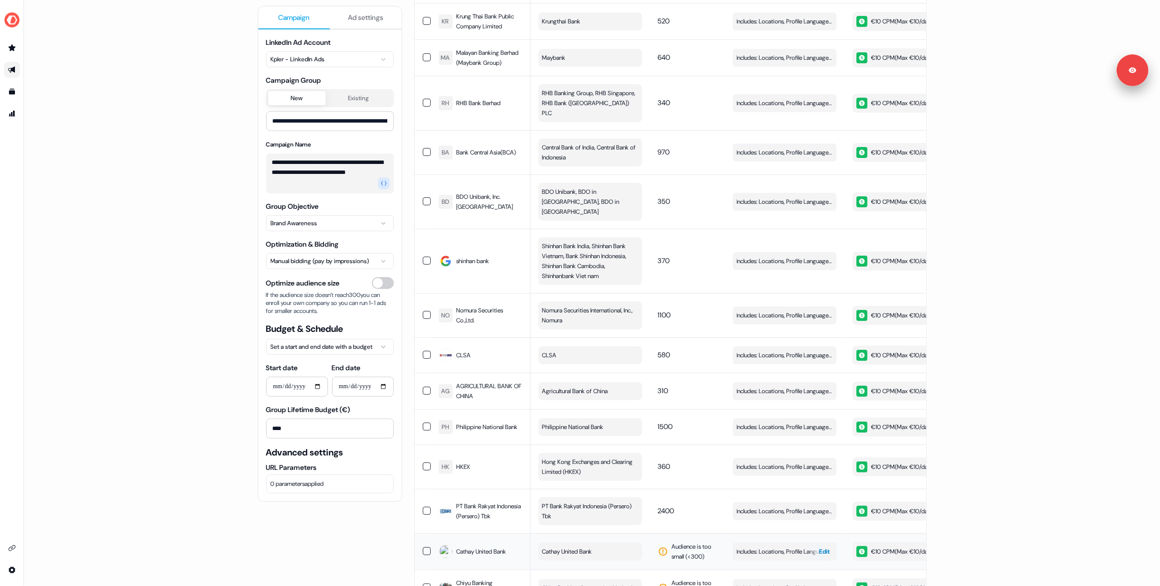
drag, startPoint x: 703, startPoint y: 460, endPoint x: 772, endPoint y: 456, distance: 68.9
click at [704, 542] on span "Audience is too small (< 300 )" at bounding box center [694, 552] width 45 height 20
click at [826, 547] on span "Edit" at bounding box center [825, 552] width 11 height 10
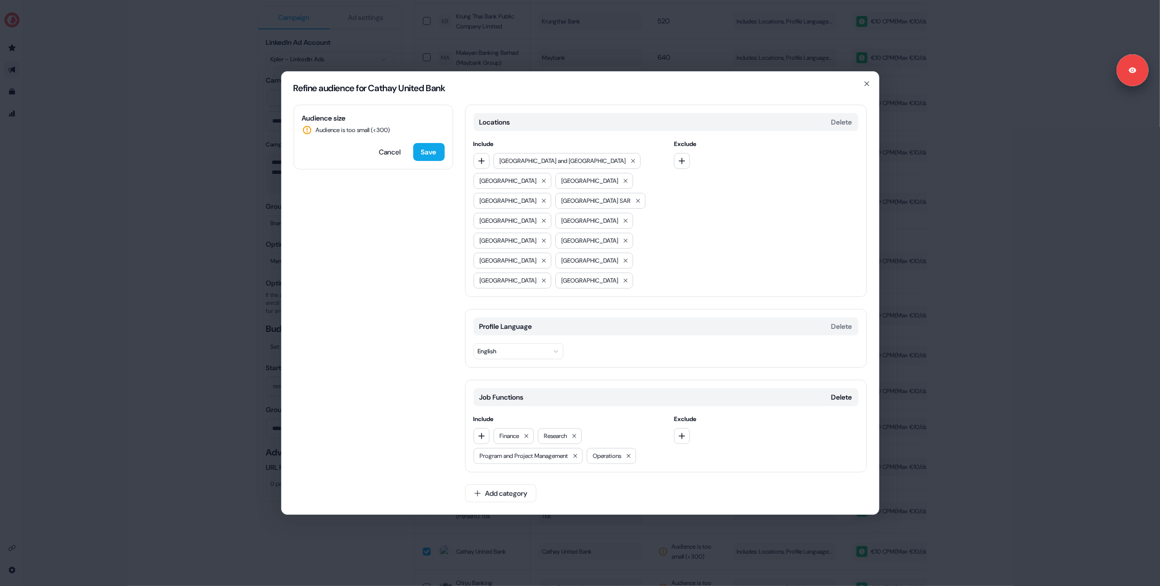
click at [839, 392] on button "Delete" at bounding box center [842, 397] width 21 height 10
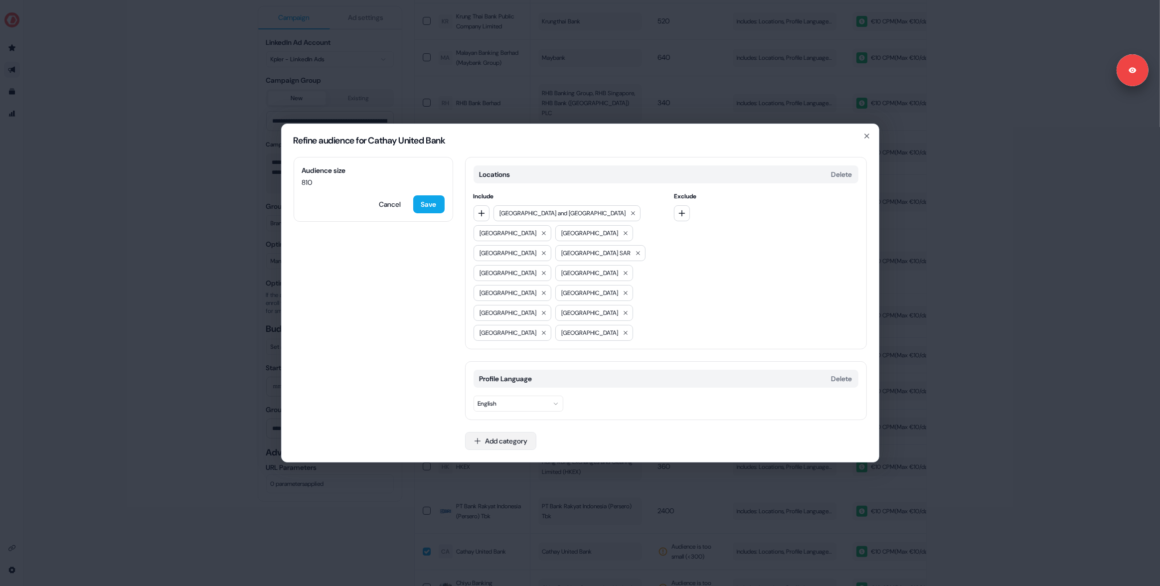
drag, startPoint x: 516, startPoint y: 436, endPoint x: 518, endPoint y: 417, distance: 19.1
click at [516, 435] on div "Locations Delete Include [GEOGRAPHIC_DATA] and [GEOGRAPHIC_DATA] [GEOGRAPHIC_DA…" at bounding box center [666, 309] width 402 height 305
click at [517, 432] on button "Add category" at bounding box center [500, 441] width 71 height 18
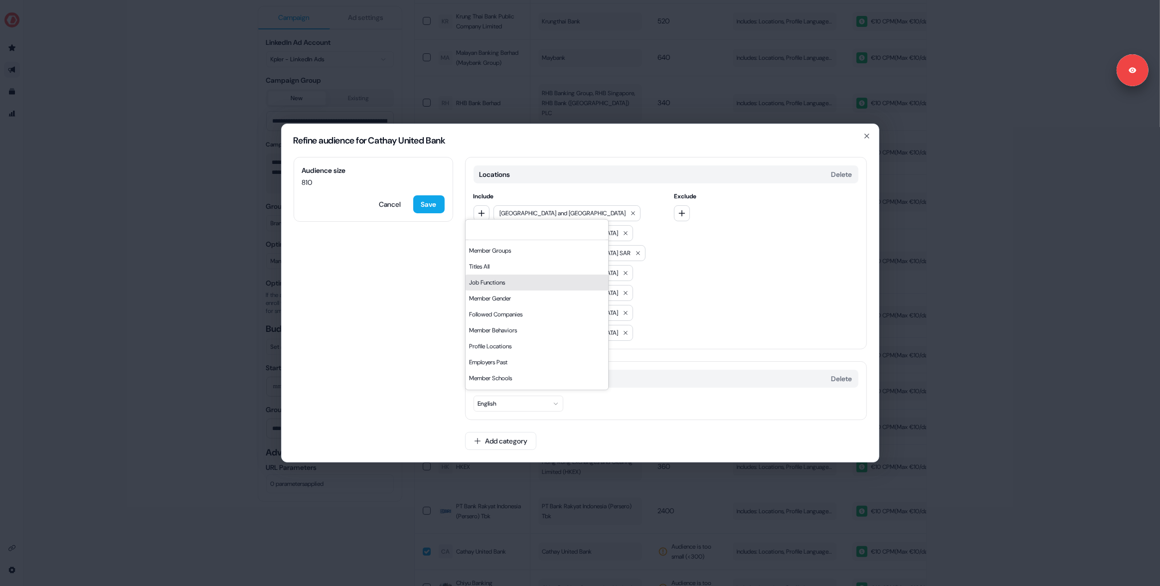
scroll to position [94, 0]
click at [512, 240] on input at bounding box center [537, 230] width 143 height 20
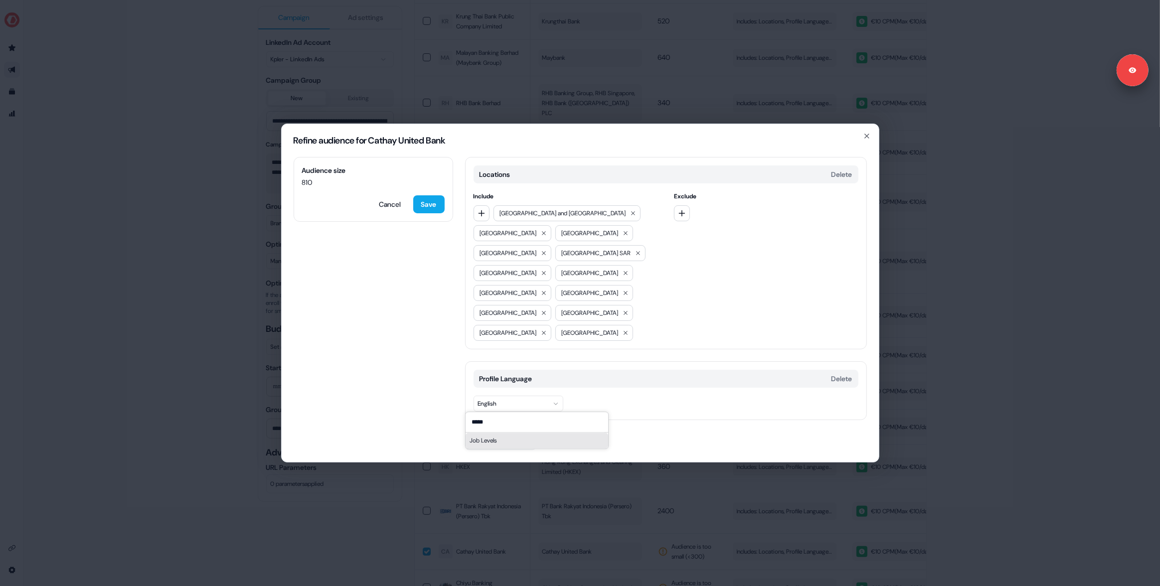
type input "*****"
click at [564, 449] on div "Job Levels" at bounding box center [537, 441] width 143 height 16
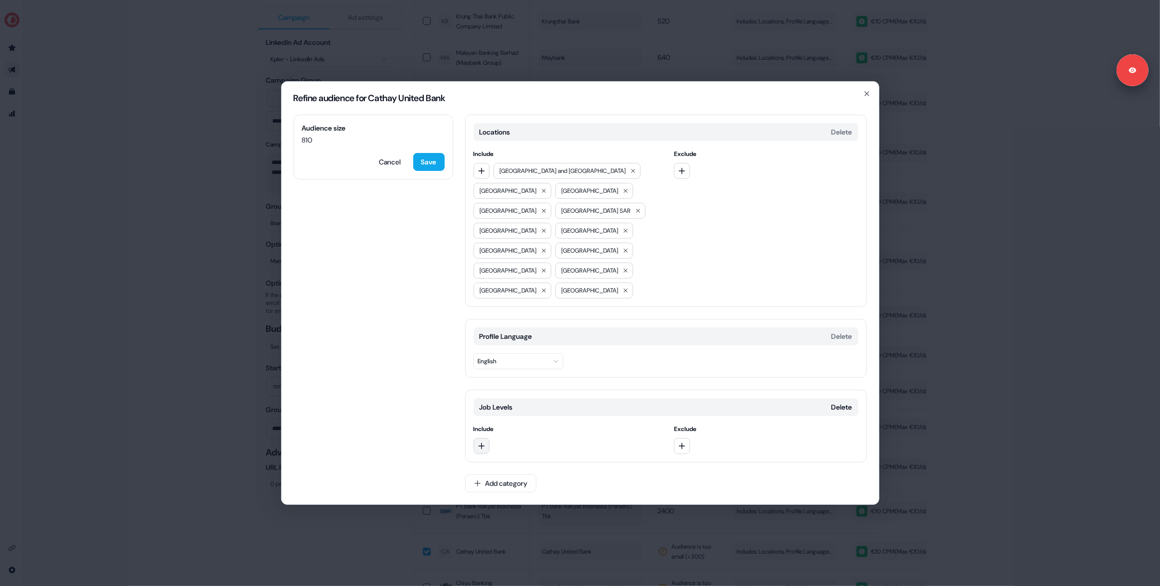
click at [478, 442] on icon "button" at bounding box center [482, 446] width 8 height 8
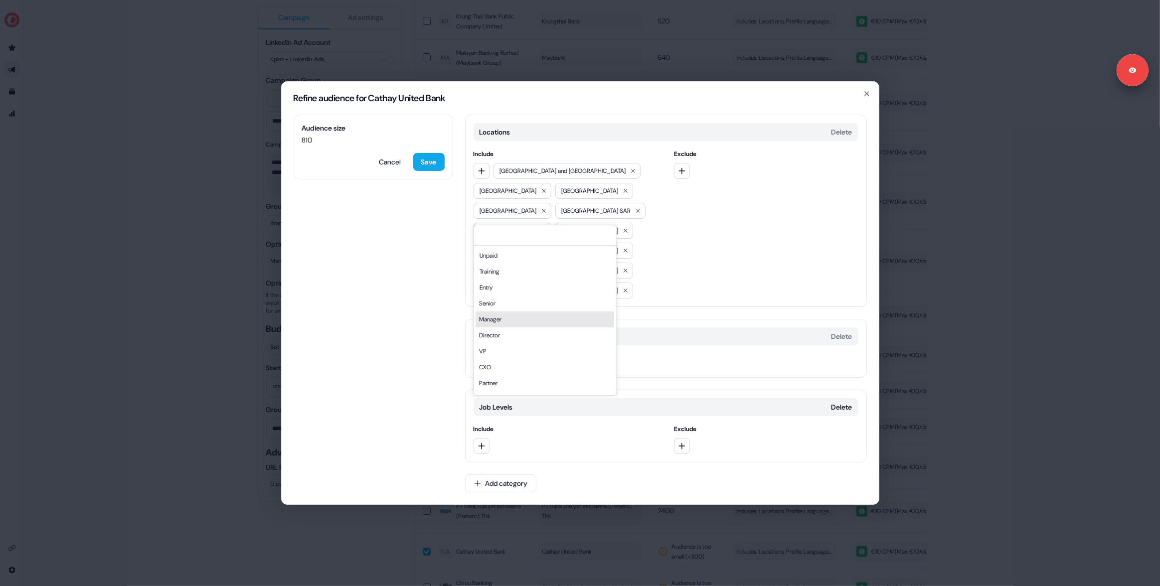
drag, startPoint x: 506, startPoint y: 341, endPoint x: 493, endPoint y: 370, distance: 32.1
click at [505, 328] on div "Manager" at bounding box center [545, 320] width 139 height 16
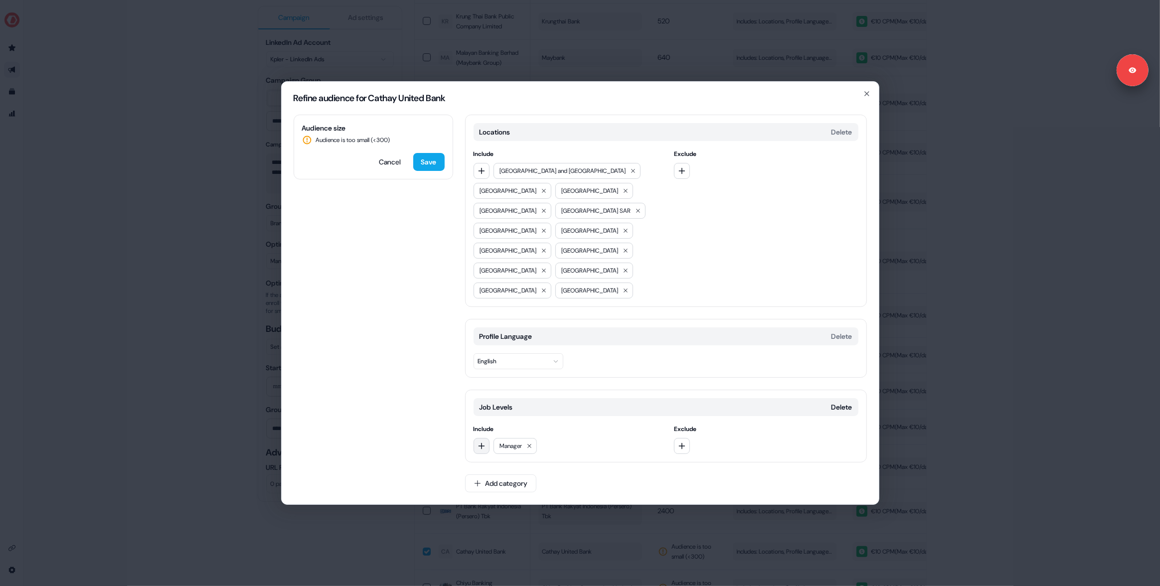
drag, startPoint x: 484, startPoint y: 426, endPoint x: 484, endPoint y: 419, distance: 7.0
click at [484, 443] on icon "button" at bounding box center [481, 446] width 6 height 6
click at [498, 344] on div "Director" at bounding box center [545, 336] width 139 height 16
drag, startPoint x: 485, startPoint y: 429, endPoint x: 485, endPoint y: 419, distance: 10.0
click at [485, 442] on icon "button" at bounding box center [482, 446] width 8 height 8
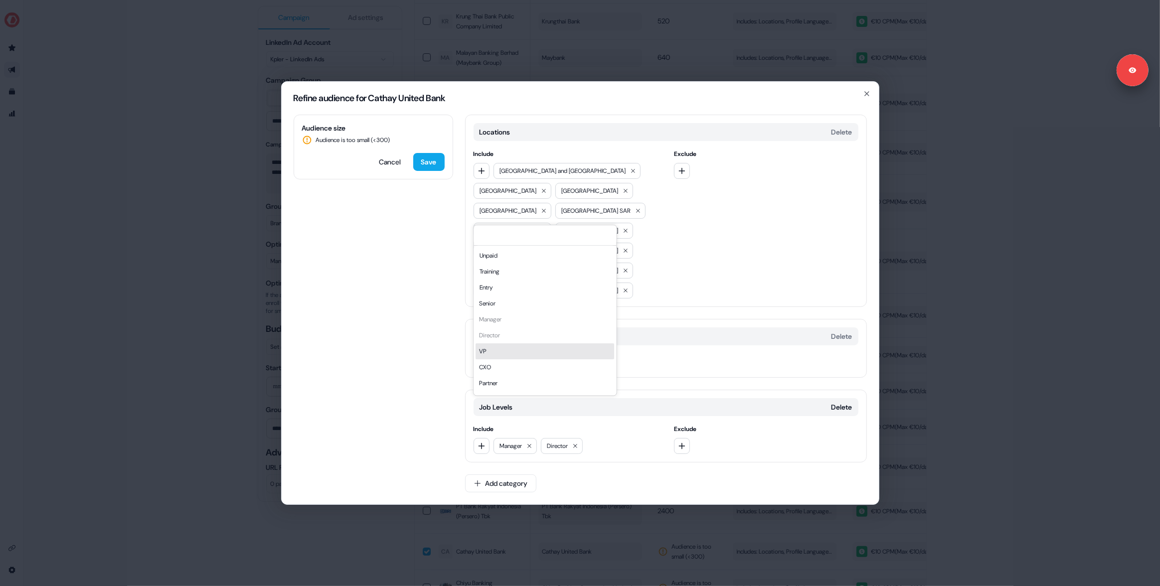
click at [488, 360] on div "VP" at bounding box center [545, 352] width 139 height 16
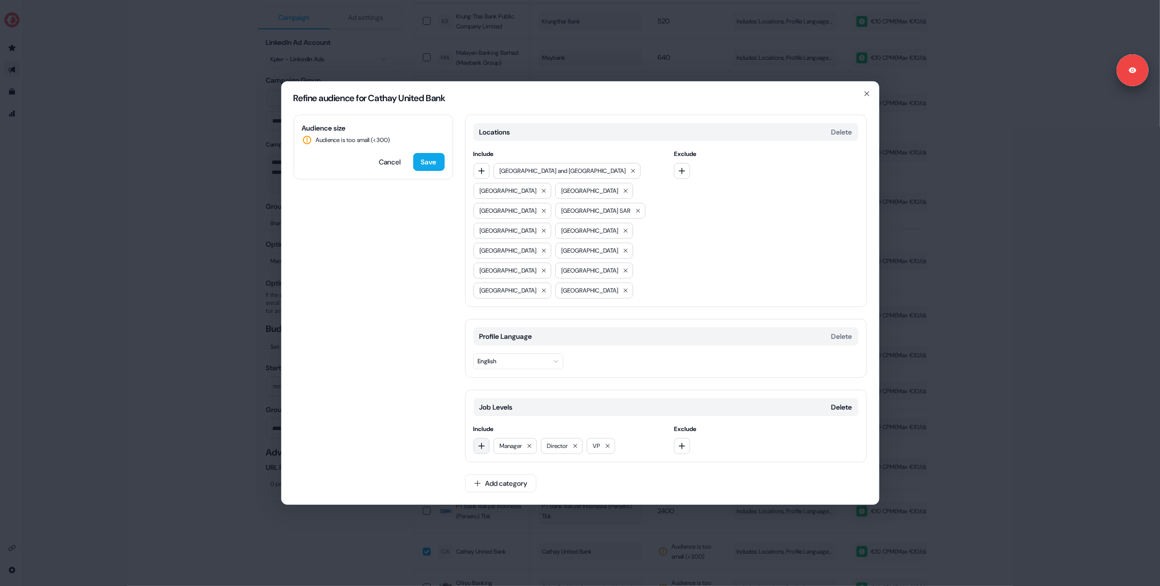
click at [484, 442] on icon "button" at bounding box center [482, 446] width 8 height 8
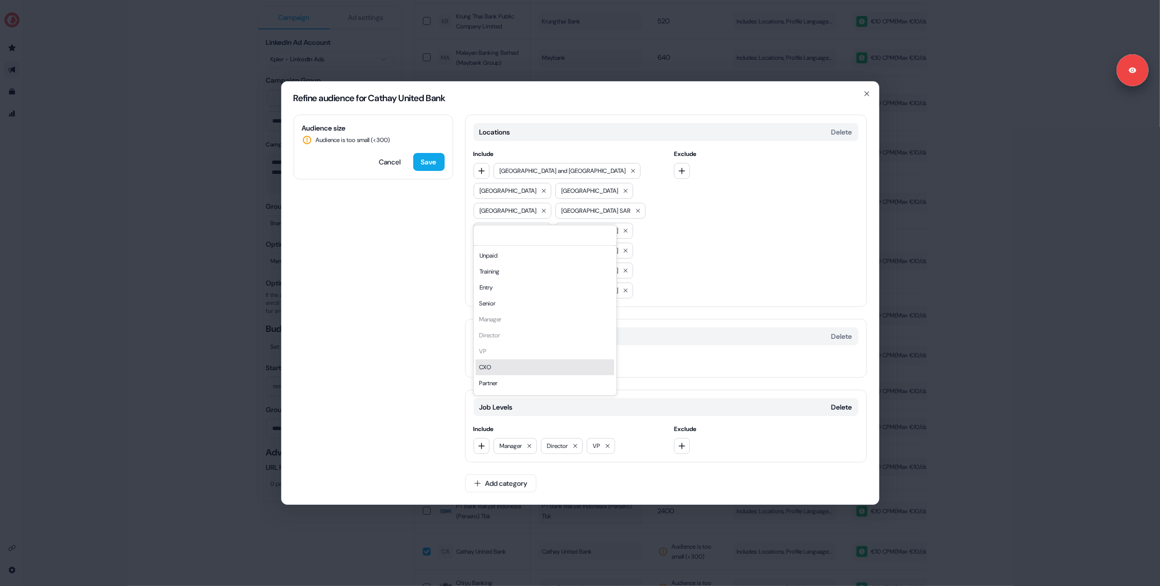
click at [504, 375] on div "CXO" at bounding box center [545, 368] width 139 height 16
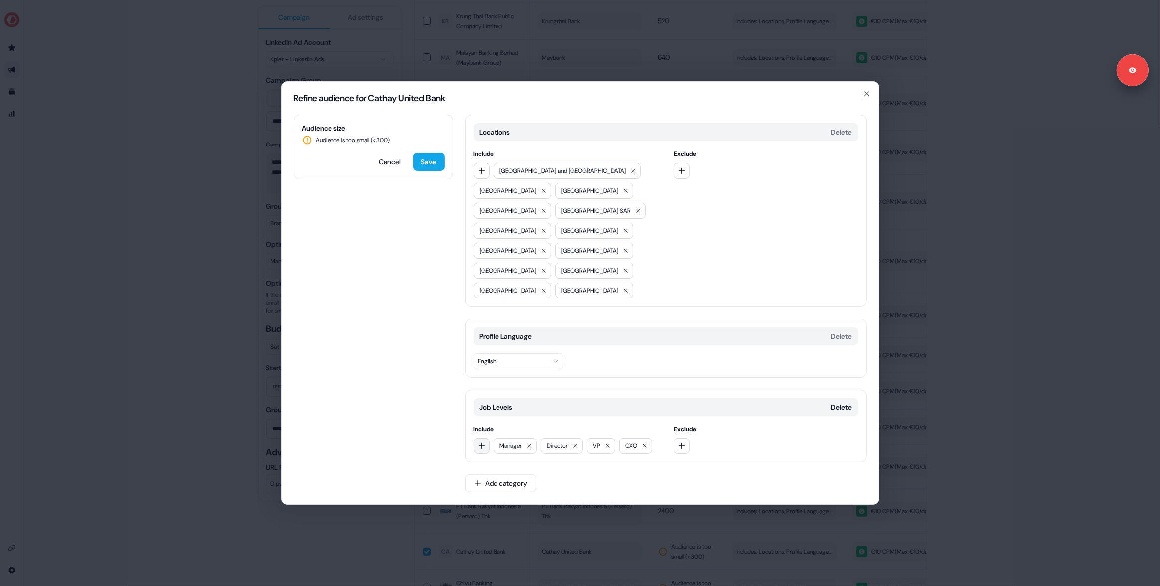
drag, startPoint x: 482, startPoint y: 428, endPoint x: 488, endPoint y: 419, distance: 11.1
click at [482, 442] on icon "button" at bounding box center [482, 446] width 8 height 8
click at [500, 315] on div "Unpaid Training Entry Senior Manager Director VP CXO Partner Owner" at bounding box center [545, 328] width 139 height 160
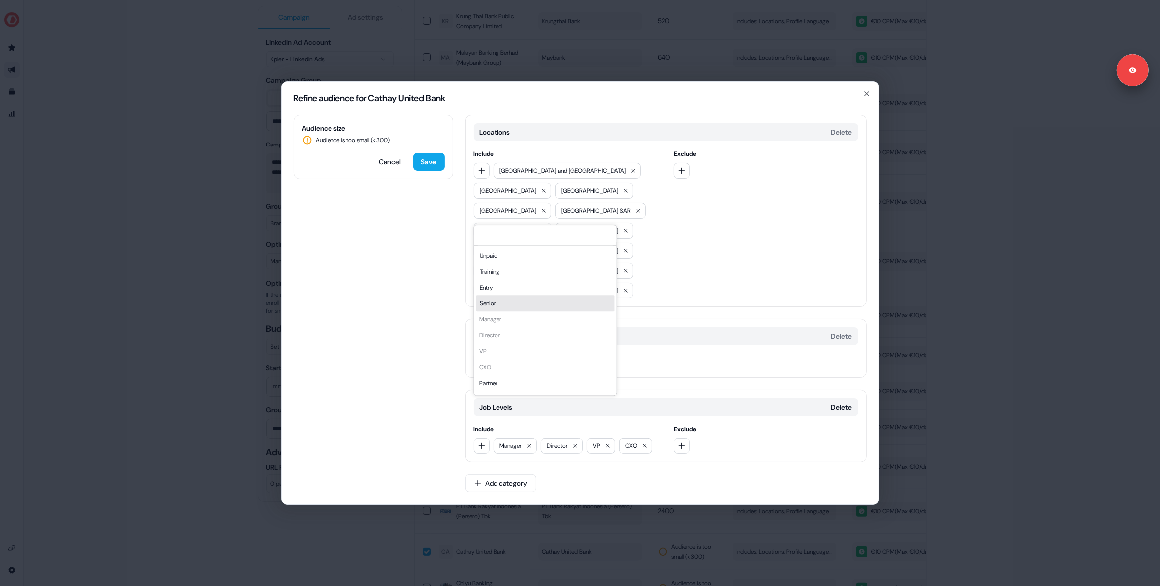
click at [500, 312] on div "Senior" at bounding box center [545, 304] width 139 height 16
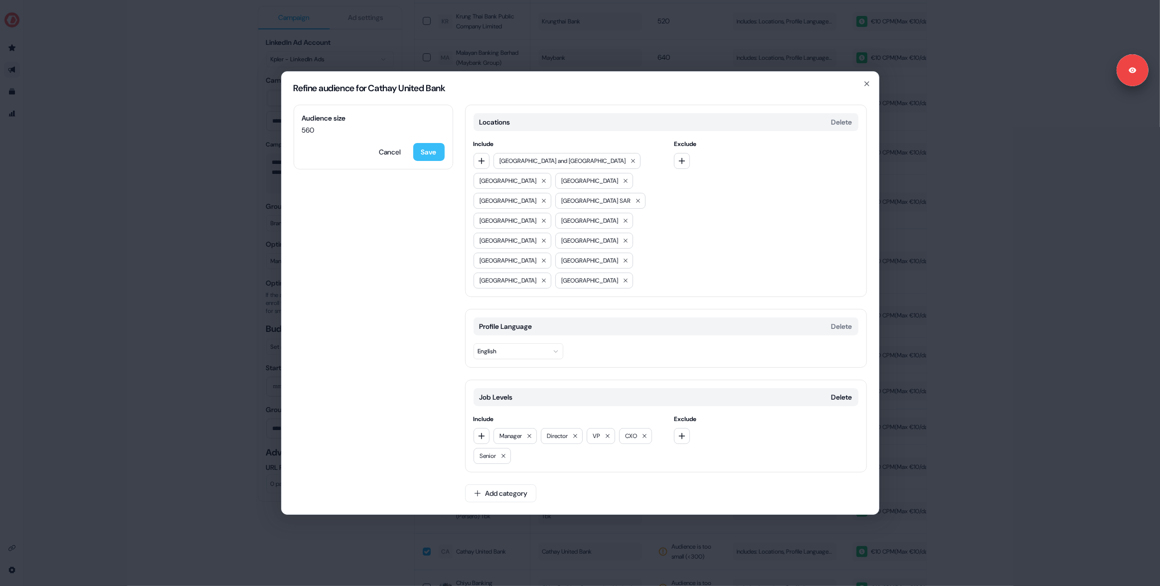
click at [423, 161] on button "Save" at bounding box center [428, 152] width 31 height 18
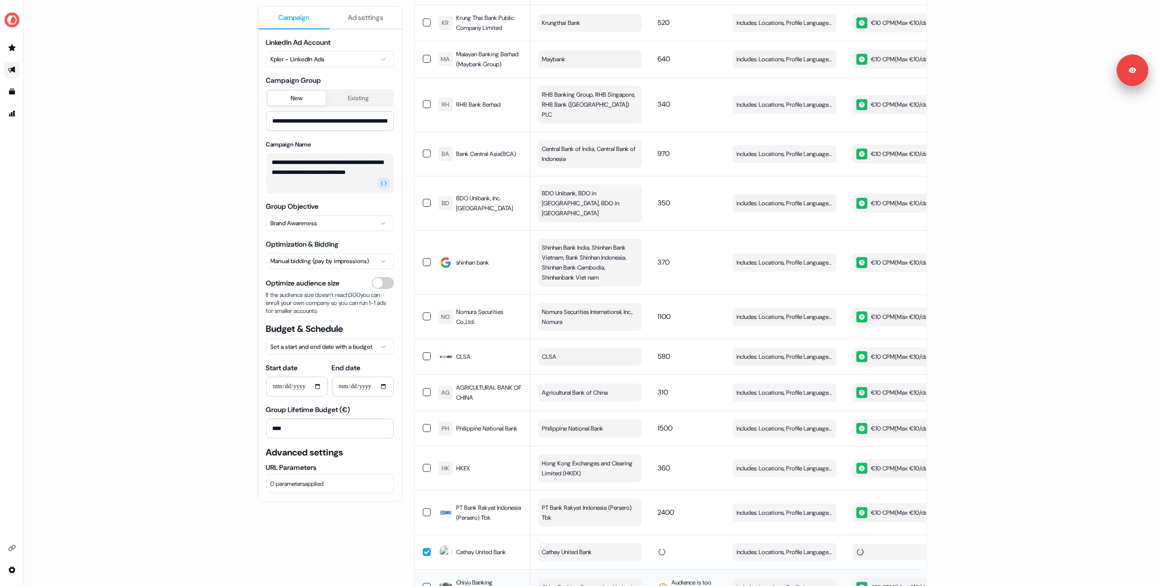
scroll to position [4453, 0]
click at [804, 583] on span "Includes: Locations, Profile Language" at bounding box center [783, 588] width 92 height 10
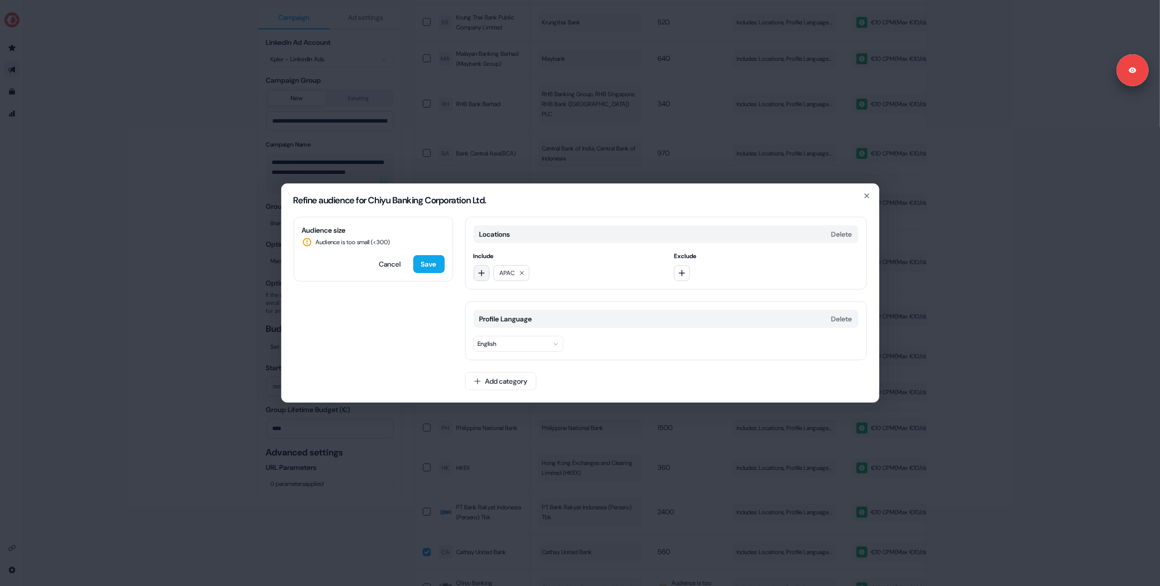
click at [484, 274] on icon "button" at bounding box center [482, 273] width 8 height 8
type input "***"
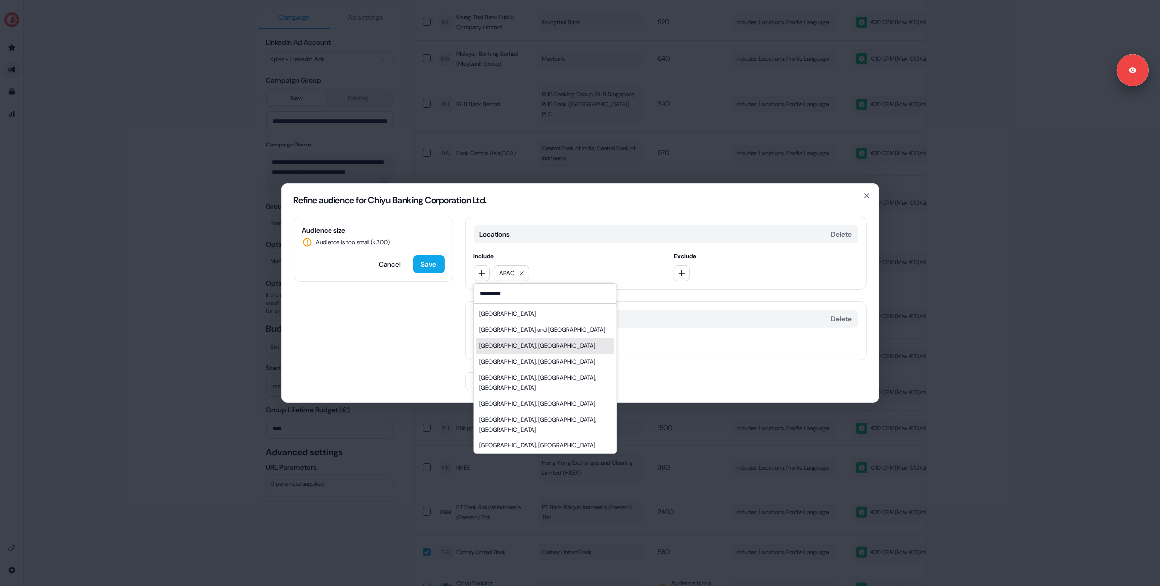
type input "*********"
drag, startPoint x: 522, startPoint y: 336, endPoint x: 502, endPoint y: 335, distance: 20.0
click at [521, 336] on div "[GEOGRAPHIC_DATA] and [GEOGRAPHIC_DATA]" at bounding box center [545, 330] width 139 height 16
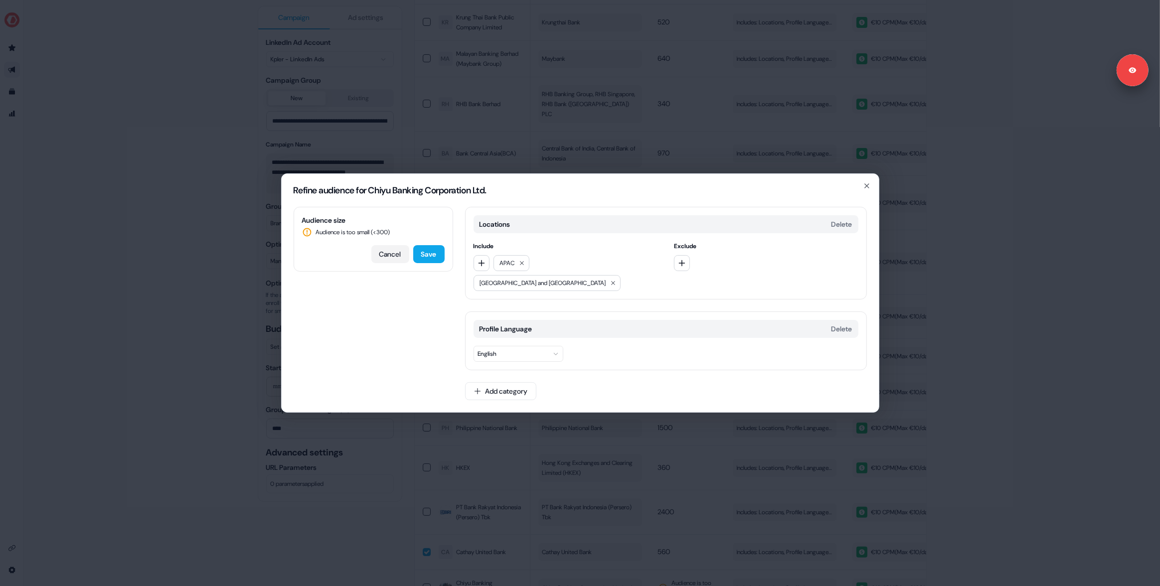
click at [391, 262] on button "Cancel" at bounding box center [390, 254] width 38 height 18
drag, startPoint x: 126, startPoint y: 336, endPoint x: 132, endPoint y: 336, distance: 5.5
click at [127, 336] on div "**********" at bounding box center [592, 293] width 1136 height 586
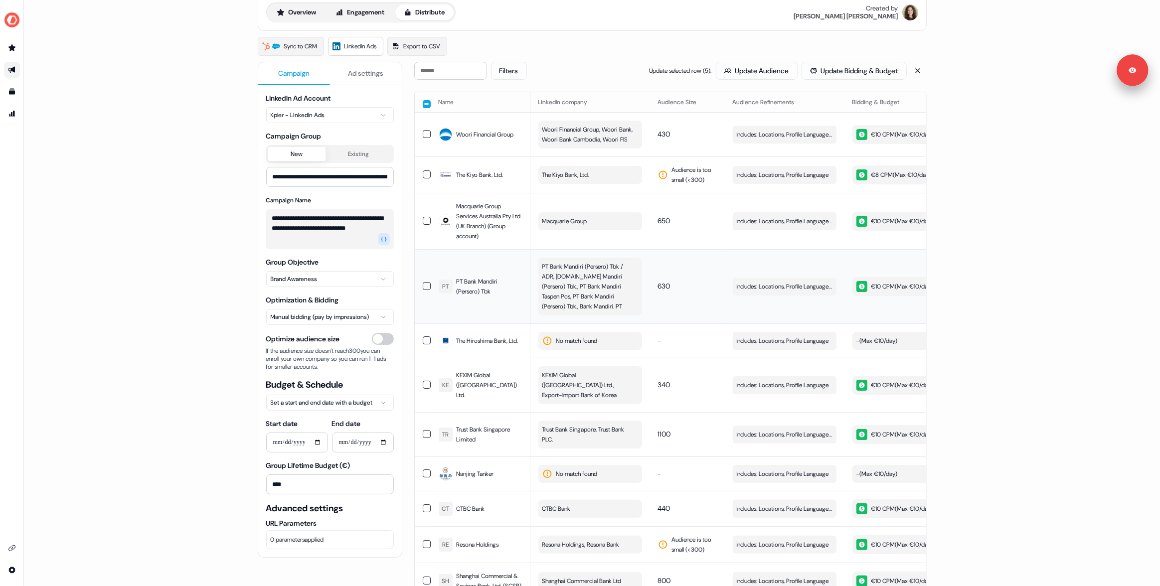
scroll to position [0, 0]
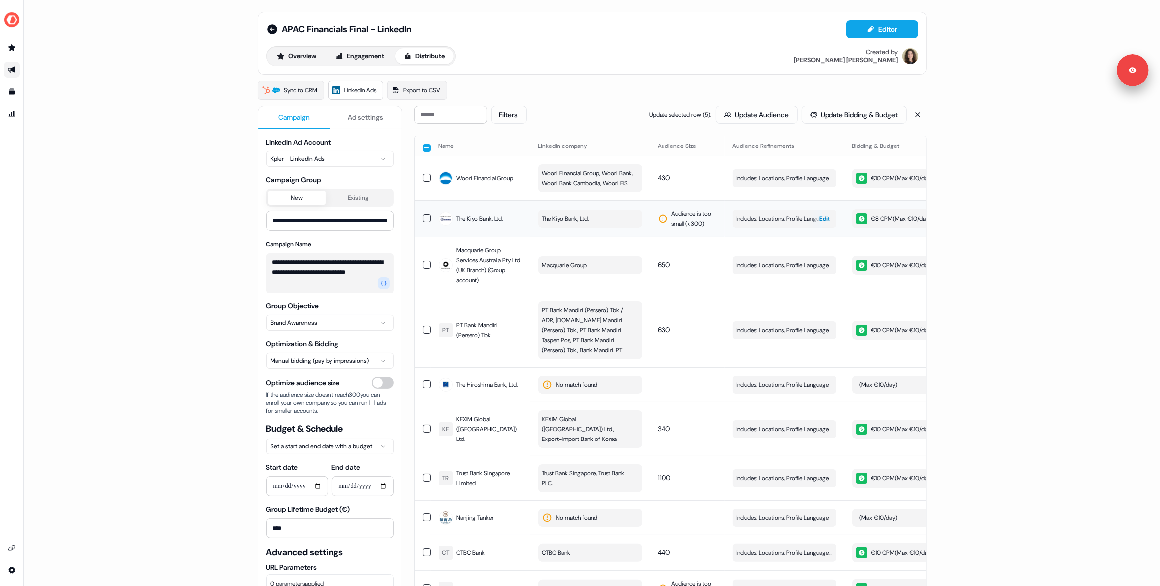
click at [801, 222] on button "Includes: Locations, Profile Language Edit" at bounding box center [785, 219] width 104 height 18
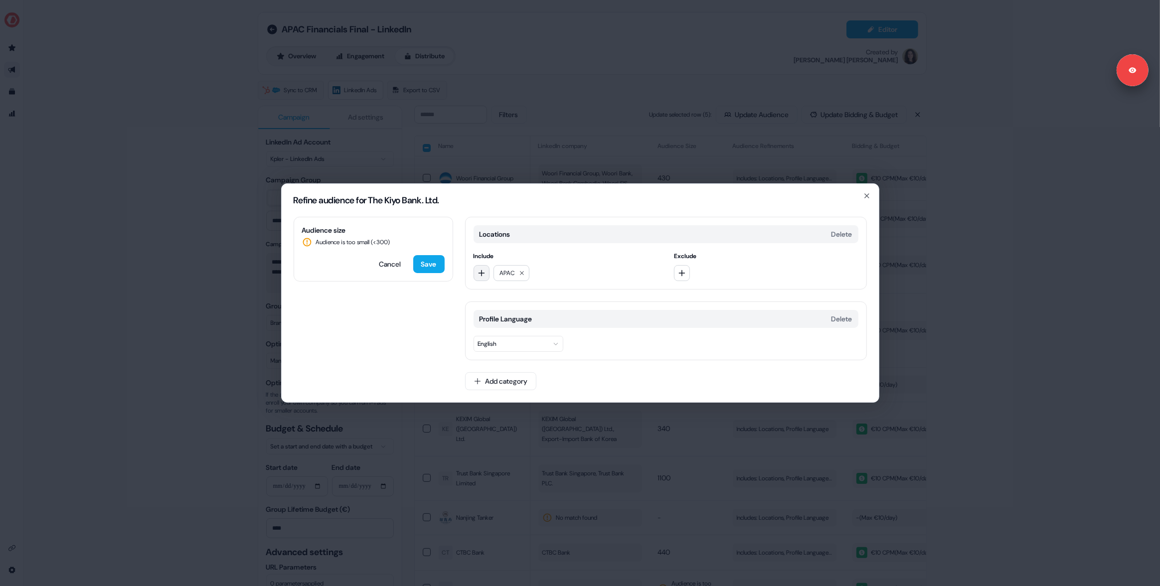
click at [487, 271] on button "button" at bounding box center [482, 273] width 16 height 16
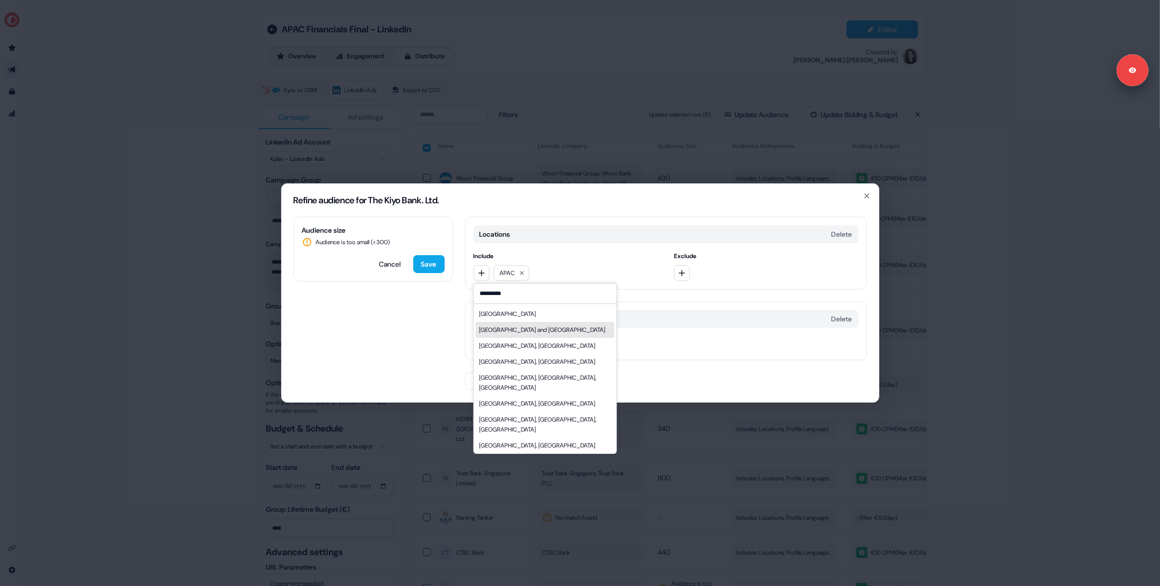
type input "*********"
click at [507, 335] on div "[GEOGRAPHIC_DATA] and [GEOGRAPHIC_DATA]" at bounding box center [543, 330] width 126 height 10
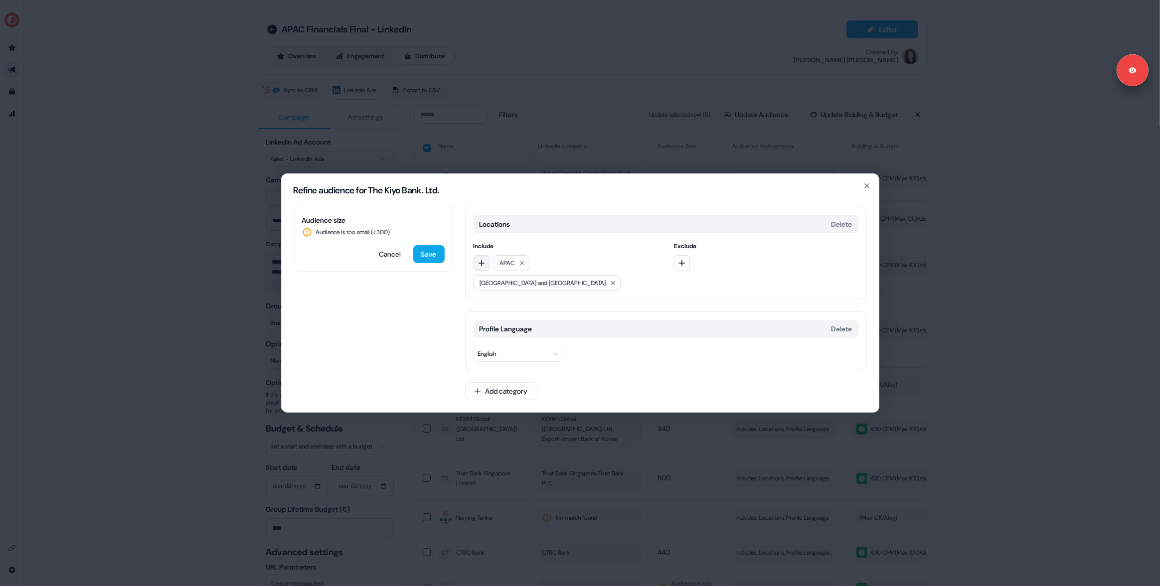
click at [483, 271] on button "button" at bounding box center [482, 263] width 16 height 16
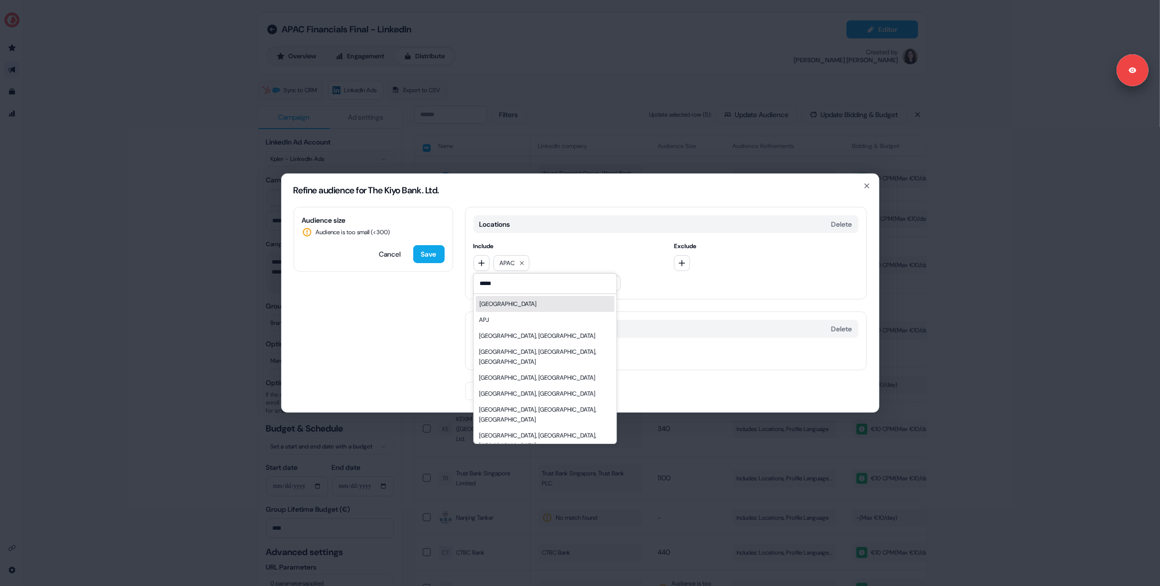
type input "*****"
click at [479, 311] on div "[GEOGRAPHIC_DATA]" at bounding box center [545, 304] width 139 height 16
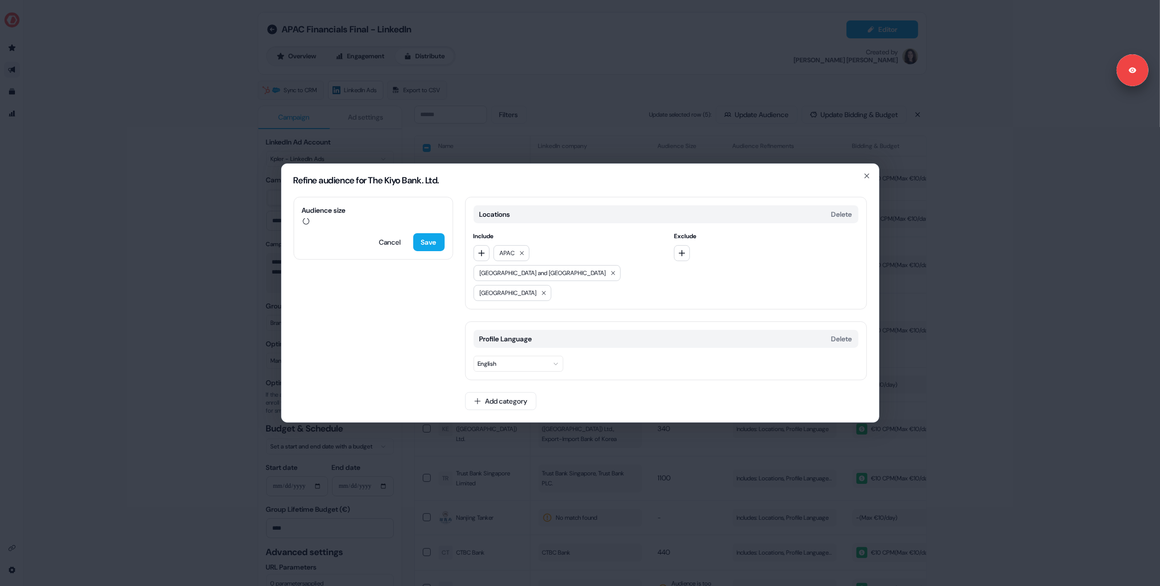
click at [427, 320] on div "Audience size Cancel Save Locations Delete Include APAC [GEOGRAPHIC_DATA] and […" at bounding box center [580, 309] width 597 height 225
drag, startPoint x: 432, startPoint y: 253, endPoint x: 346, endPoint y: 276, distance: 89.4
click at [432, 253] on button "Save" at bounding box center [428, 244] width 31 height 18
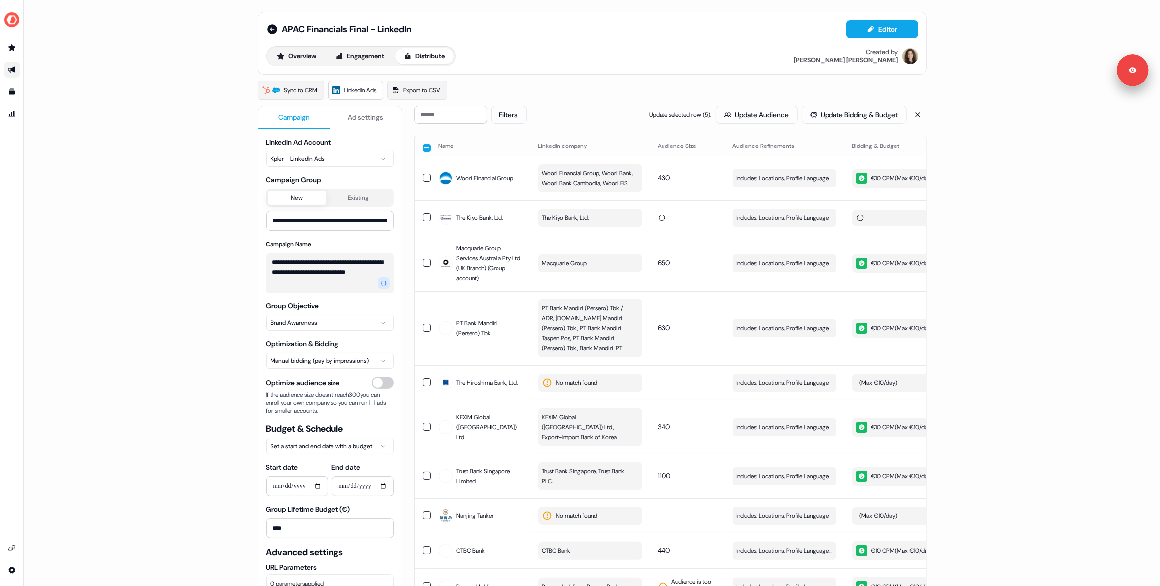
drag, startPoint x: 168, startPoint y: 379, endPoint x: 184, endPoint y: 351, distance: 32.8
click at [168, 378] on div "**********" at bounding box center [592, 293] width 1136 height 586
drag, startPoint x: 307, startPoint y: 53, endPoint x: 243, endPoint y: 42, distance: 65.3
click at [307, 53] on button "Overview" at bounding box center [296, 56] width 57 height 16
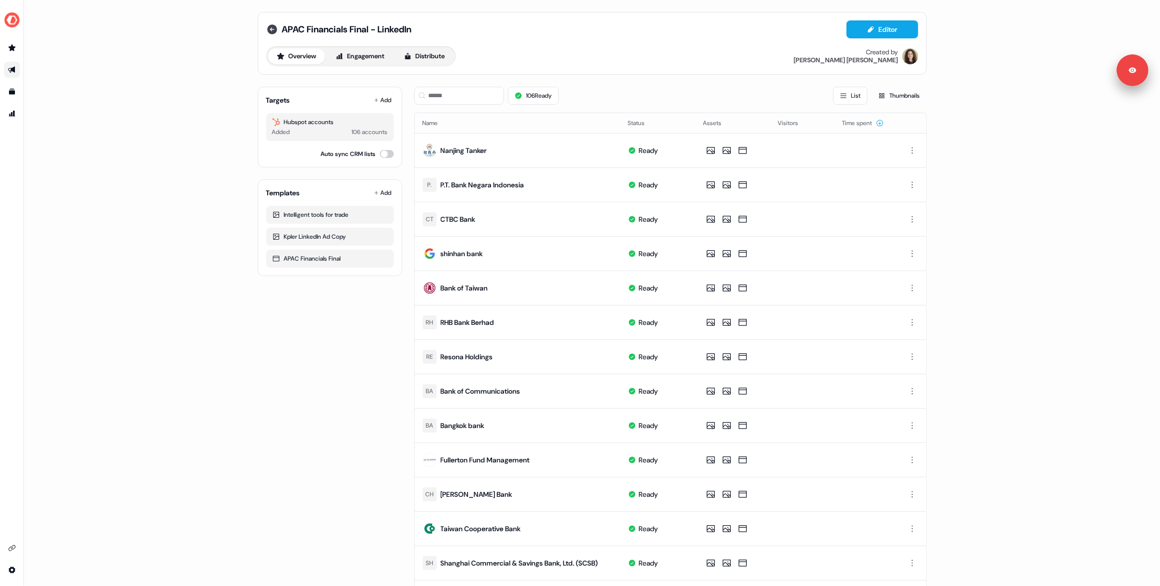
click at [271, 29] on icon at bounding box center [272, 29] width 12 height 12
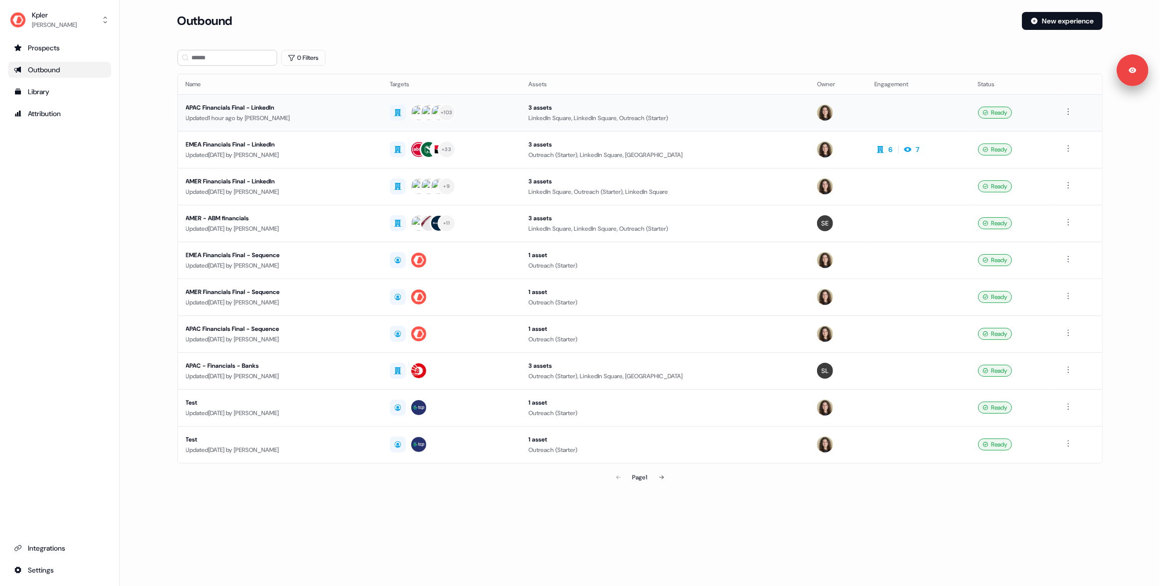
click at [521, 123] on td "+ 103" at bounding box center [451, 112] width 139 height 37
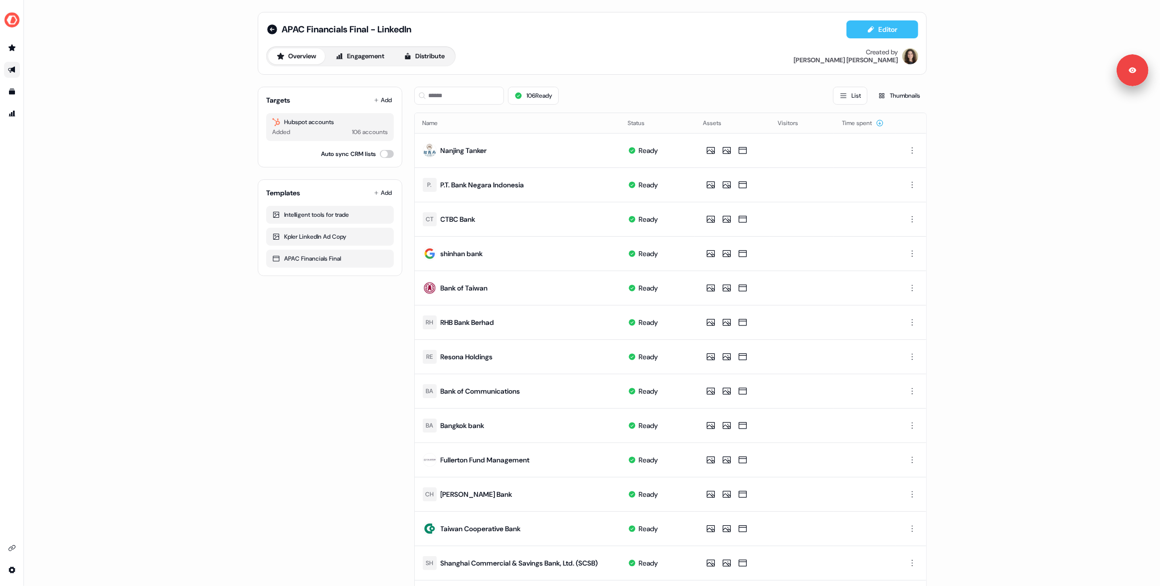
click at [883, 24] on button "Editor" at bounding box center [883, 29] width 72 height 18
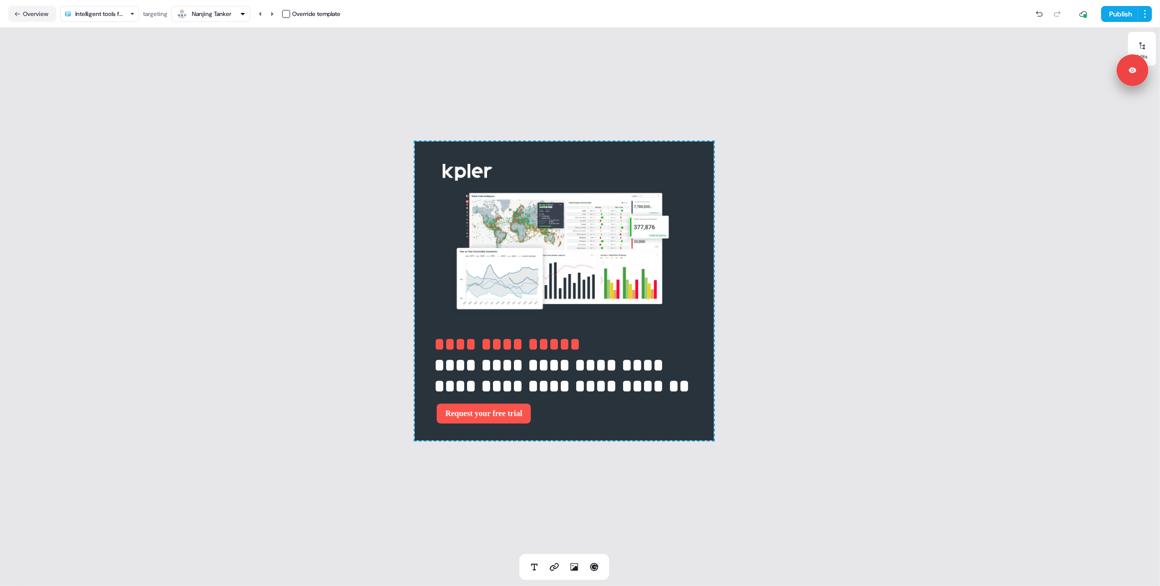
drag, startPoint x: 347, startPoint y: 289, endPoint x: 286, endPoint y: 95, distance: 202.7
click at [341, 268] on div "**********" at bounding box center [564, 291] width 1128 height 527
click at [273, 13] on icon at bounding box center [272, 14] width 6 height 6
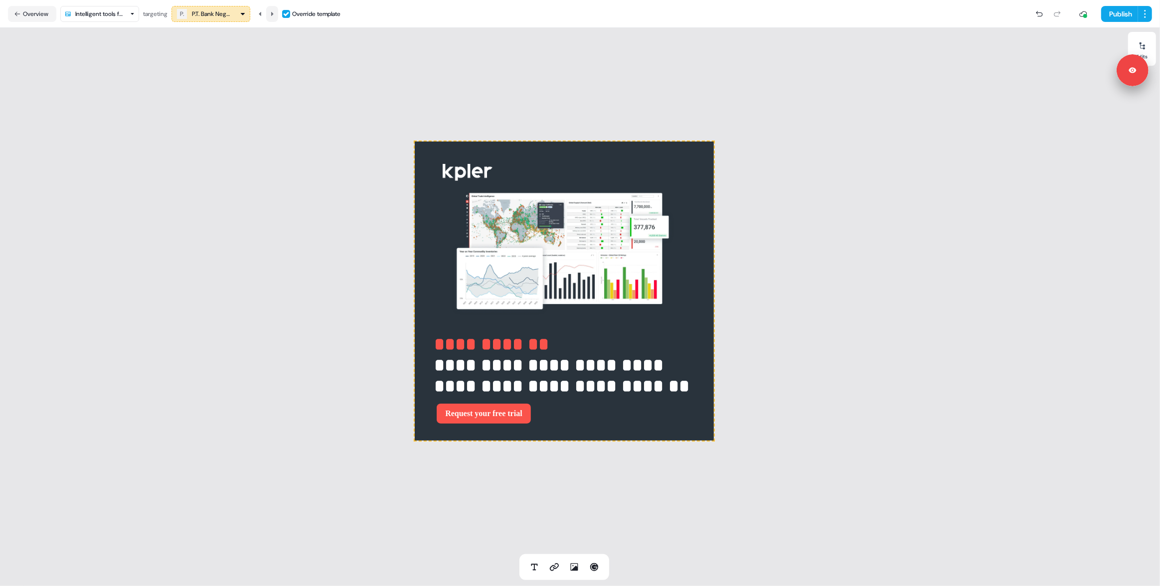
click at [273, 14] on icon at bounding box center [272, 14] width 6 height 6
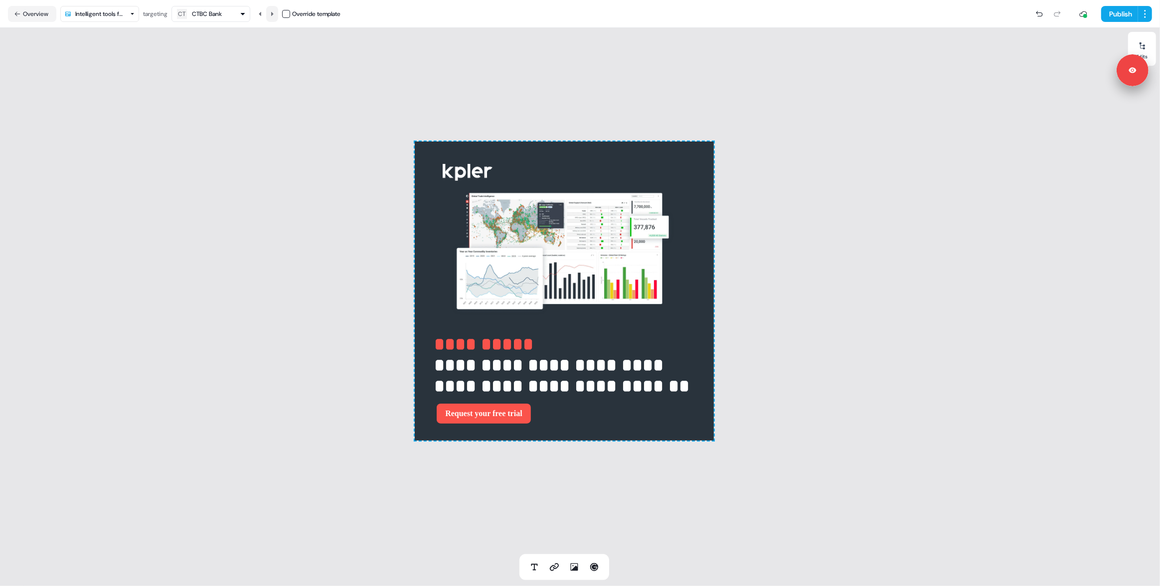
click at [273, 16] on icon at bounding box center [272, 14] width 6 height 6
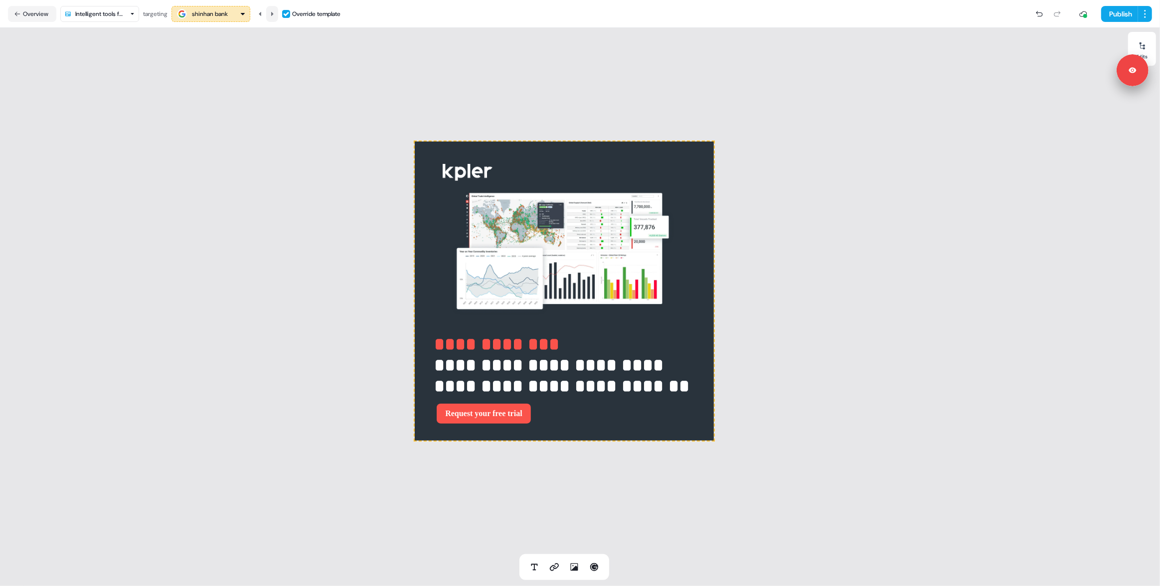
click at [273, 16] on icon at bounding box center [272, 14] width 6 height 6
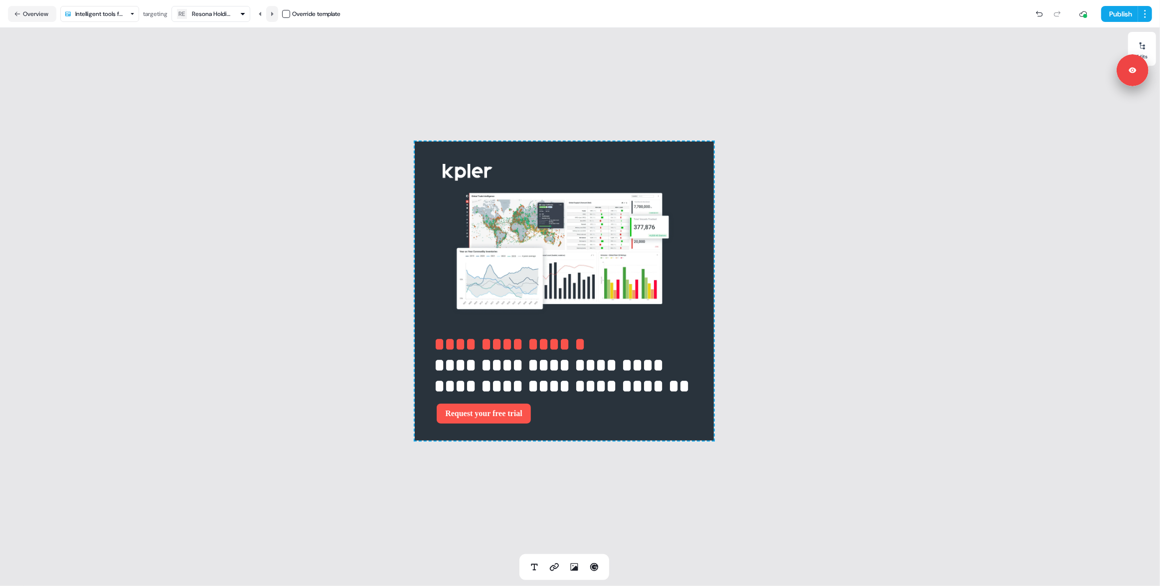
click at [274, 14] on icon at bounding box center [272, 13] width 2 height 4
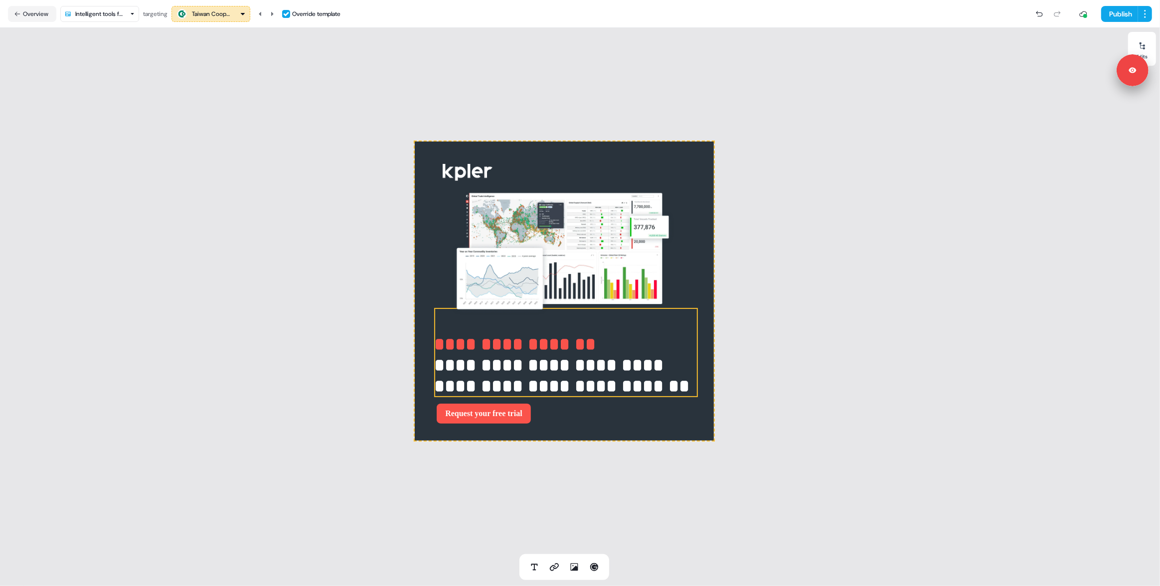
click at [492, 357] on strong "**********" at bounding box center [561, 376] width 255 height 39
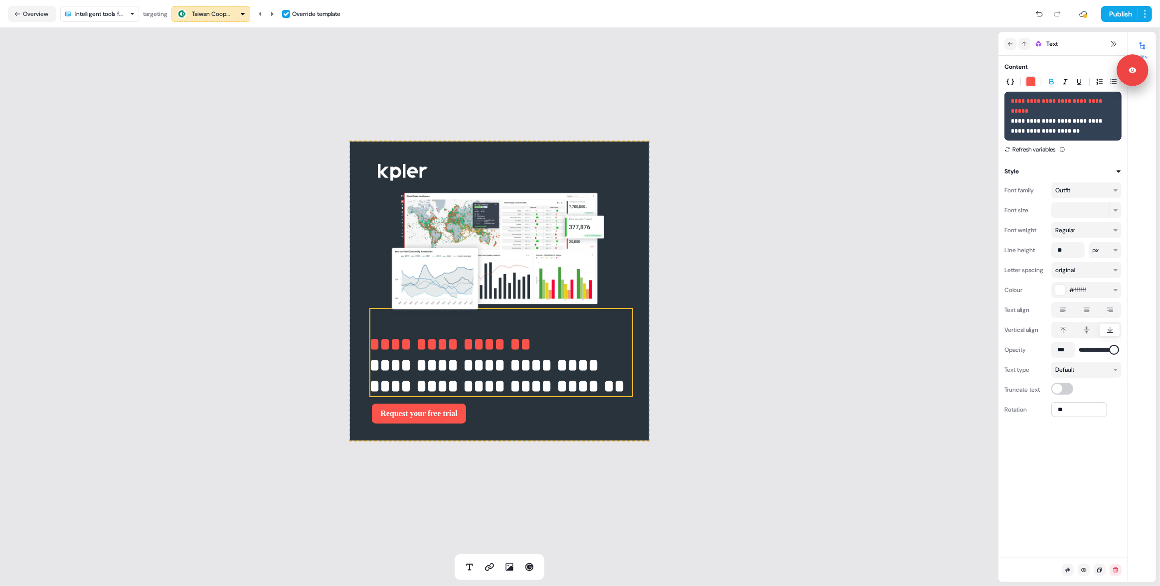
click at [1018, 113] on strong "**********" at bounding box center [1057, 106] width 93 height 16
drag, startPoint x: 1017, startPoint y: 120, endPoint x: 1010, endPoint y: 104, distance: 17.6
click at [1010, 104] on div "**********" at bounding box center [1063, 116] width 117 height 49
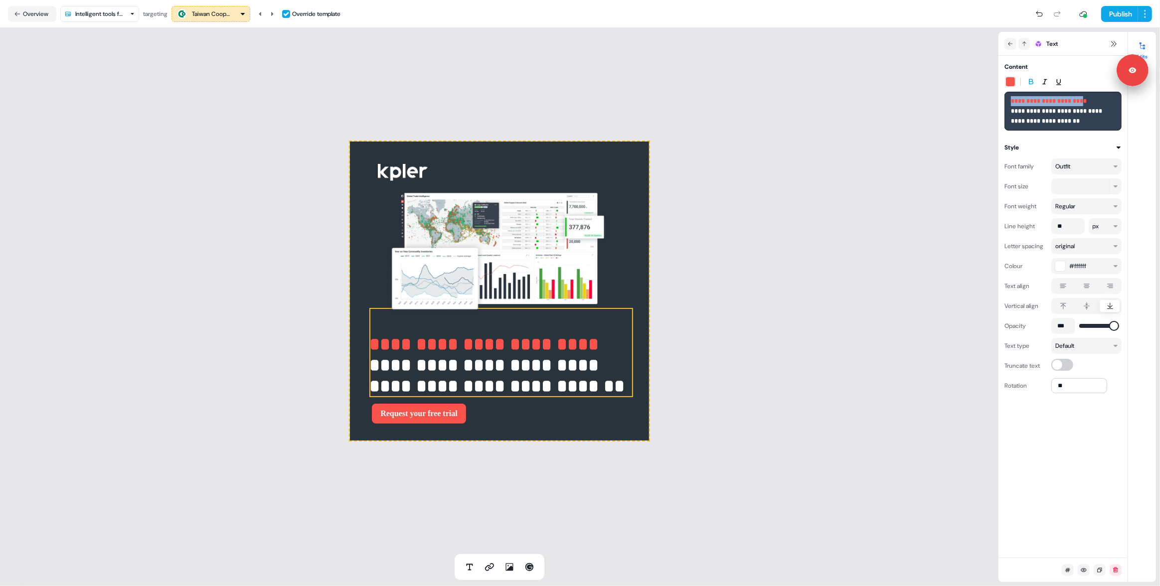
drag, startPoint x: 1085, startPoint y: 101, endPoint x: 1012, endPoint y: 99, distance: 72.8
click at [1011, 98] on strong "**********" at bounding box center [1049, 101] width 76 height 6
copy strong "**********"
click at [91, 9] on html "**********" at bounding box center [580, 293] width 1160 height 586
drag, startPoint x: 94, startPoint y: 80, endPoint x: 161, endPoint y: 104, distance: 71.1
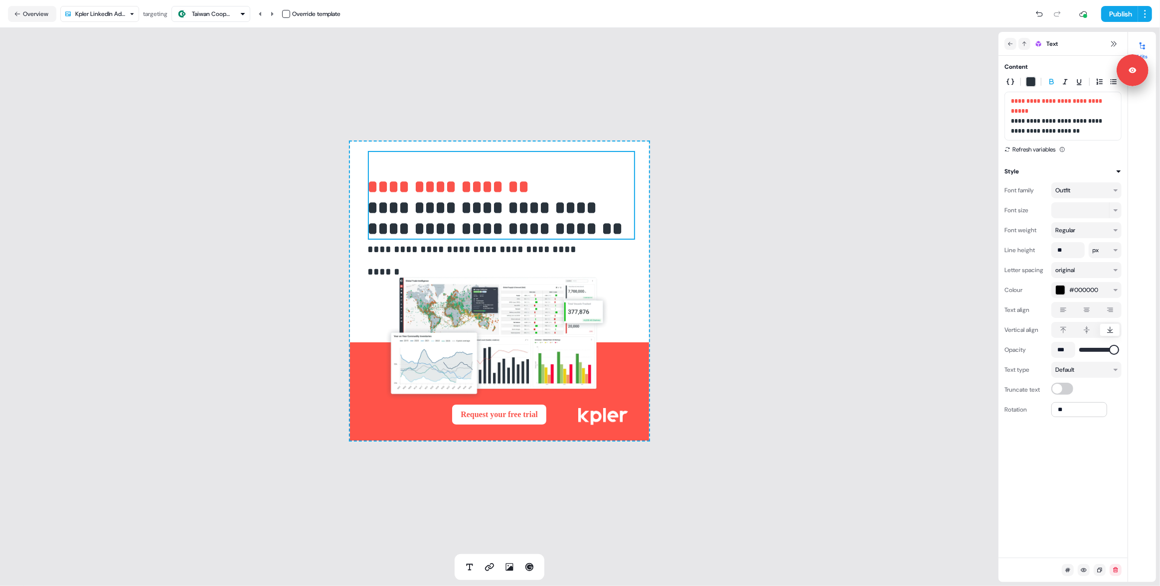
click at [489, 214] on strong "**********" at bounding box center [495, 218] width 255 height 39
drag, startPoint x: 290, startPoint y: 13, endPoint x: 502, endPoint y: 94, distance: 227.3
click at [289, 13] on button "button" at bounding box center [286, 14] width 8 height 8
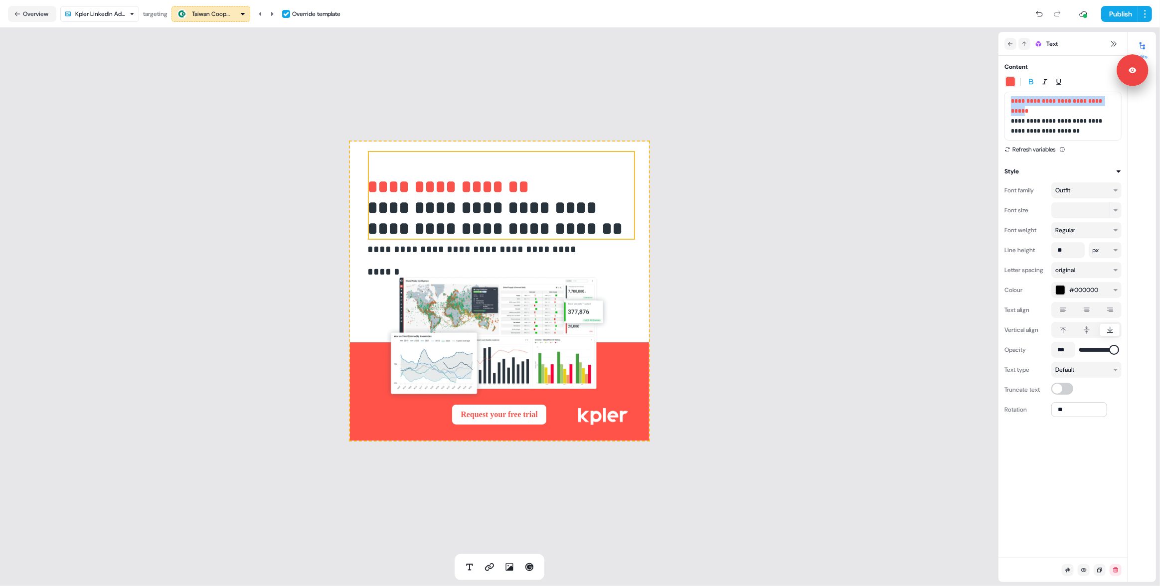
drag, startPoint x: 1017, startPoint y: 123, endPoint x: 1009, endPoint y: 103, distance: 20.8
click at [1009, 103] on div "**********" at bounding box center [1063, 116] width 117 height 49
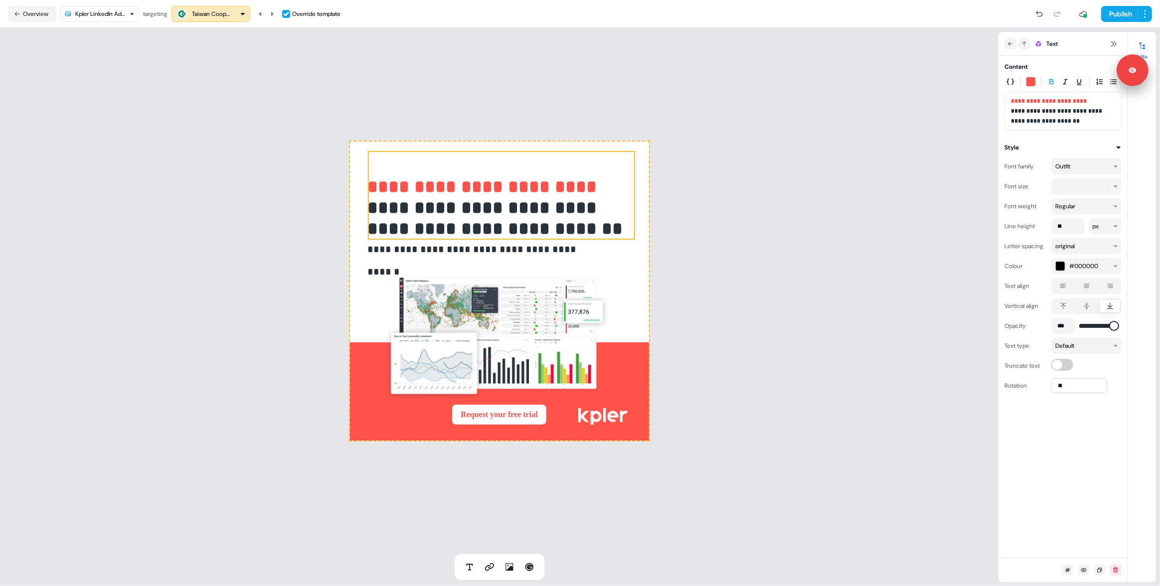
click at [112, 17] on html "**********" at bounding box center [580, 293] width 1160 height 586
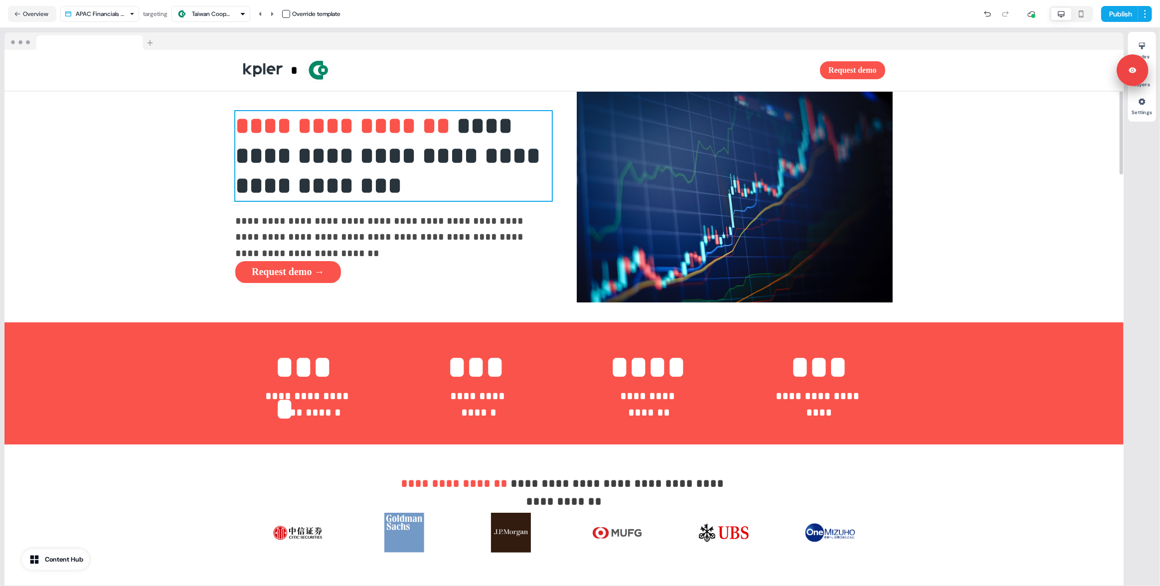
click at [267, 134] on span "**********" at bounding box center [345, 125] width 221 height 23
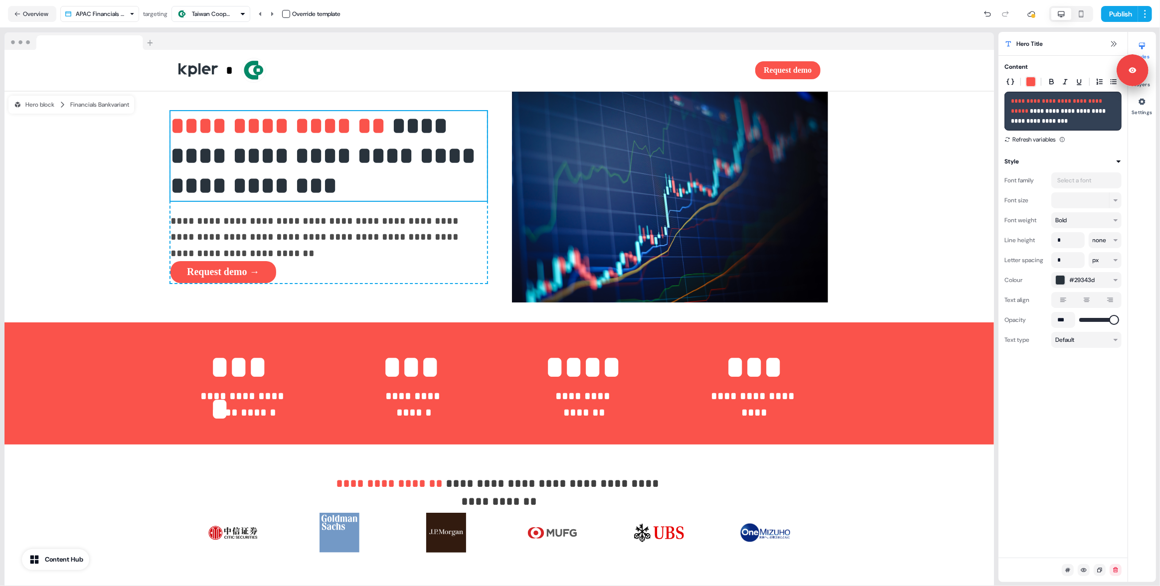
drag, startPoint x: 286, startPoint y: 16, endPoint x: 715, endPoint y: 125, distance: 442.4
click at [286, 16] on button "button" at bounding box center [286, 14] width 8 height 8
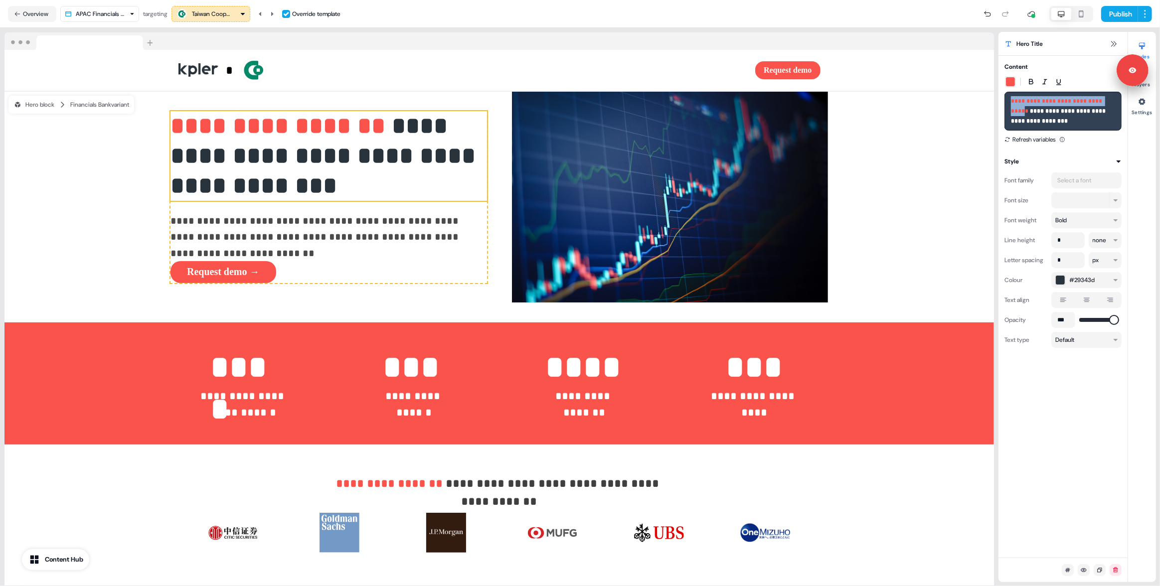
drag, startPoint x: 1017, startPoint y: 108, endPoint x: 1006, endPoint y: 97, distance: 15.5
click at [1006, 97] on div "**********" at bounding box center [1063, 111] width 117 height 39
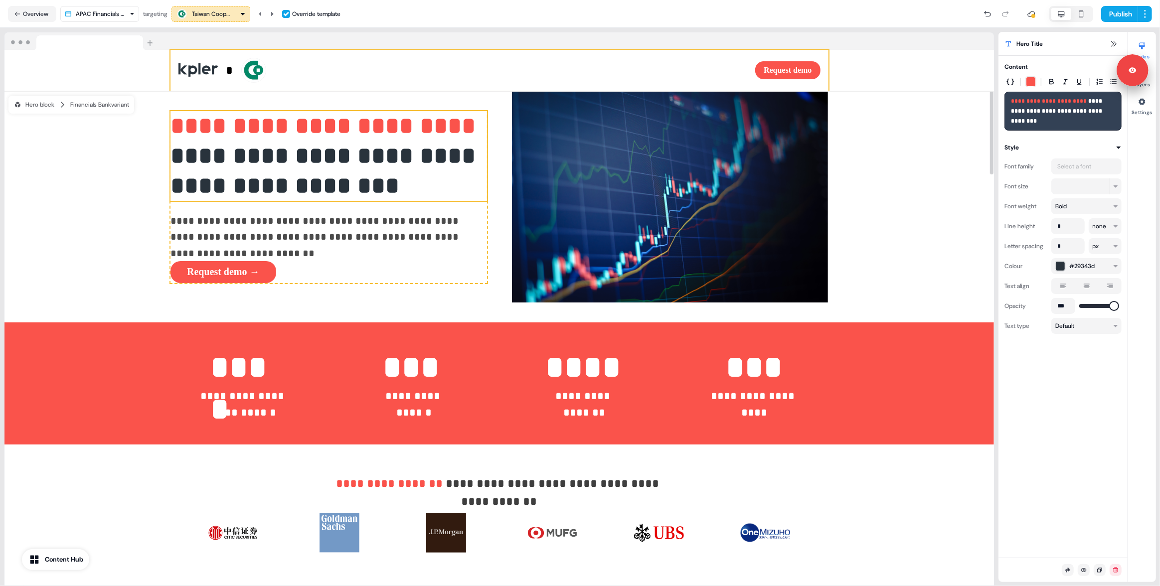
click at [395, 40] on div at bounding box center [499, 41] width 990 height 18
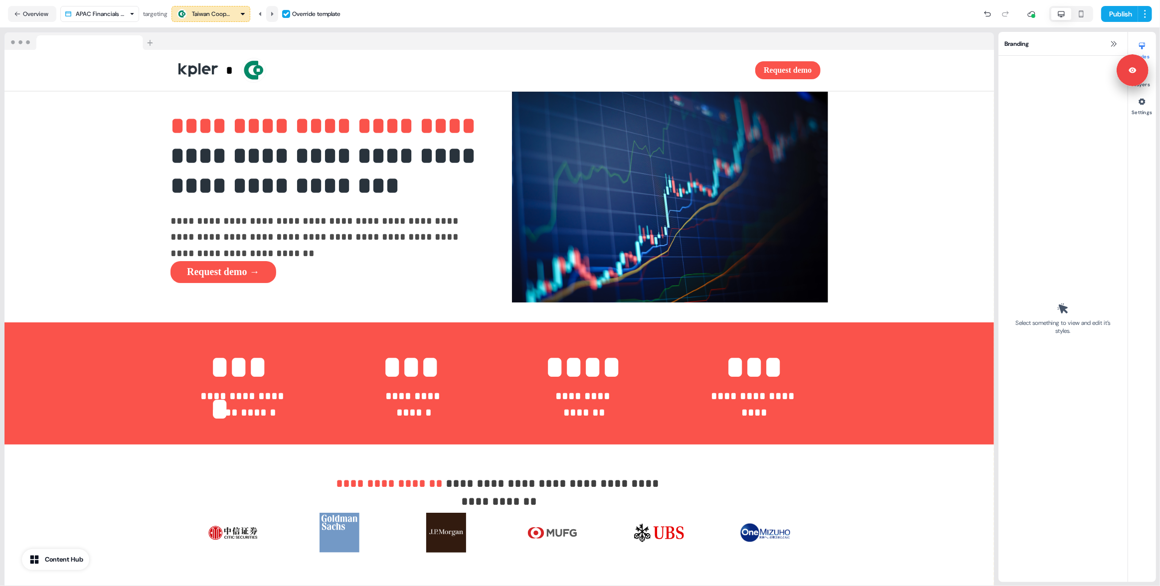
click at [274, 13] on icon at bounding box center [272, 13] width 2 height 4
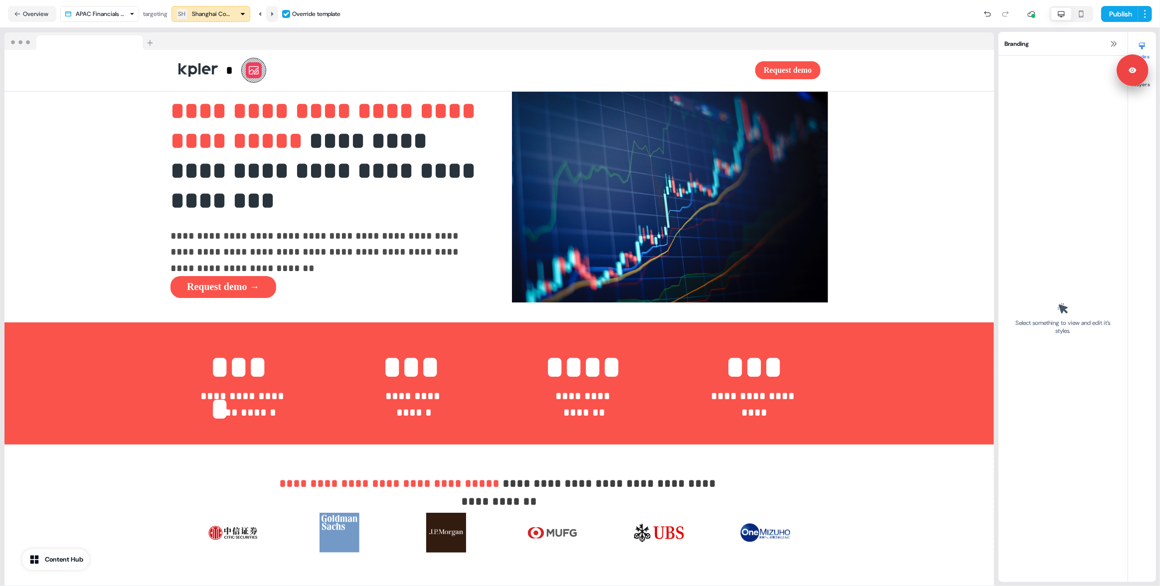
click at [275, 14] on icon at bounding box center [272, 14] width 6 height 6
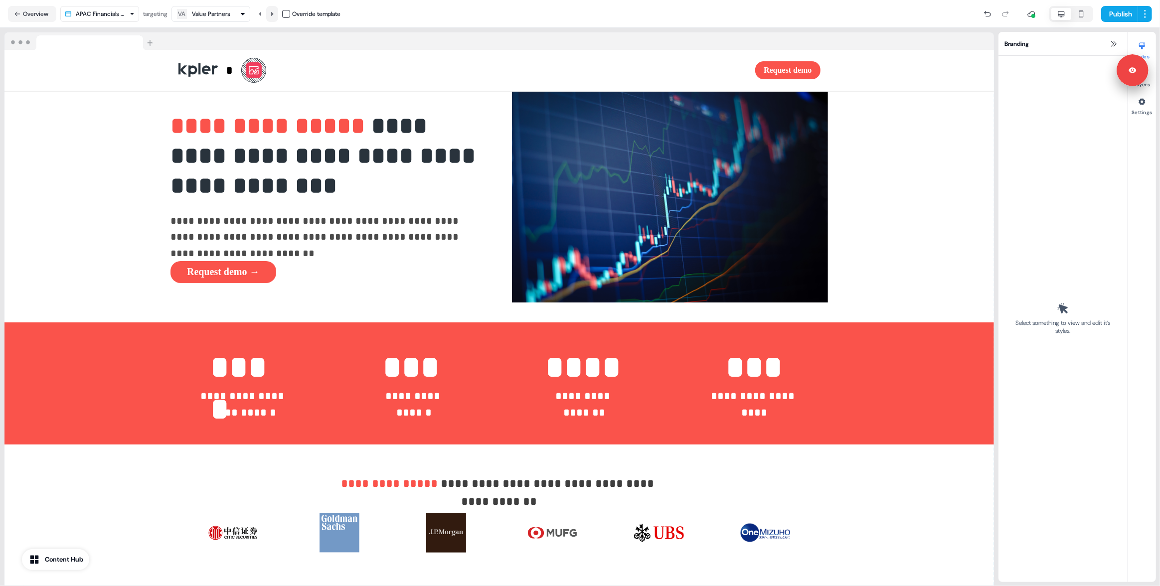
click at [275, 13] on icon at bounding box center [272, 14] width 6 height 6
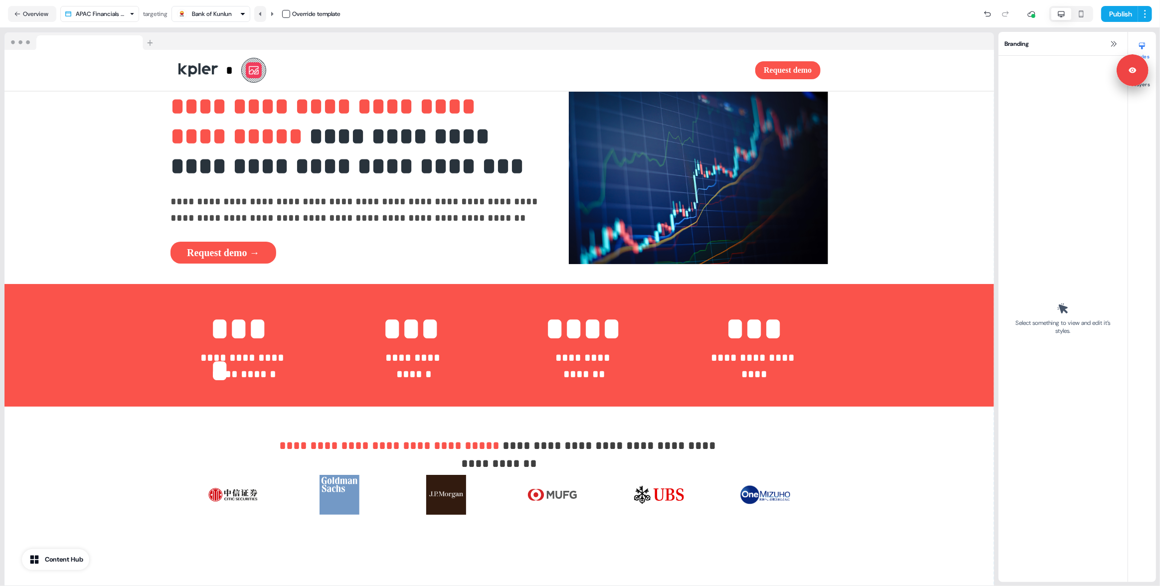
click at [266, 12] on button at bounding box center [260, 14] width 12 height 16
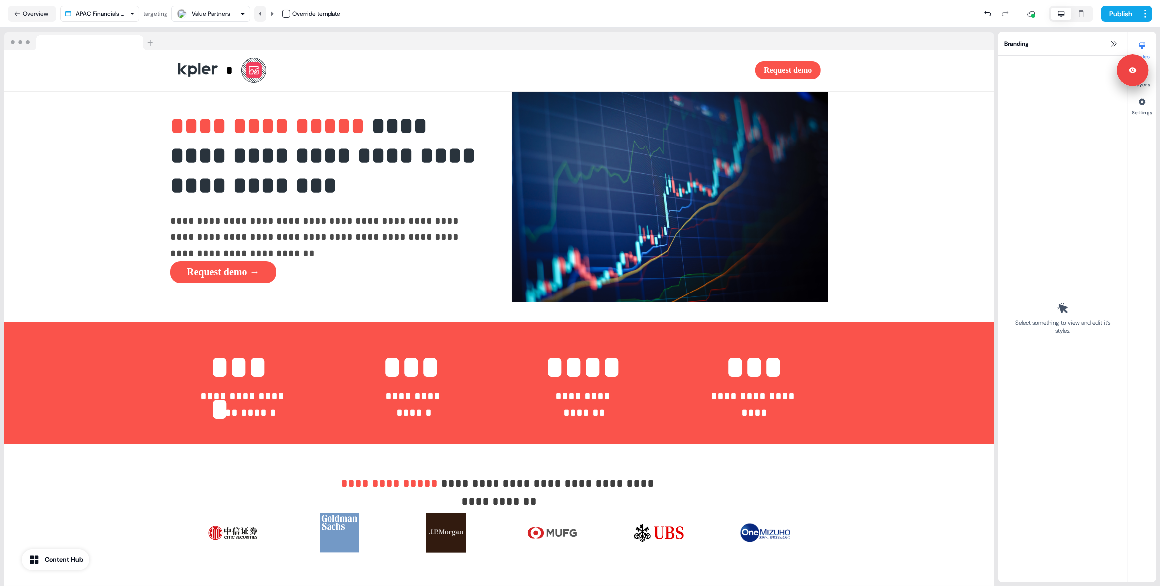
click at [266, 12] on button at bounding box center [260, 14] width 12 height 16
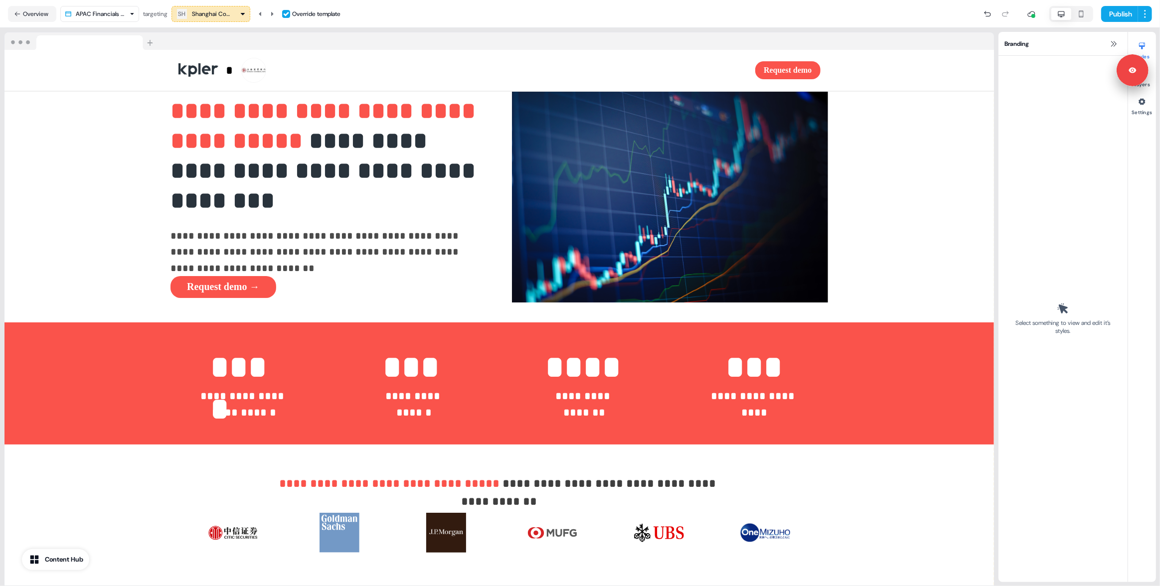
click at [203, 14] on div "Shanghai Commercial & Savings Bank, Ltd. (SCSB)" at bounding box center [212, 14] width 40 height 10
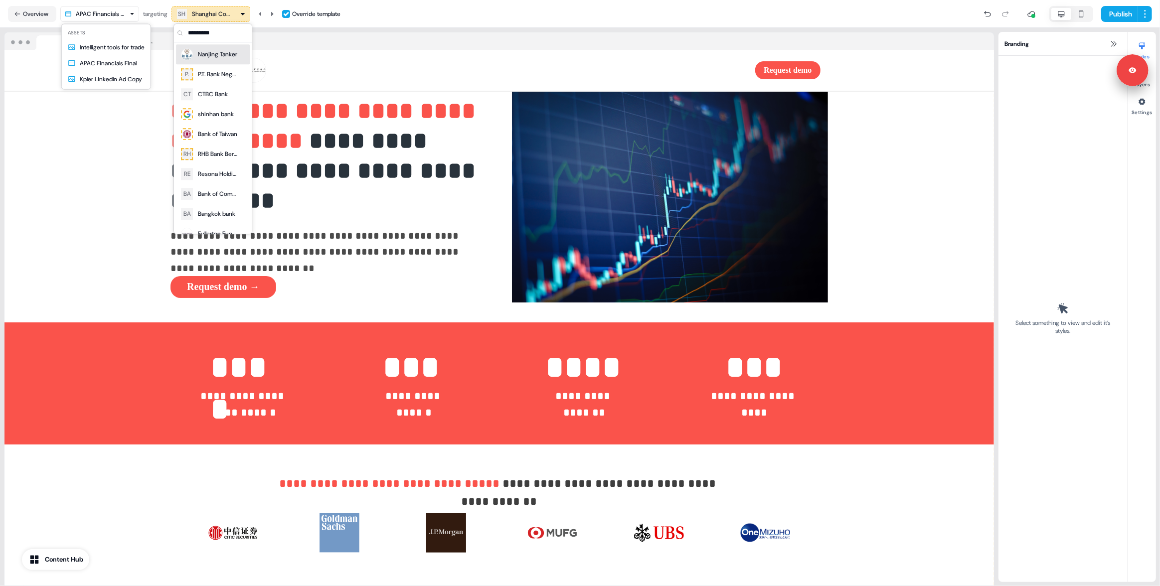
click at [126, 16] on html "**********" at bounding box center [580, 293] width 1160 height 586
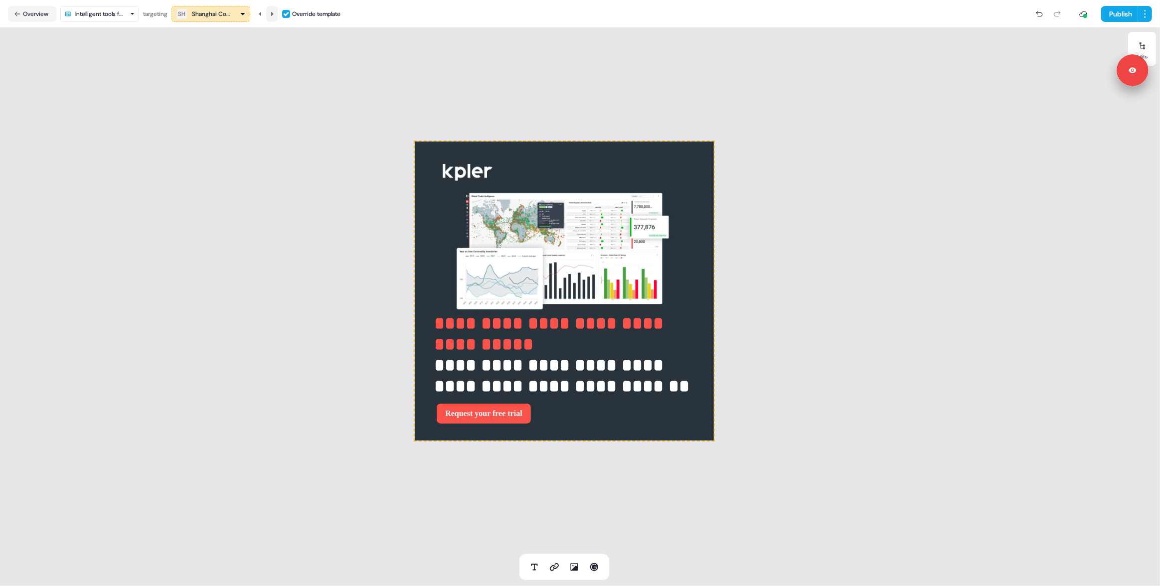
click at [275, 14] on icon at bounding box center [272, 14] width 6 height 6
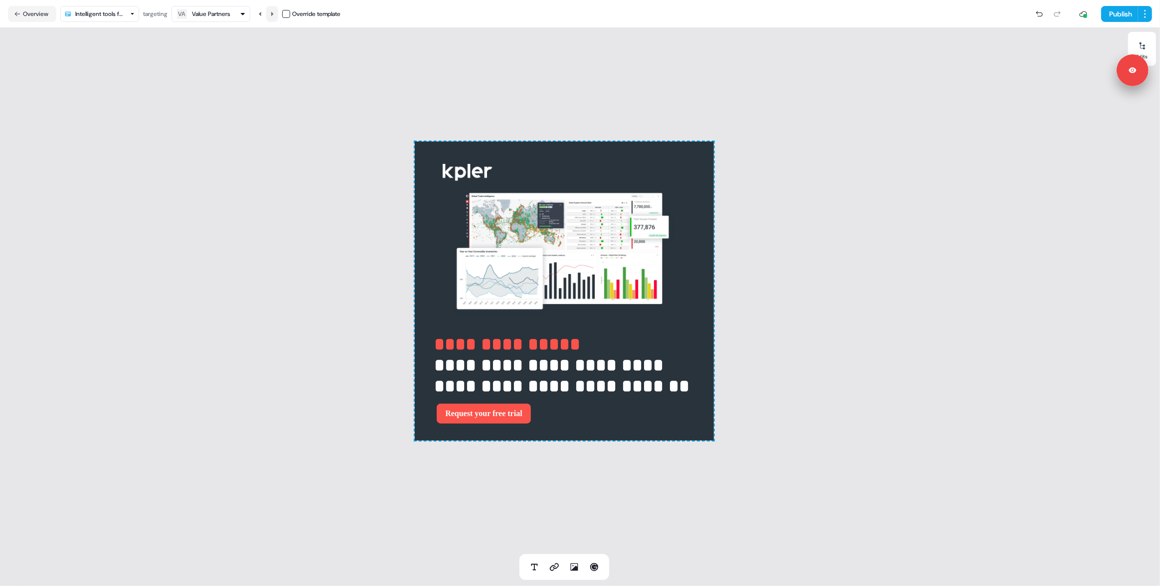
click at [275, 14] on icon at bounding box center [272, 14] width 6 height 6
click at [275, 13] on icon at bounding box center [272, 14] width 6 height 6
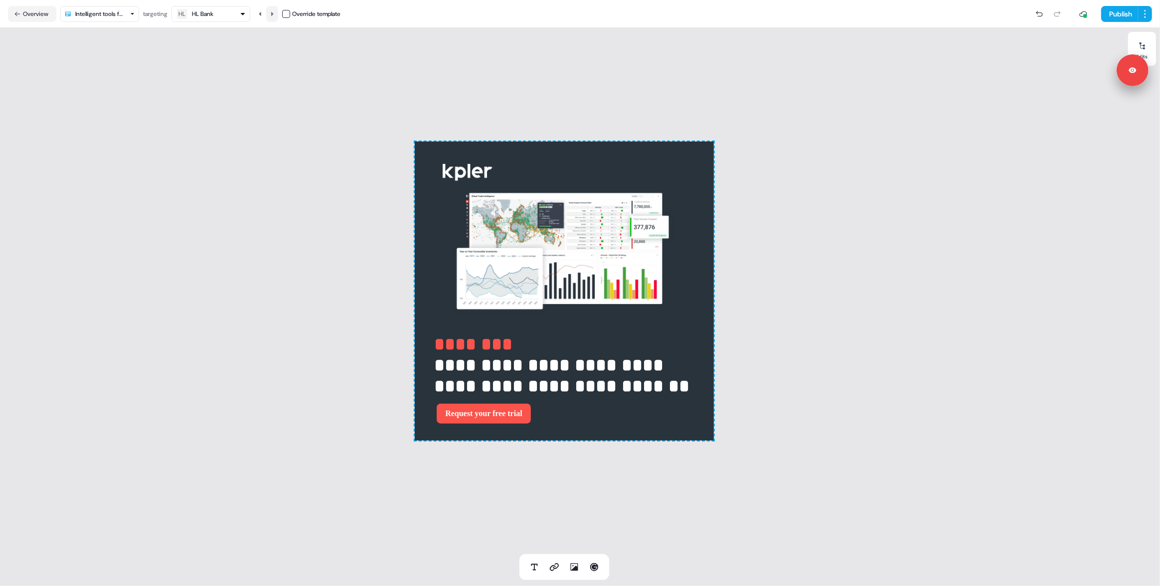
click at [275, 13] on icon at bounding box center [272, 14] width 6 height 6
click at [274, 9] on button at bounding box center [272, 14] width 12 height 16
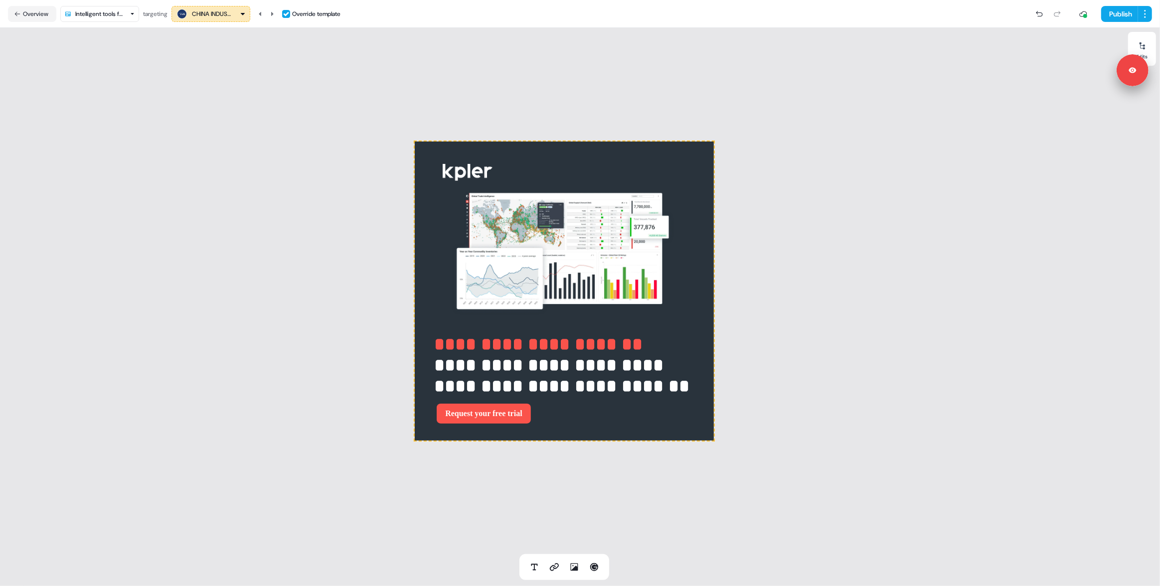
drag, startPoint x: 247, startPoint y: 207, endPoint x: 309, endPoint y: 64, distance: 155.4
click at [247, 207] on div "**********" at bounding box center [564, 291] width 1128 height 527
click at [280, 14] on div "CHINA INDUSTRIAL BANK CO., LTD. (CIB) Override template" at bounding box center [256, 14] width 169 height 16
click at [278, 13] on button at bounding box center [272, 14] width 12 height 16
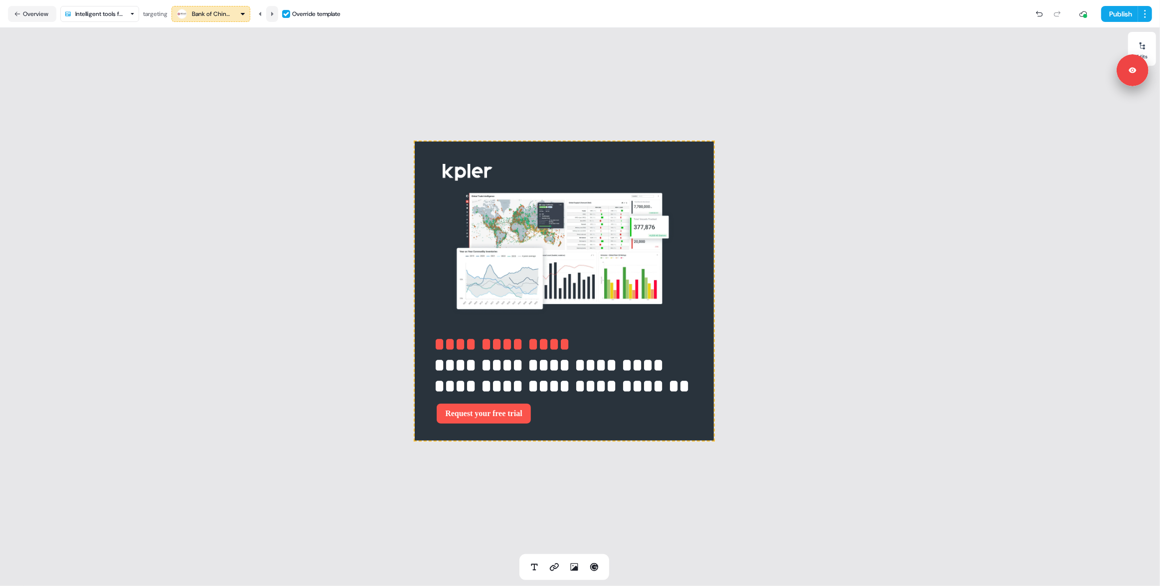
click at [278, 13] on button at bounding box center [272, 14] width 12 height 16
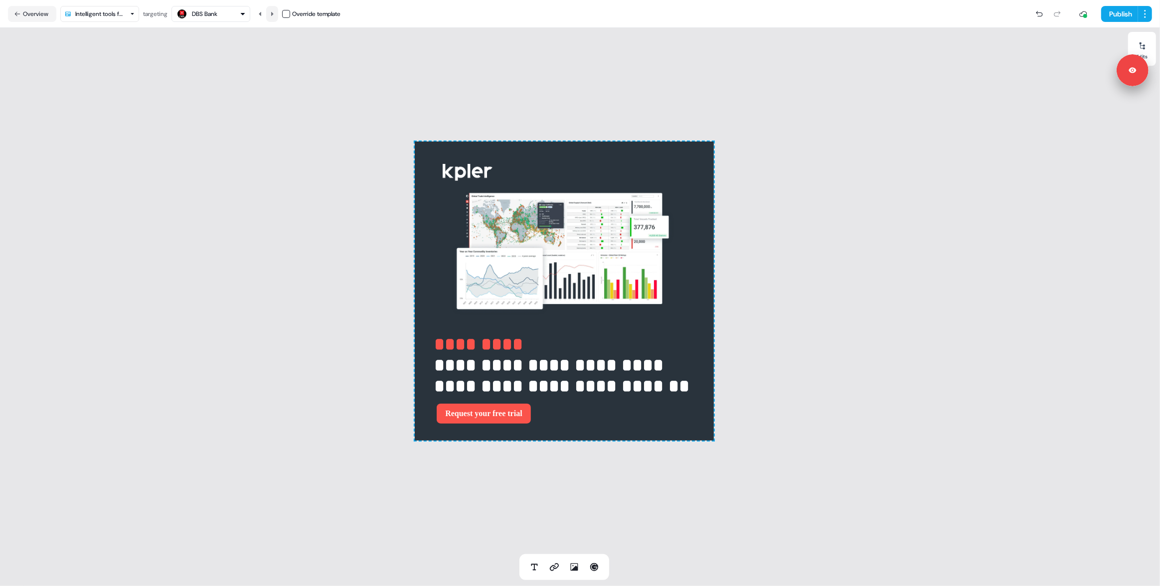
click at [278, 13] on button at bounding box center [272, 14] width 12 height 16
click at [275, 13] on icon at bounding box center [272, 14] width 6 height 6
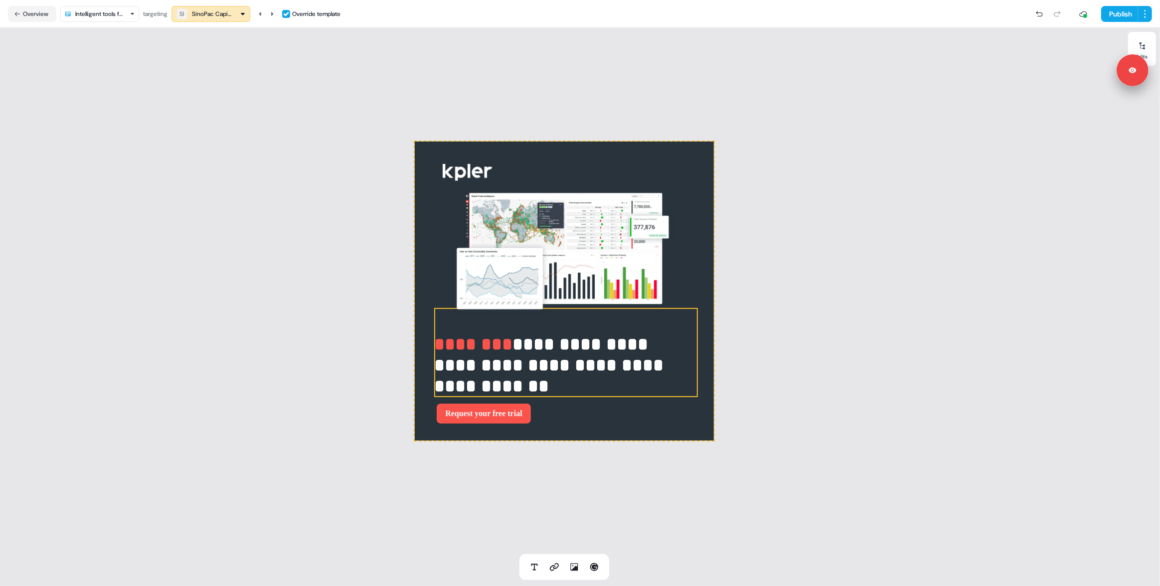
click at [503, 352] on strong "********" at bounding box center [473, 345] width 78 height 18
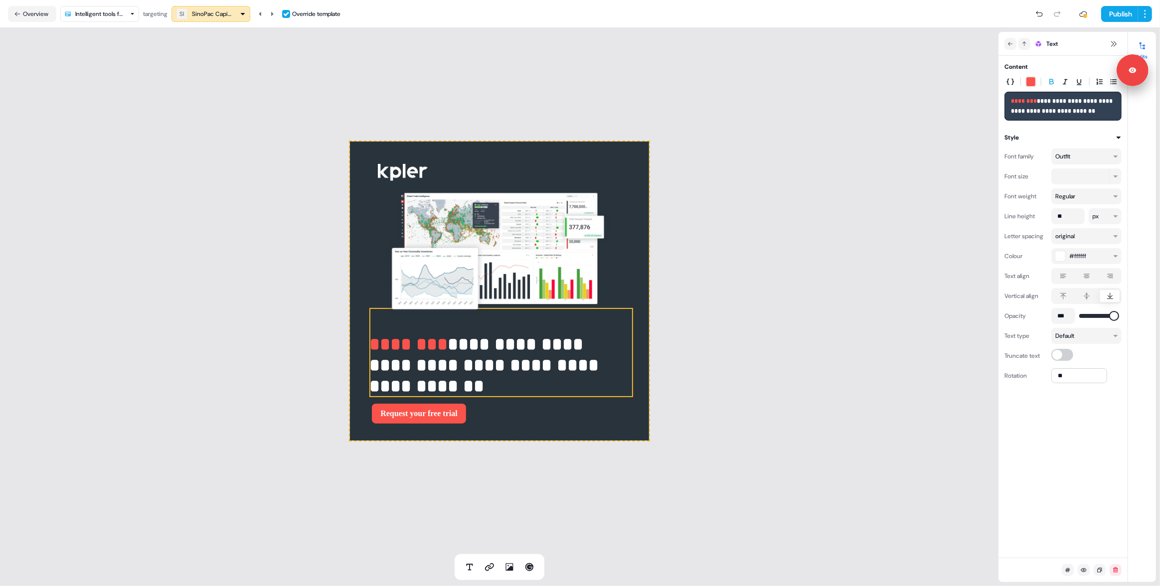
click at [1038, 102] on strong "**********" at bounding box center [1062, 106] width 103 height 16
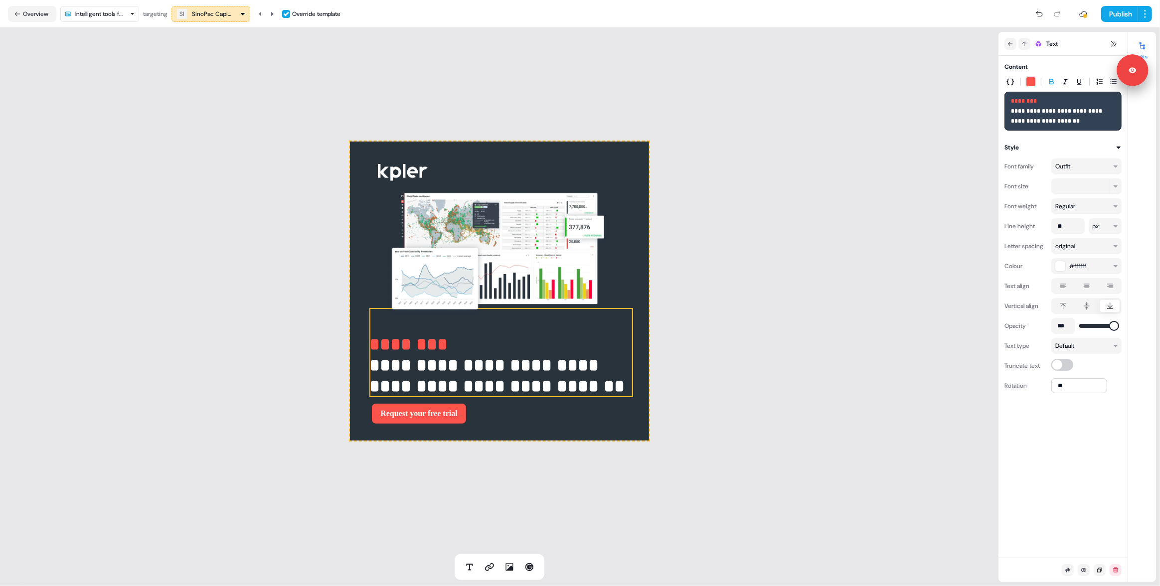
drag, startPoint x: 269, startPoint y: 142, endPoint x: 273, endPoint y: 95, distance: 47.0
click at [269, 142] on div "**********" at bounding box center [499, 291] width 999 height 527
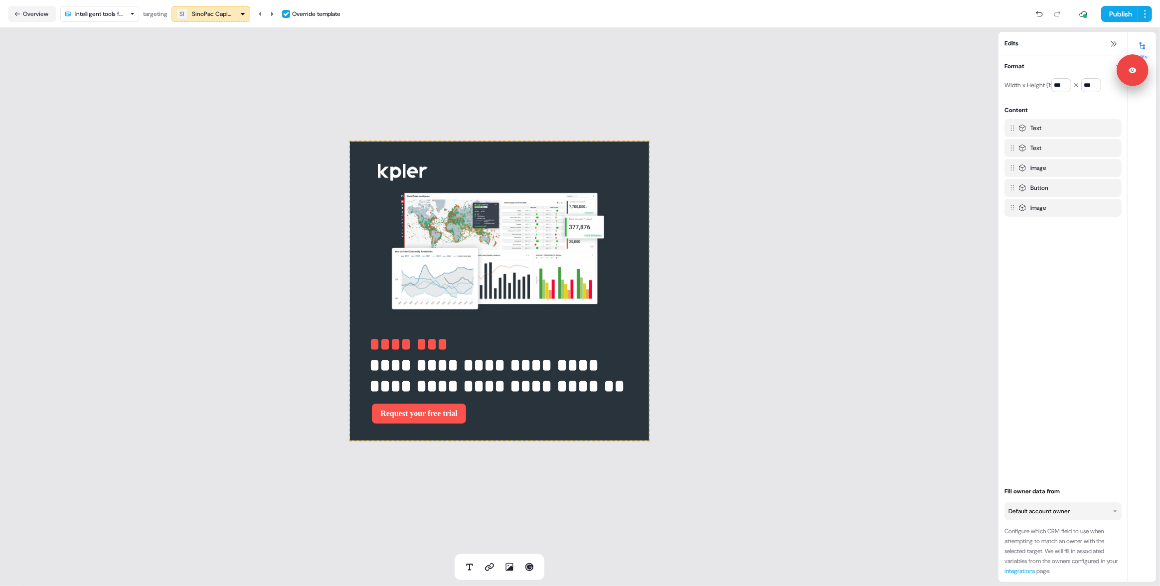
click at [125, 15] on html "**********" at bounding box center [580, 293] width 1160 height 586
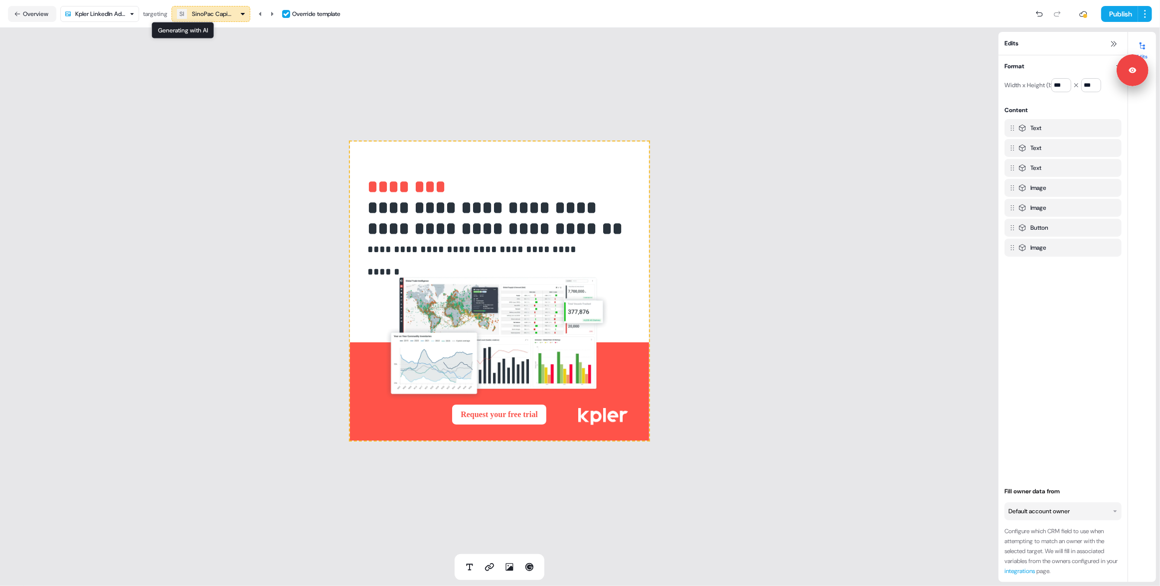
click at [134, 12] on html "**********" at bounding box center [580, 293] width 1160 height 586
drag, startPoint x: 125, startPoint y: 50, endPoint x: 172, endPoint y: 44, distance: 47.3
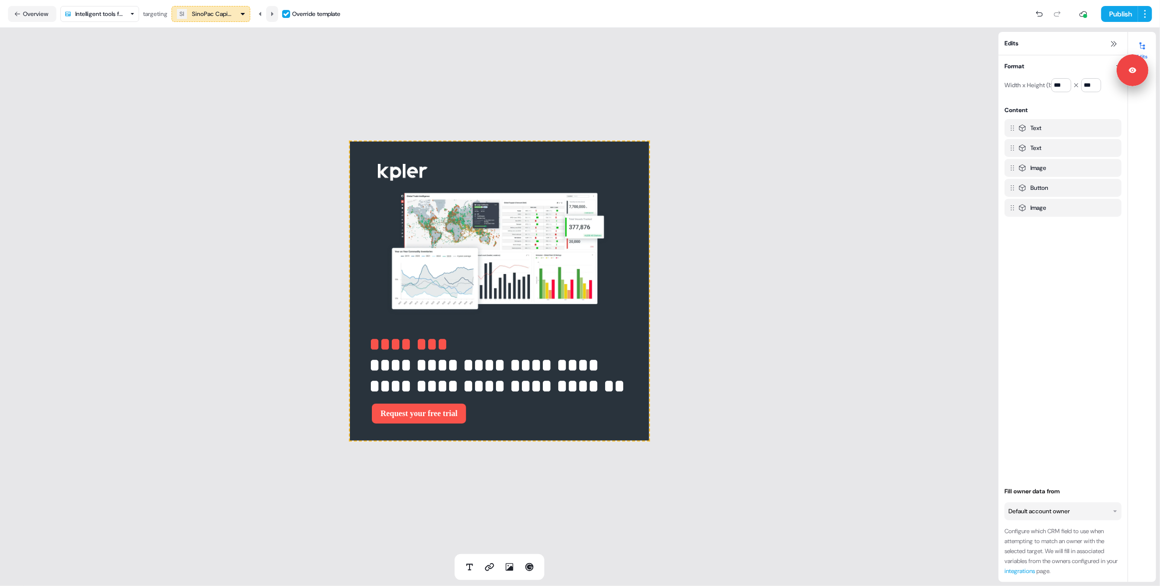
click at [273, 13] on icon at bounding box center [272, 13] width 2 height 4
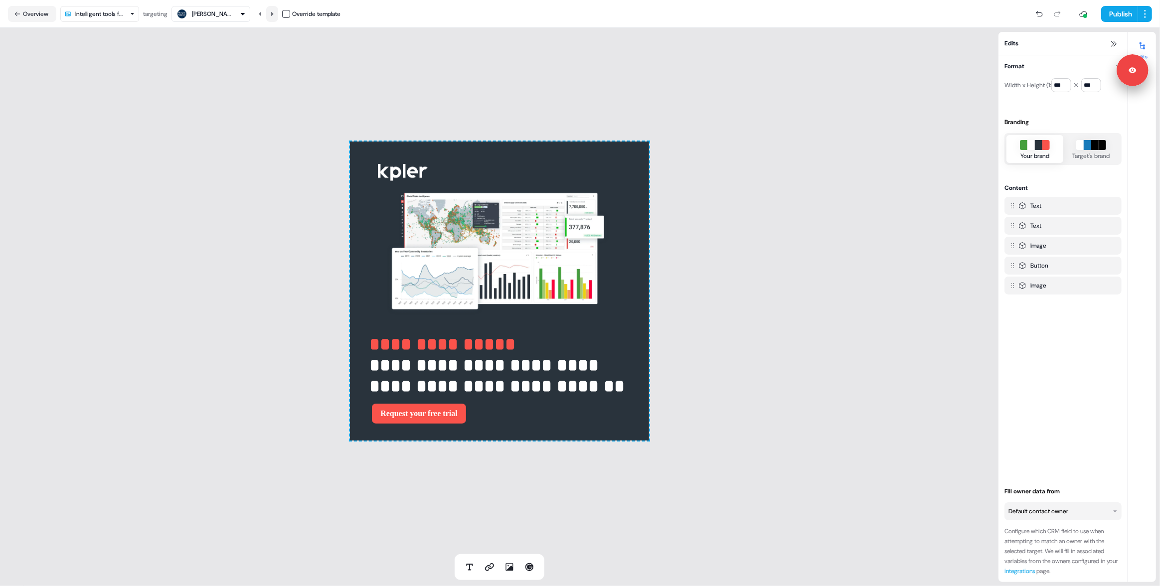
click at [274, 13] on icon at bounding box center [272, 13] width 2 height 4
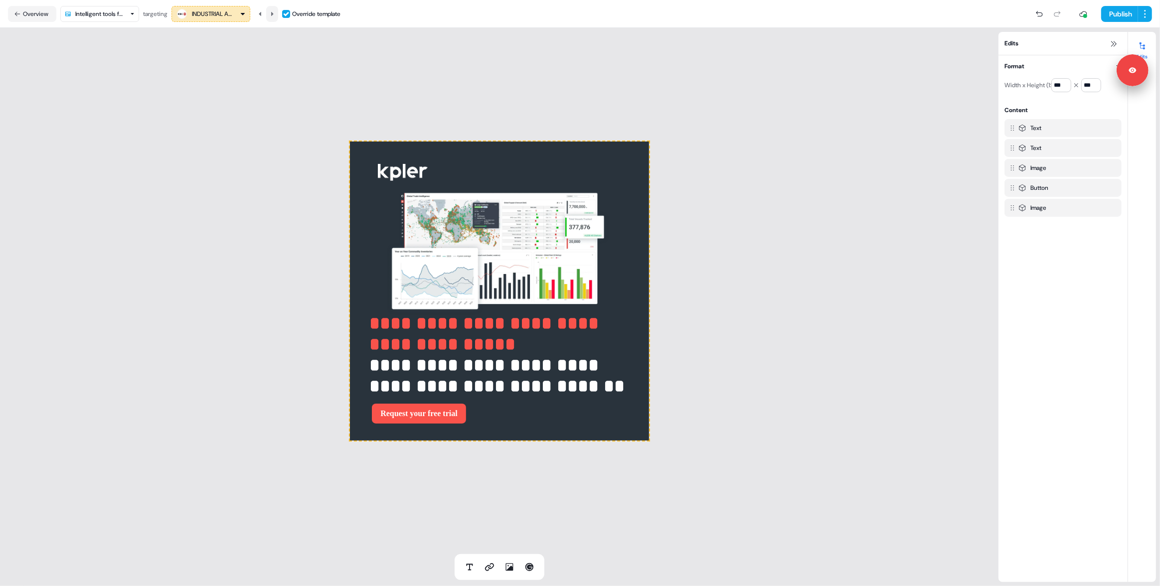
click at [274, 13] on icon at bounding box center [272, 13] width 2 height 4
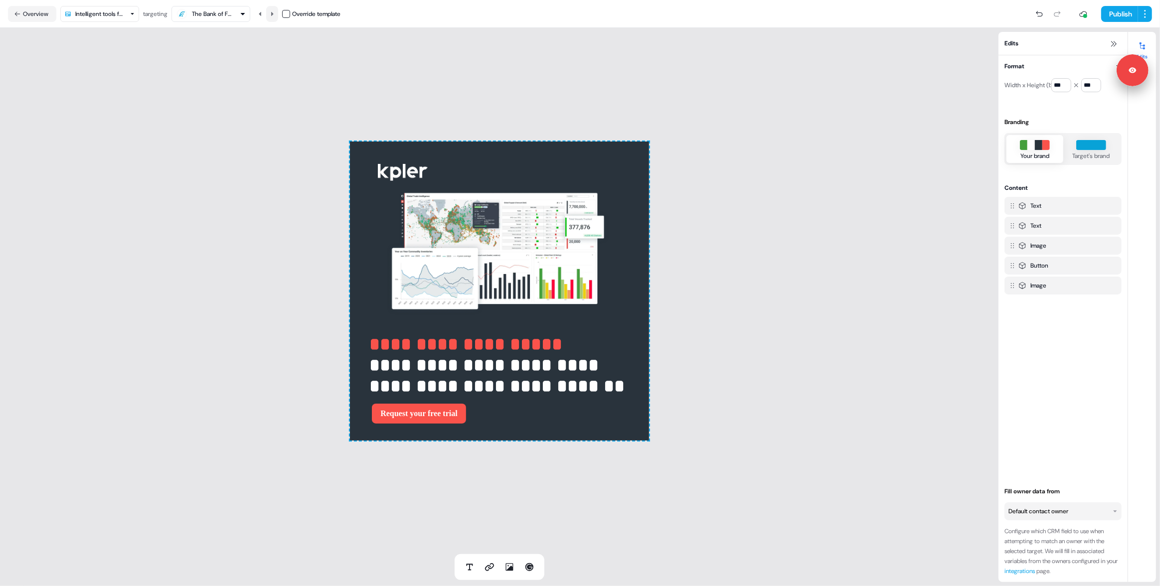
click at [274, 13] on icon at bounding box center [272, 13] width 2 height 4
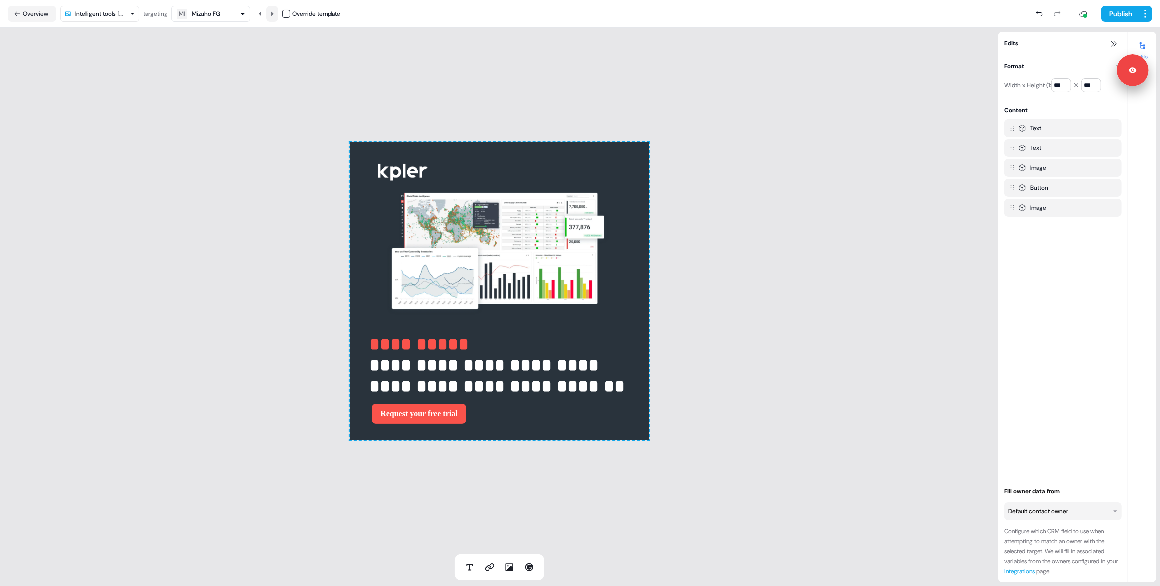
click at [274, 13] on icon at bounding box center [272, 13] width 2 height 4
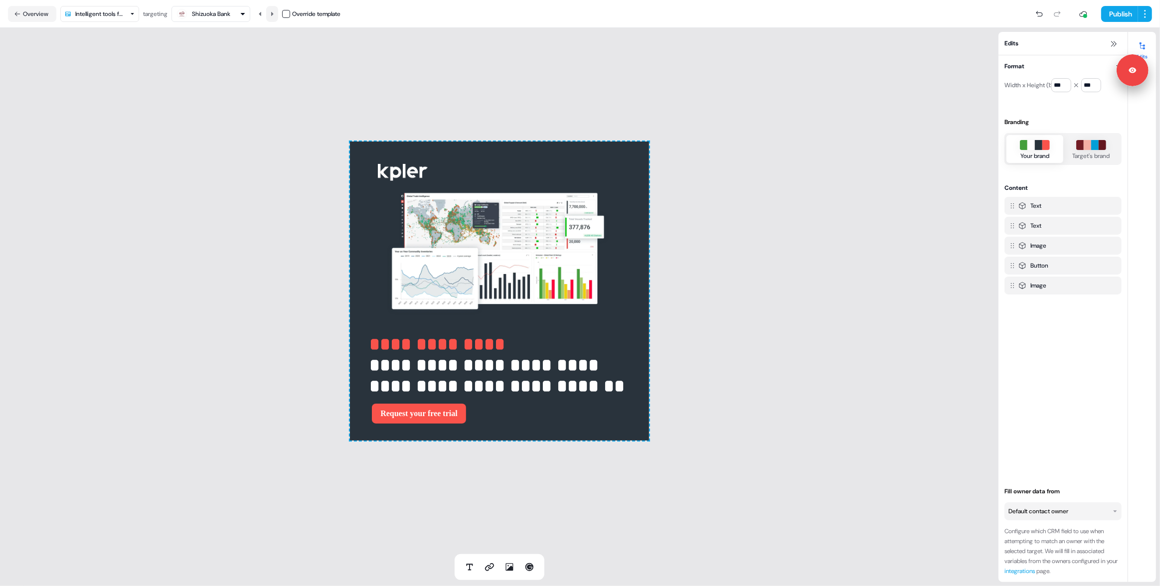
click at [274, 13] on icon at bounding box center [272, 13] width 2 height 4
click at [275, 17] on button at bounding box center [272, 14] width 12 height 16
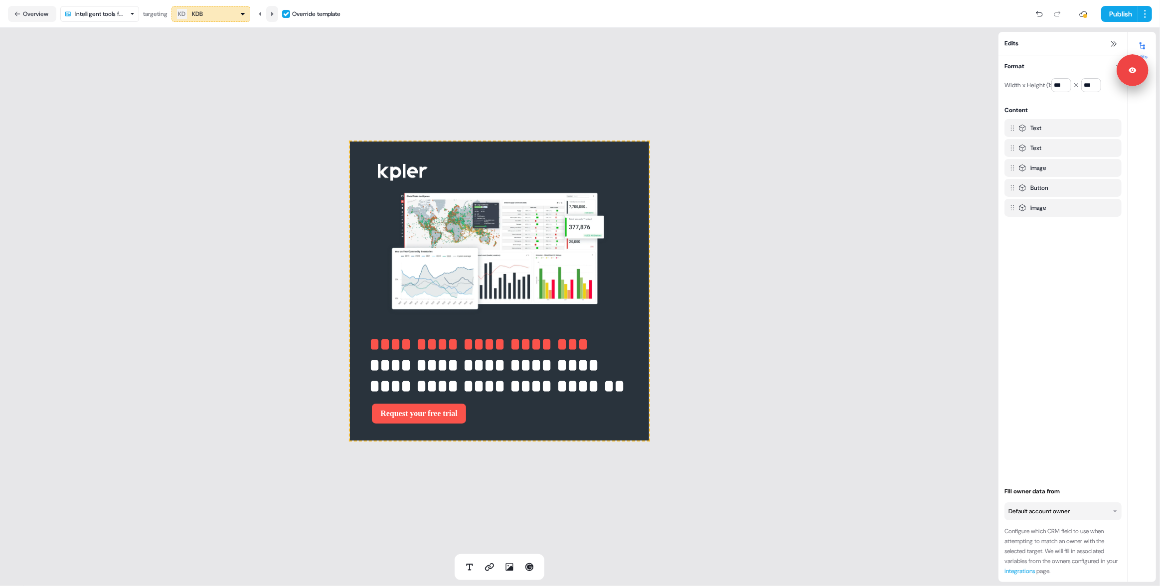
click at [275, 17] on button at bounding box center [272, 14] width 12 height 16
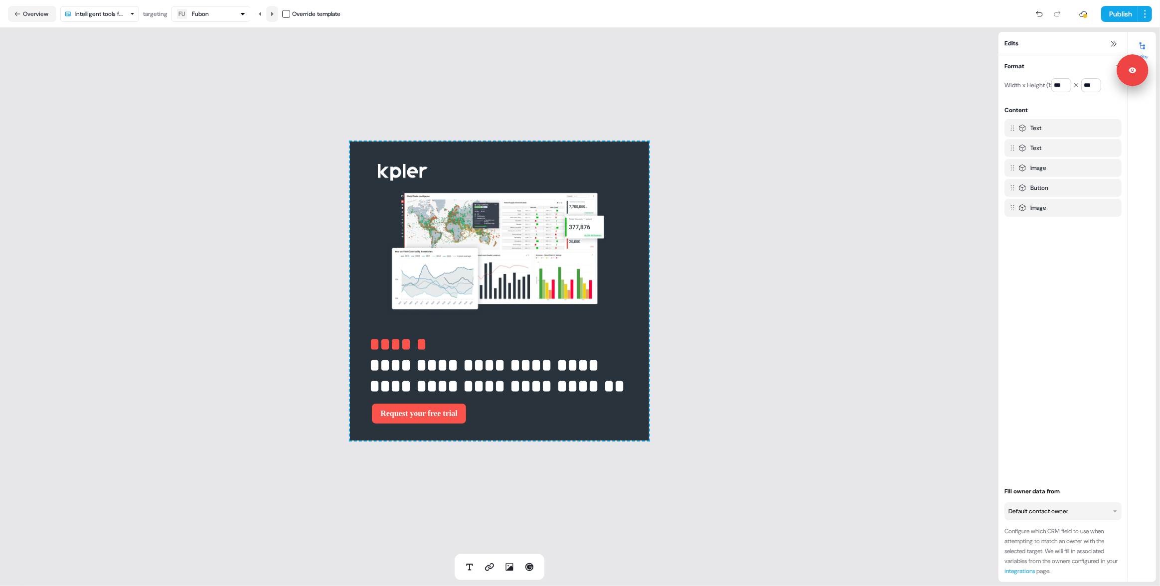
click at [275, 17] on button at bounding box center [272, 14] width 12 height 16
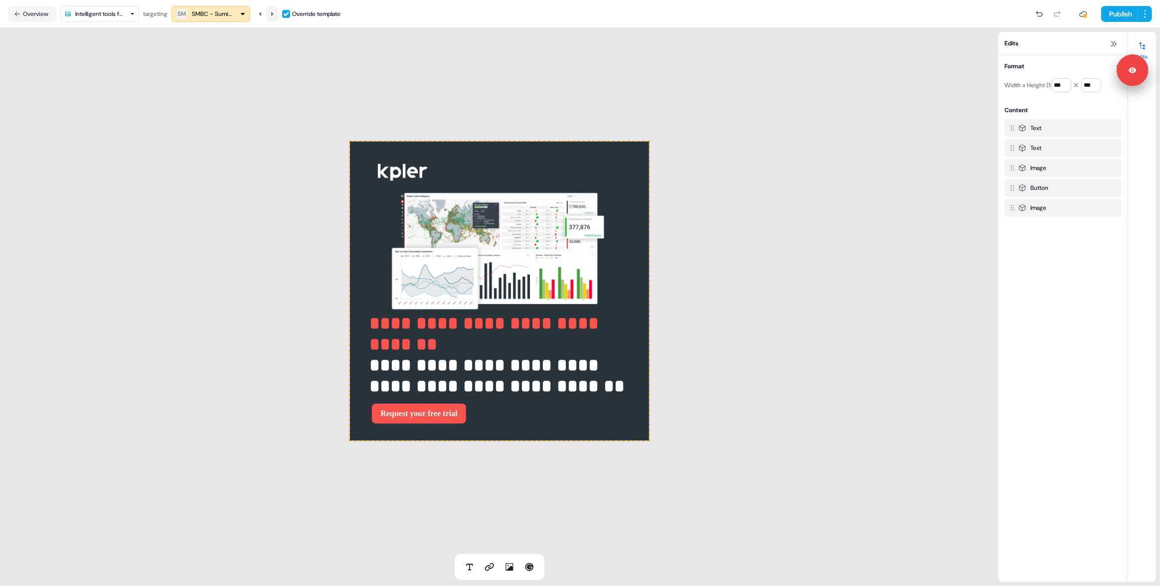
click at [275, 17] on button at bounding box center [272, 14] width 12 height 16
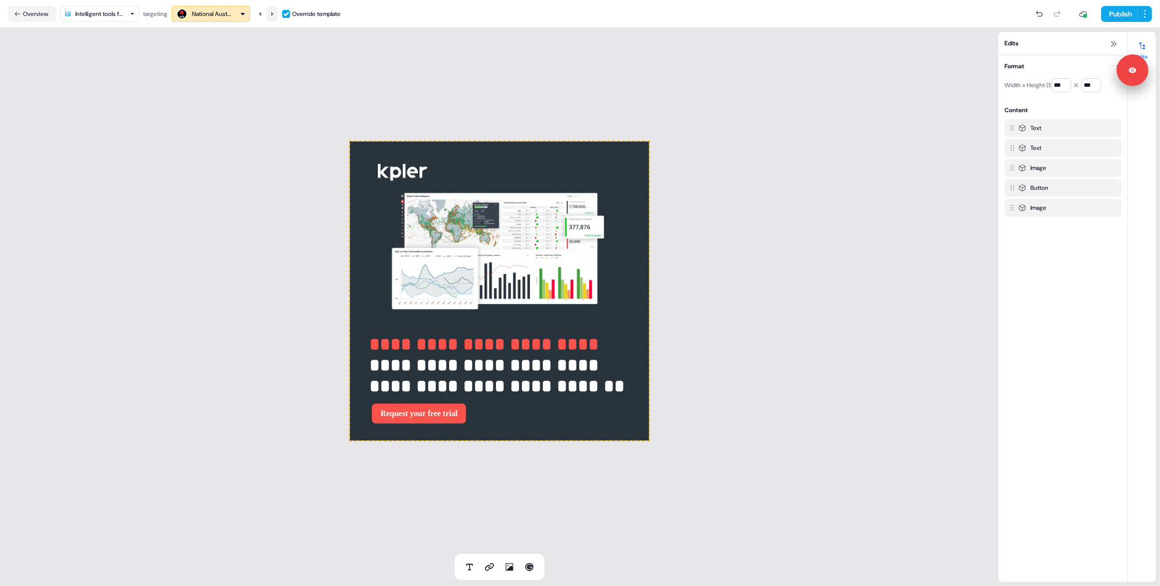
click at [275, 17] on button at bounding box center [272, 14] width 12 height 16
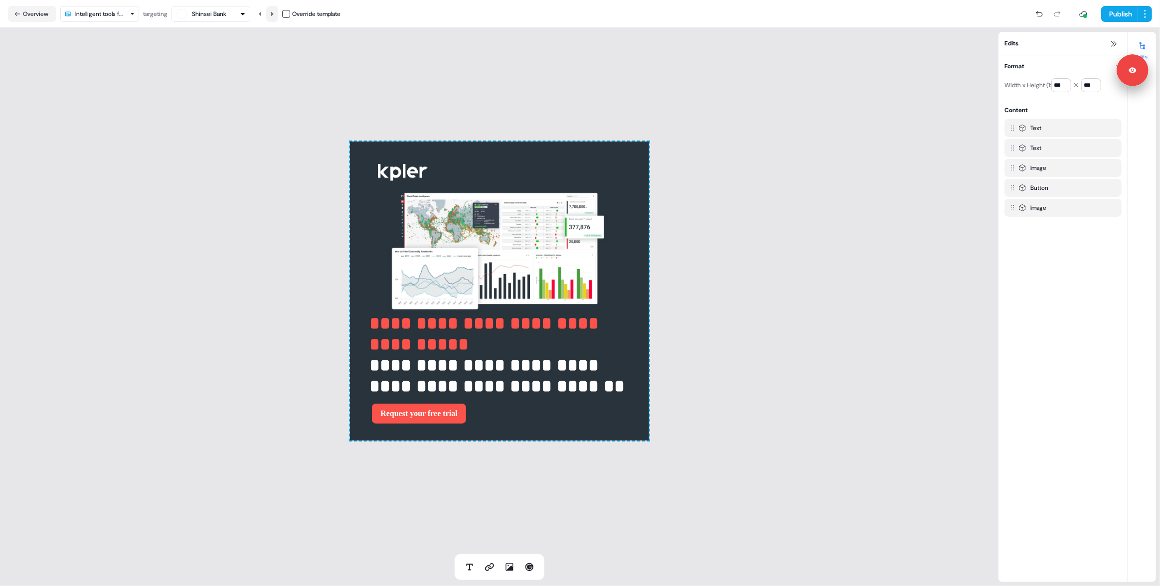
click at [275, 17] on button at bounding box center [272, 14] width 12 height 16
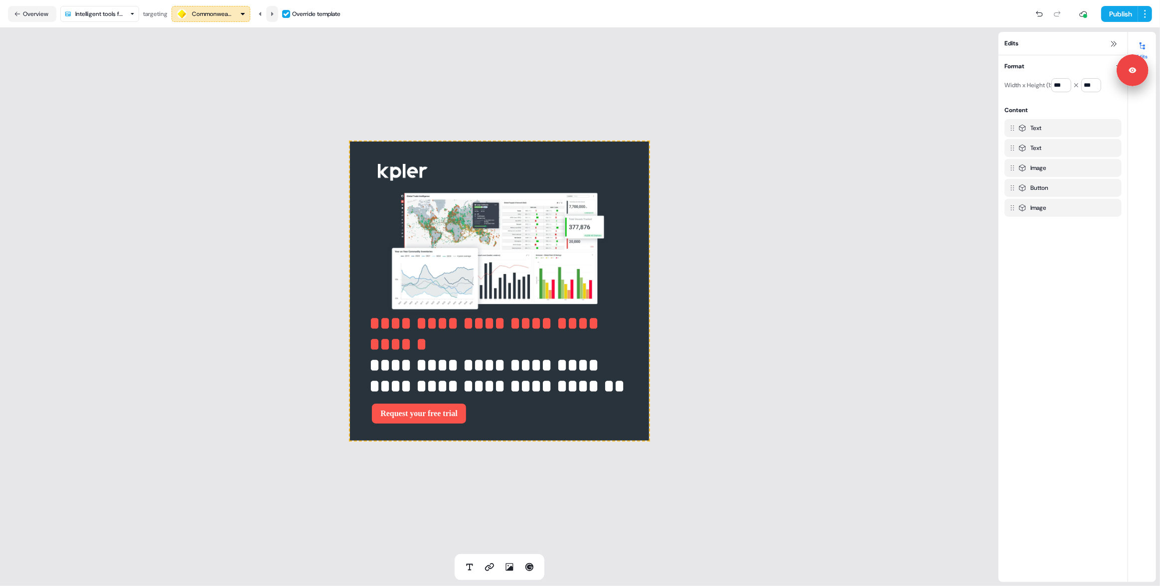
click at [275, 17] on button at bounding box center [272, 14] width 12 height 16
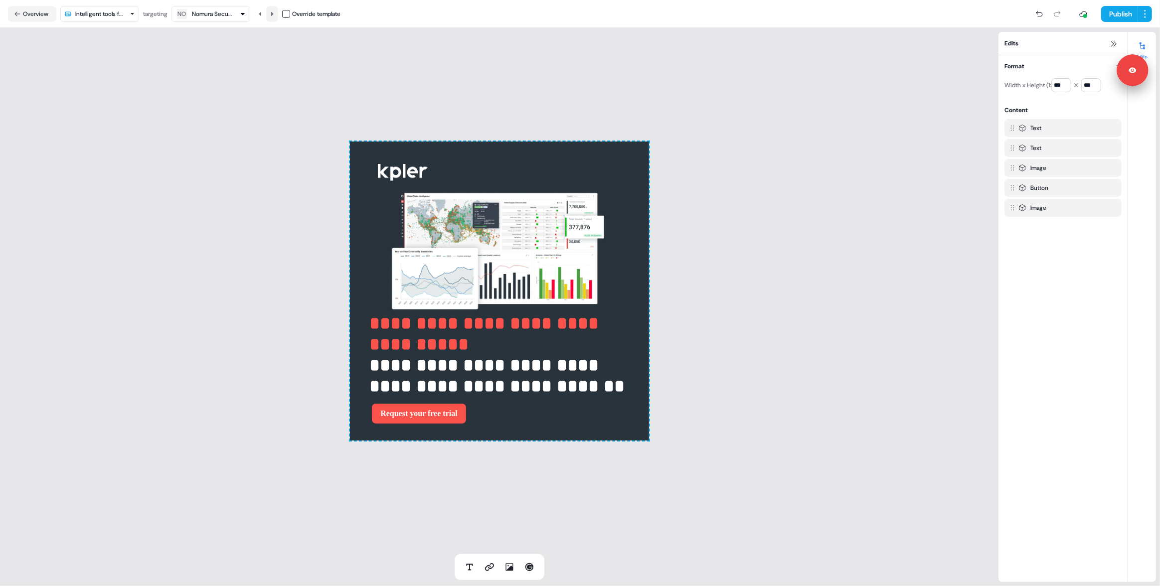
click at [275, 17] on button at bounding box center [272, 14] width 12 height 16
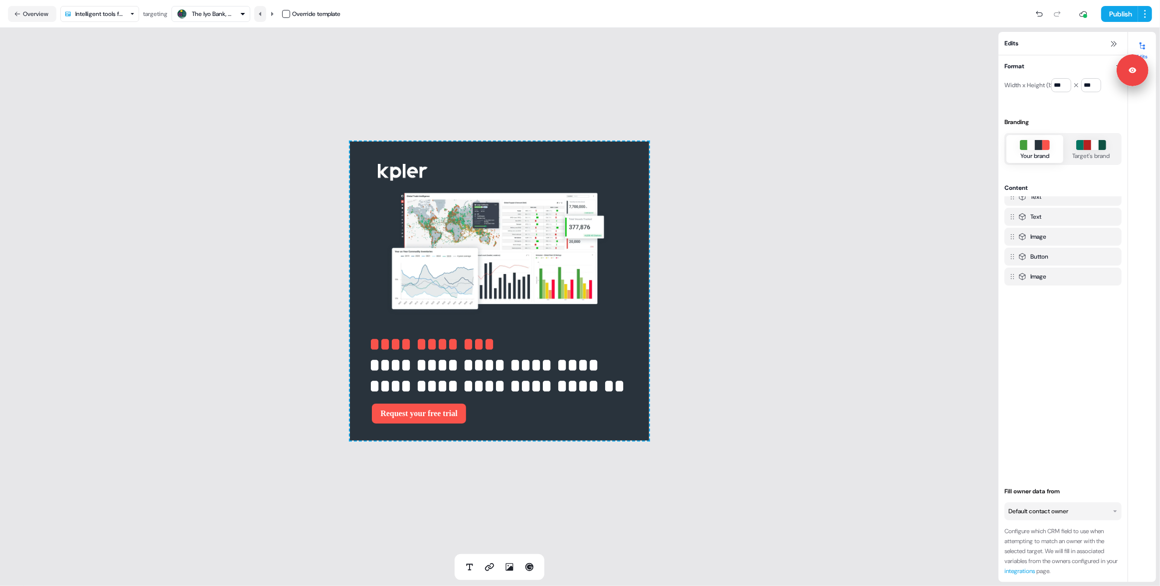
click at [265, 15] on button at bounding box center [260, 14] width 12 height 16
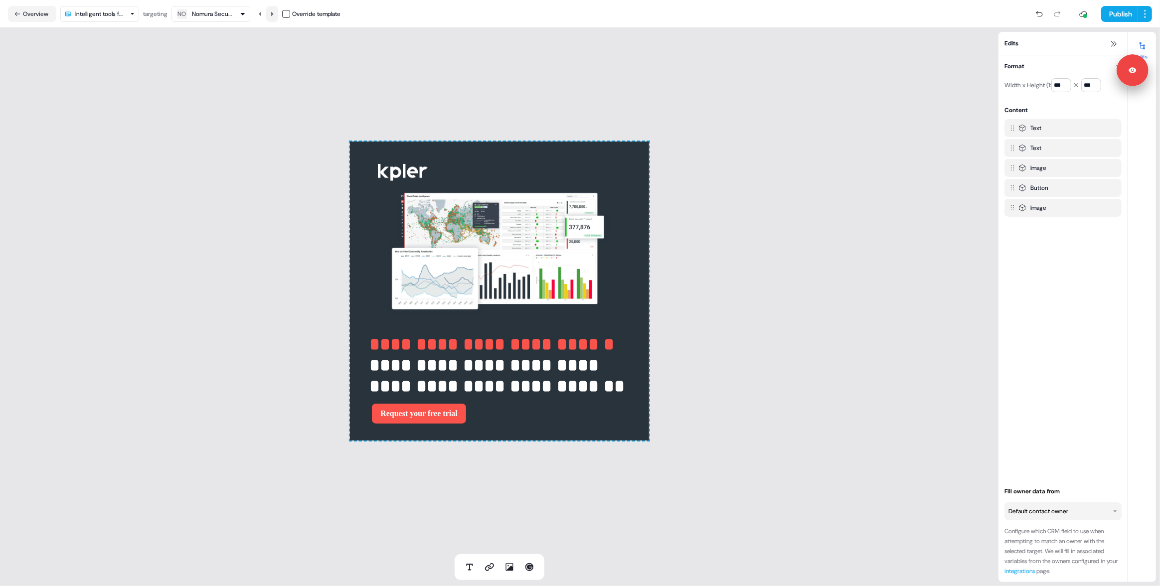
click at [275, 15] on icon at bounding box center [272, 14] width 6 height 6
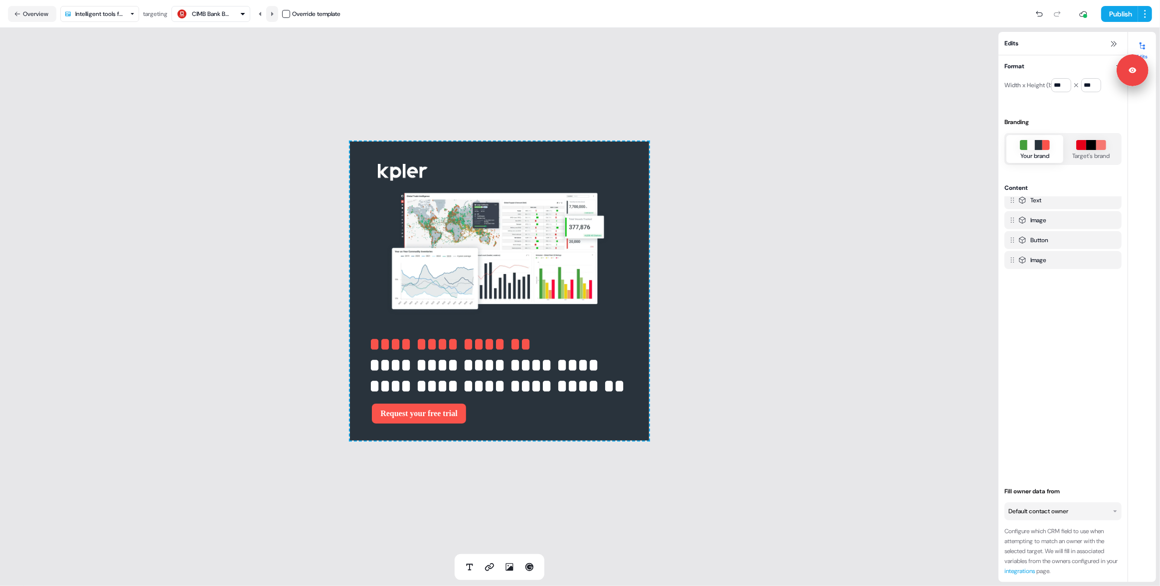
click at [275, 15] on icon at bounding box center [272, 14] width 6 height 6
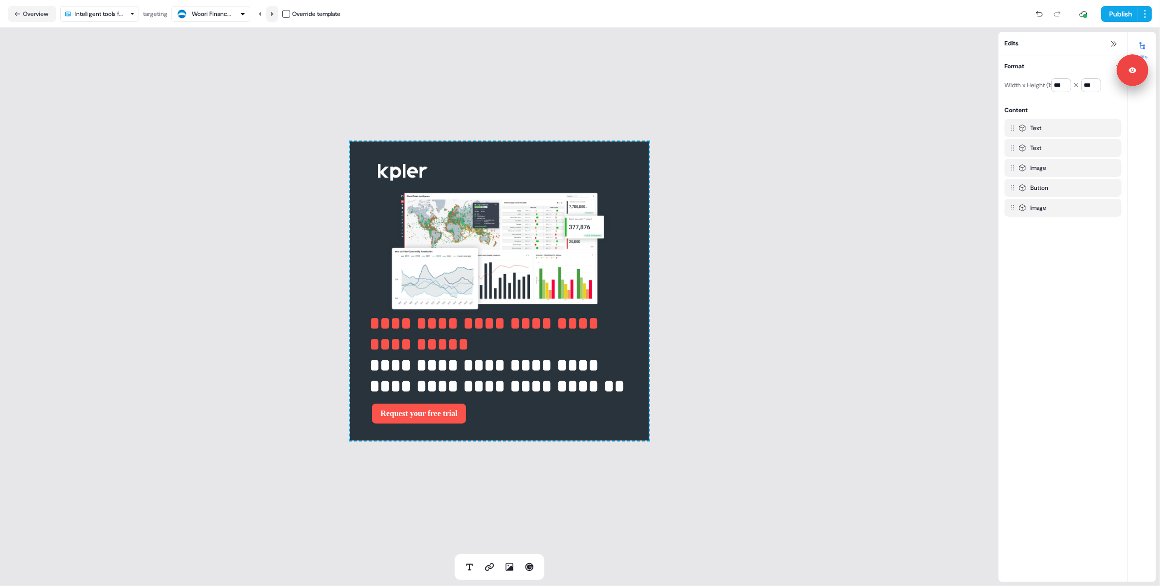
click at [275, 15] on icon at bounding box center [272, 14] width 6 height 6
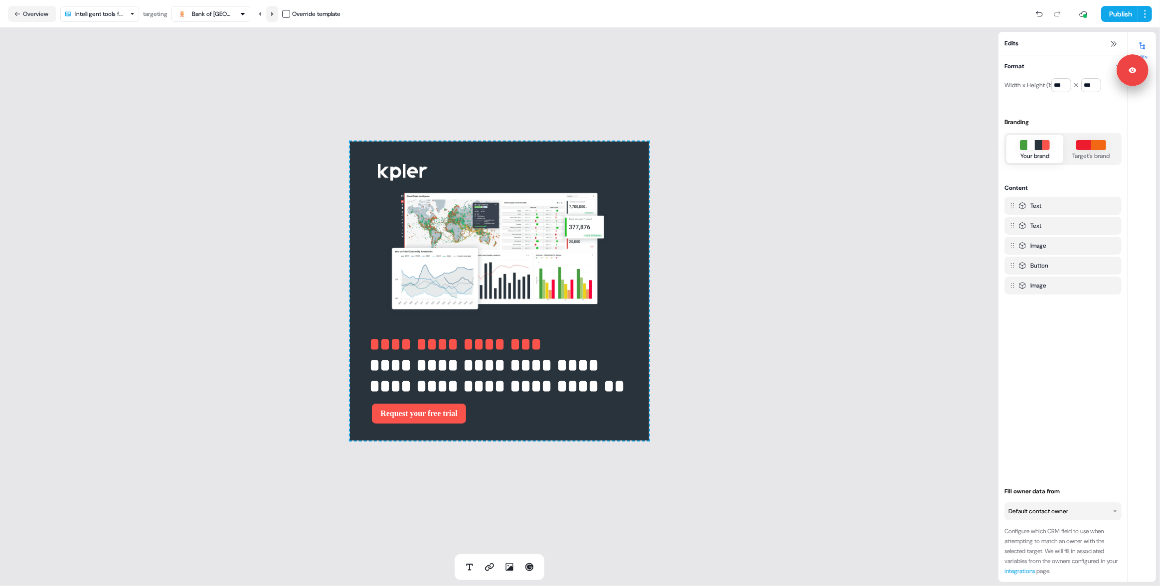
click at [275, 15] on icon at bounding box center [272, 14] width 6 height 6
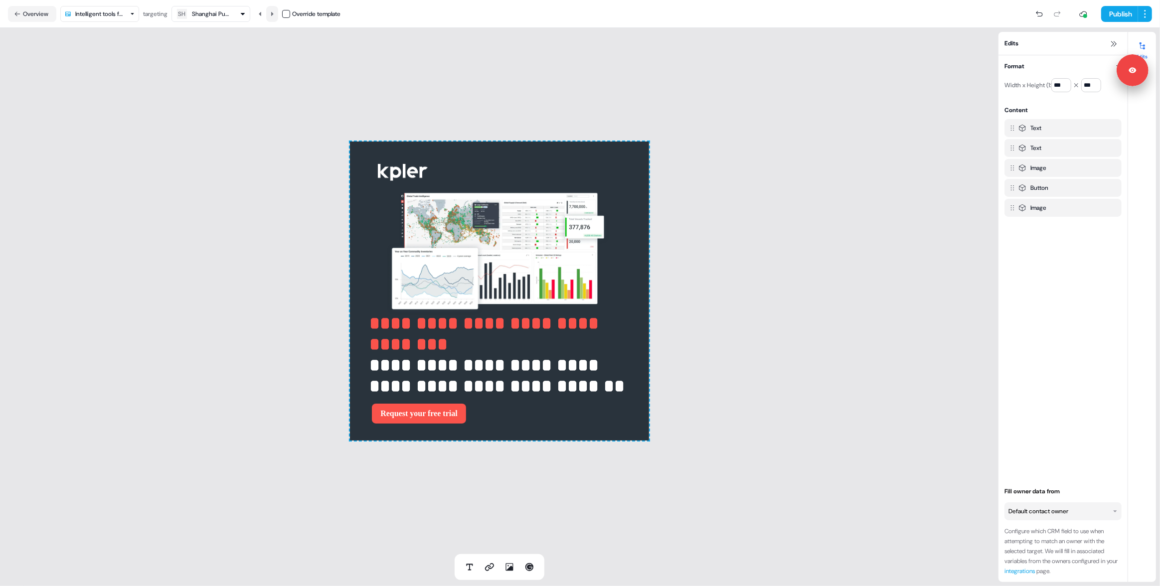
click at [275, 15] on icon at bounding box center [272, 14] width 6 height 6
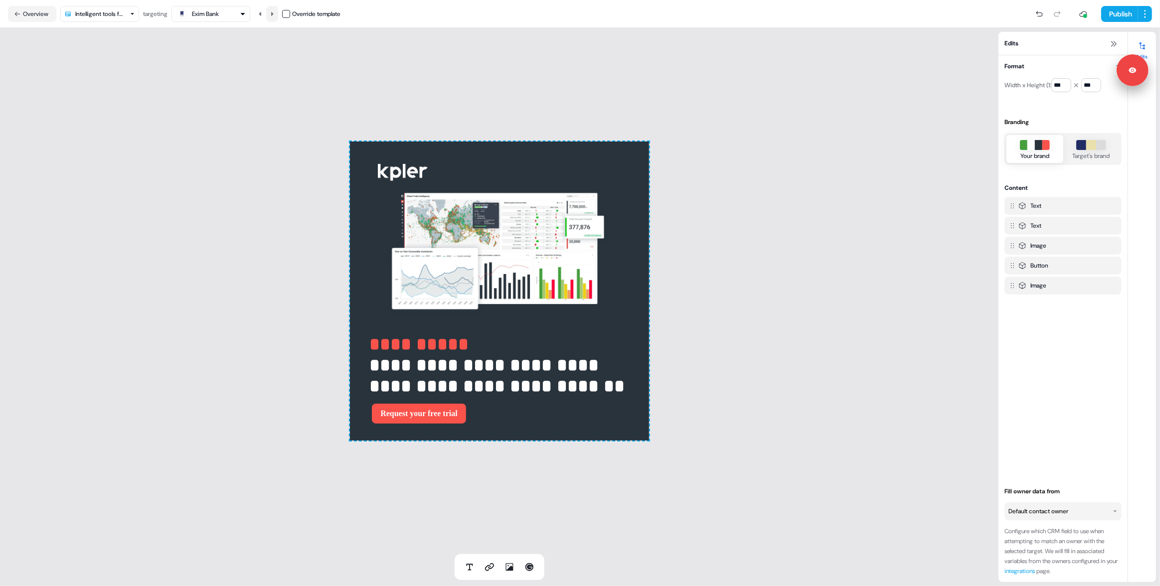
click at [275, 15] on icon at bounding box center [272, 14] width 6 height 6
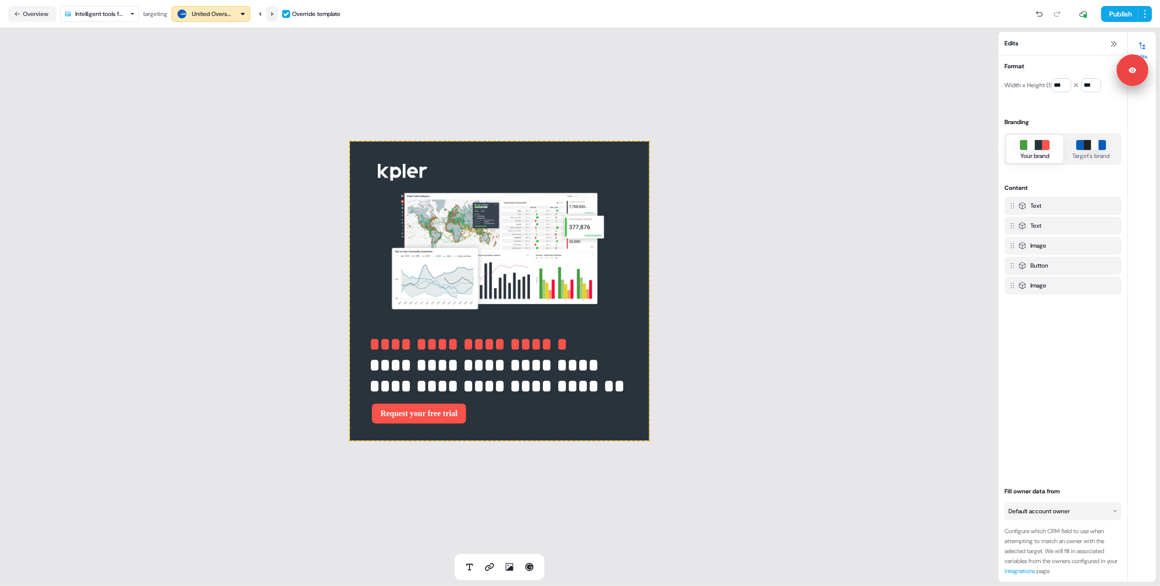
click at [275, 14] on icon at bounding box center [272, 14] width 6 height 6
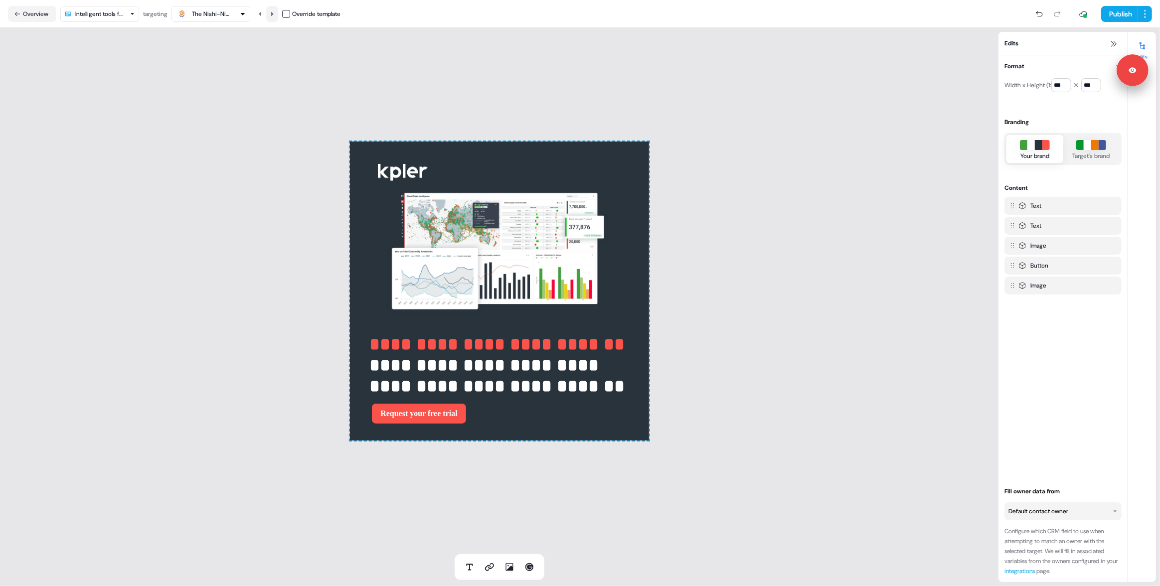
click at [273, 12] on icon at bounding box center [272, 14] width 6 height 6
click at [274, 12] on icon at bounding box center [272, 13] width 2 height 4
drag, startPoint x: 295, startPoint y: 326, endPoint x: 291, endPoint y: 215, distance: 110.8
click at [295, 306] on div "**********" at bounding box center [499, 291] width 999 height 527
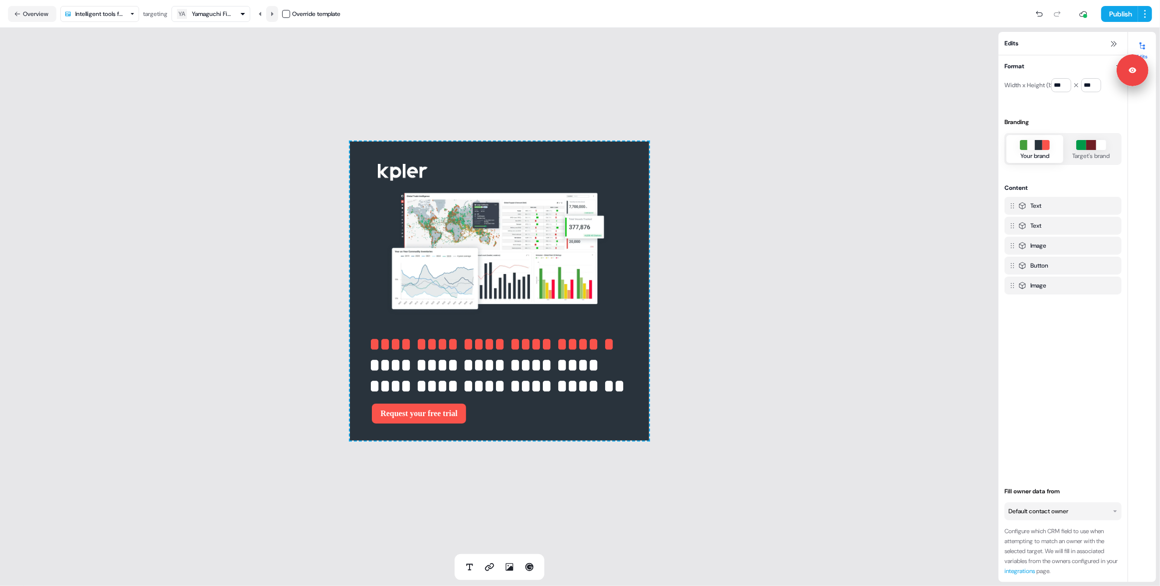
click at [274, 13] on icon at bounding box center [272, 13] width 2 height 4
click at [209, 263] on div "**********" at bounding box center [499, 291] width 999 height 527
click at [274, 15] on icon at bounding box center [272, 14] width 6 height 6
click at [42, 11] on button "Overview" at bounding box center [32, 14] width 48 height 16
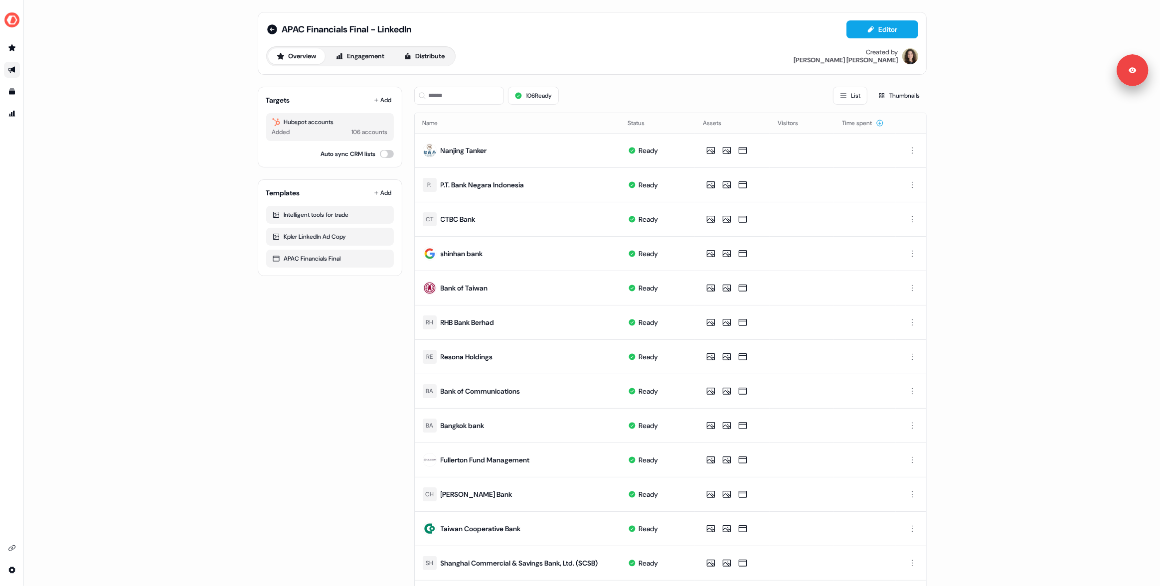
click at [246, 132] on div "APAC Financials Final - LinkedIn Editor Overview Engagement Distribute Created …" at bounding box center [592, 427] width 693 height 854
click at [862, 30] on button "Editor" at bounding box center [883, 29] width 72 height 18
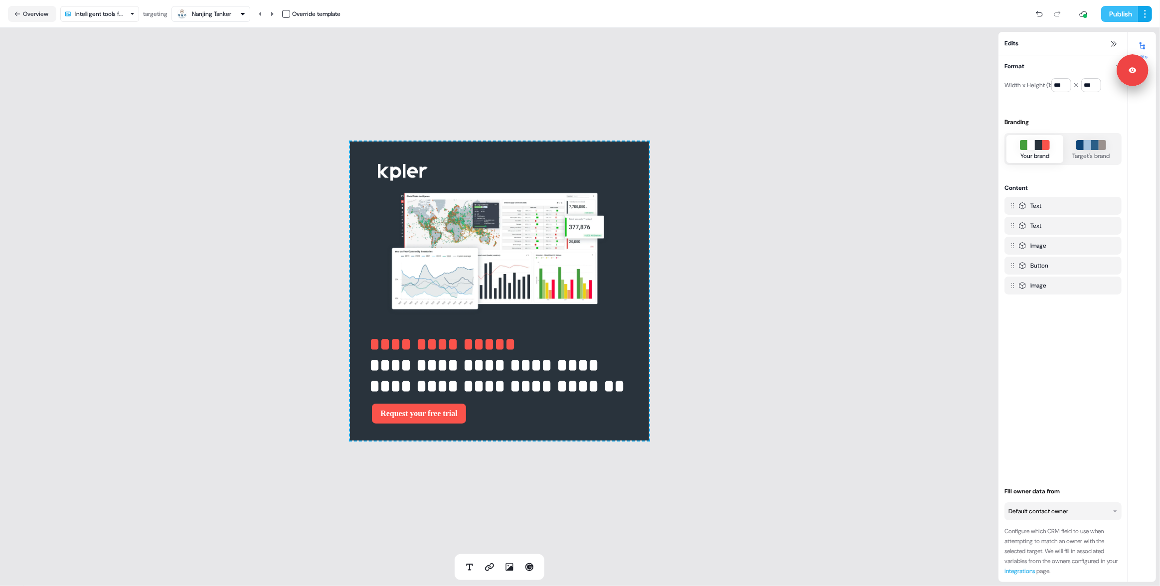
click at [1119, 14] on button "Publish" at bounding box center [1120, 14] width 37 height 16
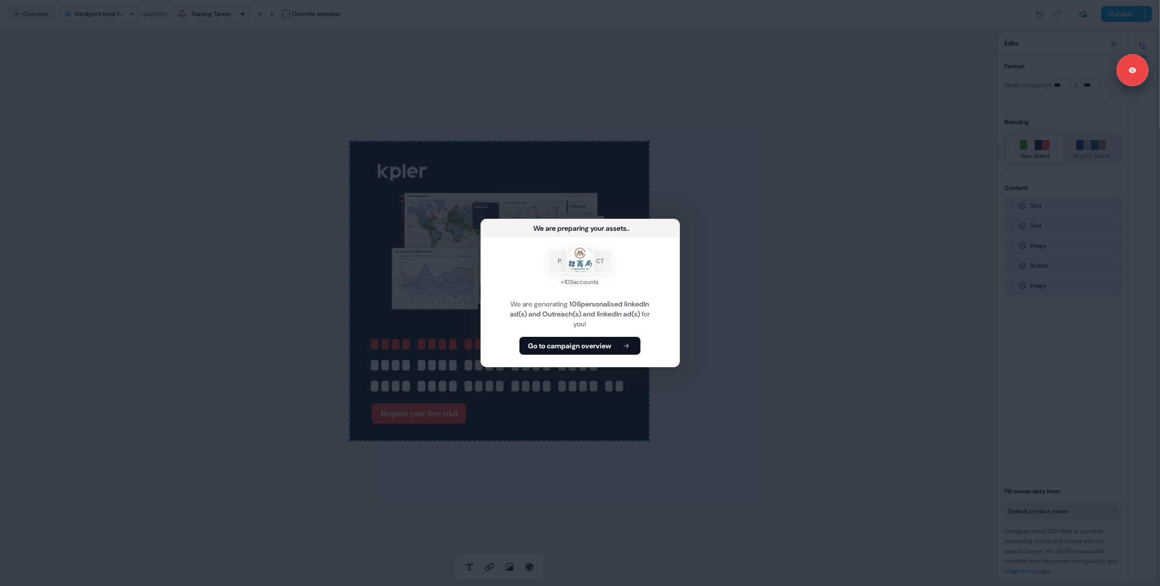
drag, startPoint x: 560, startPoint y: 343, endPoint x: 418, endPoint y: 306, distance: 146.8
click at [558, 343] on b "Go to campaign overview" at bounding box center [569, 346] width 83 height 10
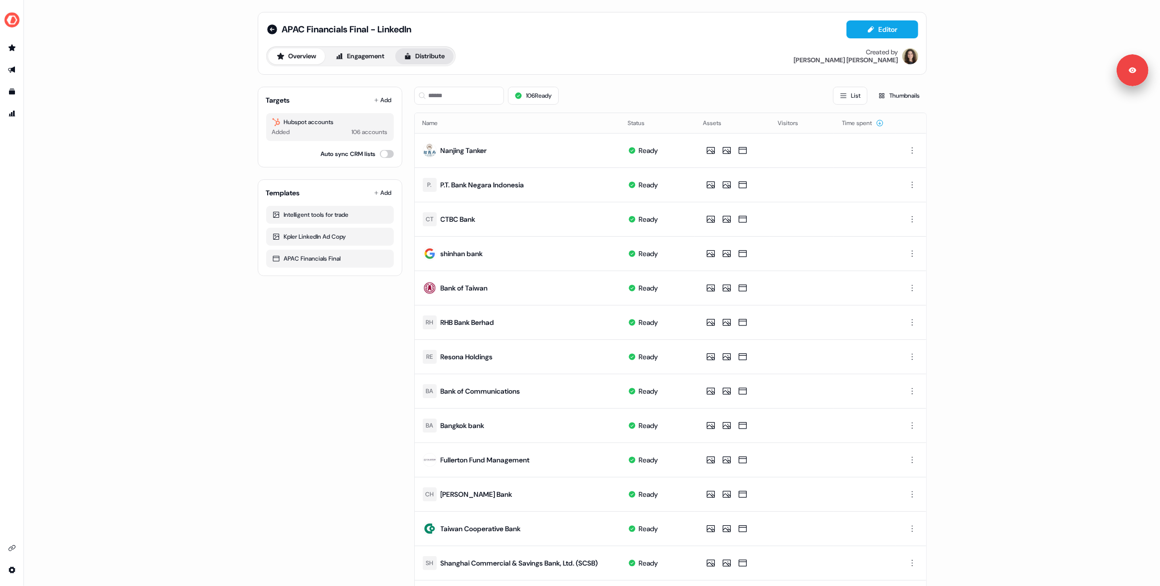
click at [444, 58] on button "Distribute" at bounding box center [424, 56] width 58 height 16
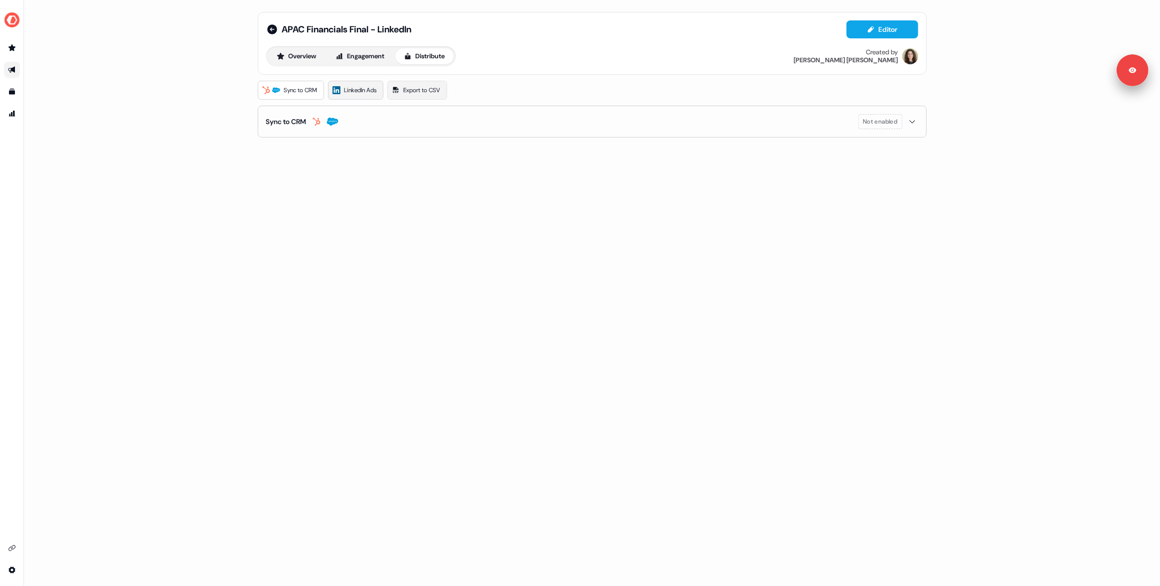
click at [366, 84] on link "LinkedIn Ads" at bounding box center [355, 90] width 55 height 19
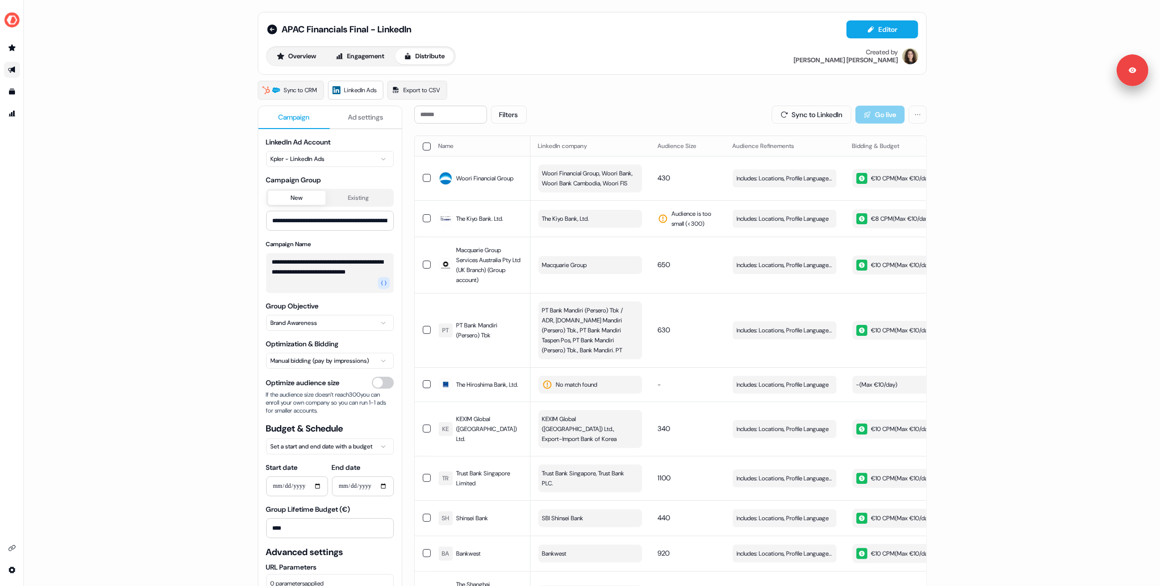
click at [157, 240] on div "**********" at bounding box center [592, 293] width 1136 height 586
drag, startPoint x: 179, startPoint y: 393, endPoint x: 172, endPoint y: 387, distance: 9.5
click at [177, 394] on div "**********" at bounding box center [592, 293] width 1136 height 586
click at [147, 326] on div "**********" at bounding box center [592, 293] width 1136 height 586
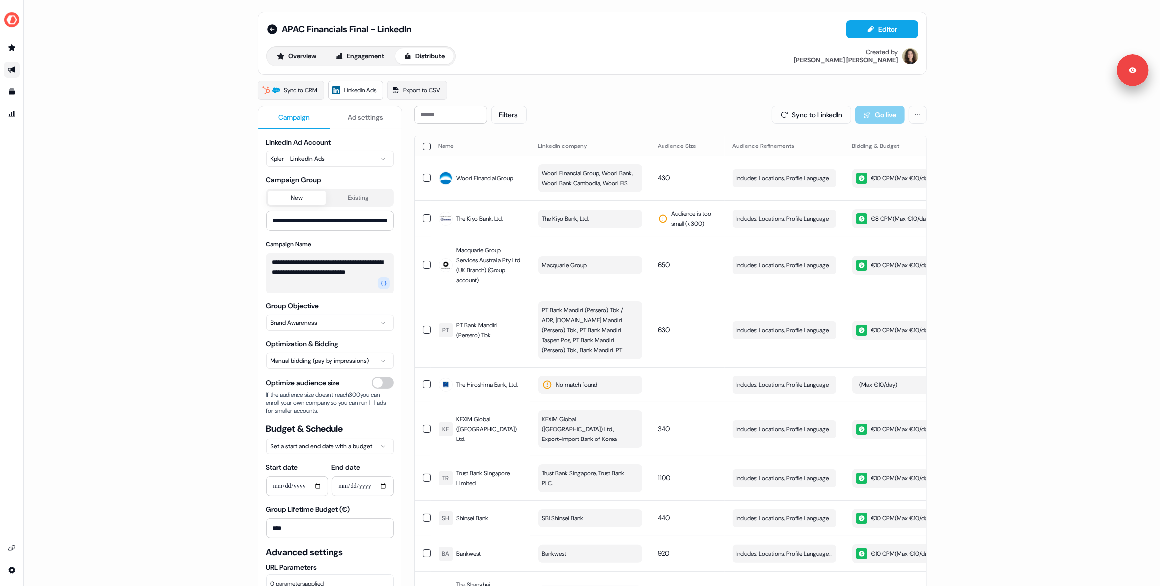
click at [151, 296] on div "**********" at bounding box center [592, 293] width 1136 height 586
click at [138, 301] on div "**********" at bounding box center [592, 293] width 1136 height 586
click at [135, 239] on div "**********" at bounding box center [592, 293] width 1136 height 586
click at [148, 215] on div "**********" at bounding box center [592, 293] width 1136 height 586
drag, startPoint x: 105, startPoint y: 175, endPoint x: 135, endPoint y: 181, distance: 31.0
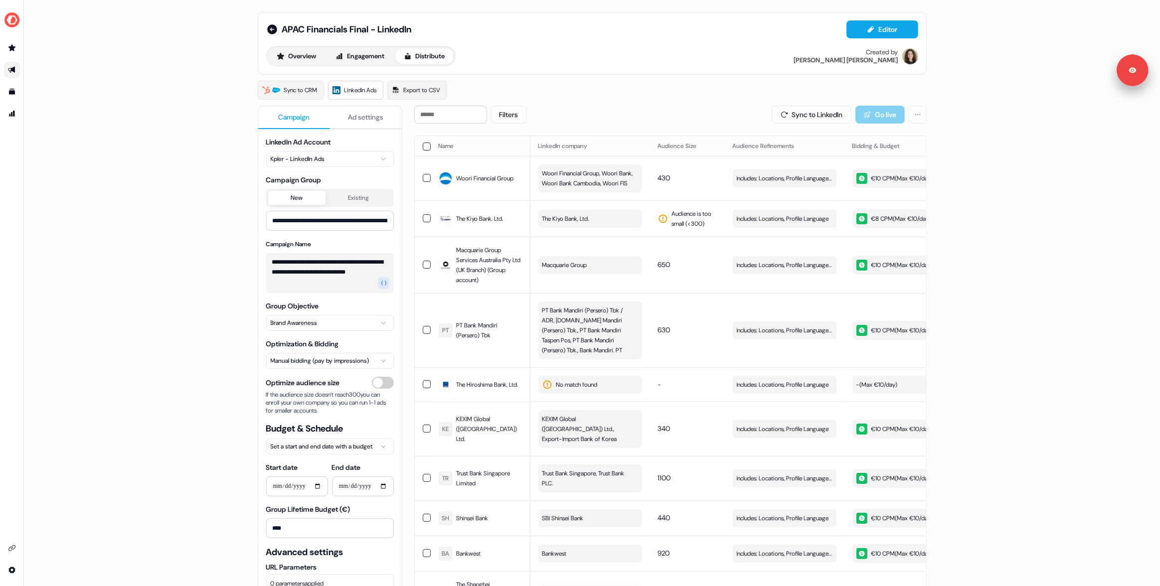
click at [106, 176] on div "**********" at bounding box center [592, 293] width 1136 height 586
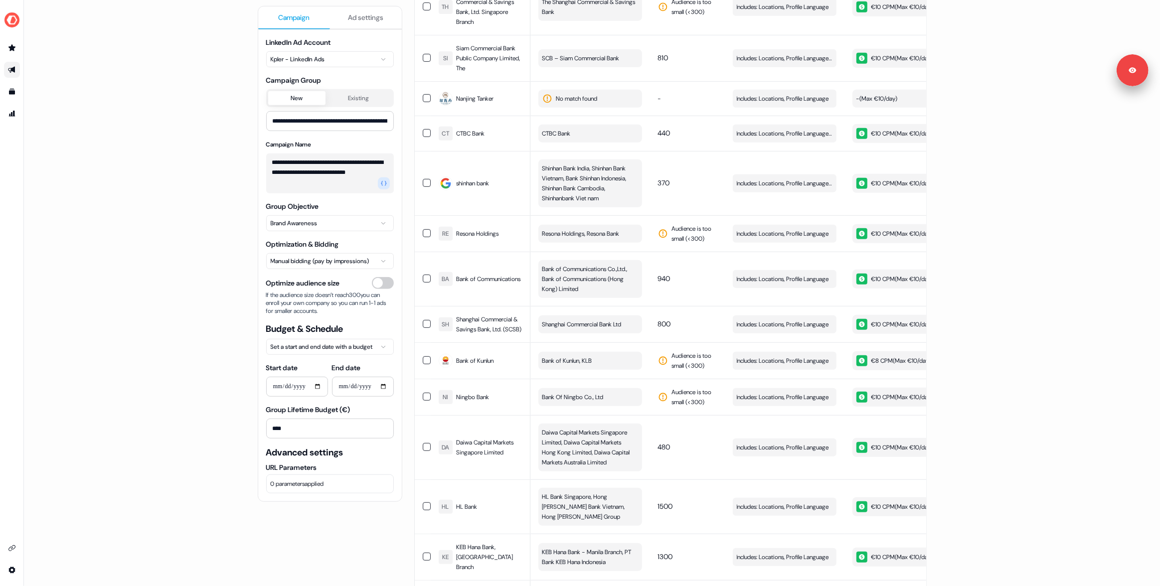
scroll to position [662, 0]
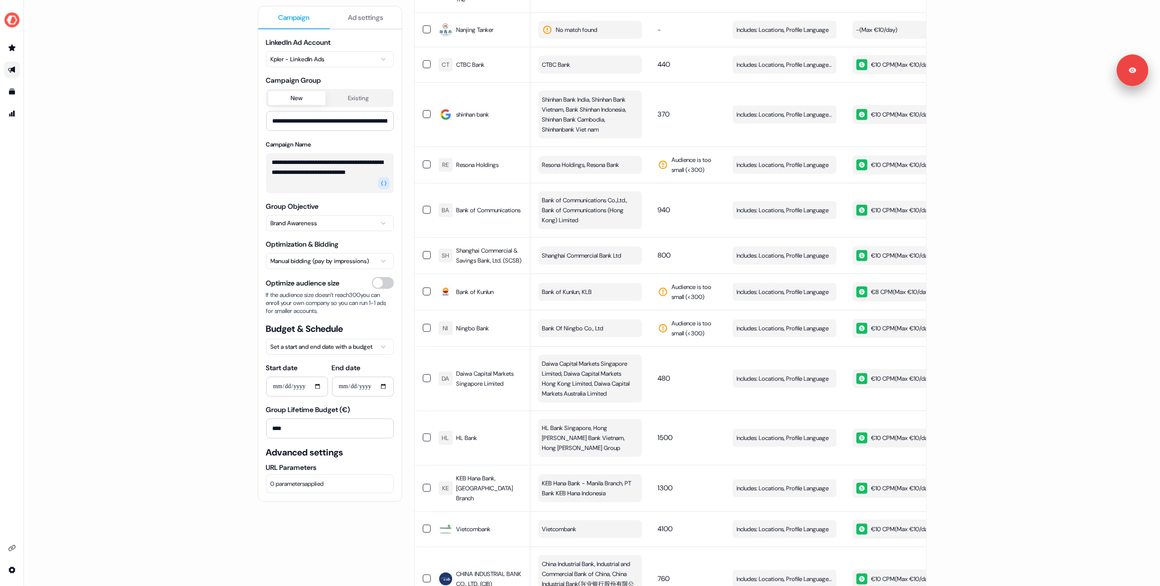
drag, startPoint x: 143, startPoint y: 301, endPoint x: 150, endPoint y: 299, distance: 7.3
click at [144, 301] on div "**********" at bounding box center [592, 293] width 1136 height 586
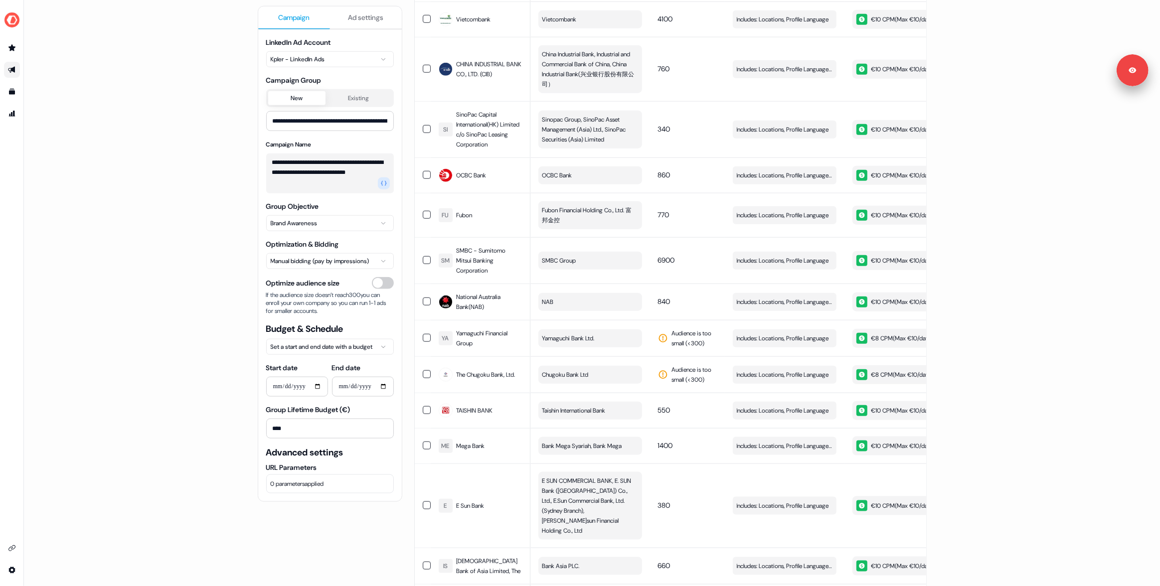
scroll to position [1173, 0]
click at [857, 257] on div "button" at bounding box center [862, 259] width 11 height 11
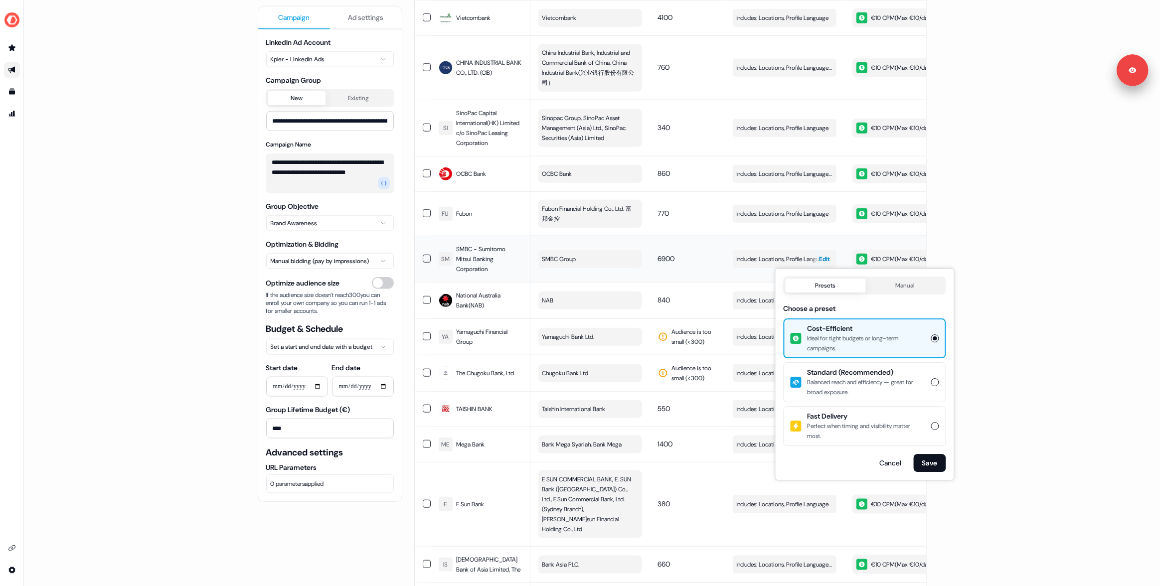
click at [809, 256] on div "button" at bounding box center [815, 259] width 14 height 18
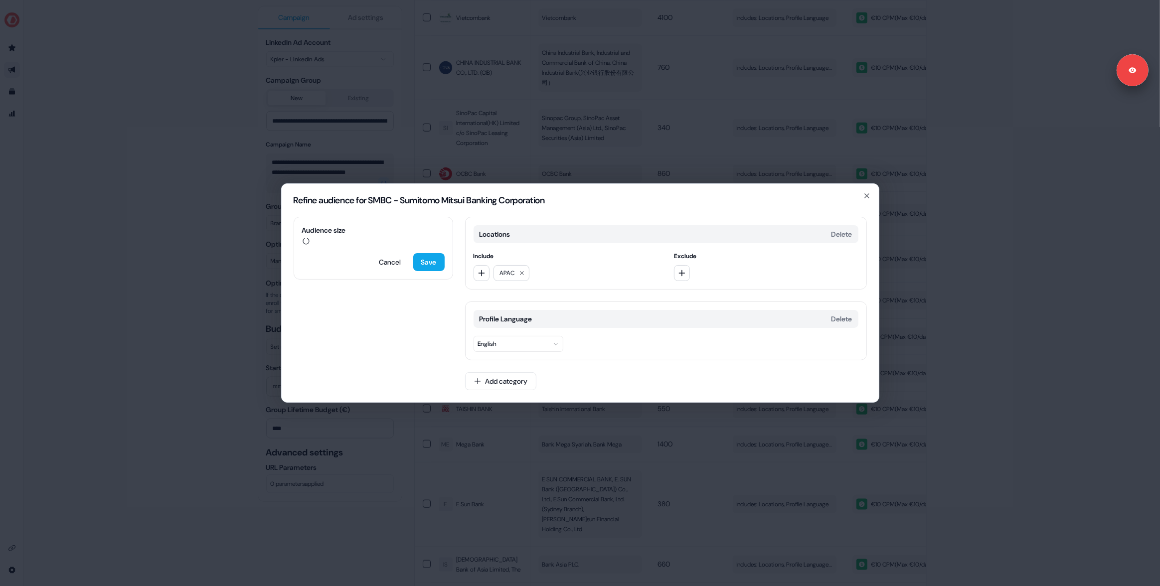
click at [820, 256] on span "Exclude" at bounding box center [766, 256] width 184 height 10
click at [499, 386] on button "Add category" at bounding box center [500, 381] width 71 height 18
type input "****"
click at [489, 423] on div "Job Functions" at bounding box center [537, 421] width 143 height 16
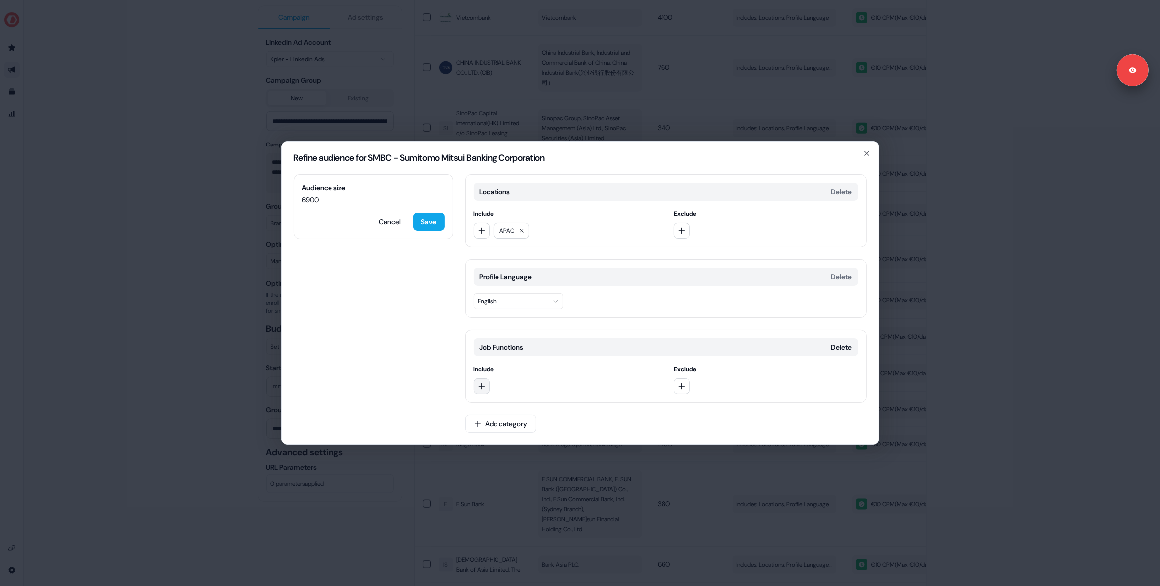
click at [481, 389] on icon "button" at bounding box center [482, 386] width 8 height 8
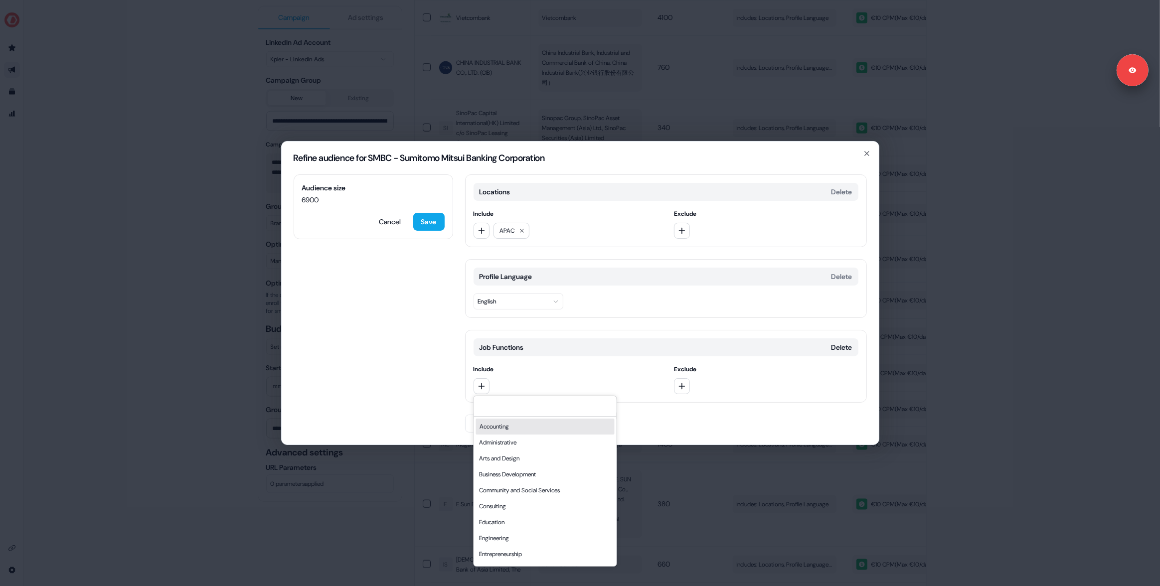
click at [497, 408] on input at bounding box center [545, 406] width 143 height 20
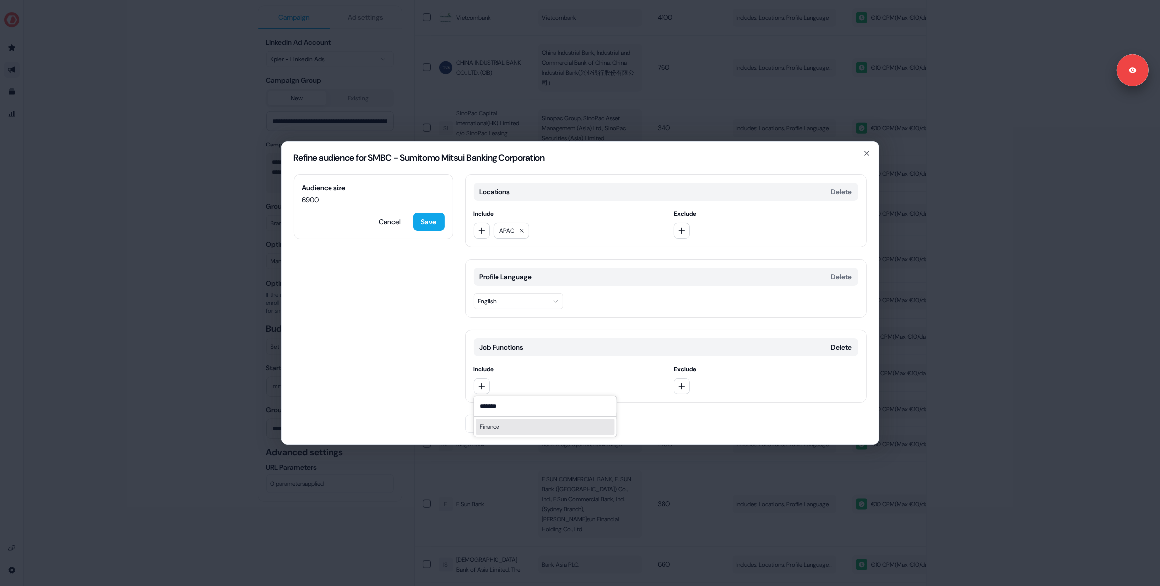
type input "*******"
click at [496, 423] on div "Finance" at bounding box center [545, 427] width 139 height 16
click at [484, 388] on icon "button" at bounding box center [482, 386] width 8 height 8
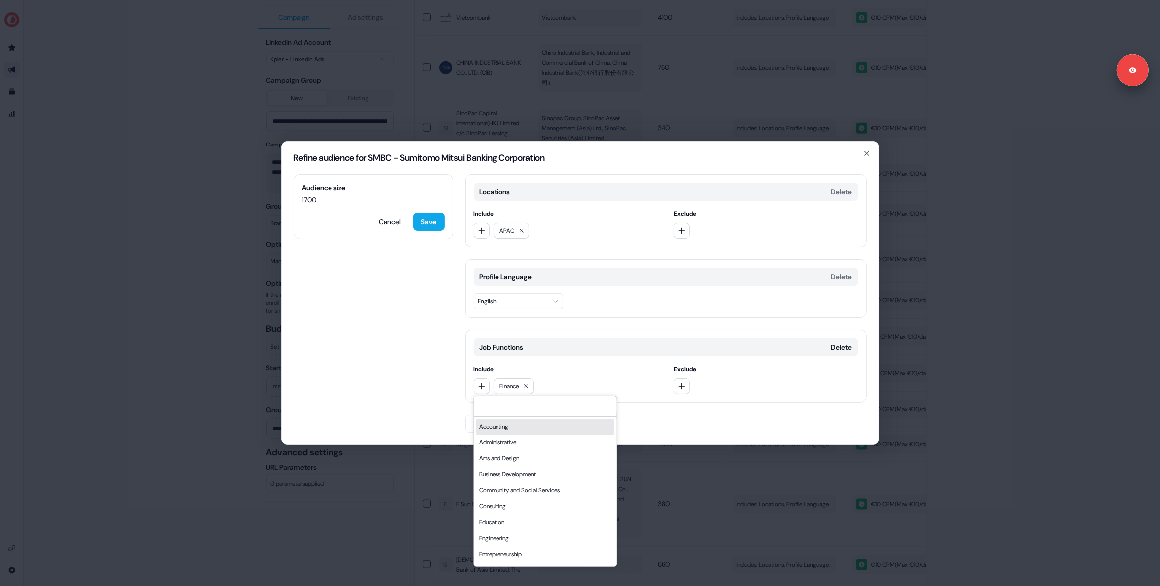
click at [507, 416] on input at bounding box center [545, 406] width 143 height 20
click at [507, 524] on div "Research" at bounding box center [545, 525] width 139 height 16
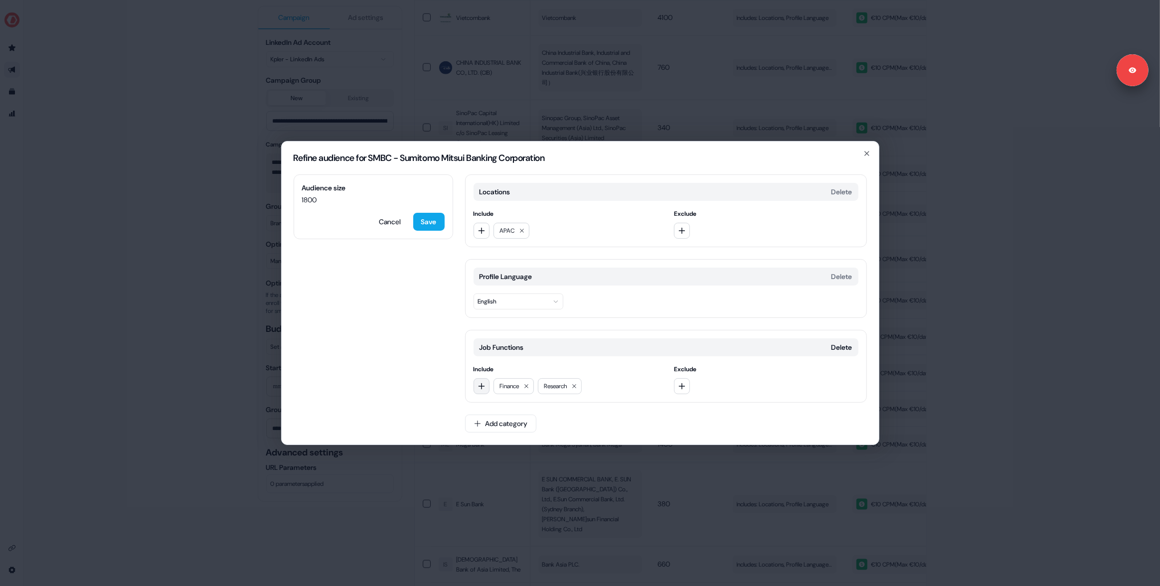
click at [484, 388] on icon "button" at bounding box center [482, 386] width 8 height 8
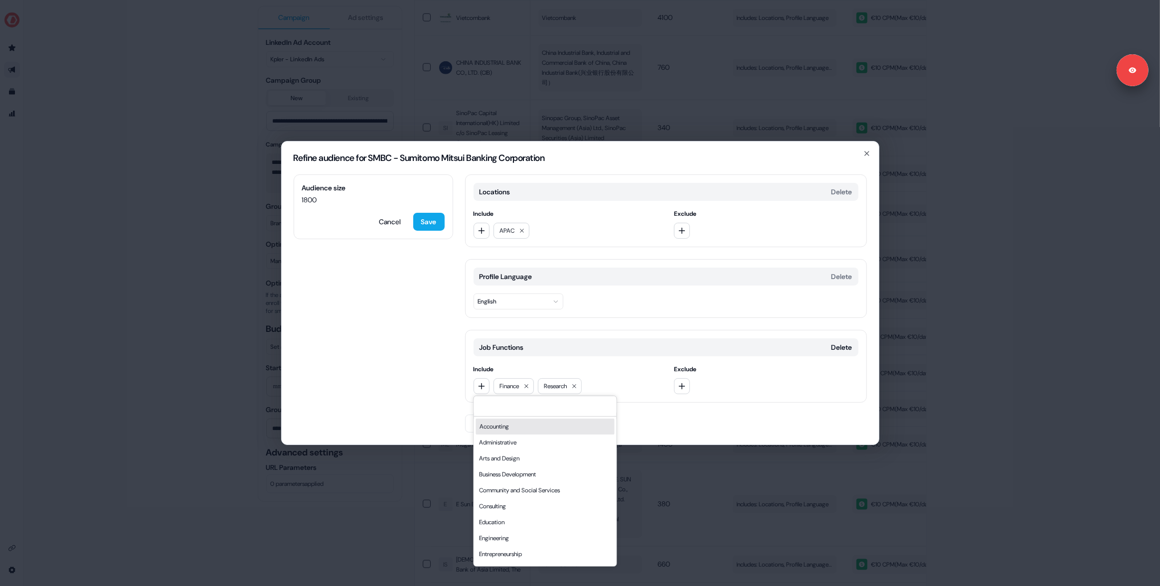
click at [503, 415] on input at bounding box center [545, 406] width 143 height 20
drag, startPoint x: 505, startPoint y: 402, endPoint x: 500, endPoint y: 409, distance: 8.2
click at [505, 403] on input at bounding box center [545, 406] width 143 height 20
drag, startPoint x: 540, startPoint y: 464, endPoint x: 401, endPoint y: 397, distance: 154.3
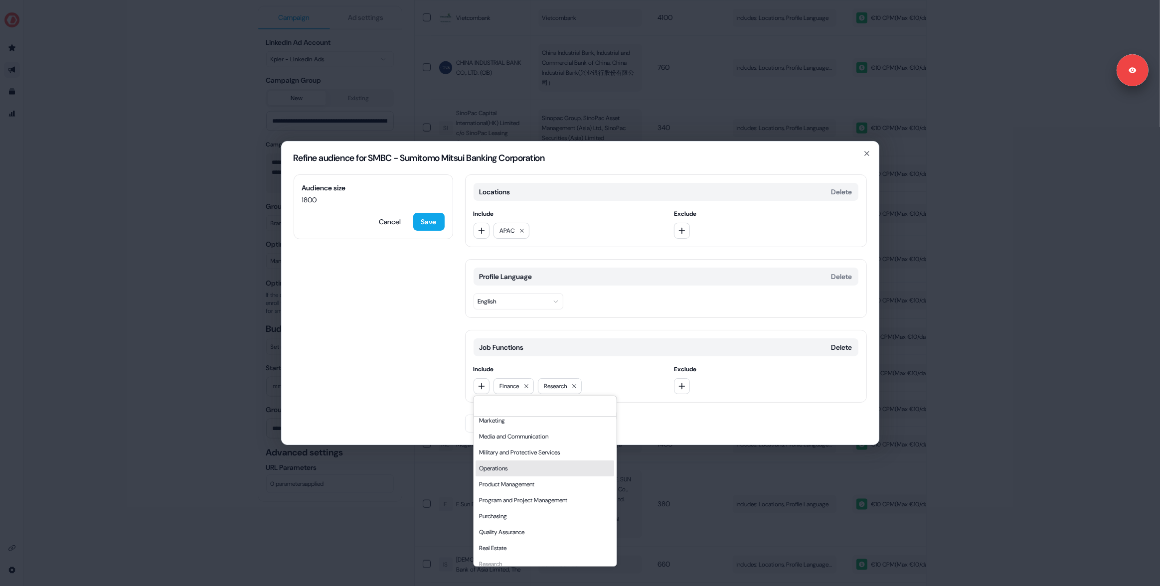
click at [540, 464] on div "Operations" at bounding box center [545, 469] width 139 height 16
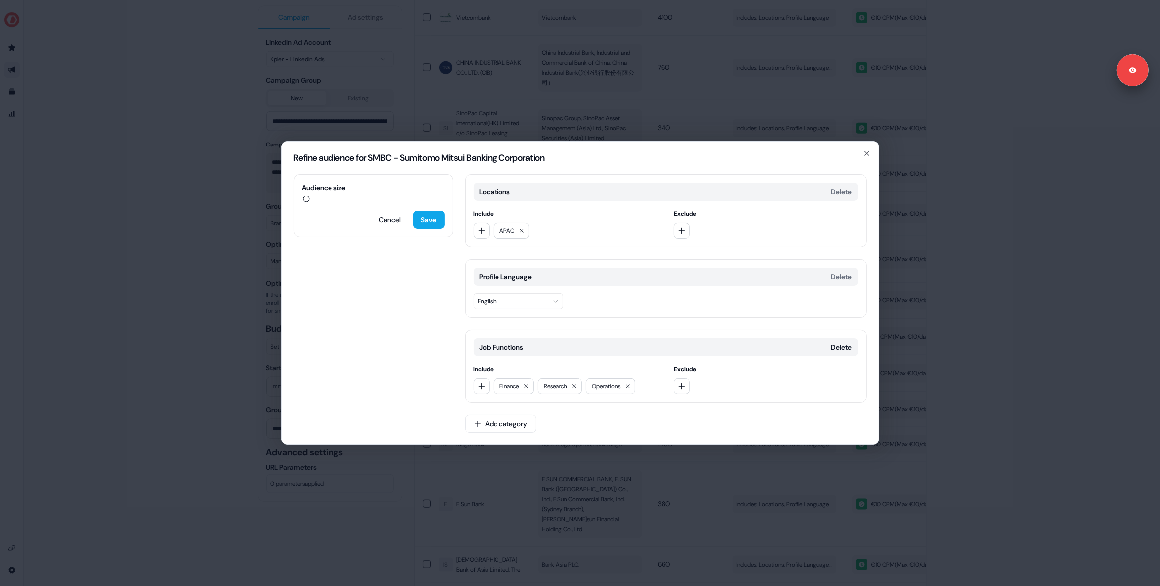
click at [363, 364] on div "Audience size Cancel Save Locations Delete Include APAC Exclude Profile Languag…" at bounding box center [580, 310] width 597 height 270
click at [506, 424] on button "Add category" at bounding box center [500, 424] width 71 height 18
type input "*****"
click at [530, 466] on div "Job Levels" at bounding box center [537, 463] width 143 height 16
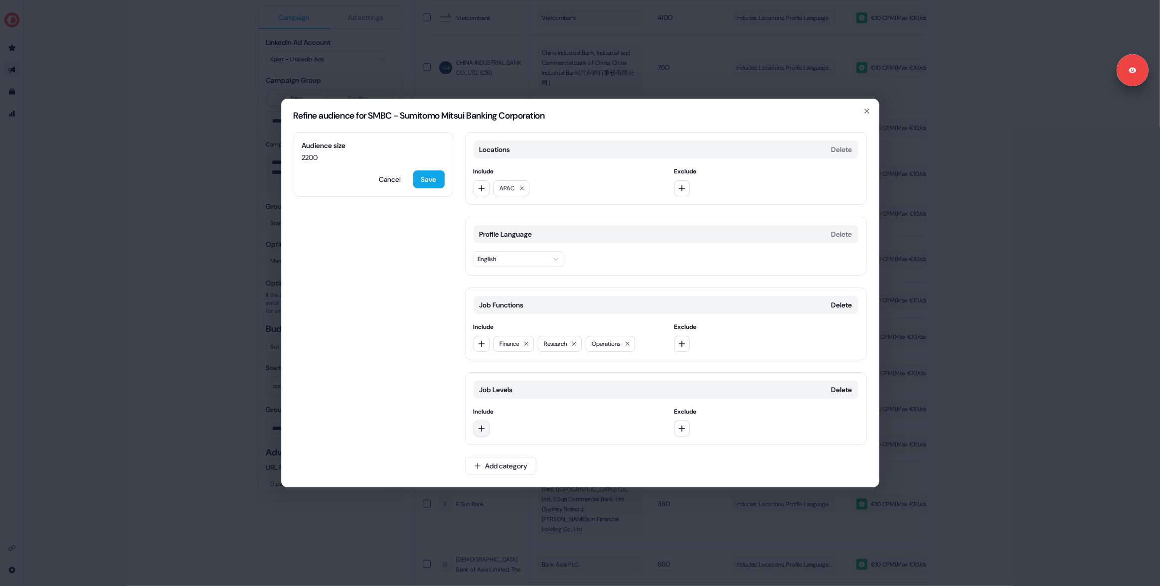
click at [483, 423] on button "button" at bounding box center [482, 429] width 16 height 16
click at [500, 356] on div "Director" at bounding box center [545, 358] width 139 height 16
click at [481, 430] on icon "button" at bounding box center [482, 429] width 8 height 8
drag, startPoint x: 489, startPoint y: 374, endPoint x: 485, endPoint y: 394, distance: 20.3
click at [489, 374] on div "VP" at bounding box center [545, 374] width 139 height 16
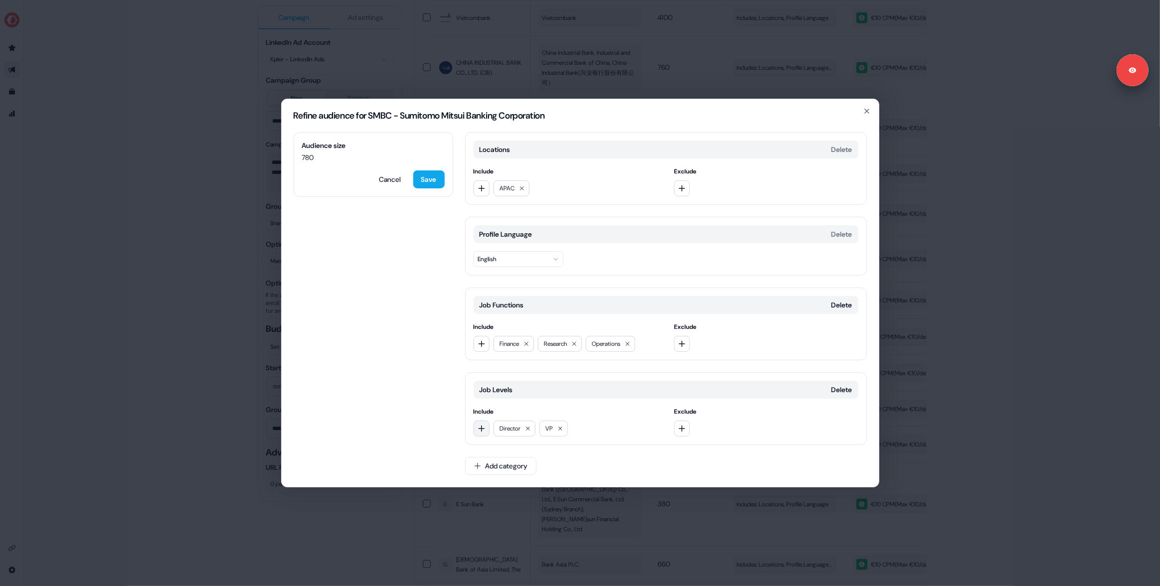
click at [484, 425] on icon "button" at bounding box center [482, 429] width 8 height 8
drag, startPoint x: 495, startPoint y: 387, endPoint x: 490, endPoint y: 387, distance: 5.0
click at [495, 387] on div "CXO" at bounding box center [545, 390] width 139 height 16
click at [482, 428] on icon "button" at bounding box center [482, 429] width 8 height 8
click at [491, 341] on div "Manager" at bounding box center [545, 342] width 139 height 16
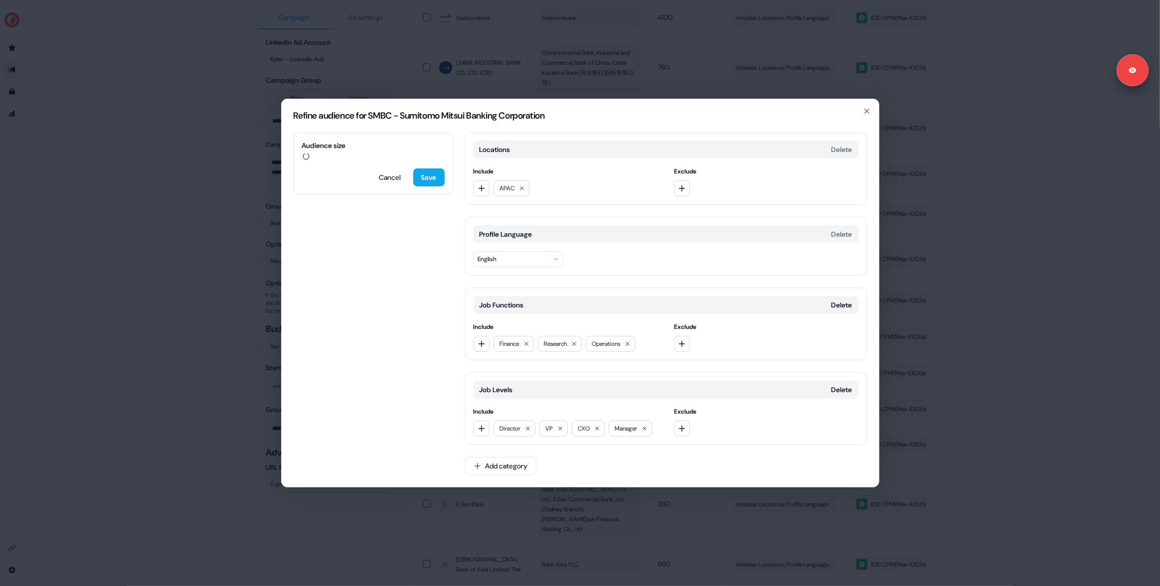
drag, startPoint x: 413, startPoint y: 348, endPoint x: 405, endPoint y: 349, distance: 8.0
click at [412, 349] on div "Audience size Cancel Save Locations Delete Include APAC Exclude Profile Languag…" at bounding box center [580, 309] width 597 height 355
click at [438, 250] on div "Audience size 890 Cancel Save Locations Delete Include APAC Exclude Profile Lan…" at bounding box center [580, 309] width 597 height 355
click at [423, 231] on div "Audience size 890 Cancel Save Locations Delete Include APAC Exclude Profile Lan…" at bounding box center [580, 309] width 597 height 355
click at [429, 206] on div "Audience size 890 Cancel Save Locations Delete Include APAC Exclude Profile Lan…" at bounding box center [580, 309] width 597 height 355
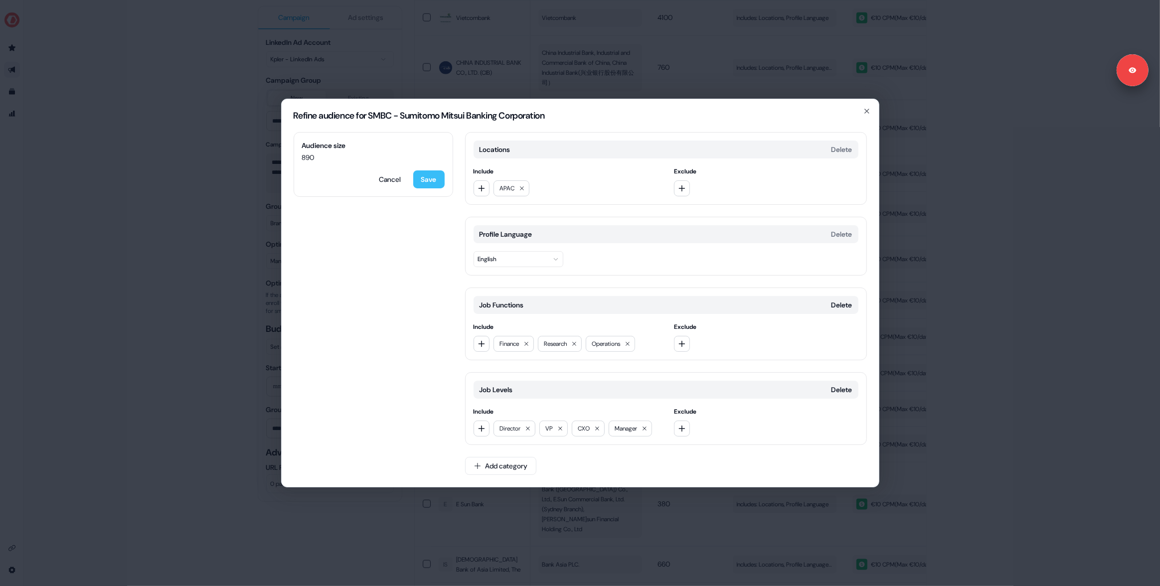
click at [428, 180] on button "Save" at bounding box center [428, 180] width 31 height 18
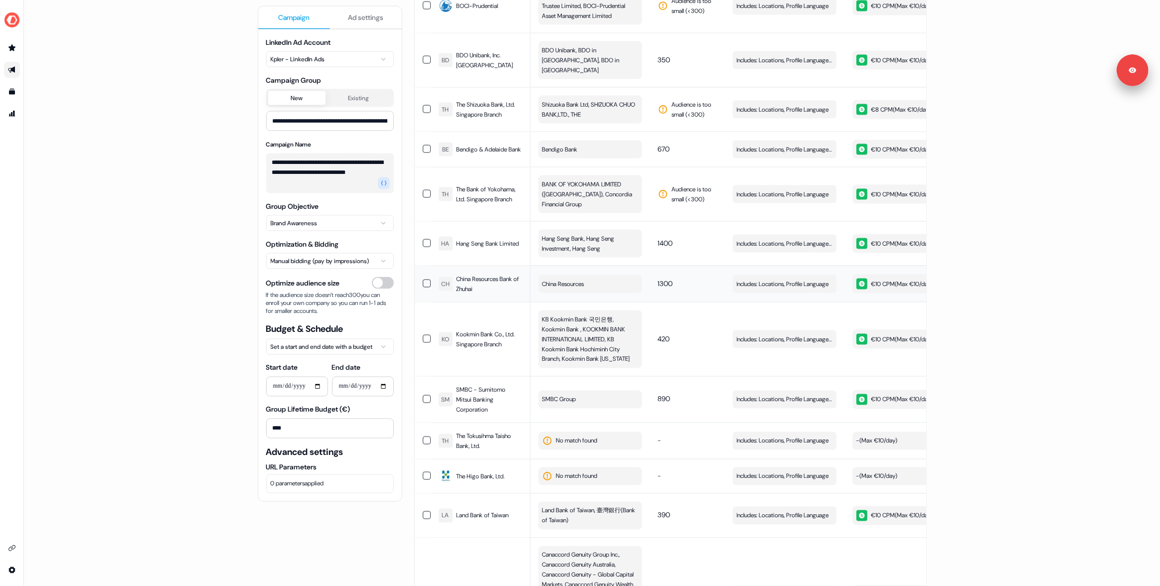
scroll to position [1766, 0]
click at [820, 240] on span "Edit" at bounding box center [825, 245] width 11 height 10
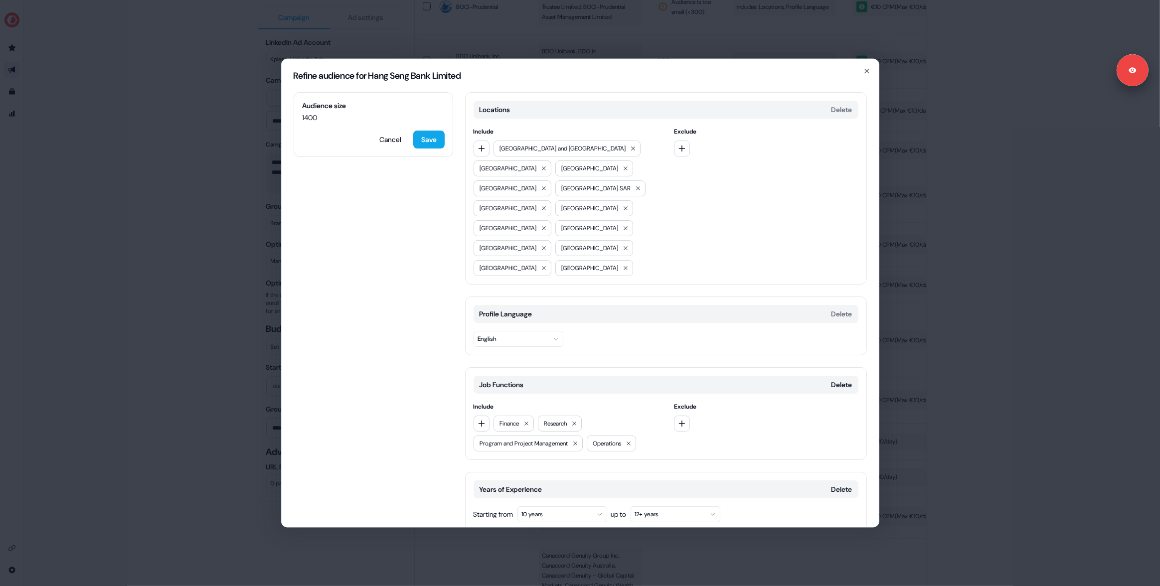
scroll to position [89, 0]
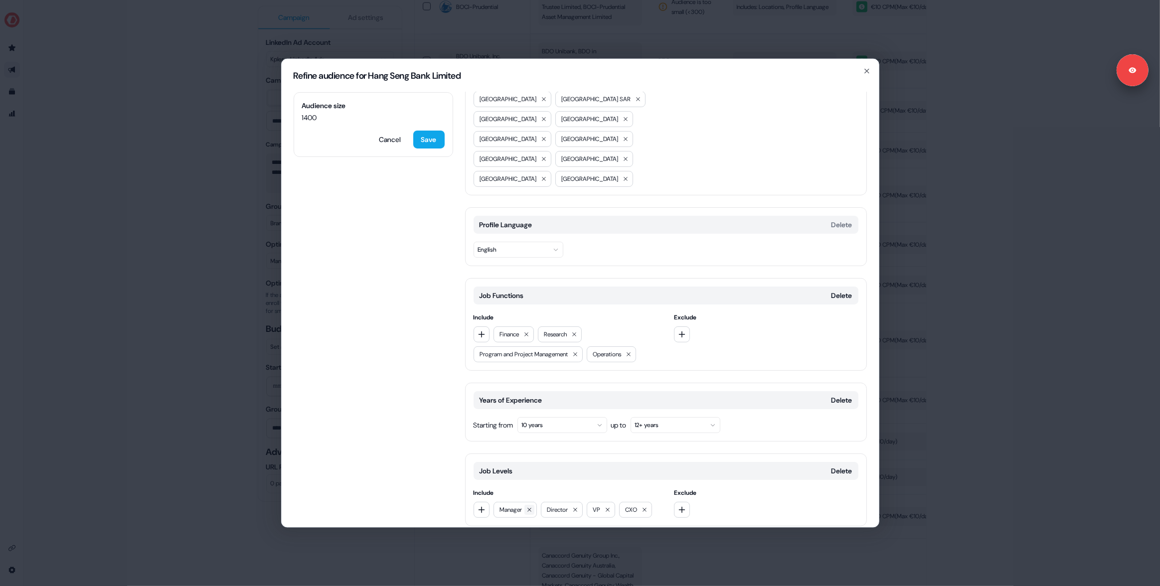
click at [531, 507] on icon at bounding box center [530, 510] width 6 height 6
click at [483, 507] on icon "button" at bounding box center [481, 510] width 6 height 6
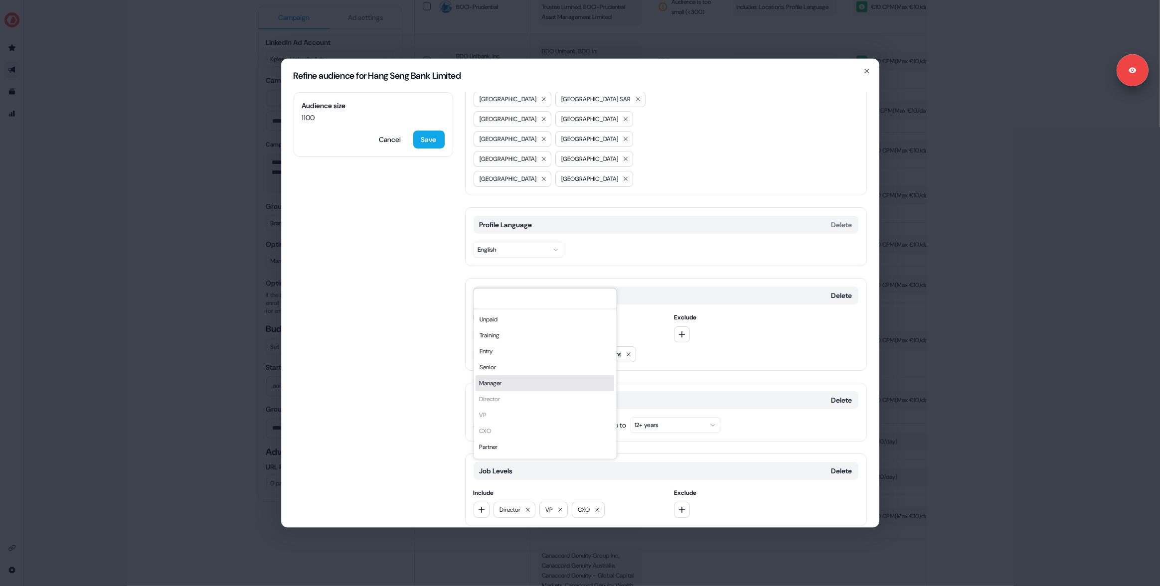
click at [486, 380] on div "Manager" at bounding box center [545, 383] width 139 height 16
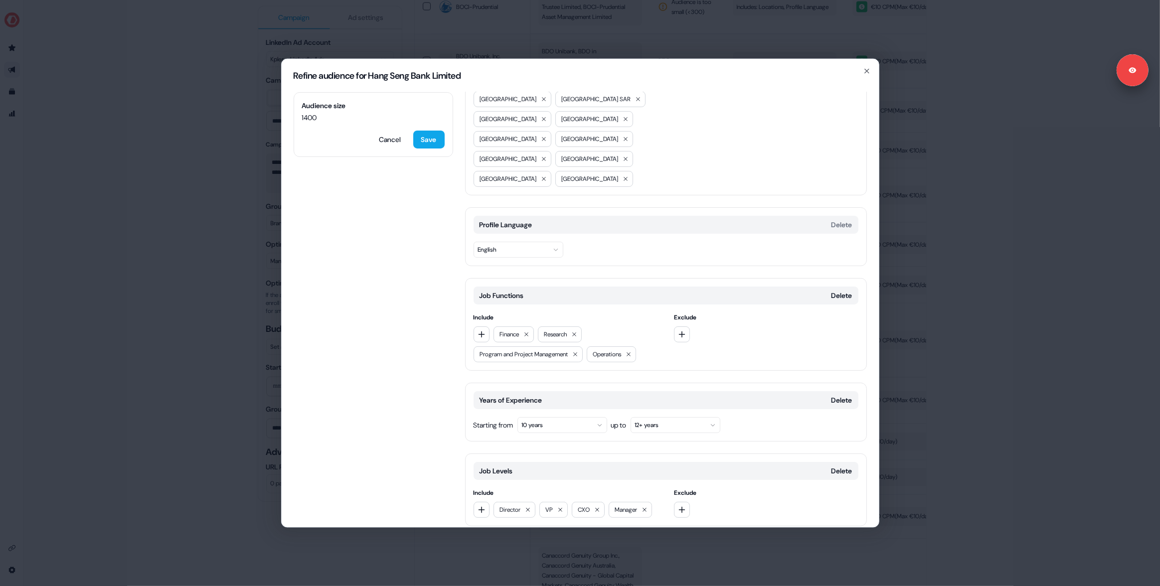
drag, startPoint x: 395, startPoint y: 135, endPoint x: 367, endPoint y: 144, distance: 29.0
click at [394, 135] on button "Cancel" at bounding box center [390, 140] width 38 height 18
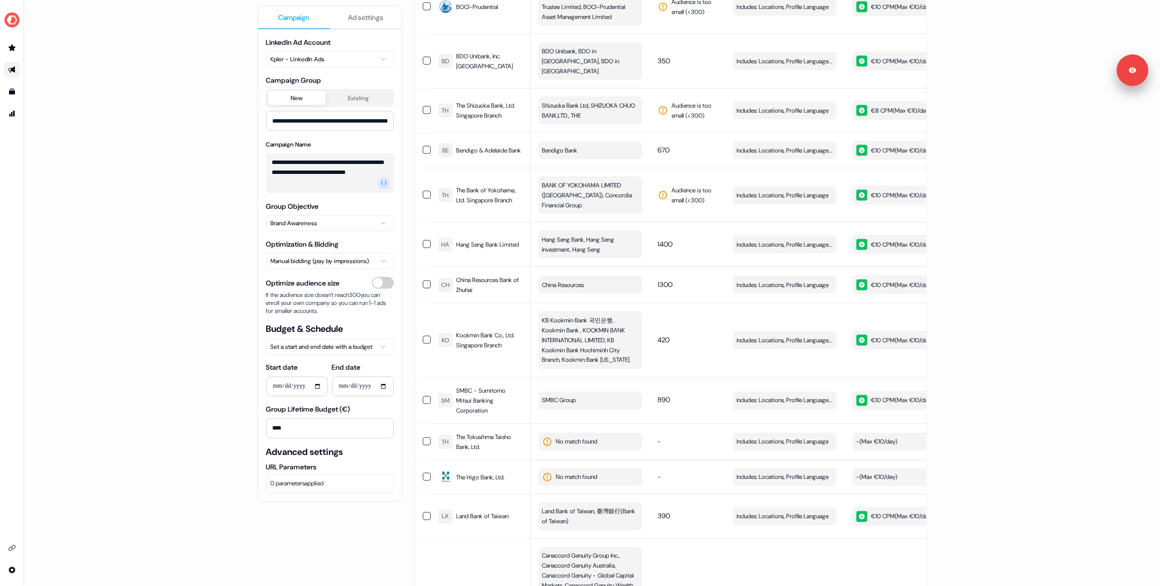
click at [130, 247] on div "**********" at bounding box center [592, 293] width 1136 height 586
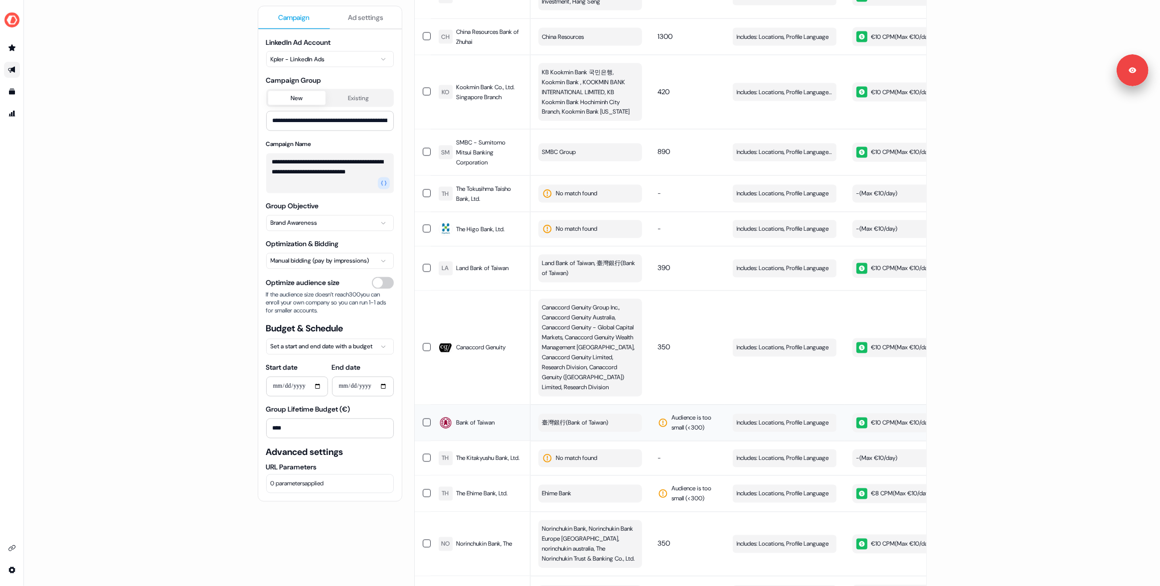
scroll to position [2053, 0]
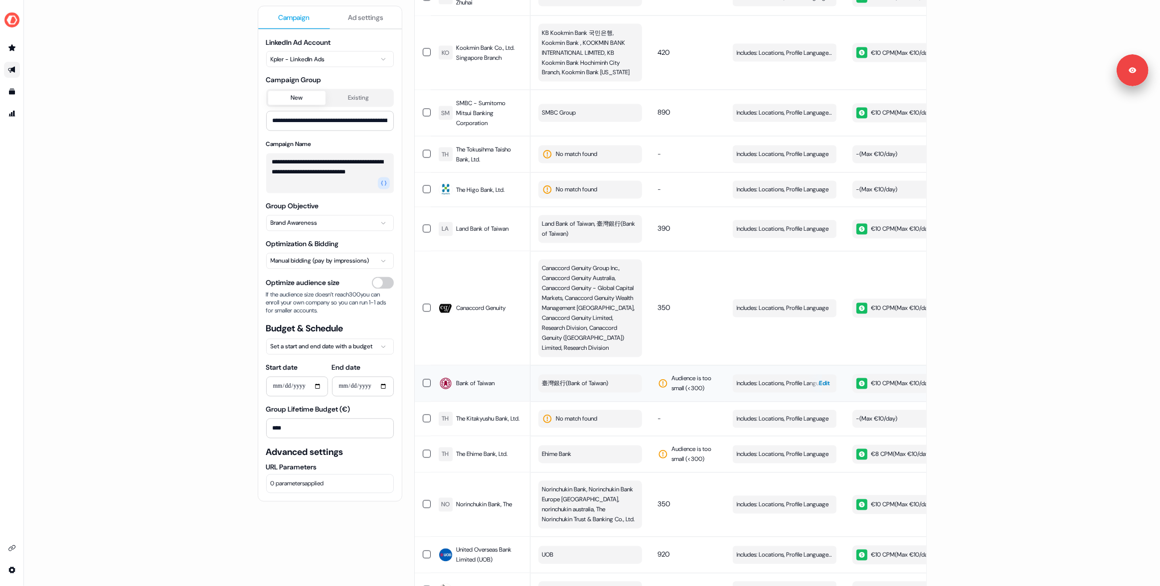
click at [816, 375] on div "button" at bounding box center [815, 384] width 14 height 18
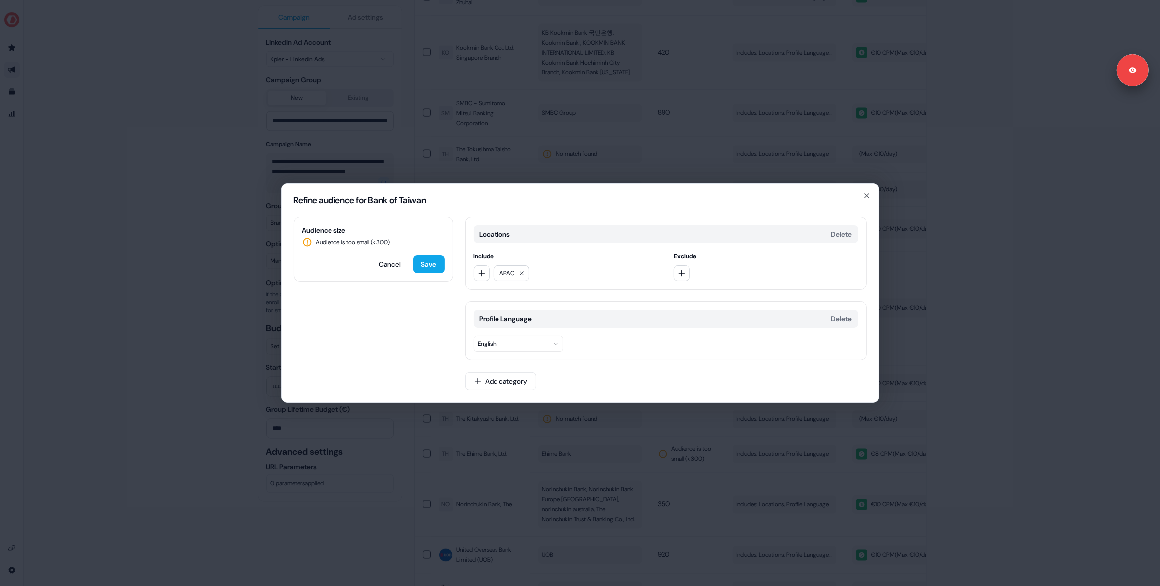
drag, startPoint x: 169, startPoint y: 318, endPoint x: 208, endPoint y: 320, distance: 39.4
click at [169, 318] on div "Refine audience for Bank of Taiwan Audience size Audience is too small (< 300 )…" at bounding box center [580, 293] width 1160 height 586
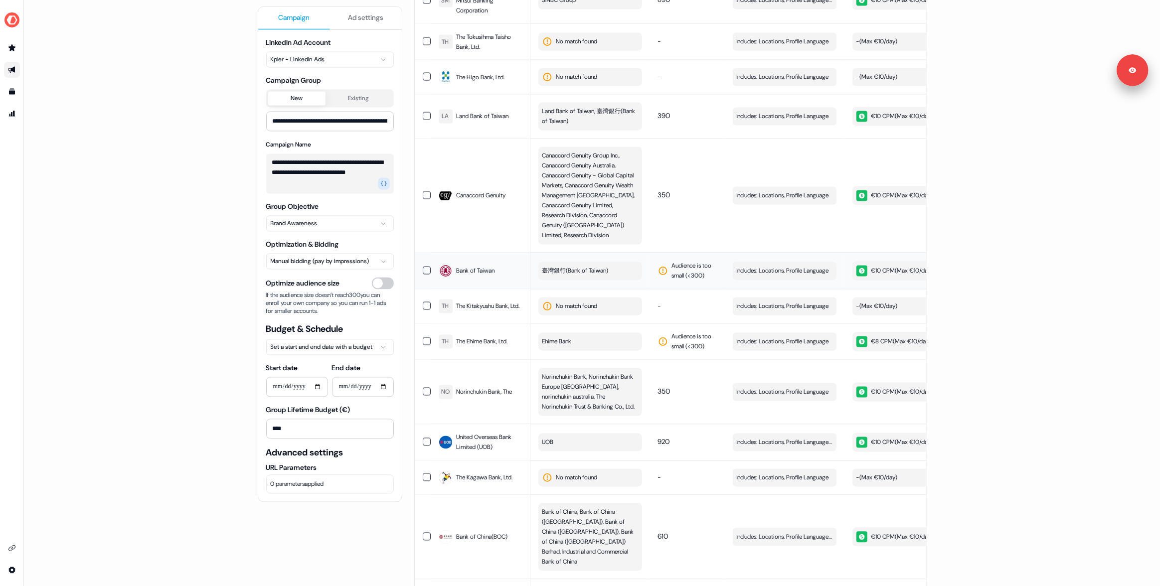
scroll to position [2168, 0]
click at [833, 261] on div "button" at bounding box center [829, 270] width 14 height 18
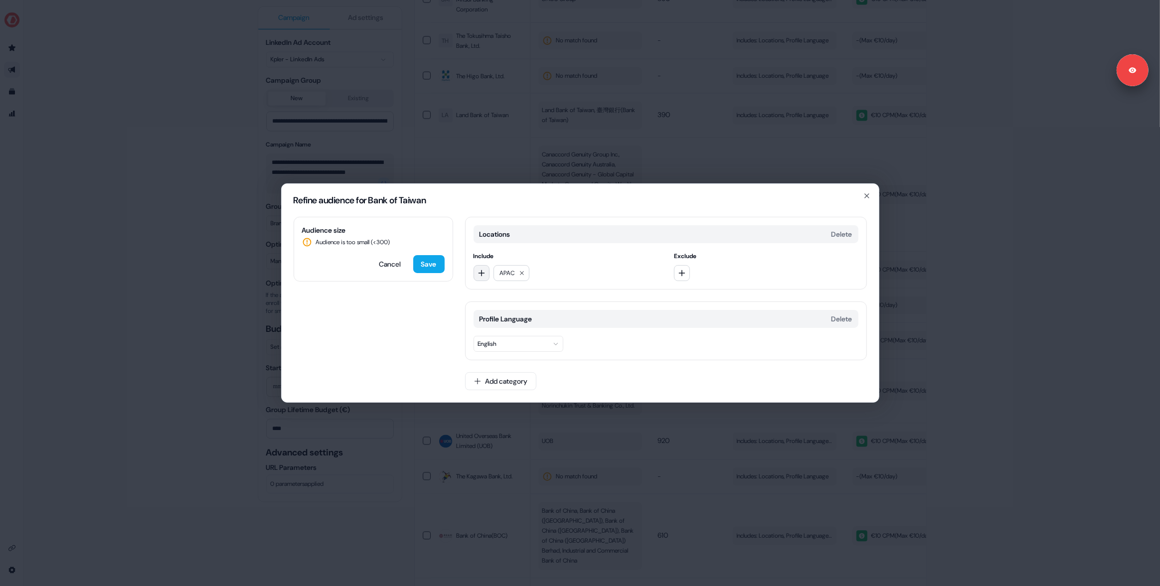
click at [477, 268] on button "button" at bounding box center [482, 273] width 16 height 16
click at [498, 294] on input at bounding box center [545, 294] width 143 height 20
type input "***"
click at [504, 314] on div "APJ" at bounding box center [545, 314] width 139 height 16
click at [480, 270] on icon "button" at bounding box center [482, 273] width 8 height 8
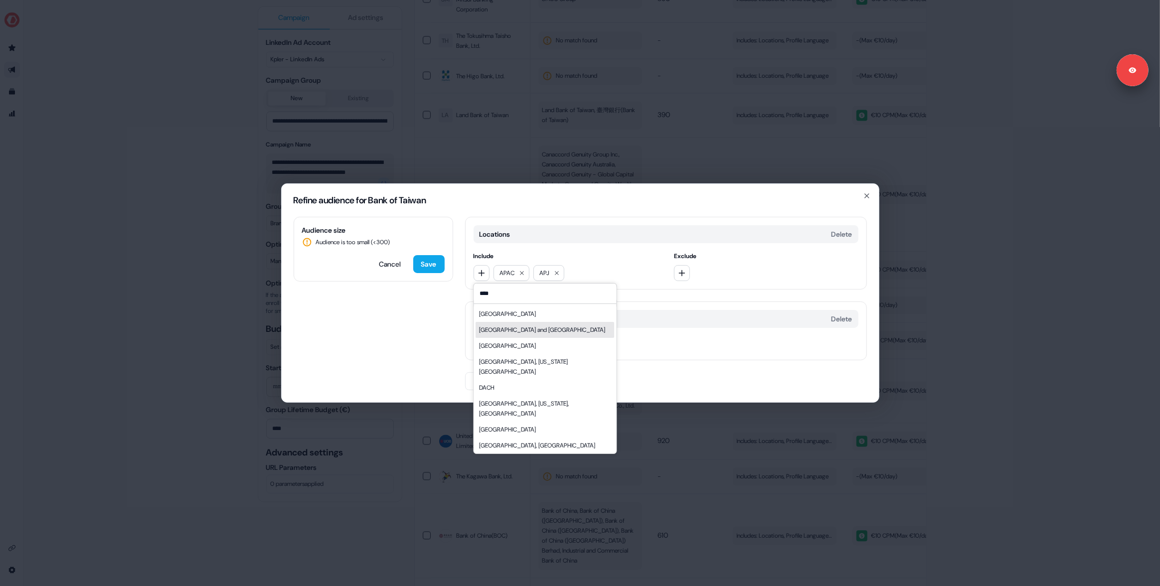
type input "****"
click at [514, 331] on div "[GEOGRAPHIC_DATA] and [GEOGRAPHIC_DATA]" at bounding box center [543, 330] width 126 height 10
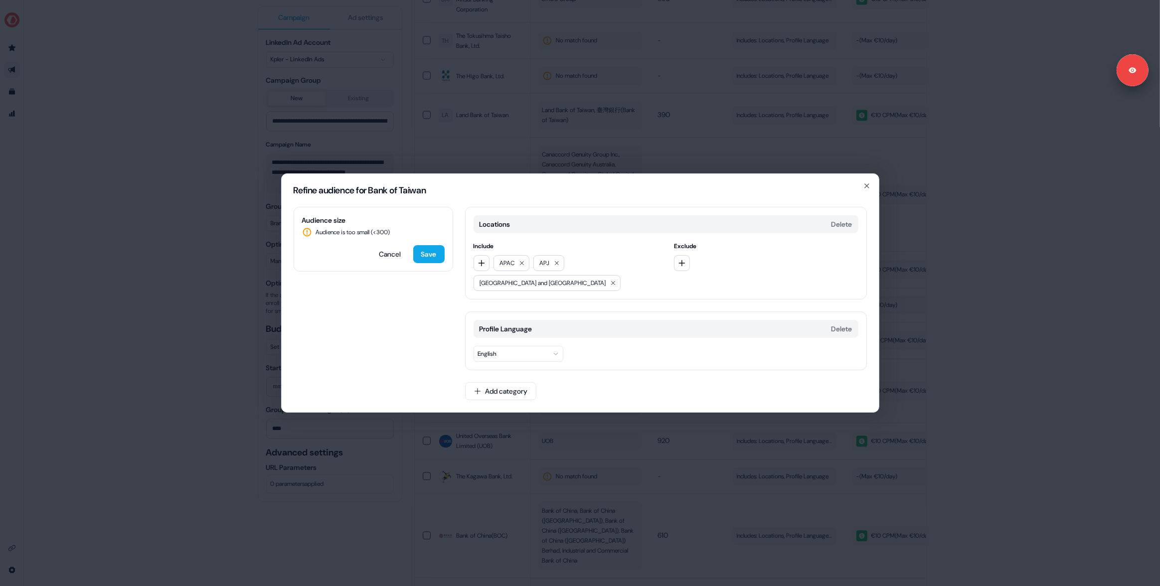
drag, startPoint x: 390, startPoint y: 253, endPoint x: 370, endPoint y: 254, distance: 19.5
click at [389, 253] on button "Cancel" at bounding box center [390, 254] width 38 height 18
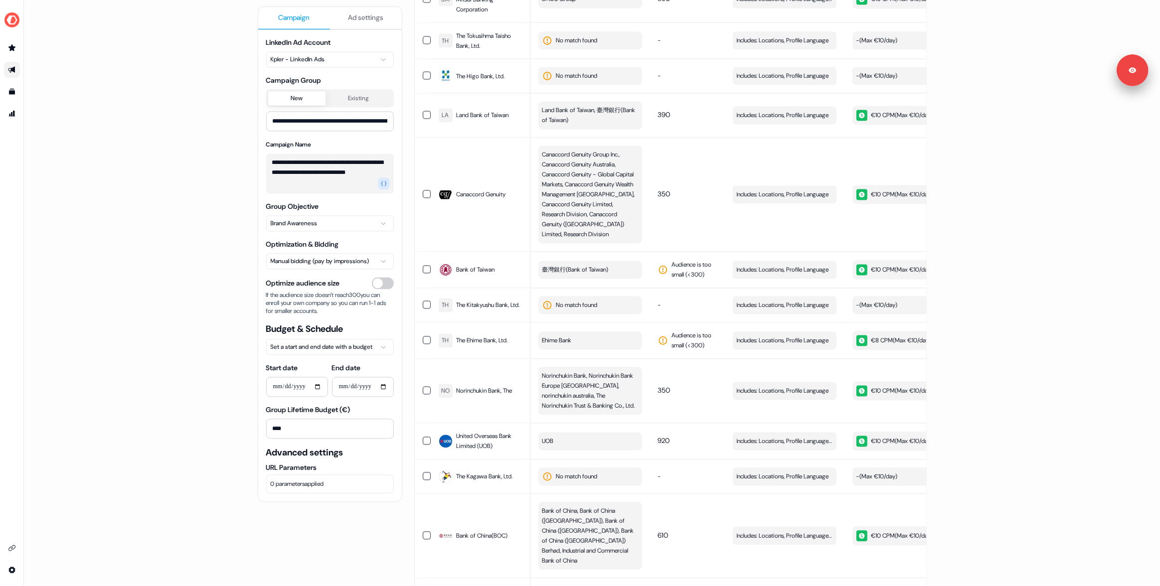
click at [214, 254] on div "**********" at bounding box center [592, 293] width 1136 height 586
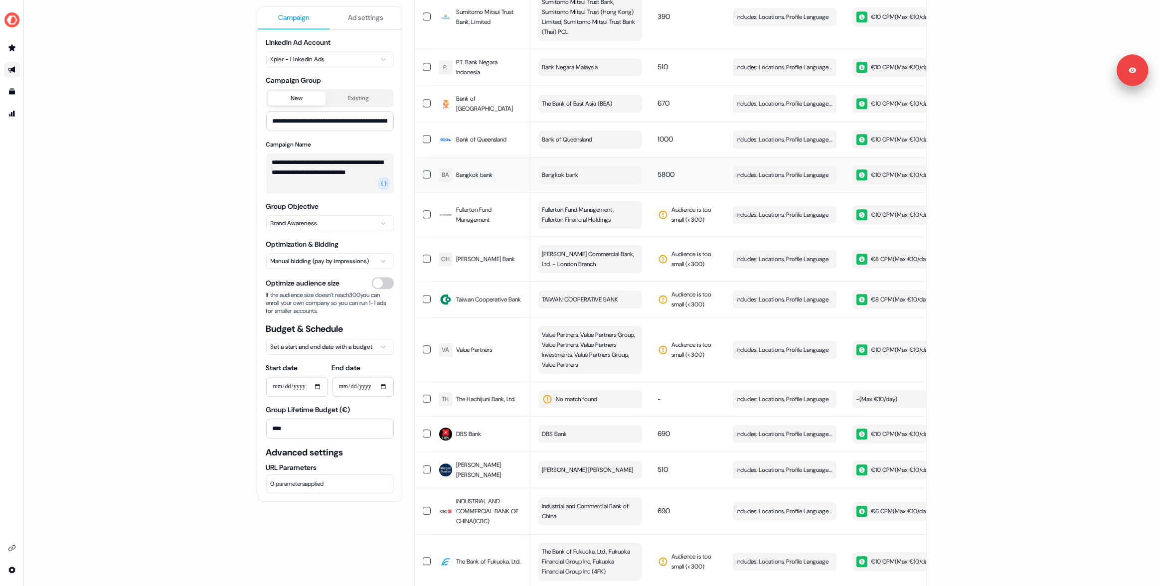
scroll to position [2696, 0]
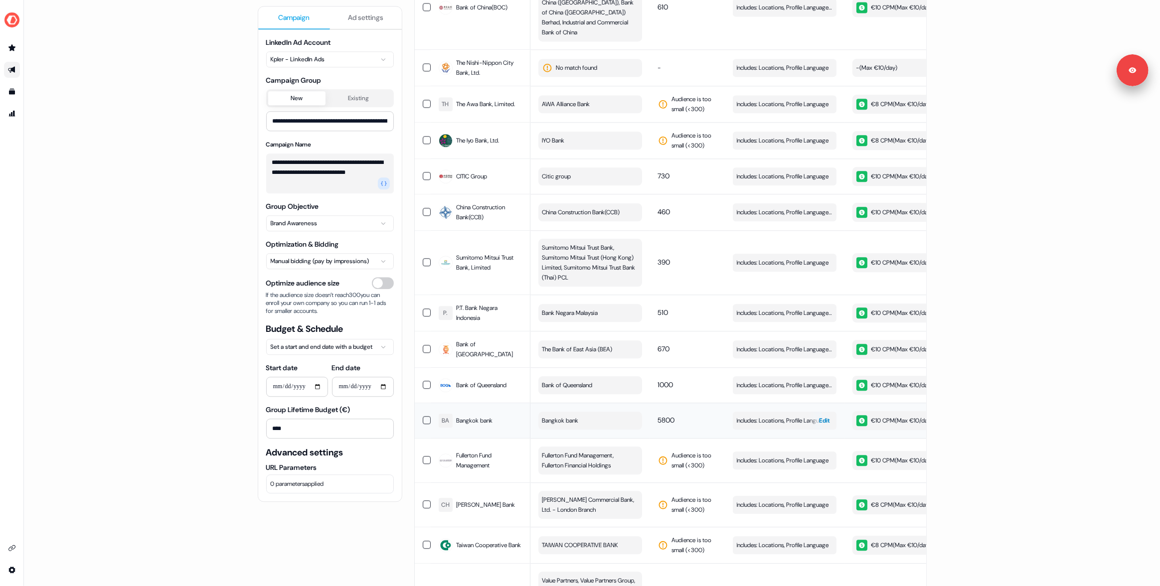
click at [813, 412] on div "button" at bounding box center [815, 421] width 14 height 18
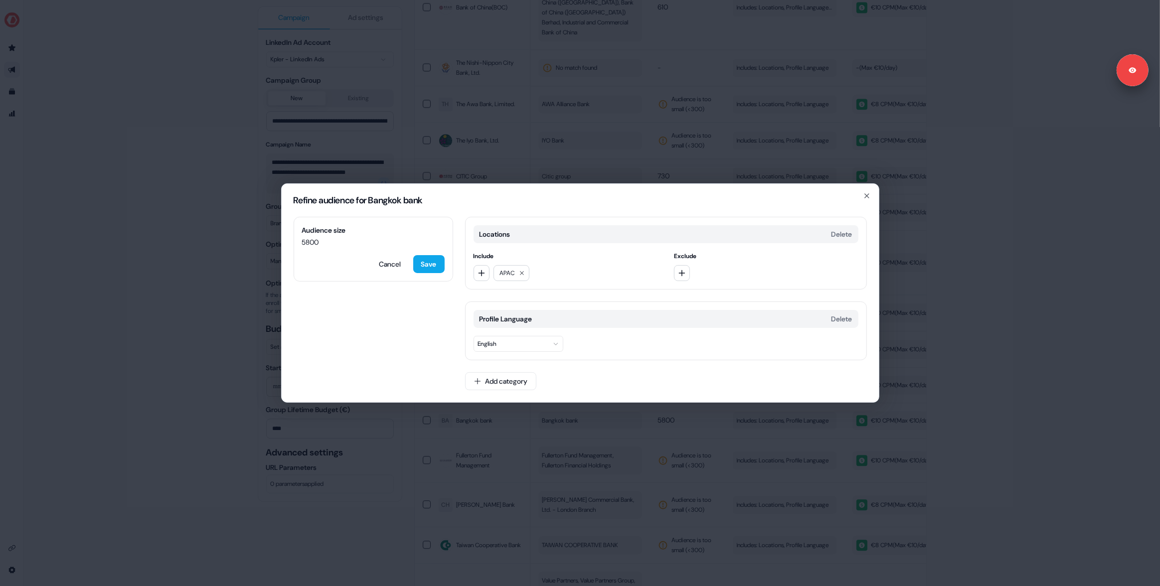
click at [508, 397] on div "Locations Delete Include APAC Exclude Profile Language Delete English Add categ…" at bounding box center [666, 309] width 402 height 185
click at [507, 388] on button "Add category" at bounding box center [500, 381] width 71 height 18
type input "***"
click at [491, 426] on div "Job Functions" at bounding box center [537, 421] width 143 height 16
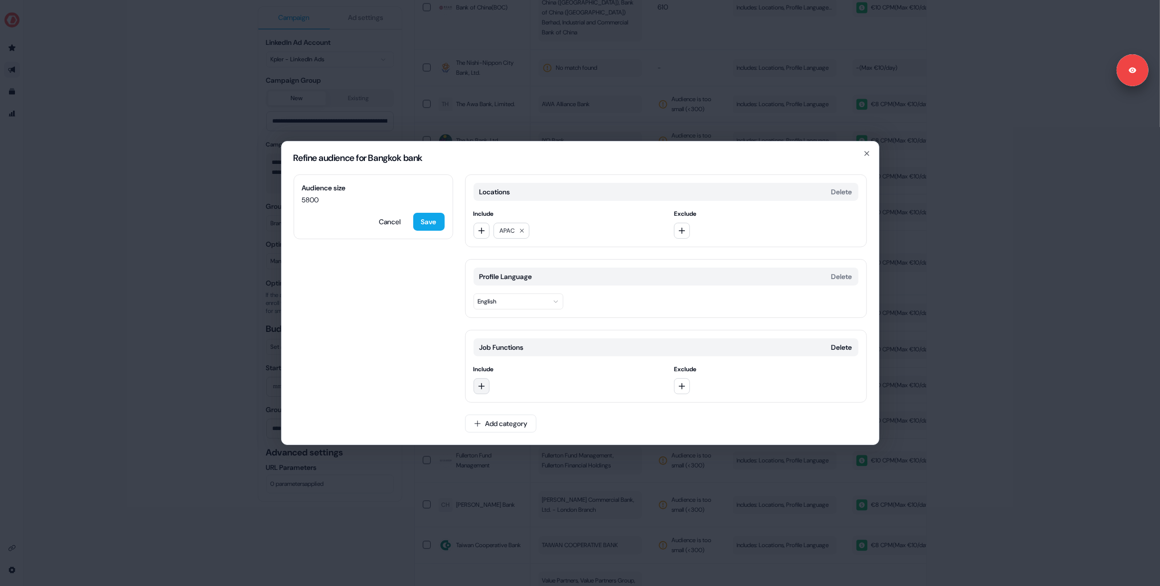
drag, startPoint x: 483, startPoint y: 395, endPoint x: 479, endPoint y: 381, distance: 14.5
click at [483, 395] on div "Job Functions Delete Include Exclude" at bounding box center [666, 366] width 402 height 73
drag, startPoint x: 479, startPoint y: 380, endPoint x: 480, endPoint y: 390, distance: 10.0
click at [479, 380] on button "button" at bounding box center [482, 386] width 16 height 16
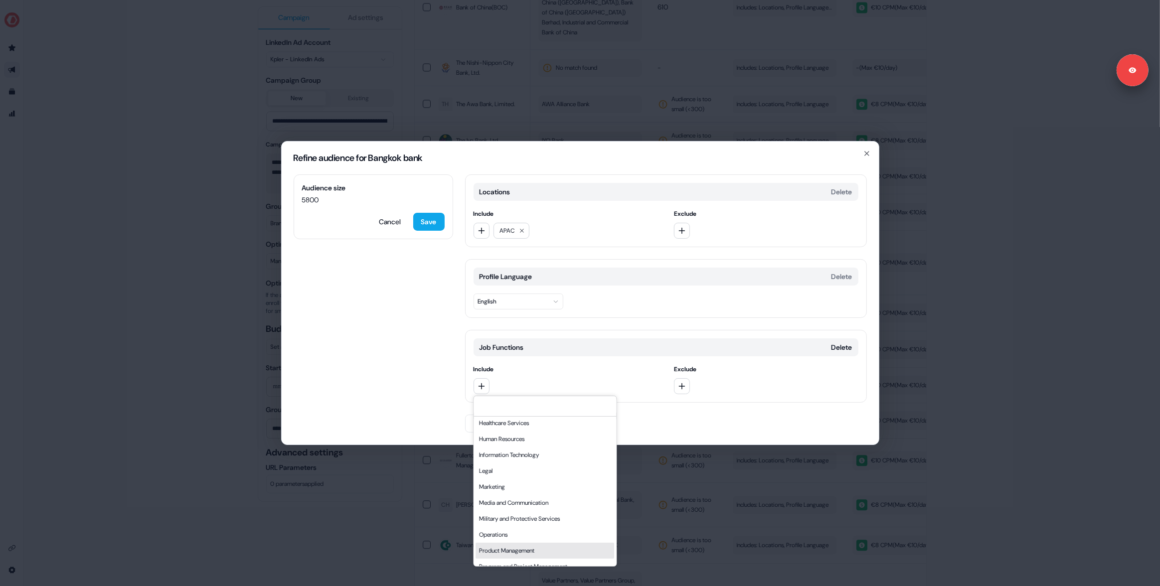
scroll to position [160, 0]
click at [512, 534] on div "Operations" at bounding box center [545, 538] width 139 height 16
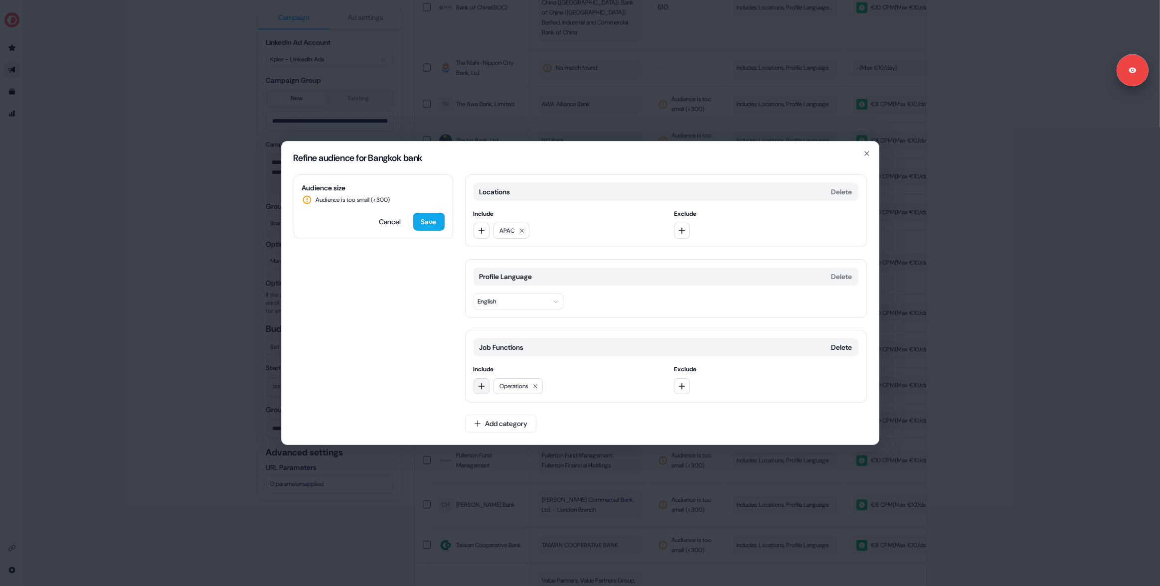
drag, startPoint x: 485, startPoint y: 385, endPoint x: 484, endPoint y: 391, distance: 5.6
click at [485, 386] on icon "button" at bounding box center [482, 386] width 8 height 8
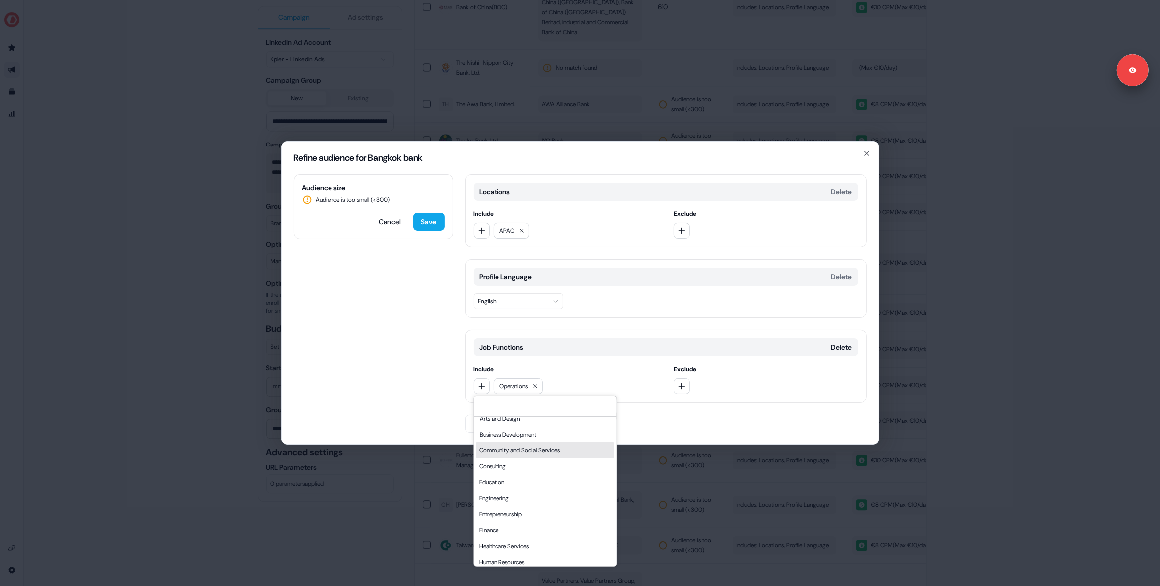
scroll to position [41, 0]
drag, startPoint x: 517, startPoint y: 530, endPoint x: 522, endPoint y: 529, distance: 5.1
click at [517, 530] on div "Finance" at bounding box center [545, 530] width 139 height 16
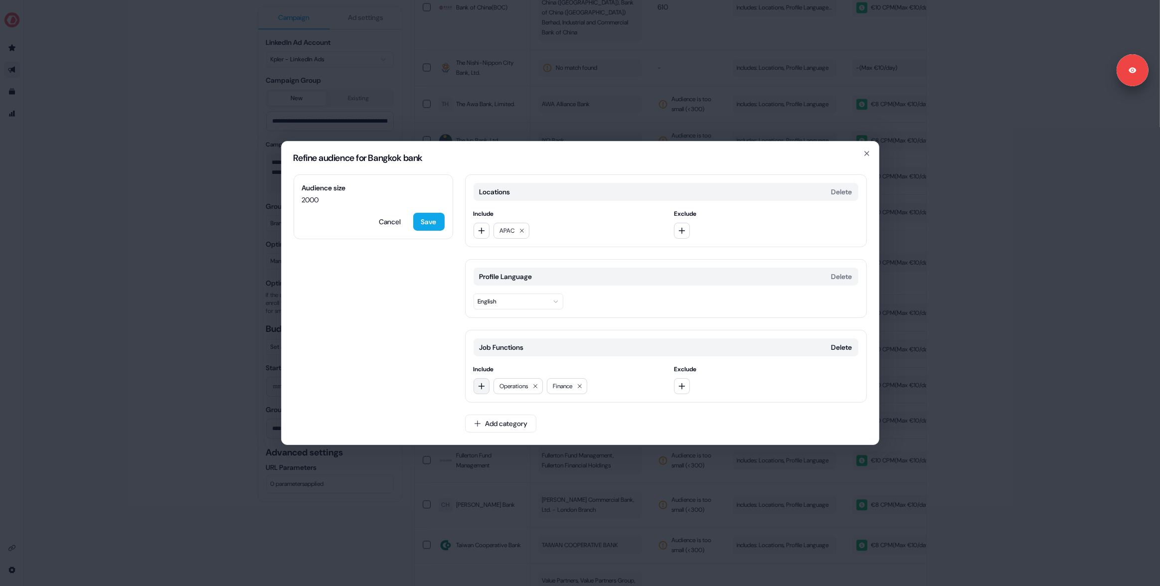
drag, startPoint x: 481, startPoint y: 382, endPoint x: 498, endPoint y: 392, distance: 19.7
click at [482, 382] on icon "button" at bounding box center [482, 386] width 8 height 8
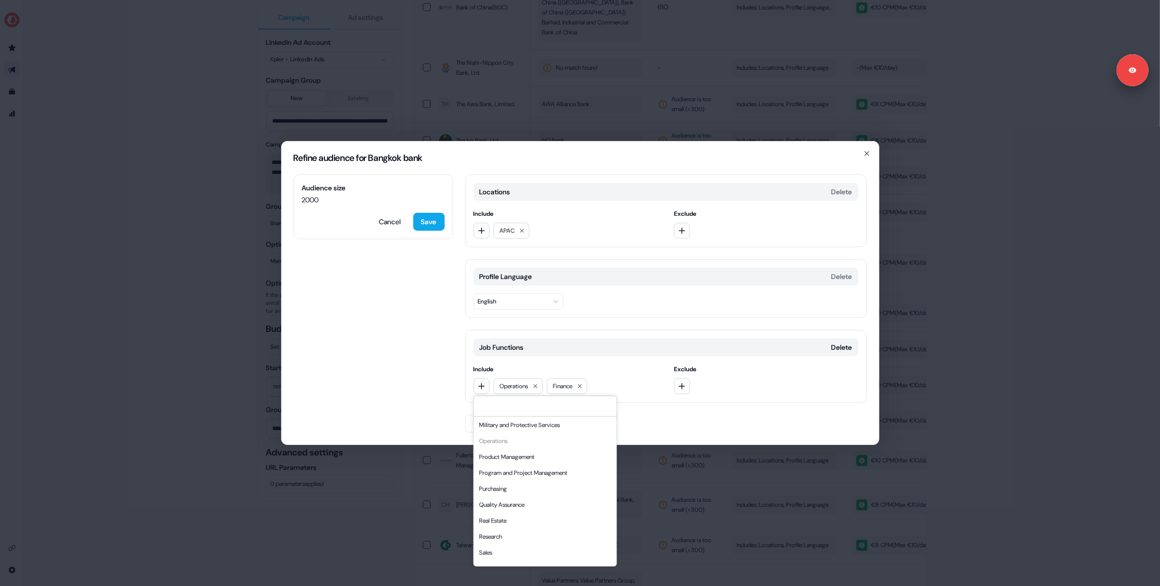
scroll to position [269, 0]
drag, startPoint x: 508, startPoint y: 527, endPoint x: 484, endPoint y: 495, distance: 39.9
click at [508, 527] on div "Research" at bounding box center [545, 525] width 139 height 16
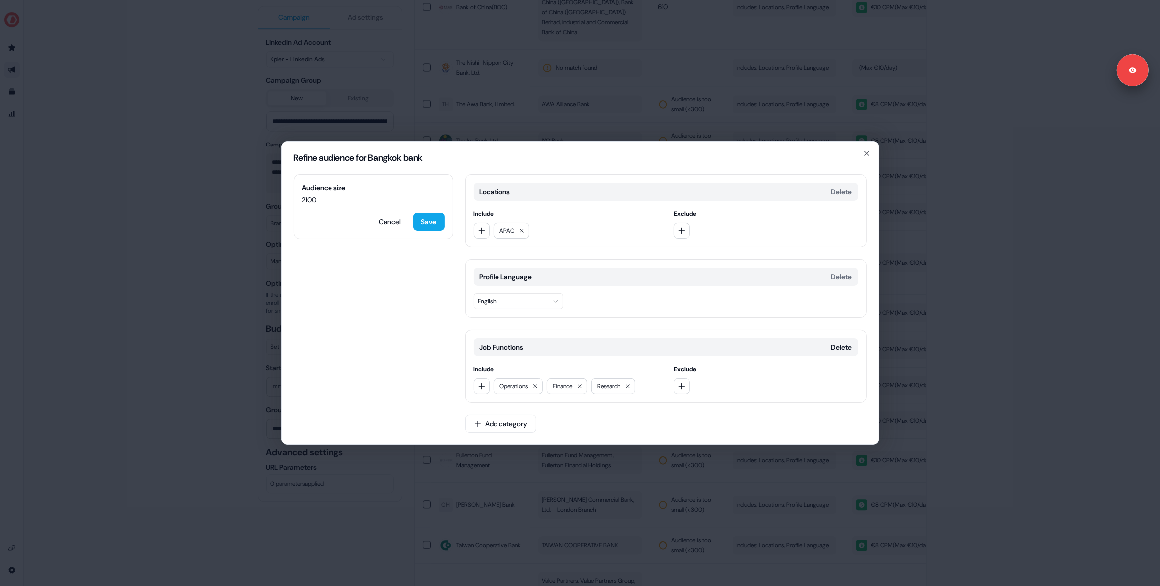
click at [421, 362] on div "Audience size 2100 Cancel Save Locations Delete Include APAC Exclude Profile La…" at bounding box center [580, 310] width 597 height 270
click at [477, 421] on icon "button" at bounding box center [478, 424] width 8 height 8
type input "*****"
click at [516, 463] on div "Job Levels" at bounding box center [537, 463] width 143 height 16
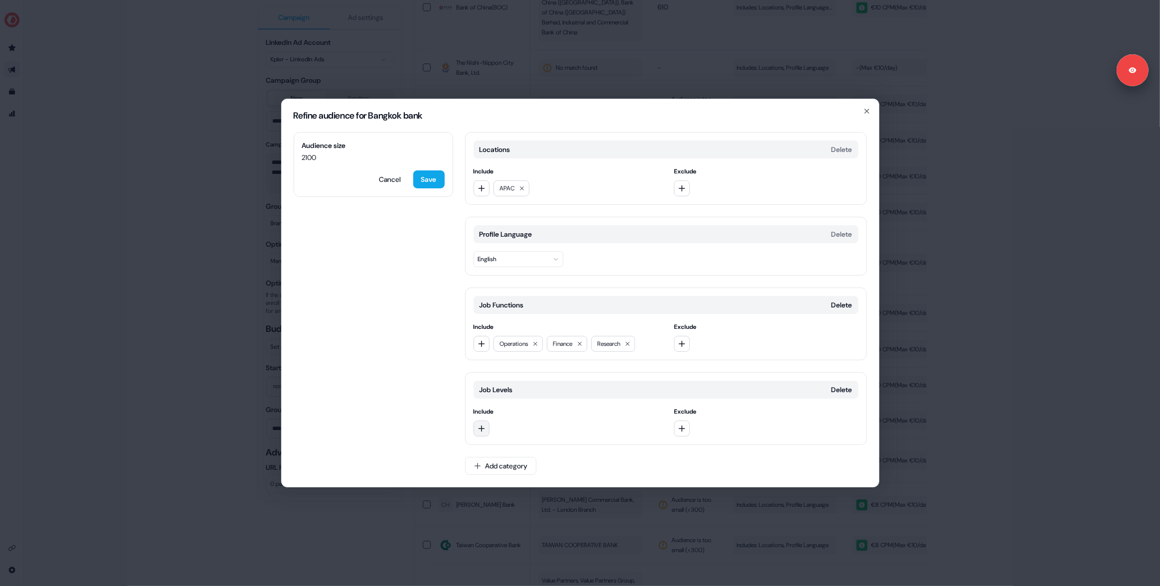
click at [482, 425] on icon "button" at bounding box center [482, 429] width 8 height 8
drag, startPoint x: 516, startPoint y: 340, endPoint x: 516, endPoint y: 346, distance: 6.0
click at [516, 340] on div "Manager" at bounding box center [545, 342] width 139 height 16
click at [478, 431] on icon "button" at bounding box center [482, 429] width 8 height 8
click at [487, 361] on div "Director" at bounding box center [545, 358] width 139 height 16
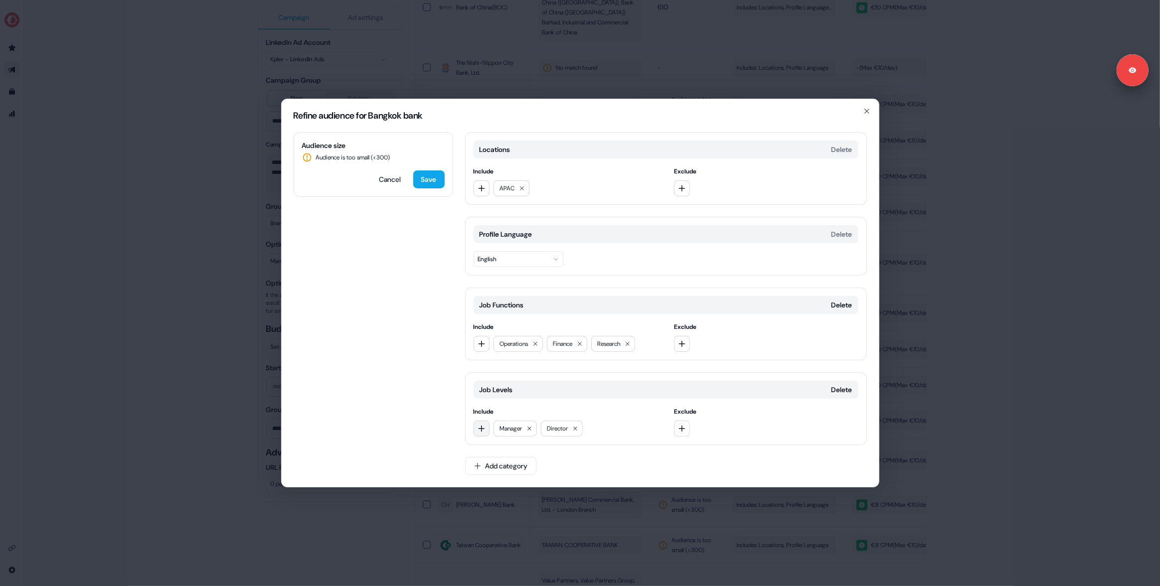
click at [483, 427] on icon "button" at bounding box center [482, 429] width 8 height 8
click at [496, 379] on div "VP" at bounding box center [545, 374] width 139 height 16
drag, startPoint x: 487, startPoint y: 430, endPoint x: 488, endPoint y: 421, distance: 9.0
click at [487, 429] on button "button" at bounding box center [482, 429] width 16 height 16
click at [492, 387] on div "CXO" at bounding box center [545, 390] width 139 height 16
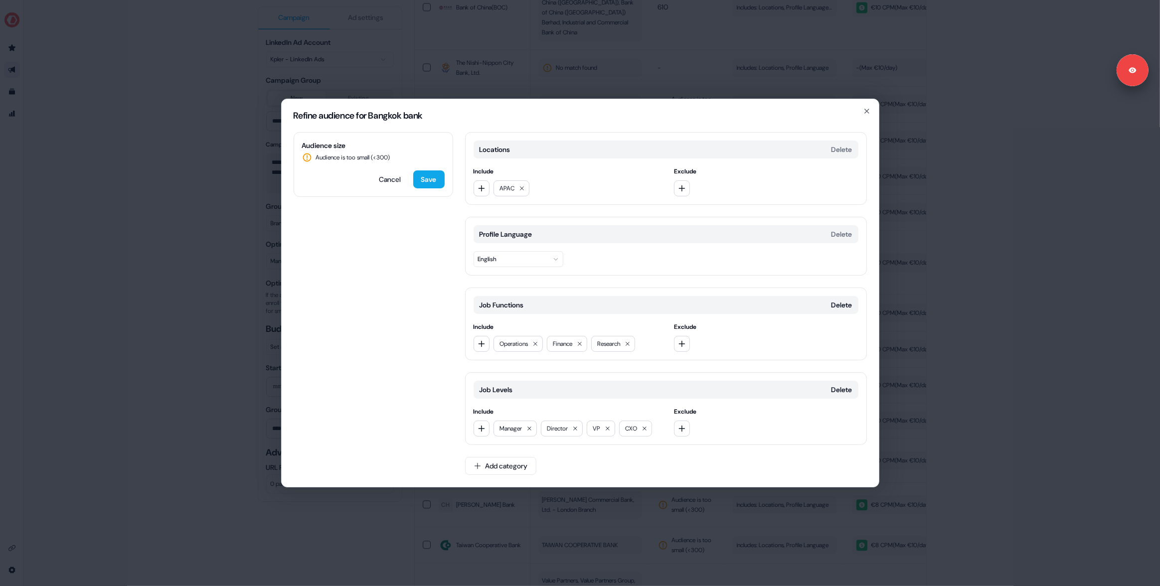
drag, startPoint x: 482, startPoint y: 427, endPoint x: 481, endPoint y: 419, distance: 8.5
click at [481, 427] on icon "button" at bounding box center [481, 429] width 6 height 6
click at [487, 326] on div "Senior" at bounding box center [545, 326] width 139 height 16
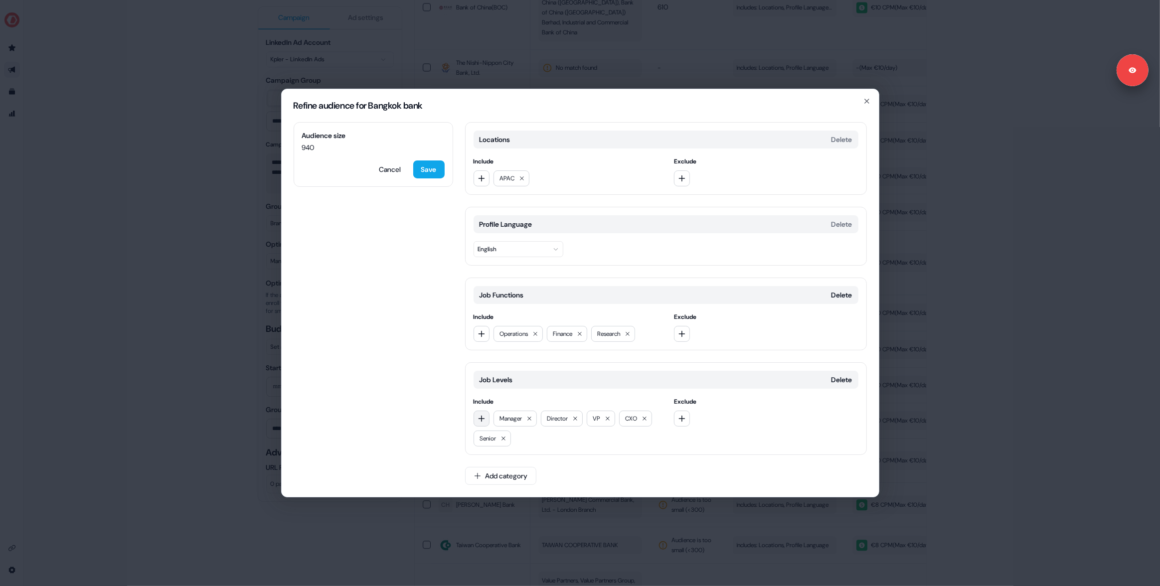
click at [481, 423] on button "button" at bounding box center [482, 419] width 16 height 16
drag, startPoint x: 408, startPoint y: 309, endPoint x: 408, endPoint y: 296, distance: 12.5
click at [408, 309] on div "Audience size 940 Cancel Save Locations Delete Include APAC Exclude Profile Lan…" at bounding box center [580, 309] width 597 height 375
click at [426, 169] on button "Save" at bounding box center [428, 170] width 31 height 18
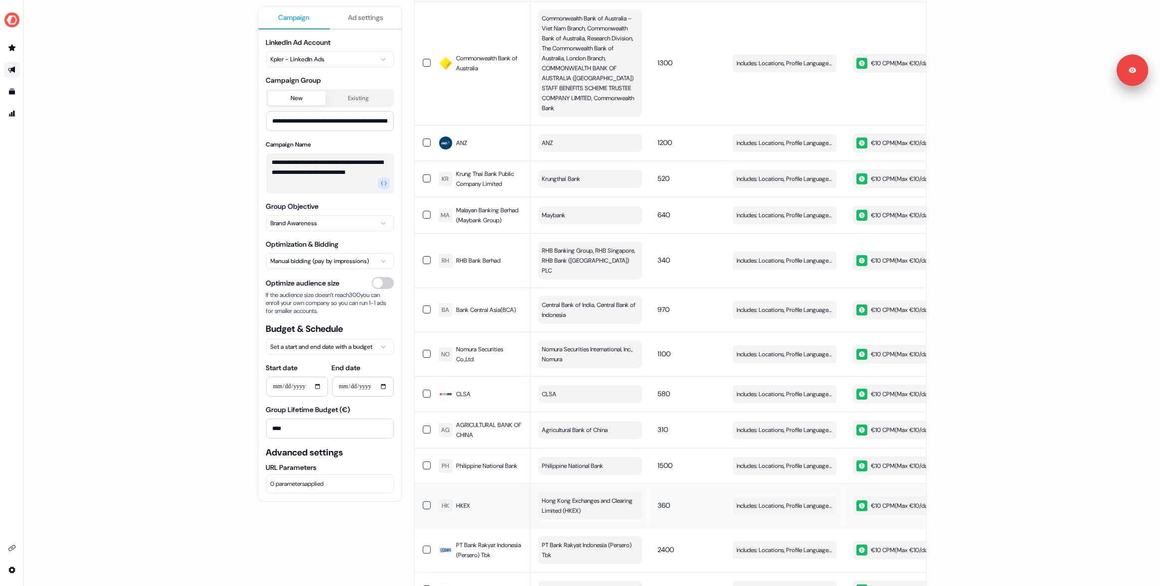
scroll to position [4453, 0]
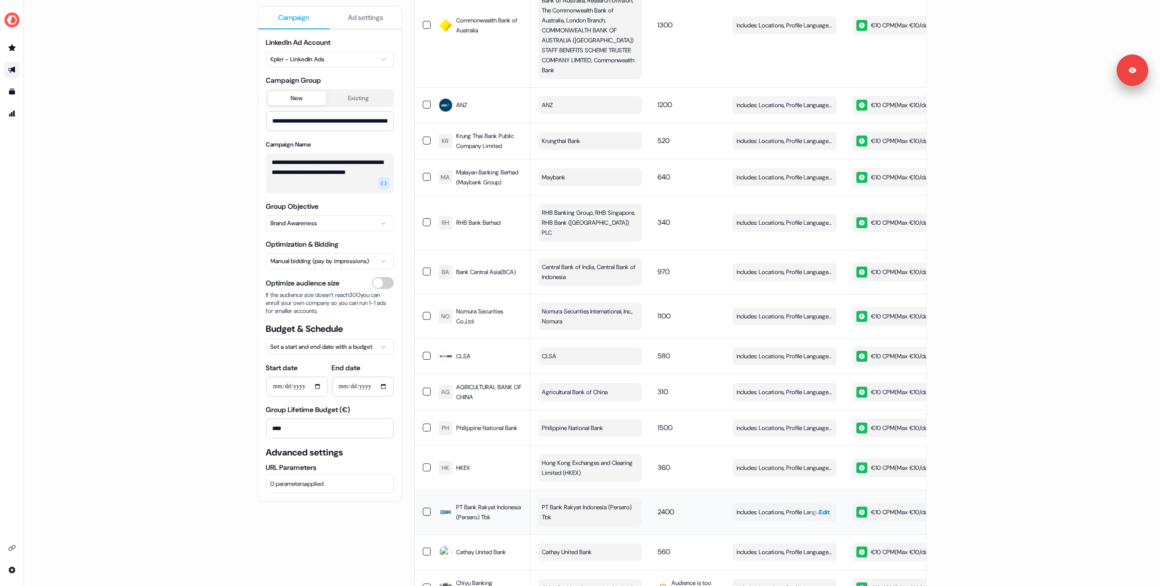
click at [752, 508] on span "Includes: Locations, Profile Language, Job Functions, Years of Experience" at bounding box center [785, 513] width 96 height 10
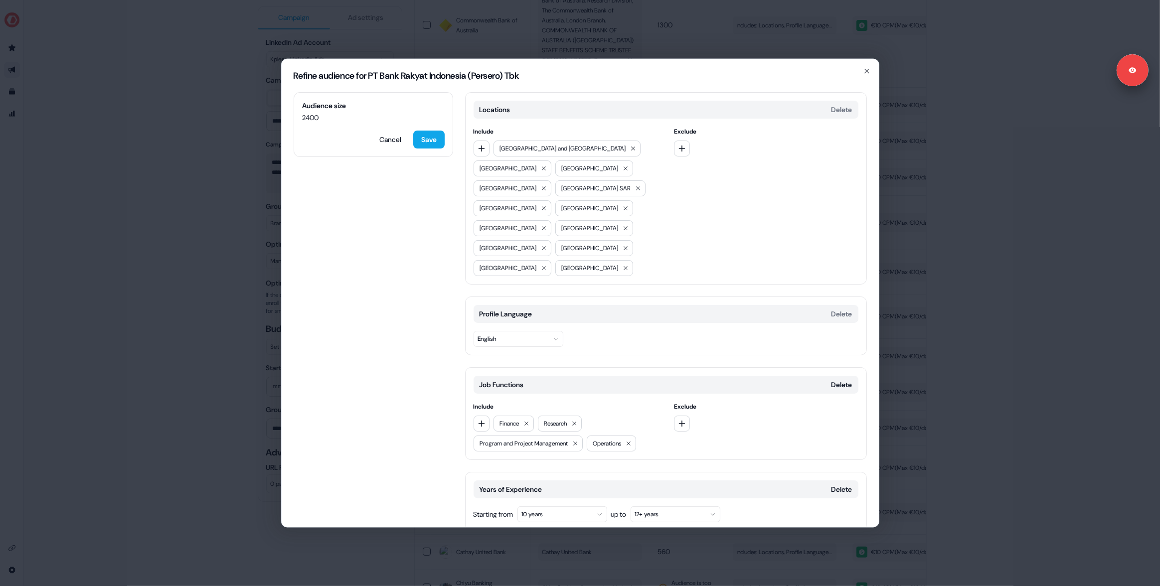
click at [510, 543] on button "Add category" at bounding box center [500, 552] width 71 height 18
type input "*****"
click at [506, 555] on div "Job Levels" at bounding box center [537, 552] width 143 height 16
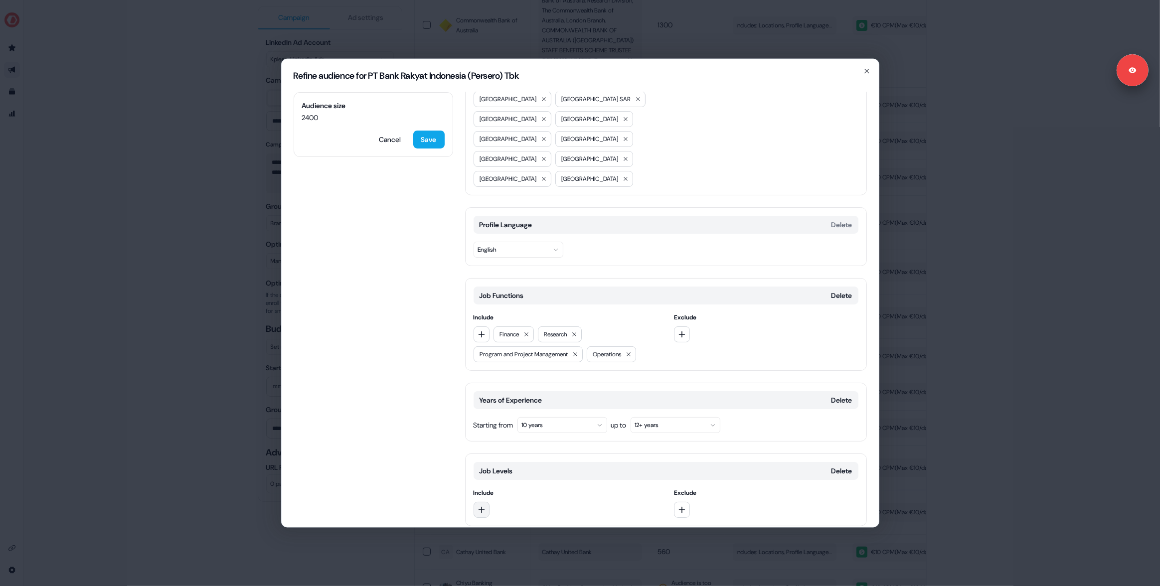
click at [478, 502] on button "button" at bounding box center [482, 510] width 16 height 16
drag, startPoint x: 513, startPoint y: 402, endPoint x: 507, endPoint y: 408, distance: 7.8
click at [512, 403] on div "Director" at bounding box center [545, 399] width 139 height 16
drag, startPoint x: 485, startPoint y: 474, endPoint x: 485, endPoint y: 463, distance: 10.5
click at [484, 502] on button "button" at bounding box center [482, 510] width 16 height 16
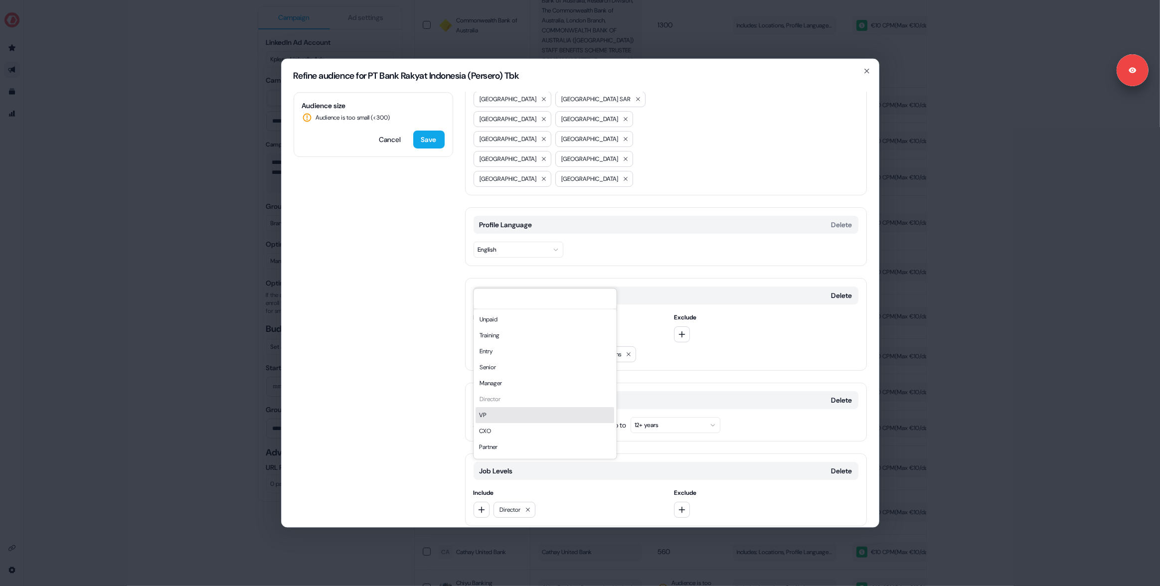
drag, startPoint x: 491, startPoint y: 412, endPoint x: 485, endPoint y: 415, distance: 6.7
click at [489, 412] on div "VP" at bounding box center [545, 415] width 139 height 16
drag, startPoint x: 484, startPoint y: 470, endPoint x: 484, endPoint y: 464, distance: 6.0
click at [484, 506] on icon "button" at bounding box center [482, 510] width 8 height 8
click at [495, 380] on div "Manager" at bounding box center [545, 383] width 139 height 16
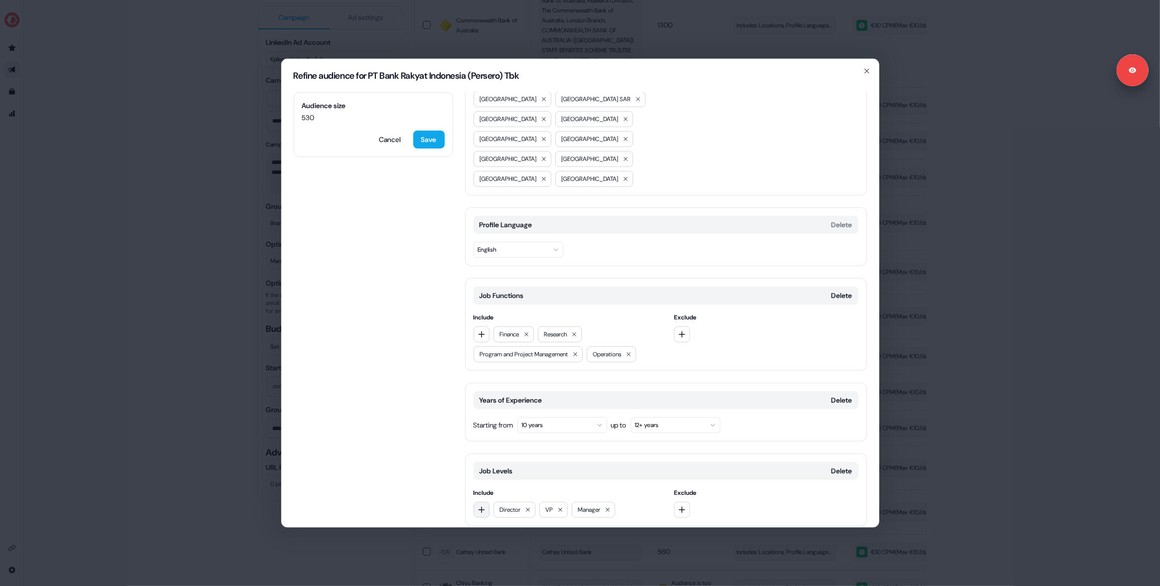
click at [483, 506] on icon "button" at bounding box center [482, 510] width 8 height 8
click at [486, 430] on div "CXO" at bounding box center [545, 431] width 139 height 16
click at [431, 135] on button "Save" at bounding box center [428, 140] width 31 height 18
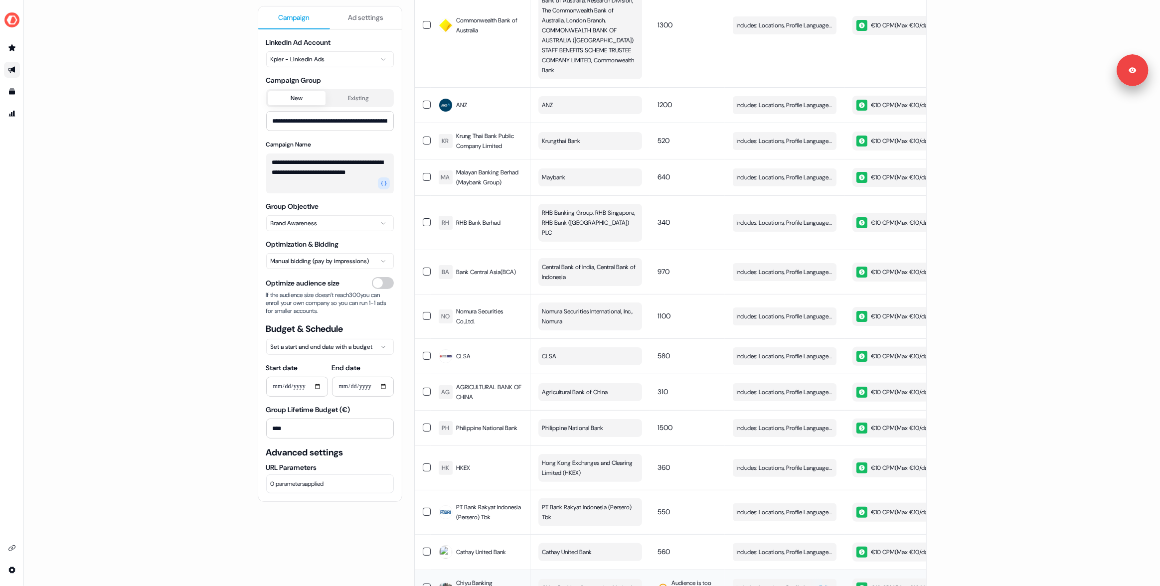
click at [835, 570] on td "Includes: Locations, Profile Language Edit" at bounding box center [785, 588] width 120 height 36
click at [830, 579] on div "button" at bounding box center [829, 588] width 14 height 18
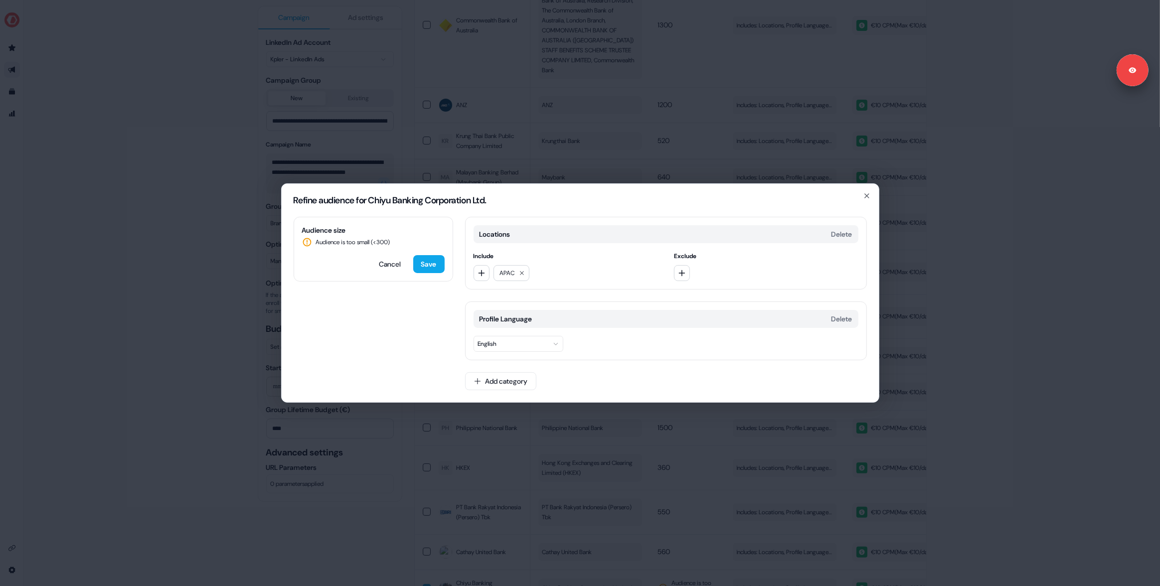
drag, startPoint x: 268, startPoint y: 346, endPoint x: 252, endPoint y: 339, distance: 18.1
click at [267, 346] on div "Refine audience for Chiyu Banking Corporation Ltd. Audience size Audience is to…" at bounding box center [580, 293] width 1160 height 586
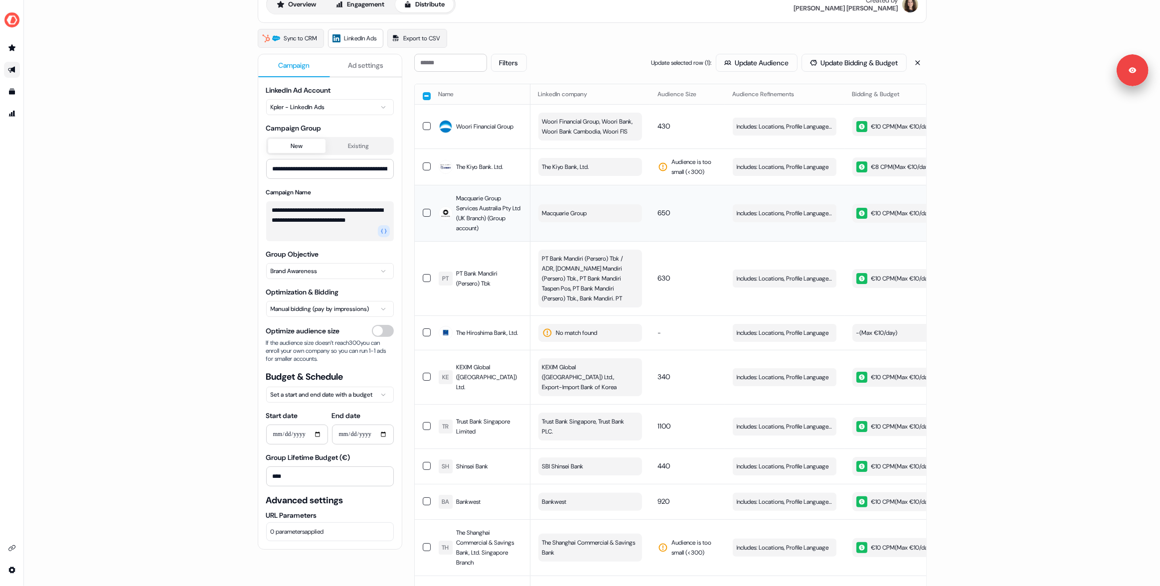
scroll to position [0, 0]
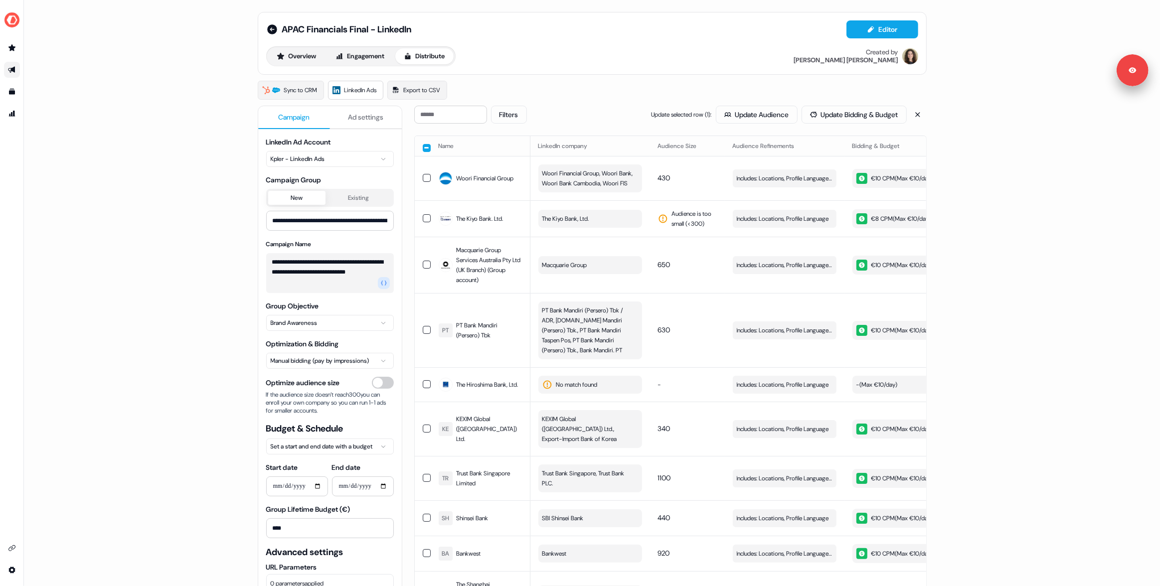
drag, startPoint x: 600, startPoint y: 105, endPoint x: 591, endPoint y: 104, distance: 9.0
drag, startPoint x: 1025, startPoint y: 161, endPoint x: 991, endPoint y: 174, distance: 36.3
click at [1020, 162] on div "**********" at bounding box center [592, 293] width 1136 height 586
drag, startPoint x: 975, startPoint y: 191, endPoint x: 572, endPoint y: 161, distance: 404.0
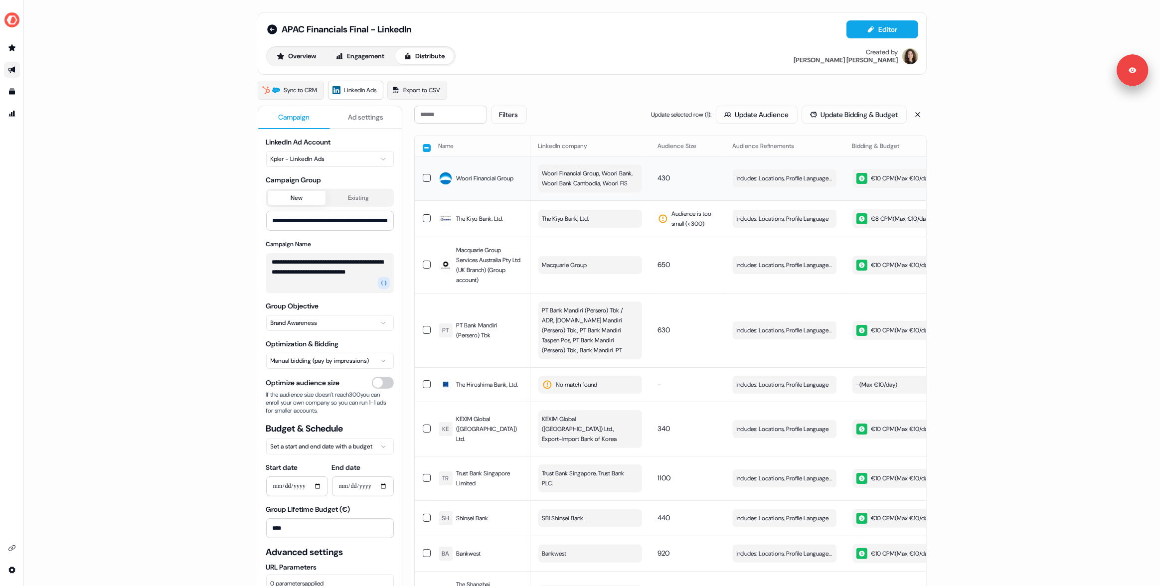
click at [973, 191] on div "**********" at bounding box center [592, 293] width 1136 height 586
click at [135, 159] on div "**********" at bounding box center [592, 293] width 1136 height 586
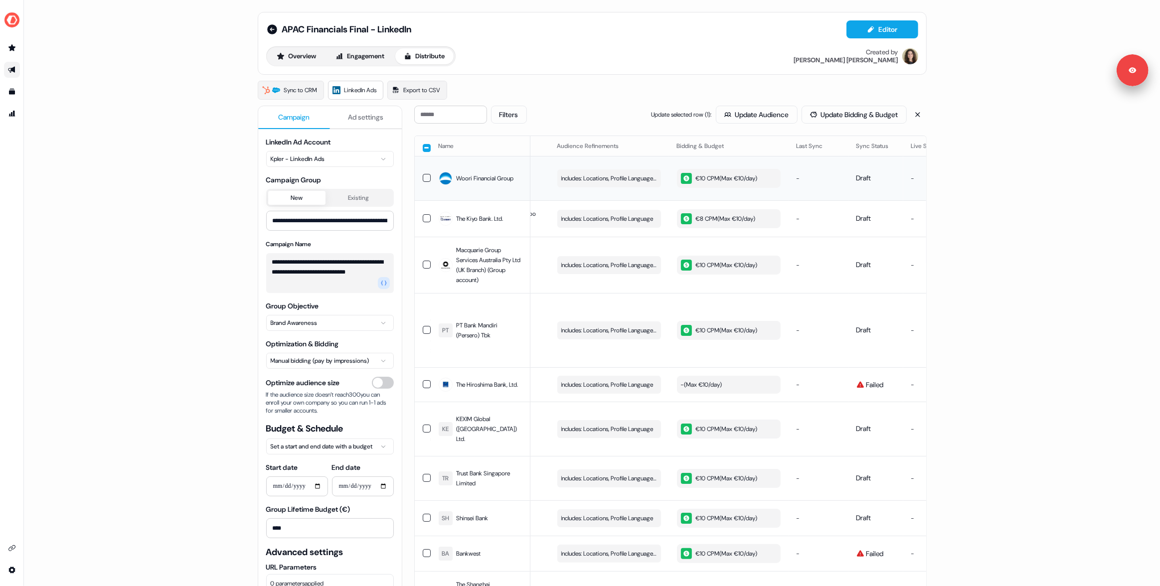
scroll to position [0, 282]
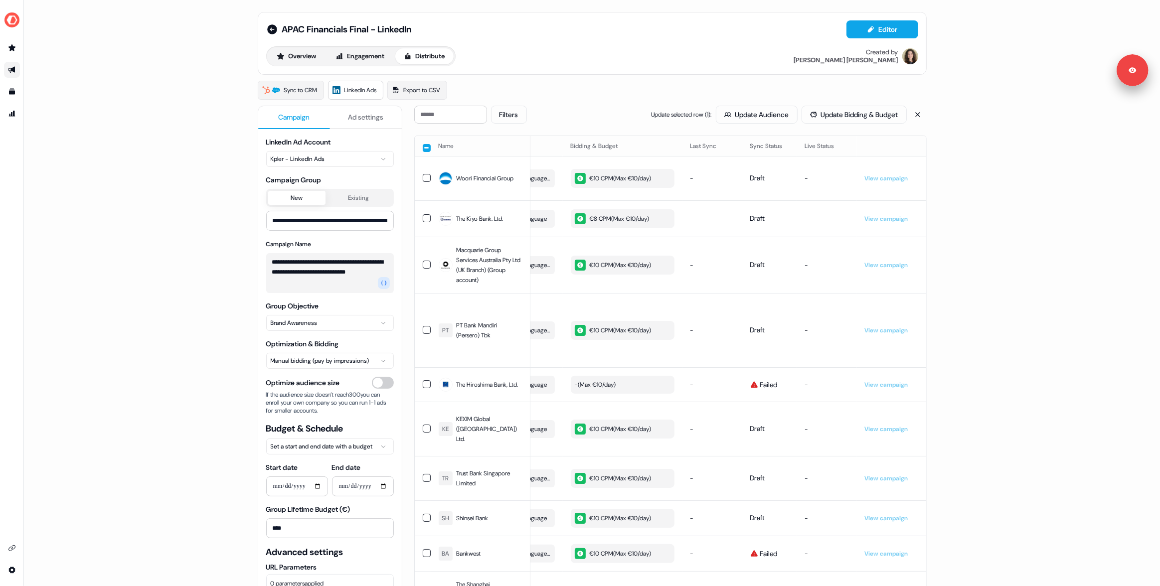
click at [425, 150] on button "button" at bounding box center [427, 148] width 8 height 8
click at [420, 149] on th at bounding box center [423, 146] width 16 height 20
drag, startPoint x: 426, startPoint y: 148, endPoint x: 773, endPoint y: 155, distance: 347.1
click at [427, 148] on button "button" at bounding box center [427, 147] width 8 height 8
click at [828, 113] on button "Sync to LinkedIn" at bounding box center [812, 115] width 80 height 18
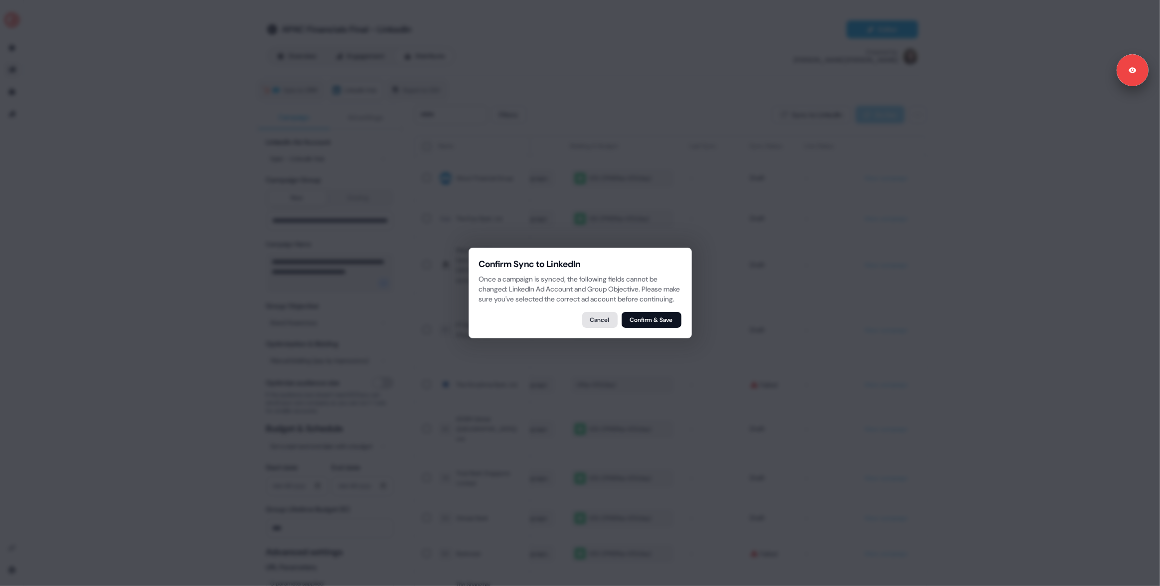
drag, startPoint x: 641, startPoint y: 326, endPoint x: 601, endPoint y: 324, distance: 39.9
click at [601, 325] on div "Cancel Confirm & Save" at bounding box center [580, 320] width 202 height 16
click at [601, 324] on button "Cancel" at bounding box center [599, 320] width 35 height 16
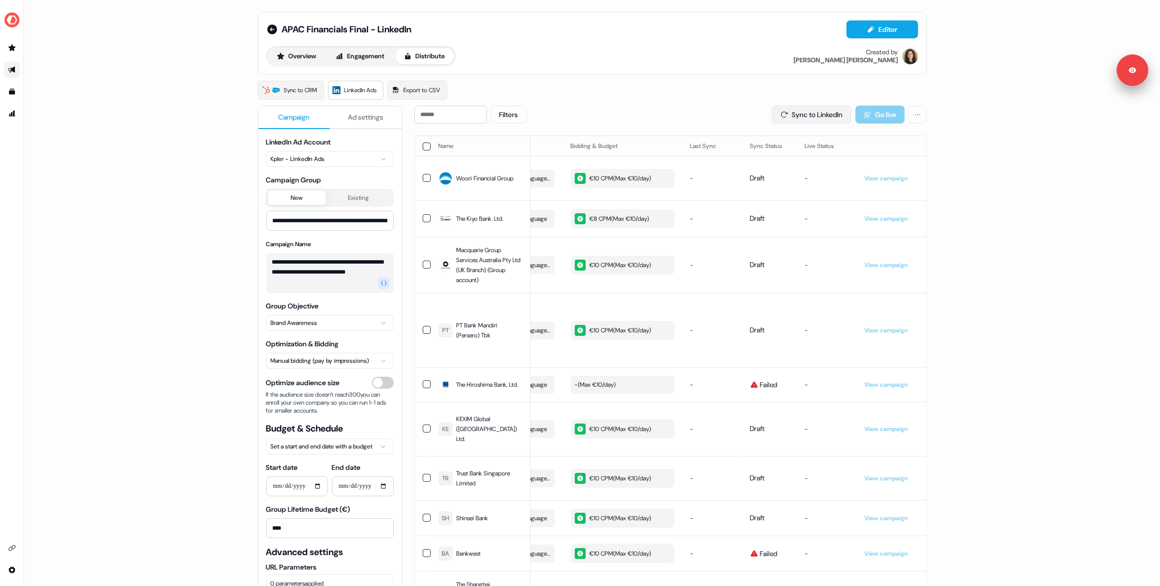
click at [828, 115] on button "Sync to LinkedIn" at bounding box center [812, 115] width 80 height 18
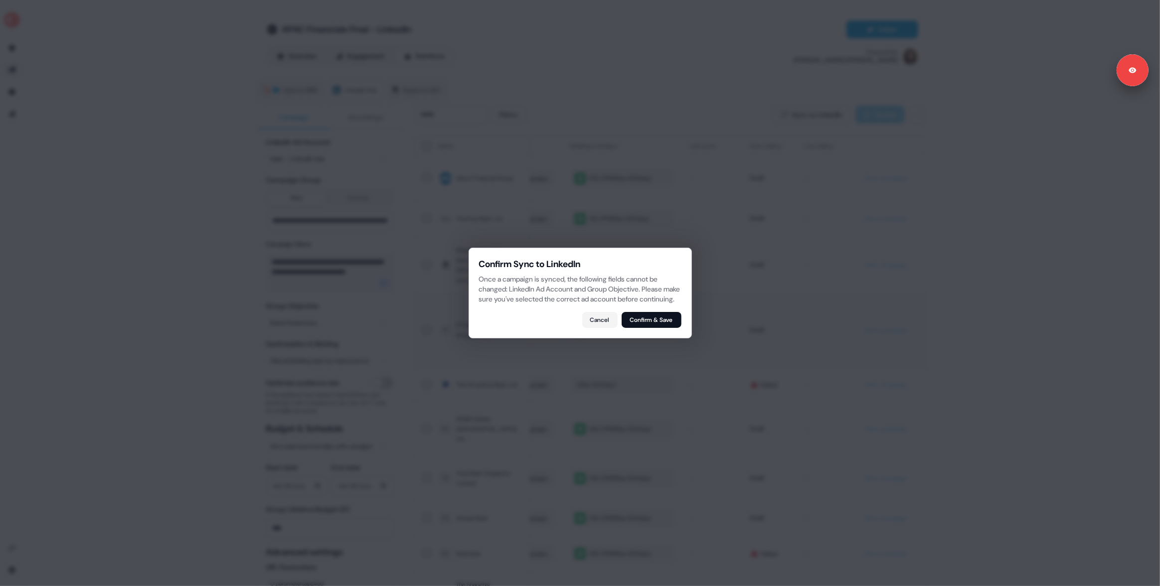
click at [655, 320] on button "Confirm & Save" at bounding box center [652, 320] width 60 height 16
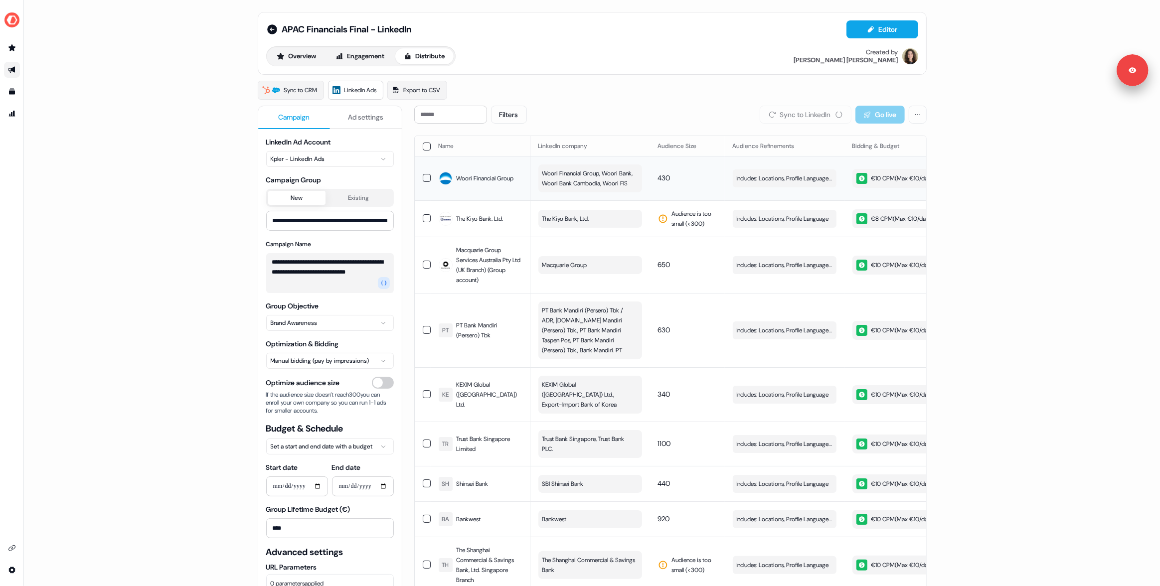
scroll to position [0, 282]
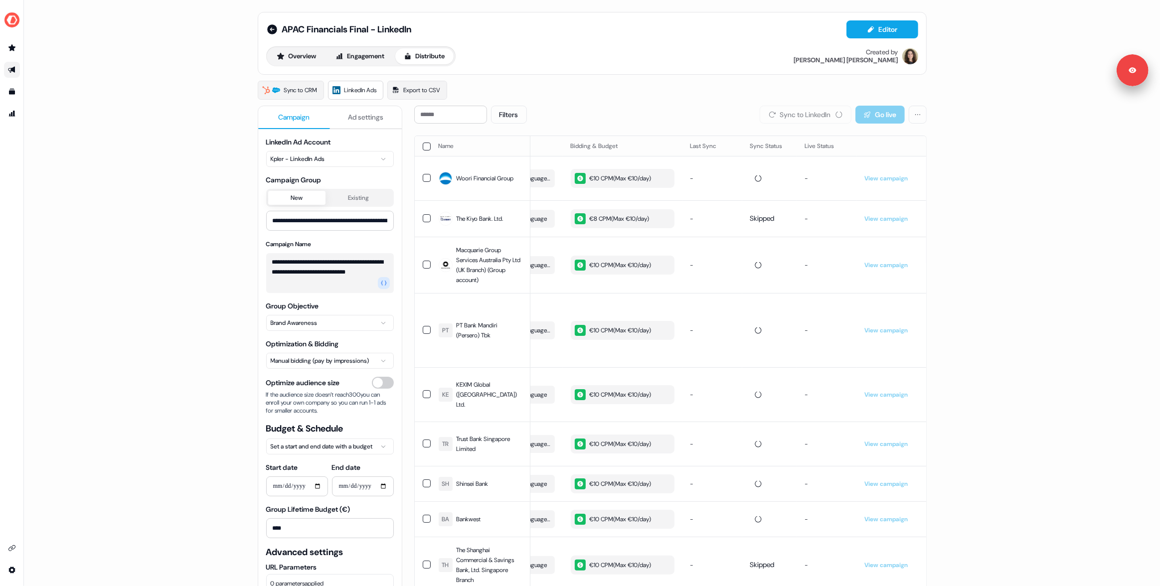
drag, startPoint x: 138, startPoint y: 102, endPoint x: 154, endPoint y: 17, distance: 85.8
click at [139, 101] on div "**********" at bounding box center [592, 293] width 1136 height 586
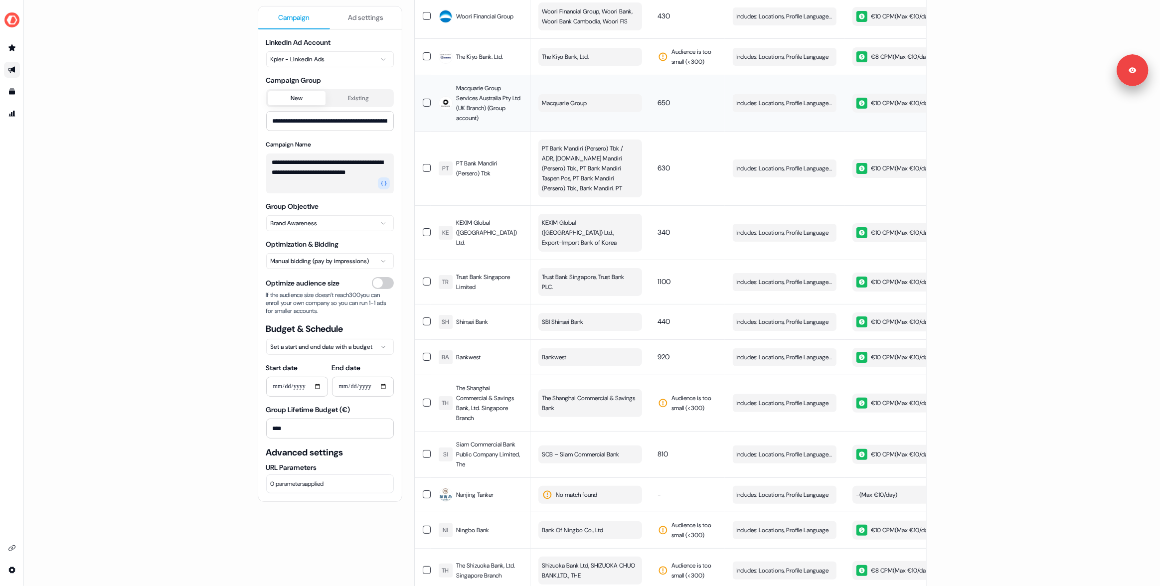
scroll to position [0, 0]
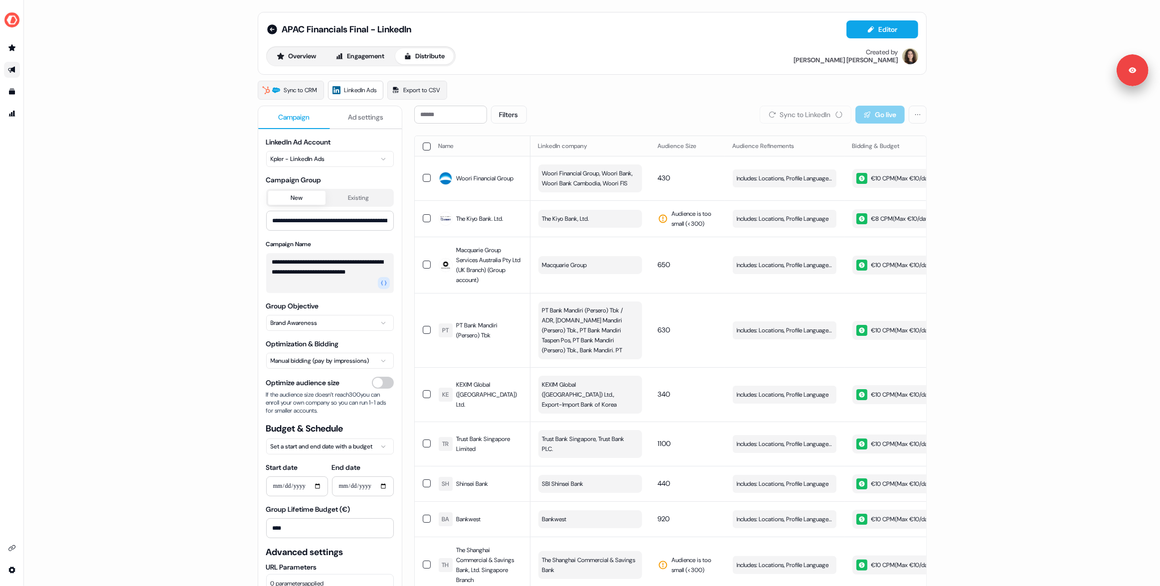
drag, startPoint x: 659, startPoint y: 143, endPoint x: 595, endPoint y: 133, distance: 64.7
click at [659, 143] on th "Audience Size" at bounding box center [687, 146] width 75 height 20
drag, startPoint x: 563, startPoint y: 126, endPoint x: 560, endPoint y: 136, distance: 10.8
click at [219, 271] on div "**********" at bounding box center [592, 293] width 1136 height 586
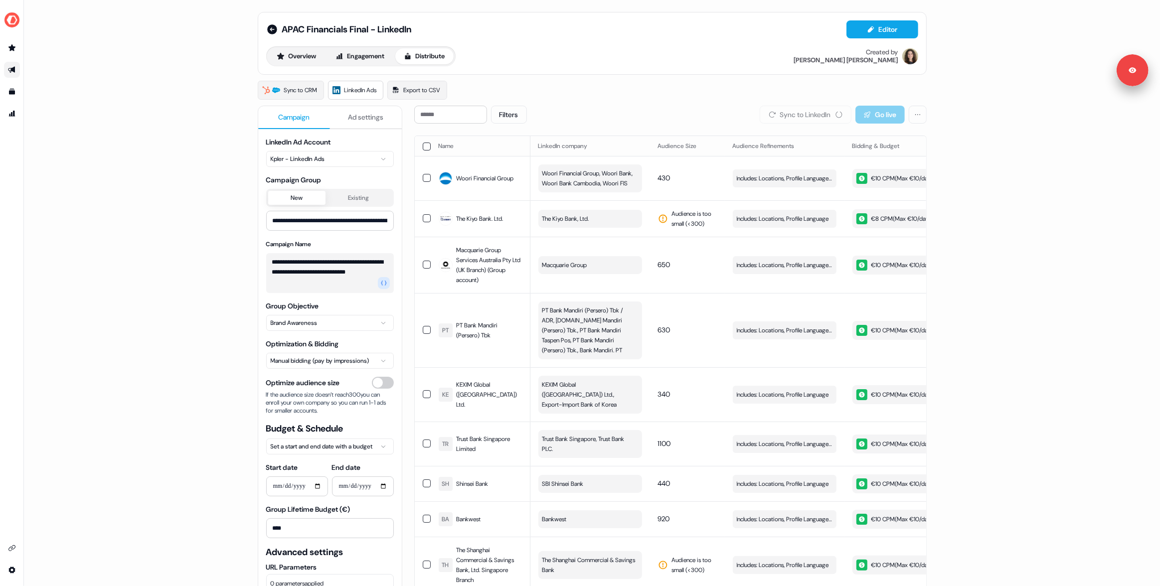
click at [215, 267] on div "**********" at bounding box center [592, 293] width 1136 height 586
click at [199, 229] on div "**********" at bounding box center [592, 293] width 1136 height 586
click at [355, 53] on button "Engagement" at bounding box center [360, 56] width 66 height 16
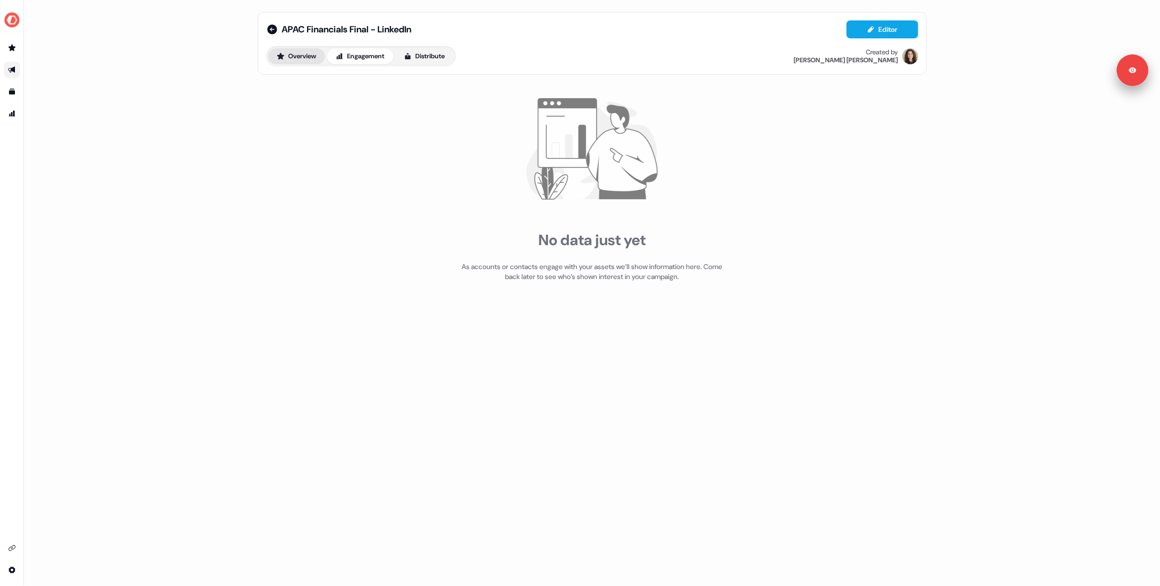
click at [296, 54] on button "Overview" at bounding box center [296, 56] width 57 height 16
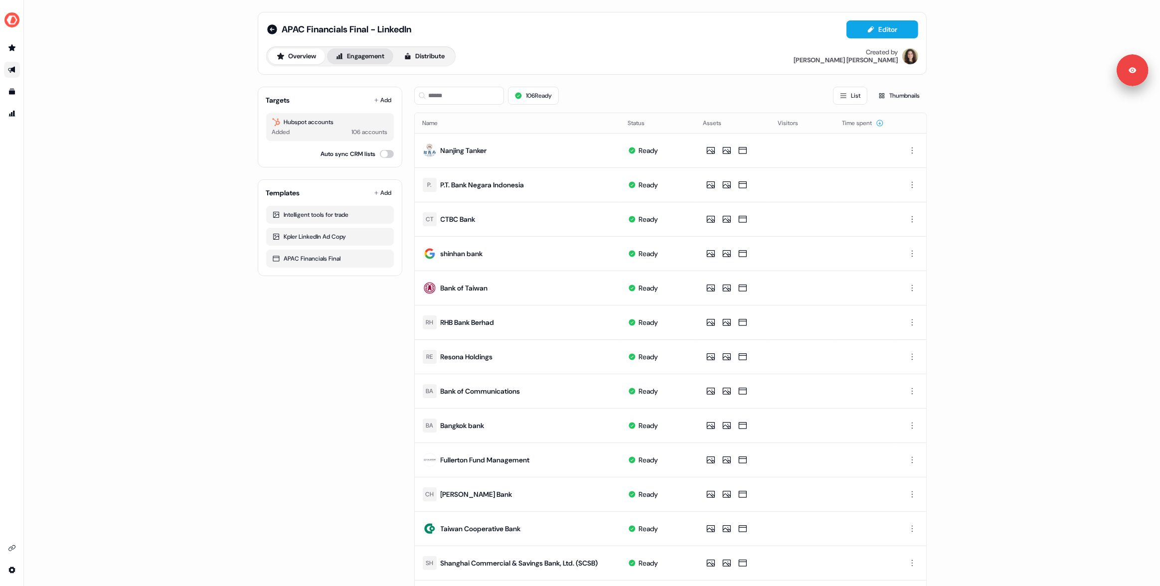
click at [352, 52] on button "Engagement" at bounding box center [360, 56] width 66 height 16
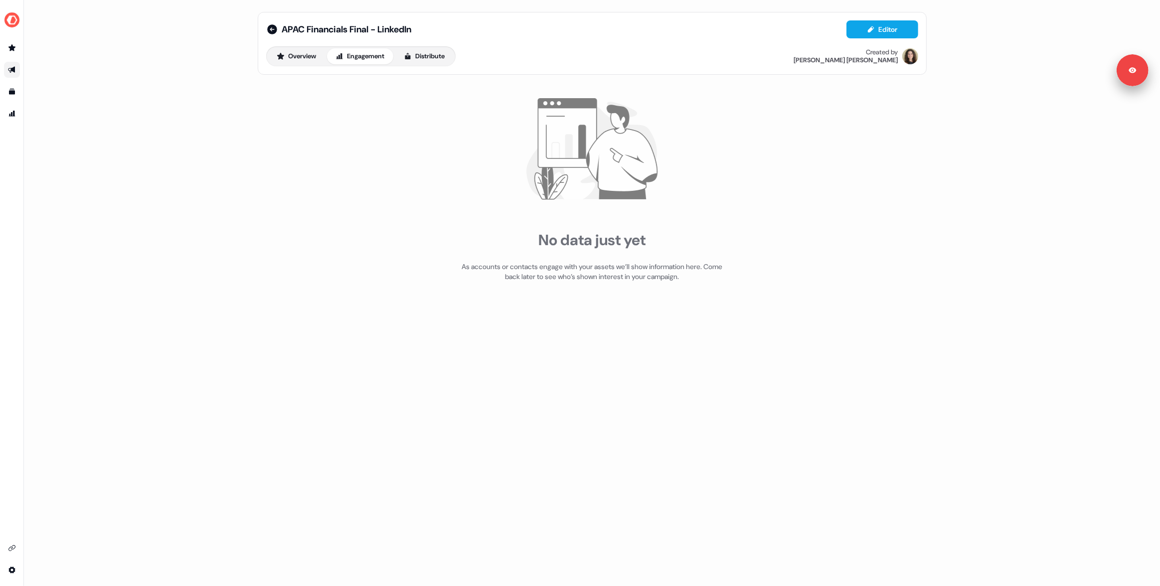
click at [242, 57] on div "APAC Financials Final - LinkedIn Editor Overview Engagement Distribute Created …" at bounding box center [592, 293] width 1136 height 586
click at [406, 56] on button "Distribute" at bounding box center [424, 56] width 58 height 16
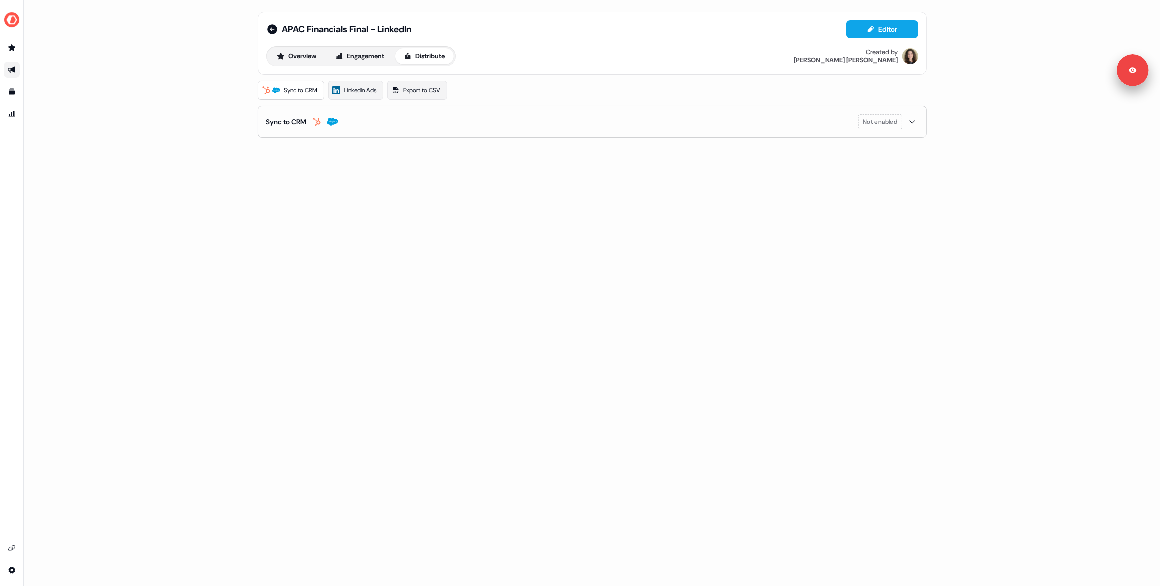
click at [351, 100] on div "Sync to CRM LinkedIn Ads Export to CSV Sync to CRM Not enabled" at bounding box center [592, 109] width 669 height 57
click at [356, 97] on link "LinkedIn Ads" at bounding box center [355, 90] width 55 height 19
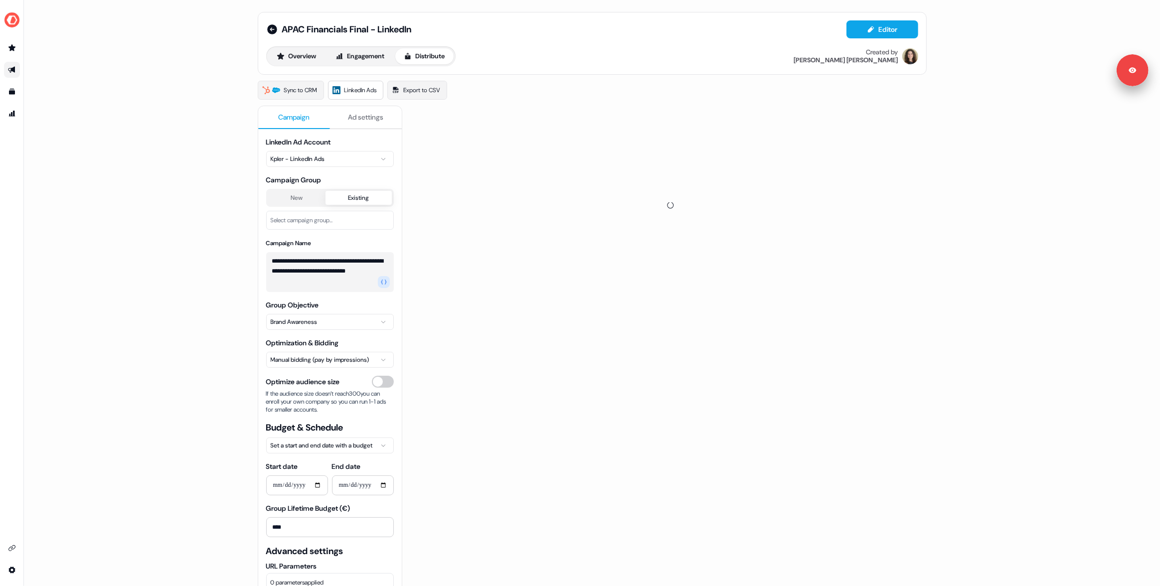
click at [184, 89] on div "**********" at bounding box center [592, 293] width 1136 height 586
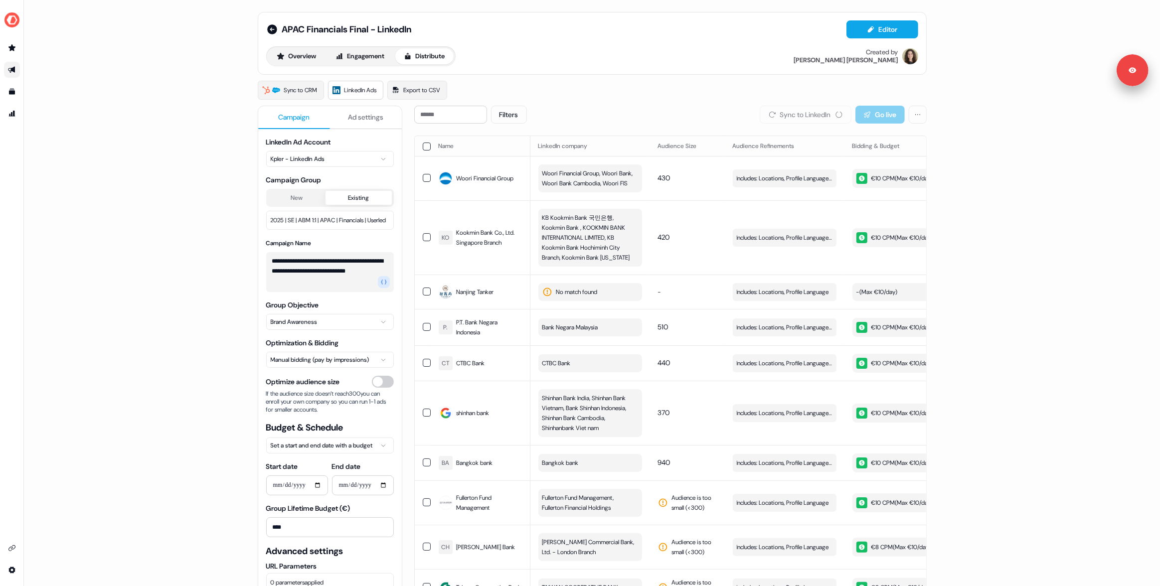
drag, startPoint x: 569, startPoint y: 83, endPoint x: 576, endPoint y: 84, distance: 6.5
click at [570, 84] on div "Sync to CRM LinkedIn Ads Export to CSV" at bounding box center [592, 90] width 669 height 19
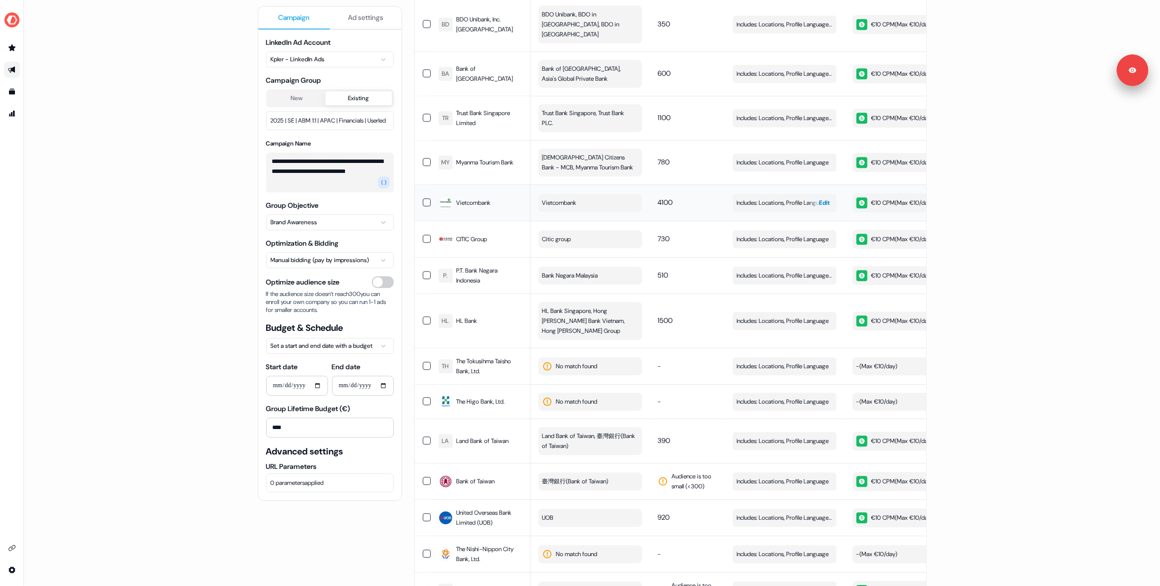
click at [828, 198] on span "Edit" at bounding box center [825, 203] width 11 height 10
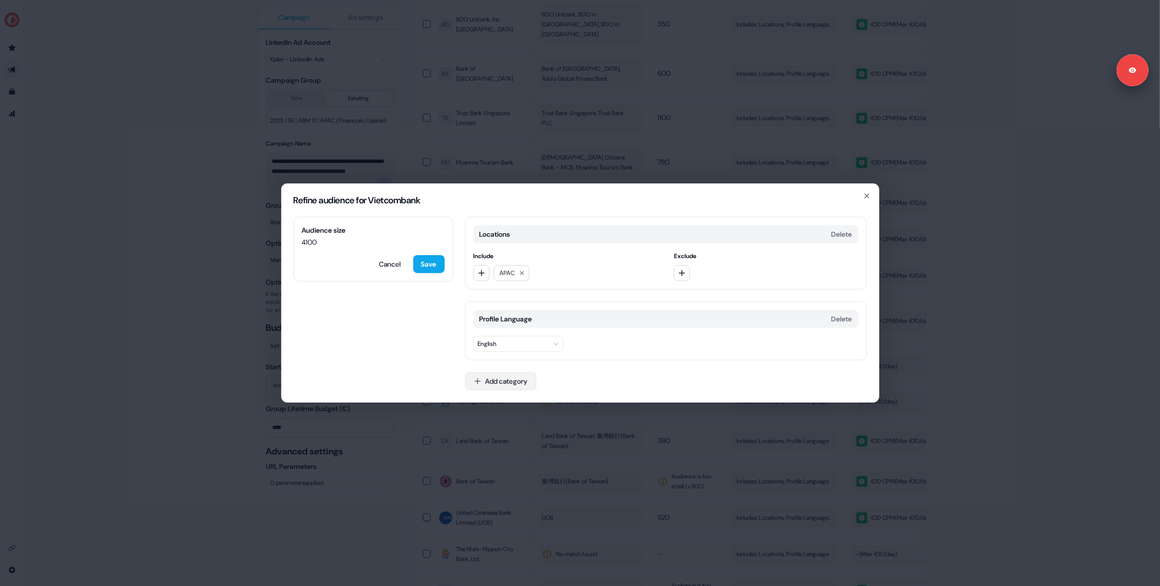
click at [493, 382] on button "Add category" at bounding box center [500, 381] width 71 height 18
type input "****"
click at [491, 423] on div "Job Functions" at bounding box center [537, 421] width 143 height 16
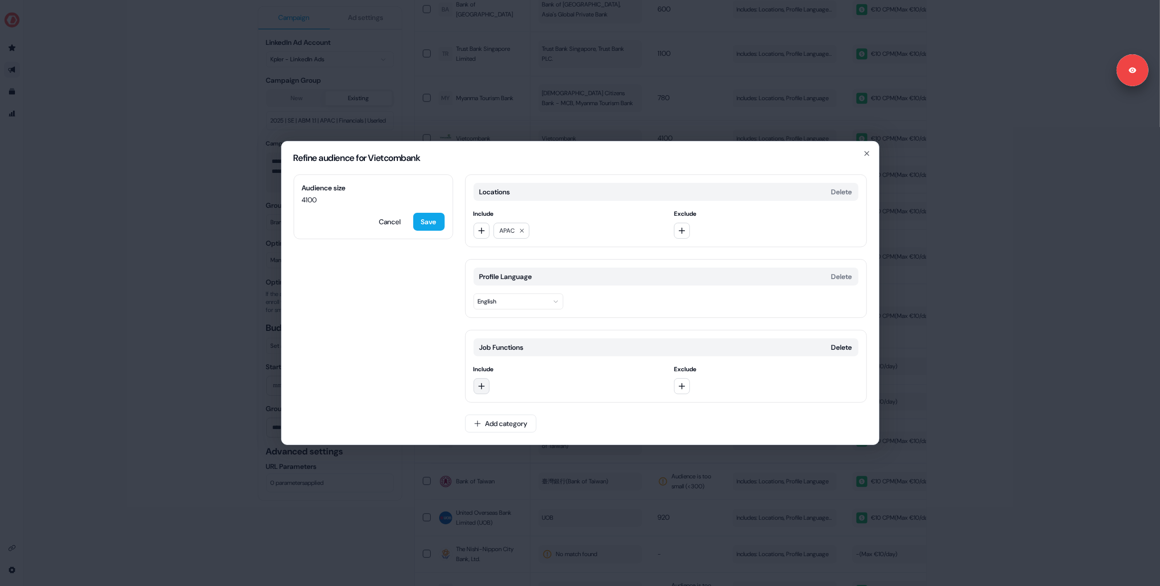
click at [478, 382] on icon "button" at bounding box center [482, 386] width 8 height 8
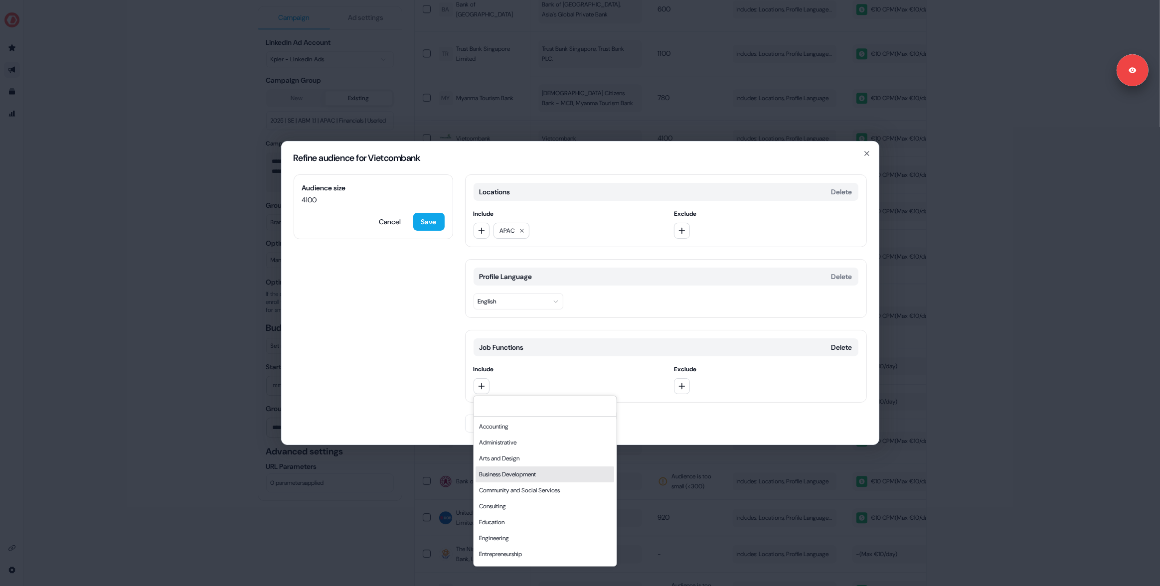
scroll to position [269, 0]
click at [505, 521] on div "Research" at bounding box center [545, 525] width 139 height 16
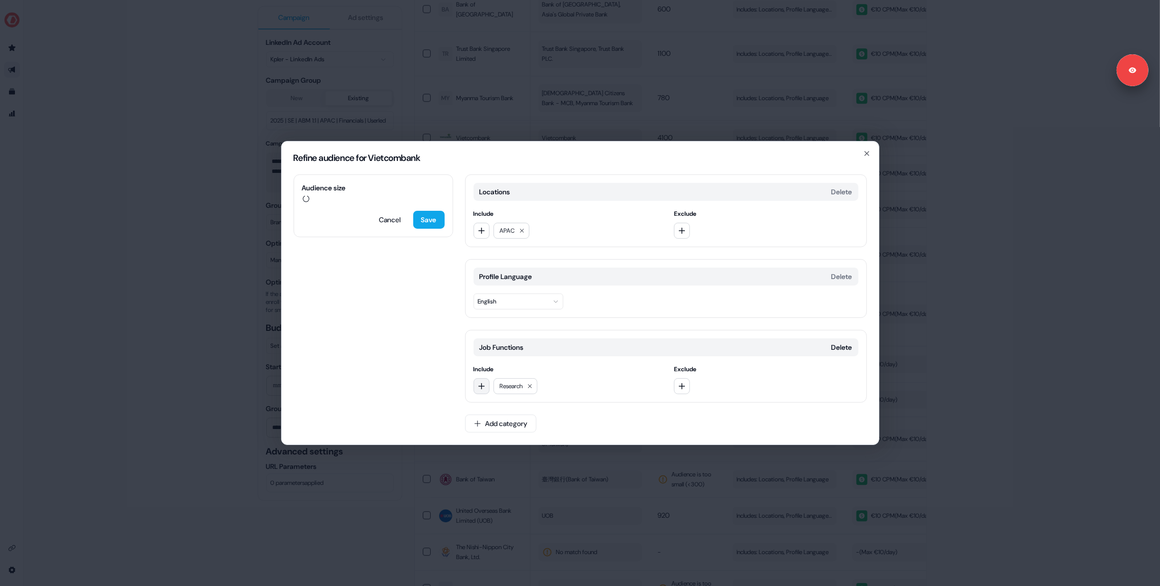
click at [484, 383] on icon "button" at bounding box center [482, 386] width 8 height 8
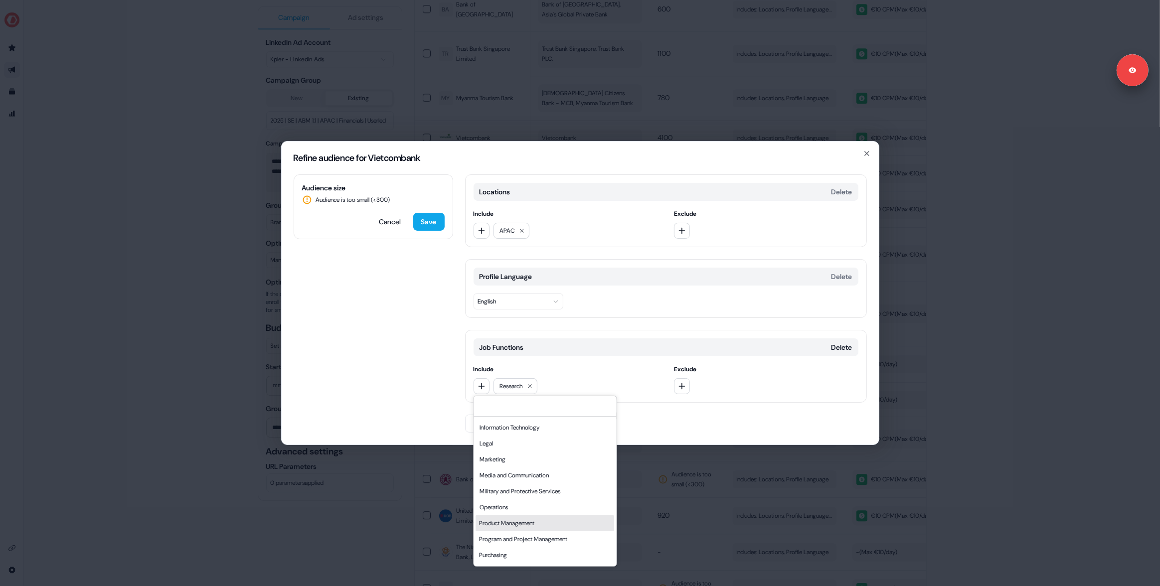
scroll to position [184, 0]
drag, startPoint x: 497, startPoint y: 511, endPoint x: 488, endPoint y: 463, distance: 48.8
click at [497, 510] on div "Operations" at bounding box center [545, 515] width 139 height 16
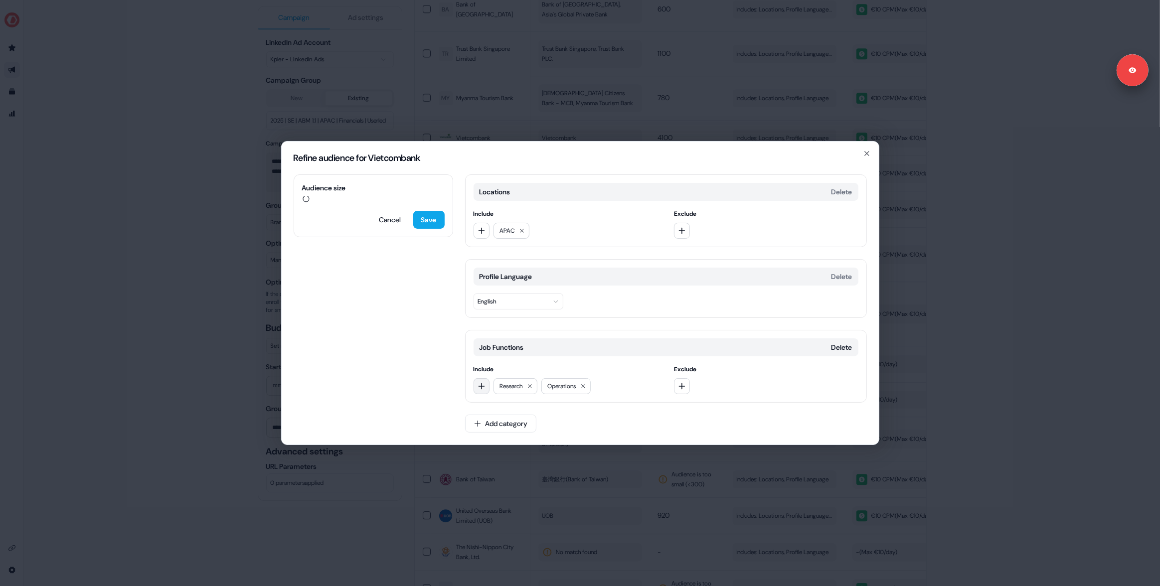
click at [481, 378] on button "button" at bounding box center [482, 386] width 16 height 16
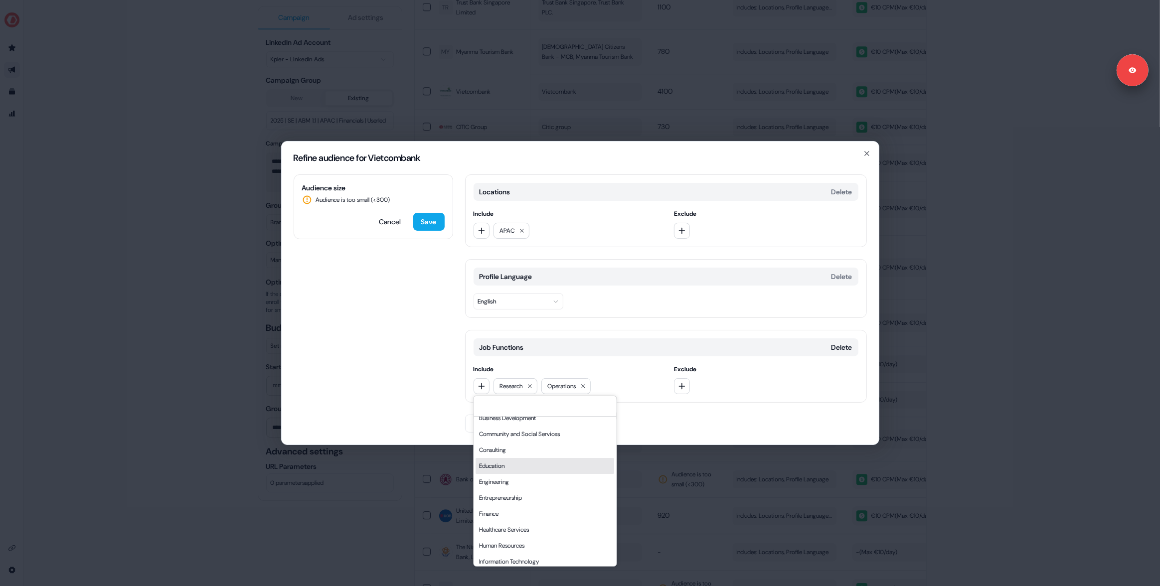
scroll to position [70, 0]
click at [506, 500] on div "Finance" at bounding box center [545, 501] width 139 height 16
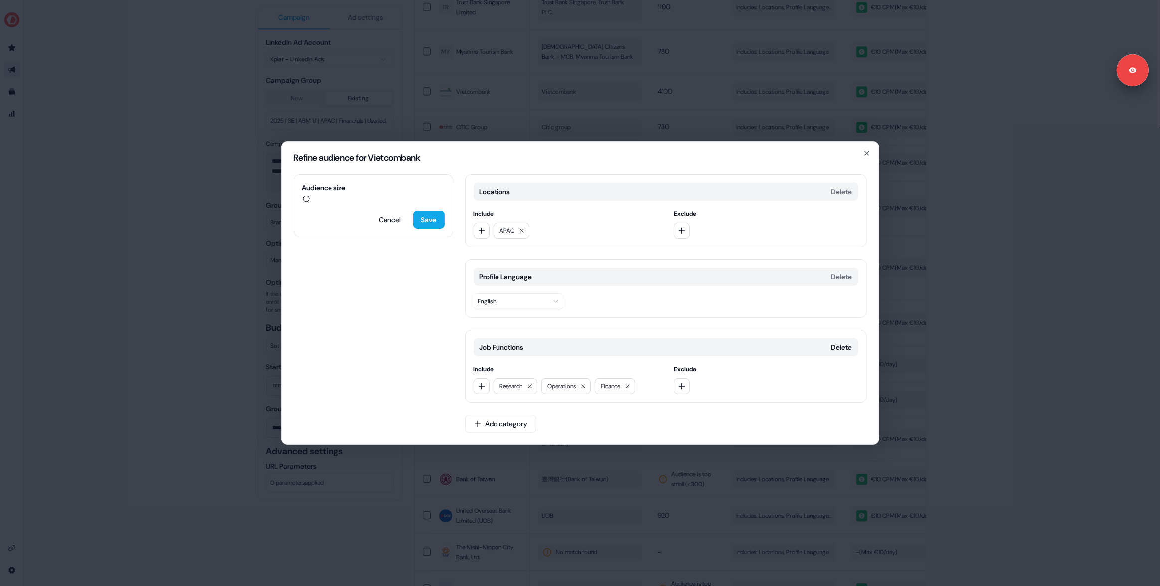
click at [439, 388] on div "Audience size Cancel Save Locations Delete Include APAC Exclude Profile Languag…" at bounding box center [580, 310] width 597 height 270
click at [497, 427] on button "Add category" at bounding box center [500, 424] width 71 height 18
type input "*****"
click at [488, 464] on div "Job Levels" at bounding box center [537, 463] width 143 height 16
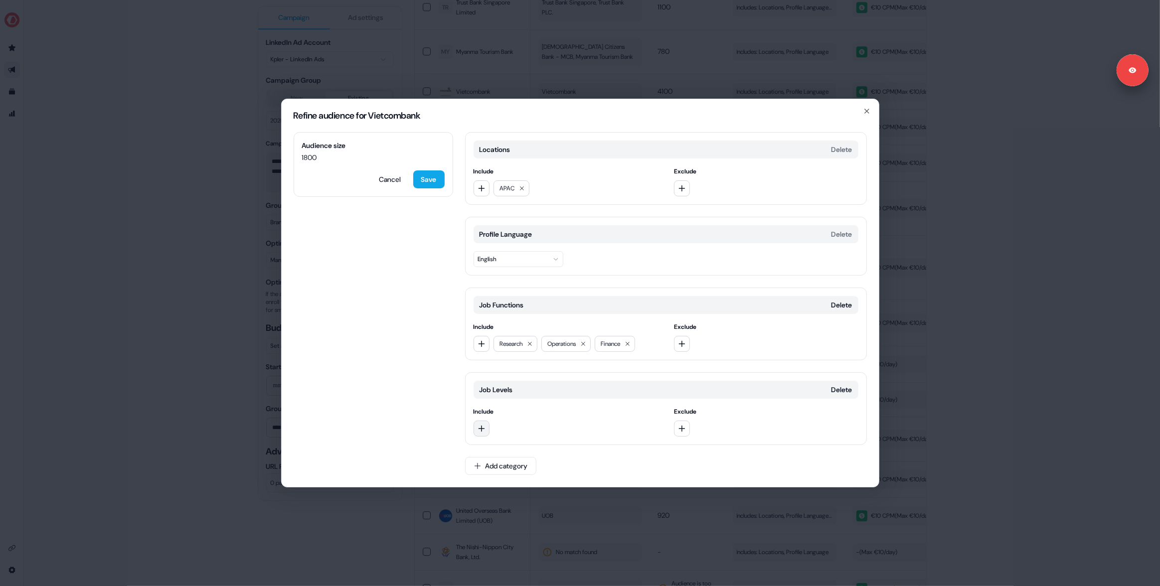
click at [480, 431] on icon "button" at bounding box center [482, 429] width 8 height 8
click at [490, 343] on div "Manager" at bounding box center [545, 342] width 139 height 16
click at [483, 432] on icon "button" at bounding box center [482, 429] width 8 height 8
click at [495, 362] on div "Director" at bounding box center [545, 358] width 139 height 16
click at [479, 429] on icon "button" at bounding box center [481, 429] width 6 height 6
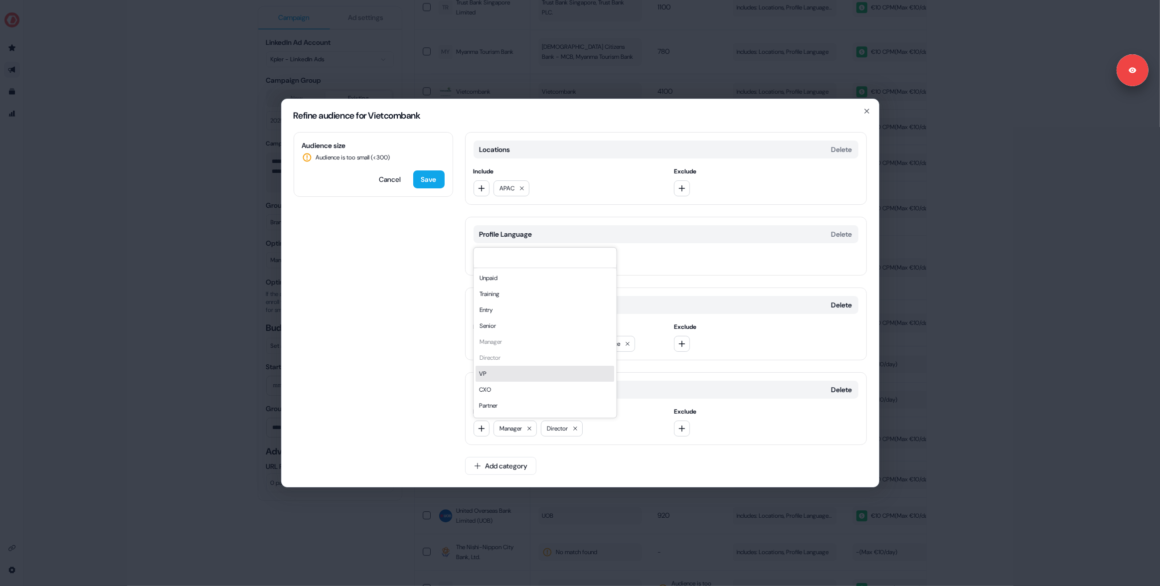
drag, startPoint x: 493, startPoint y: 374, endPoint x: 485, endPoint y: 417, distance: 44.1
click at [493, 374] on div "VP" at bounding box center [545, 374] width 139 height 16
drag, startPoint x: 482, startPoint y: 427, endPoint x: 481, endPoint y: 421, distance: 6.0
click at [482, 427] on icon "button" at bounding box center [482, 429] width 8 height 8
click at [491, 391] on div "CXO" at bounding box center [545, 390] width 139 height 16
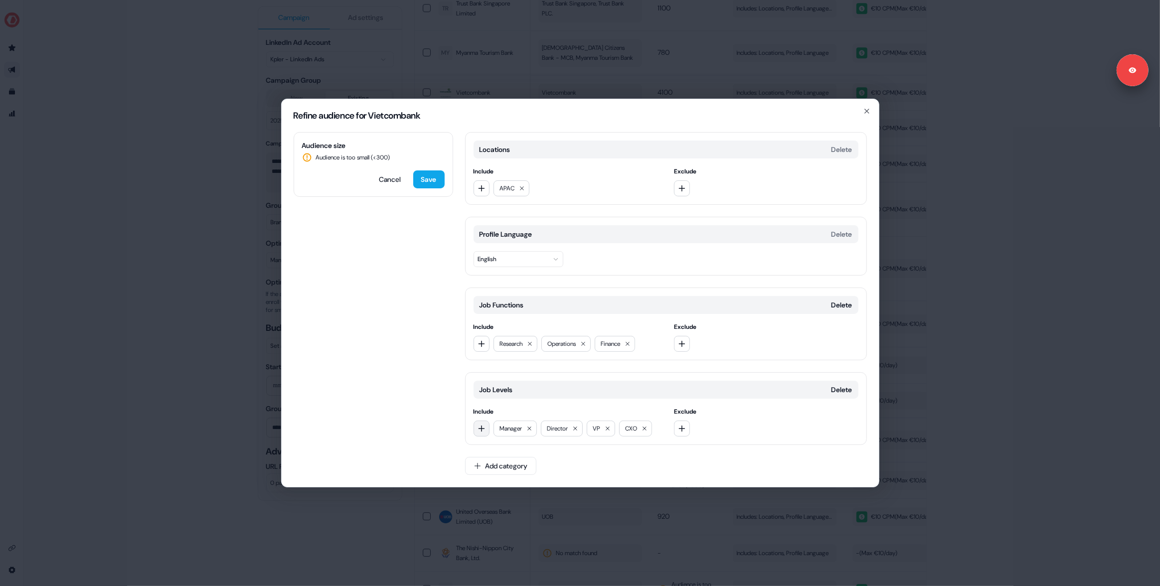
click at [483, 430] on icon "button" at bounding box center [482, 429] width 8 height 8
click at [491, 326] on div "Senior" at bounding box center [545, 326] width 139 height 16
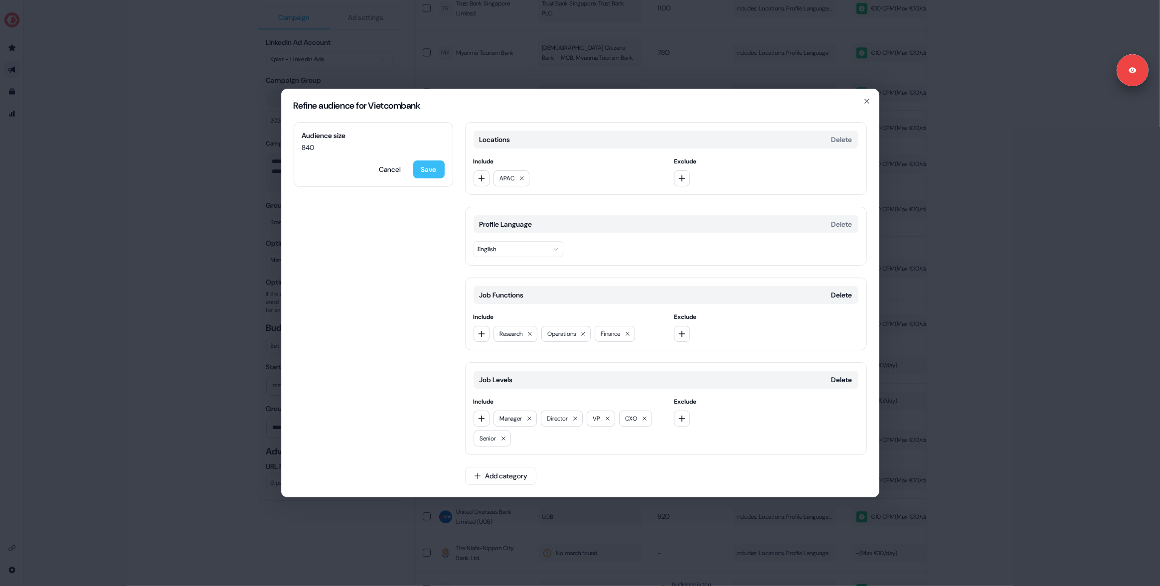
click at [426, 172] on button "Save" at bounding box center [428, 170] width 31 height 18
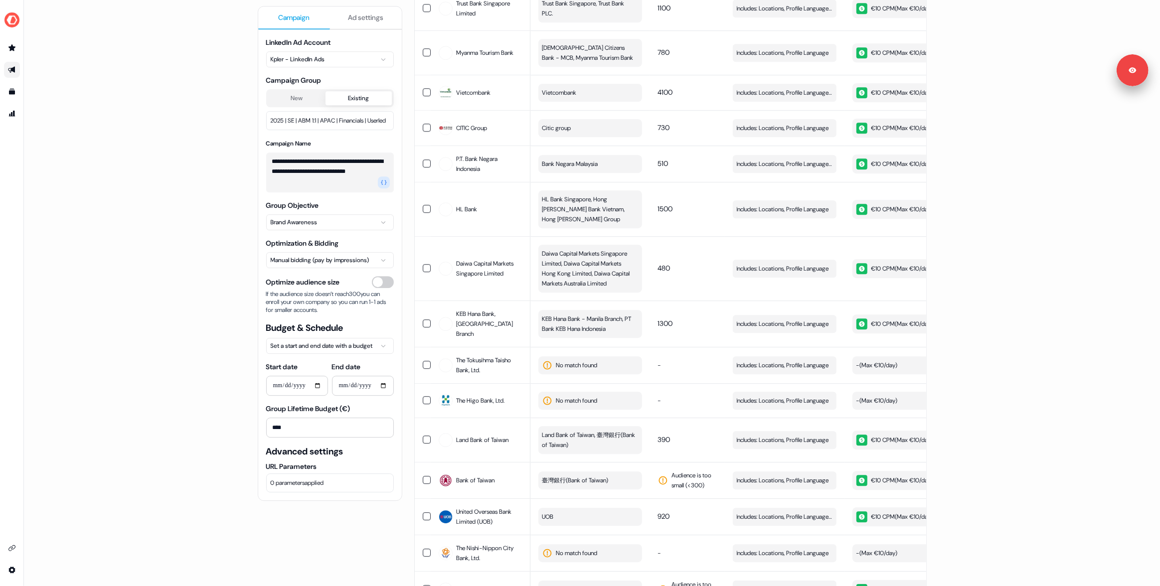
click at [187, 265] on div "**********" at bounding box center [592, 293] width 1136 height 586
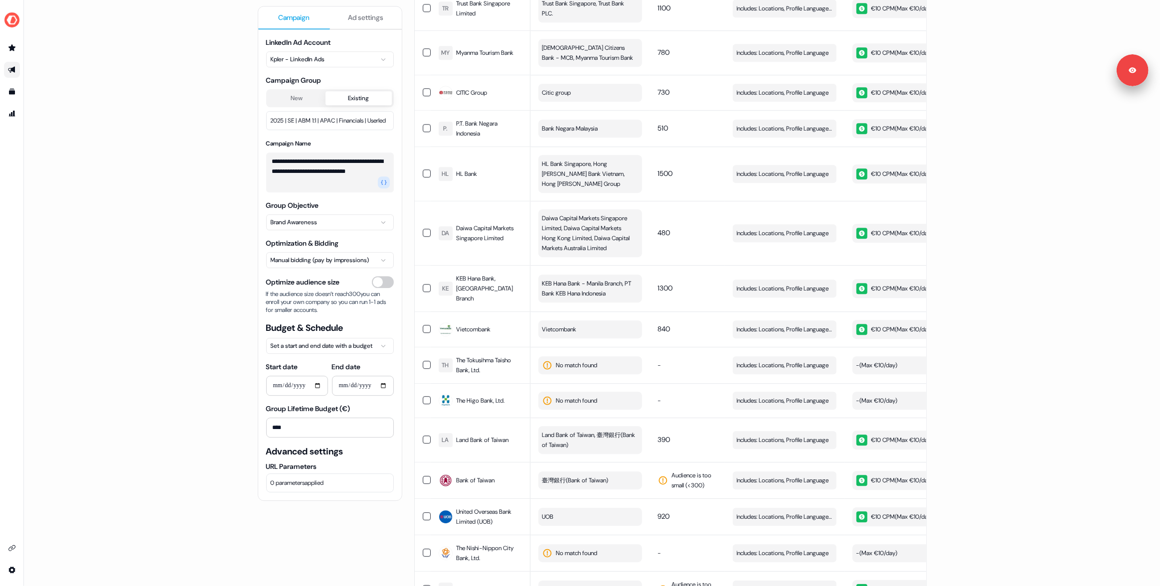
click at [175, 245] on div "**********" at bounding box center [592, 293] width 1136 height 586
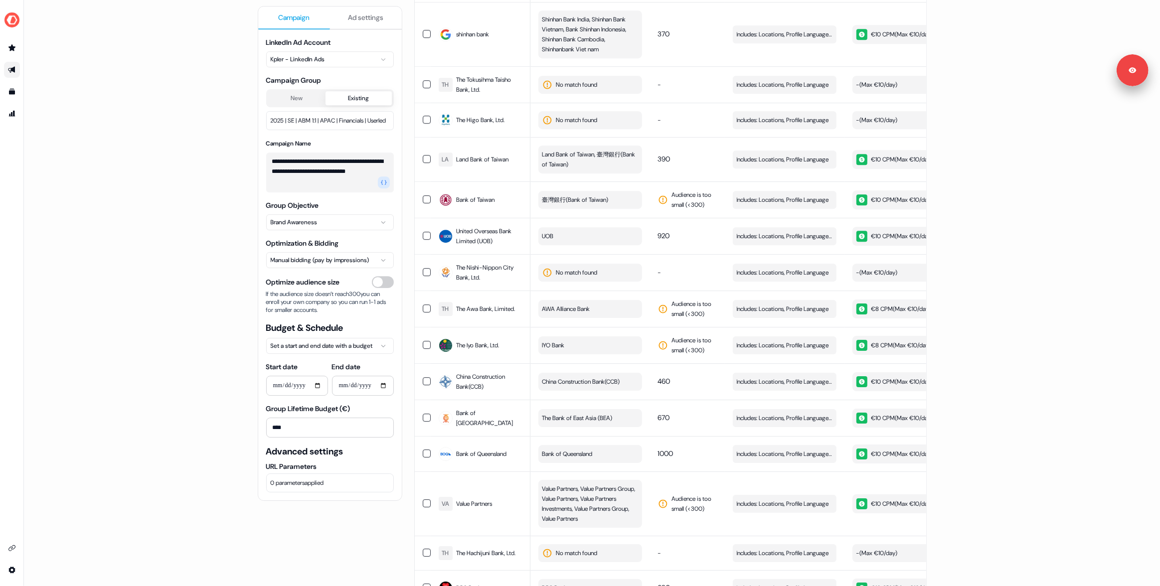
scroll to position [3436, 0]
click at [155, 237] on div "**********" at bounding box center [592, 293] width 1136 height 586
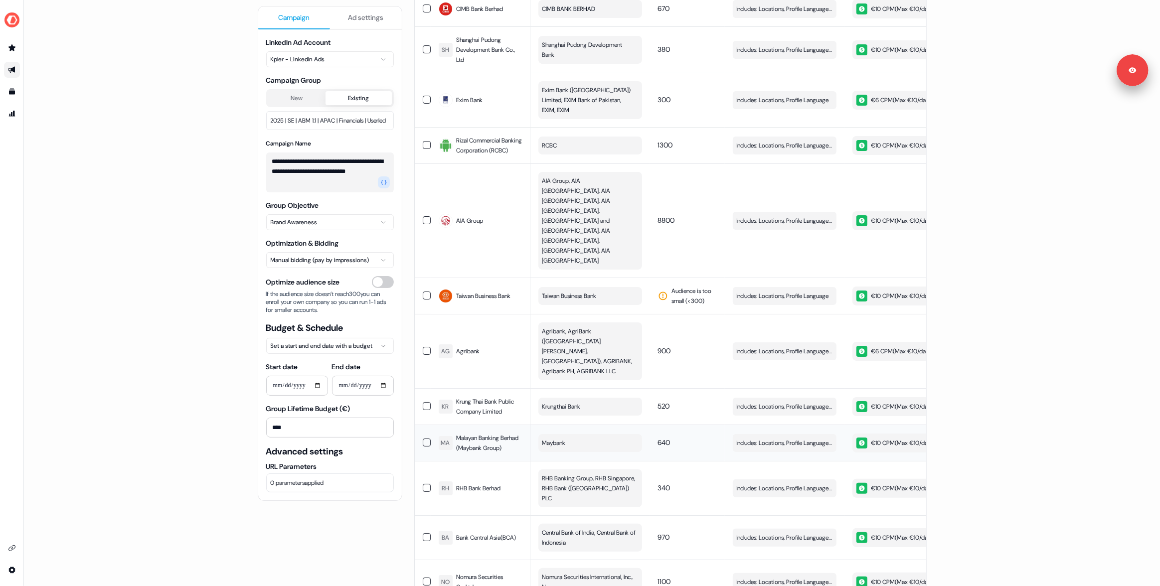
scroll to position [4455, 0]
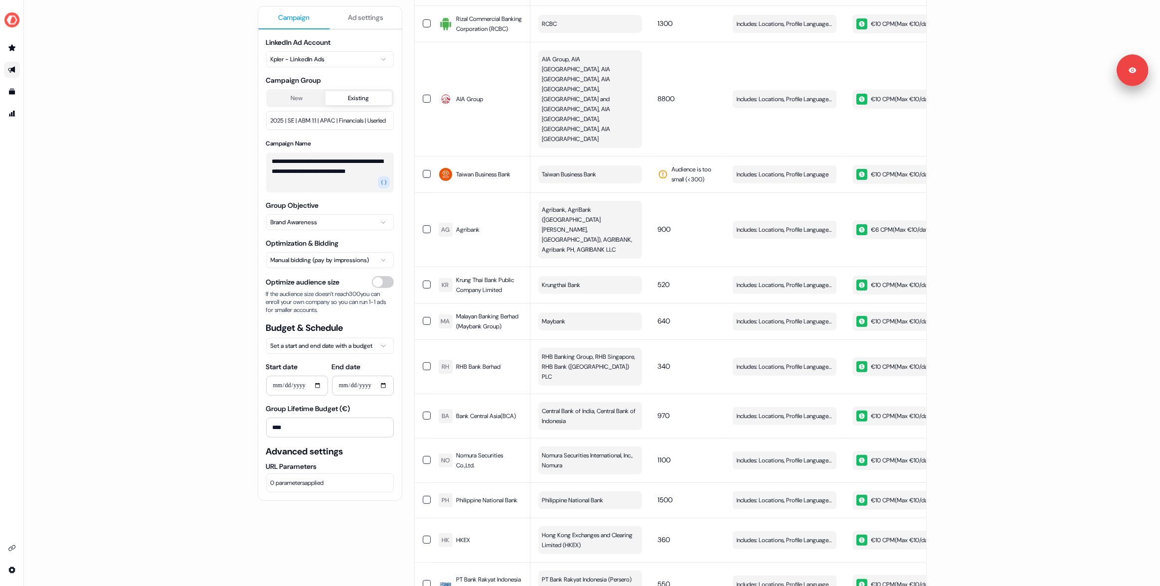
click at [142, 314] on div "**********" at bounding box center [592, 293] width 1136 height 586
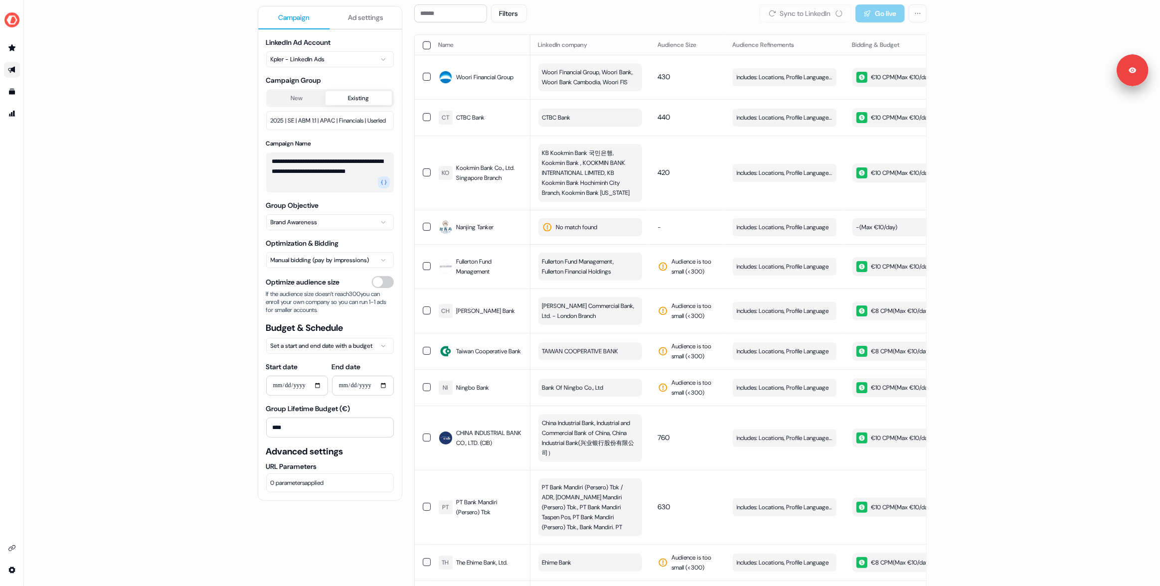
scroll to position [0, 0]
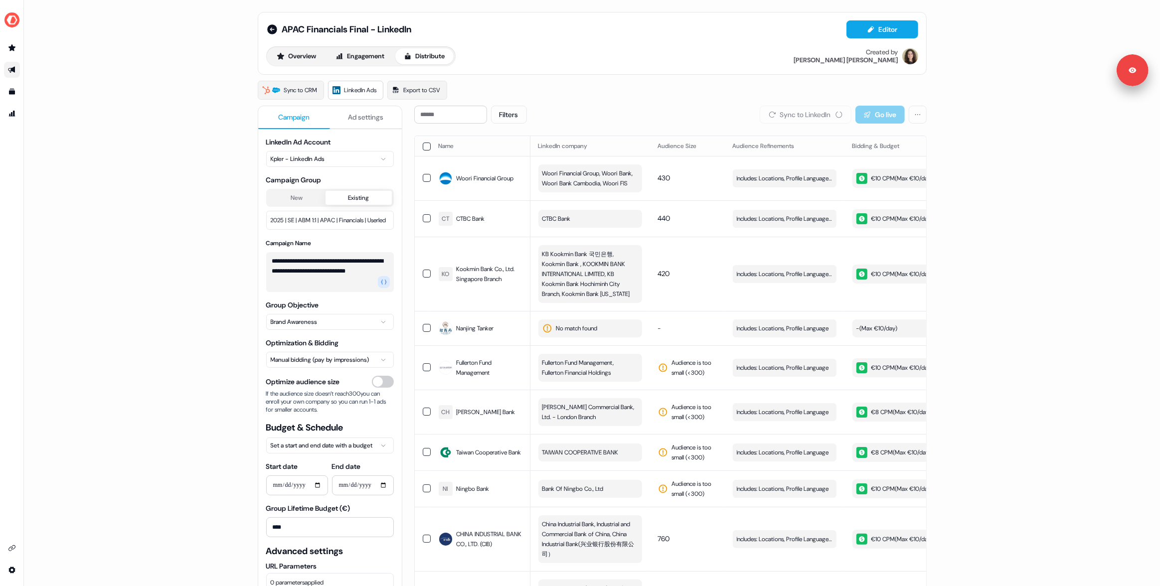
click at [118, 204] on div "**********" at bounding box center [592, 293] width 1136 height 586
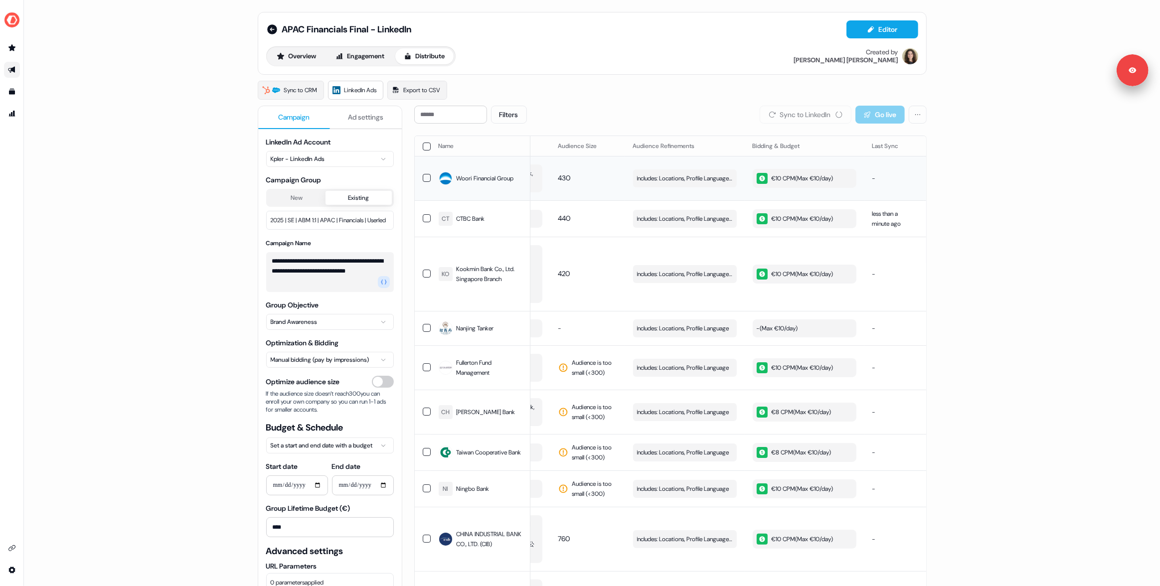
scroll to position [0, 282]
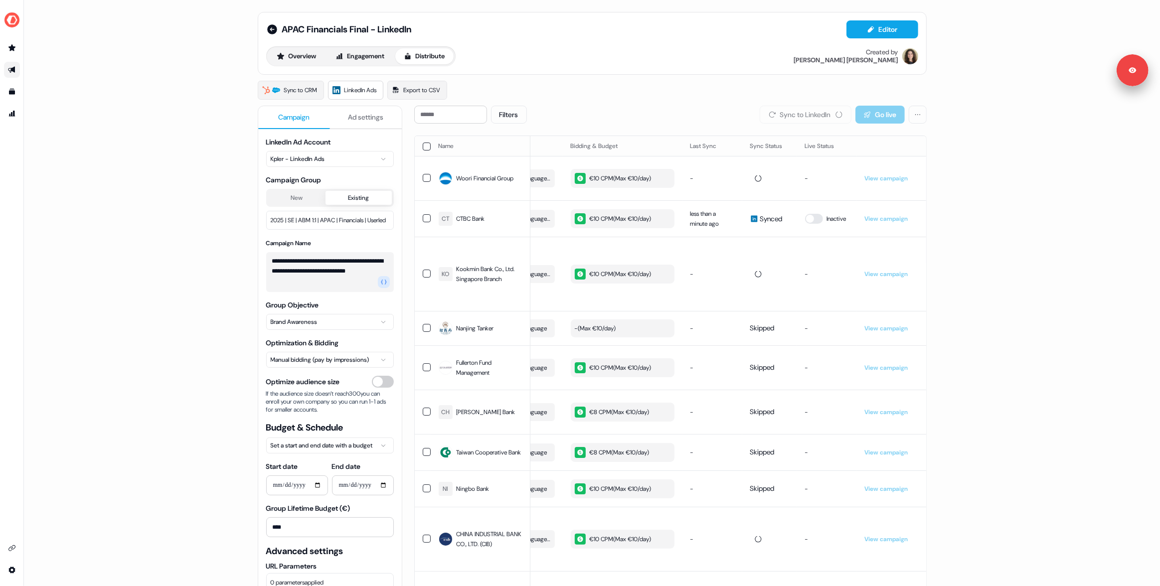
click at [618, 112] on div "Filters Sync to LinkedIn Go live" at bounding box center [670, 115] width 513 height 18
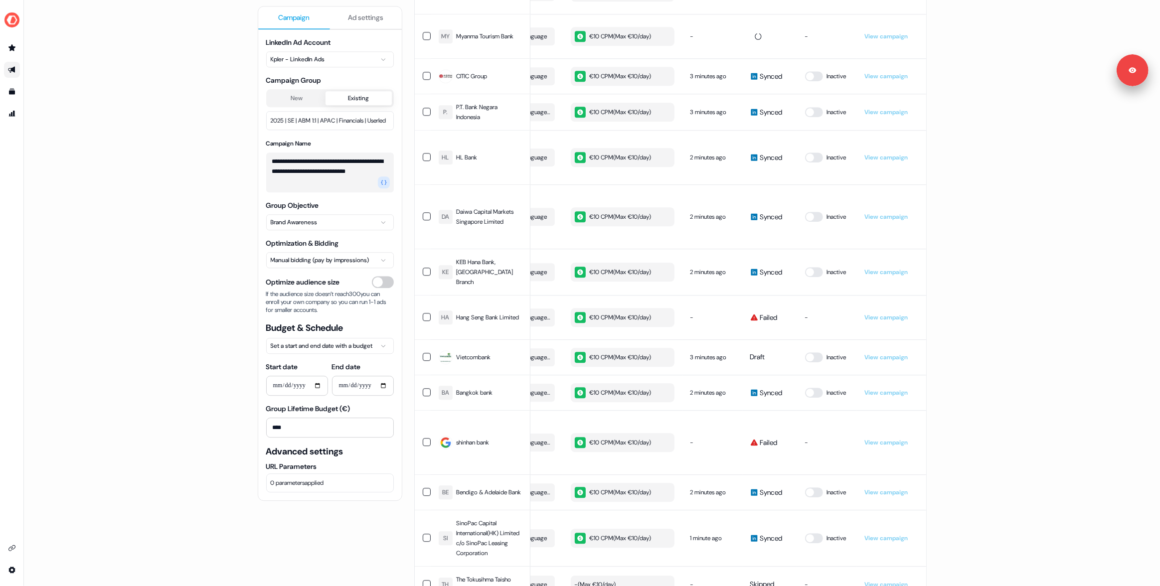
click at [90, 205] on div "**********" at bounding box center [592, 293] width 1136 height 586
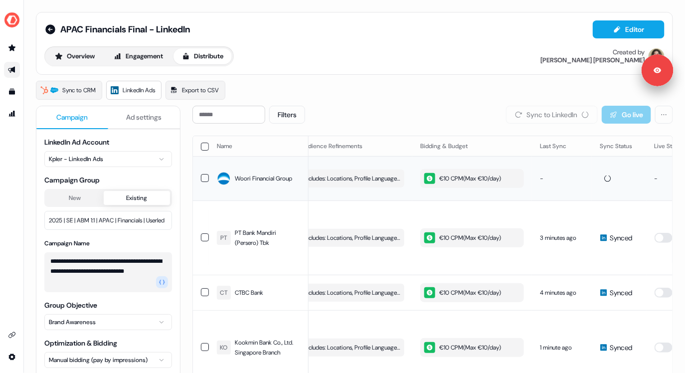
scroll to position [0, 0]
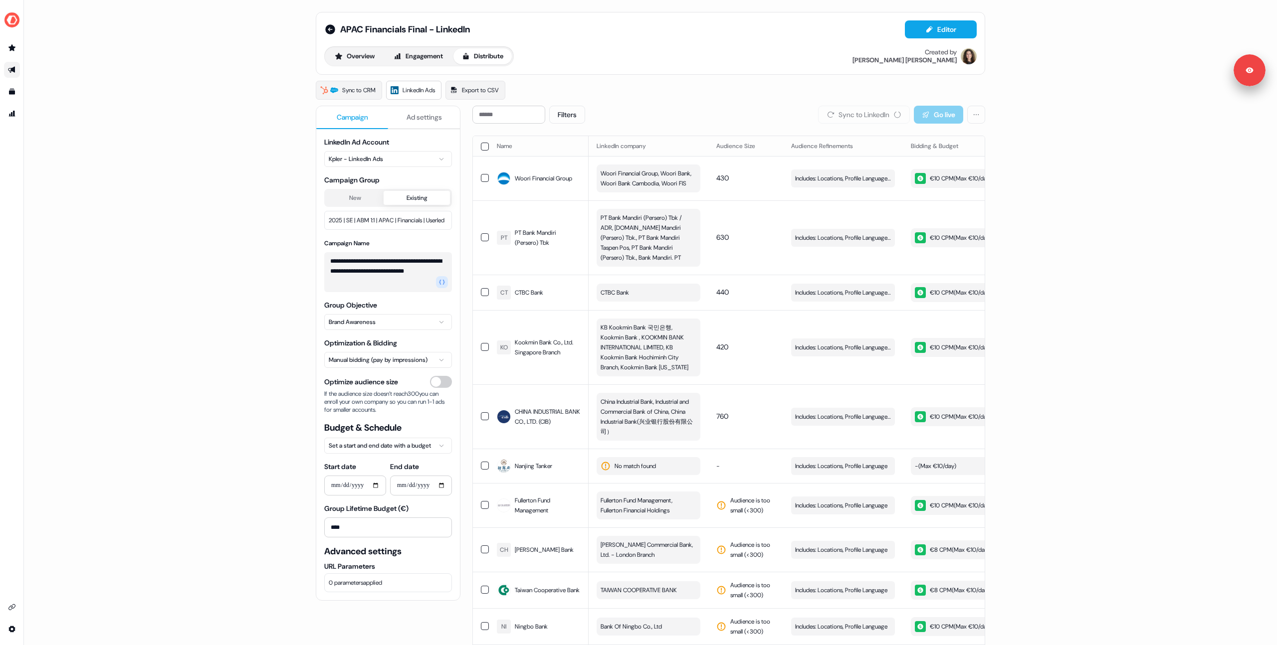
drag, startPoint x: 153, startPoint y: 186, endPoint x: 157, endPoint y: 22, distance: 163.6
click at [153, 180] on div "**********" at bounding box center [650, 322] width 1253 height 645
click at [131, 257] on div "**********" at bounding box center [650, 322] width 1253 height 645
click at [165, 245] on div "**********" at bounding box center [650, 322] width 1253 height 645
click at [216, 259] on div "**********" at bounding box center [650, 322] width 1253 height 645
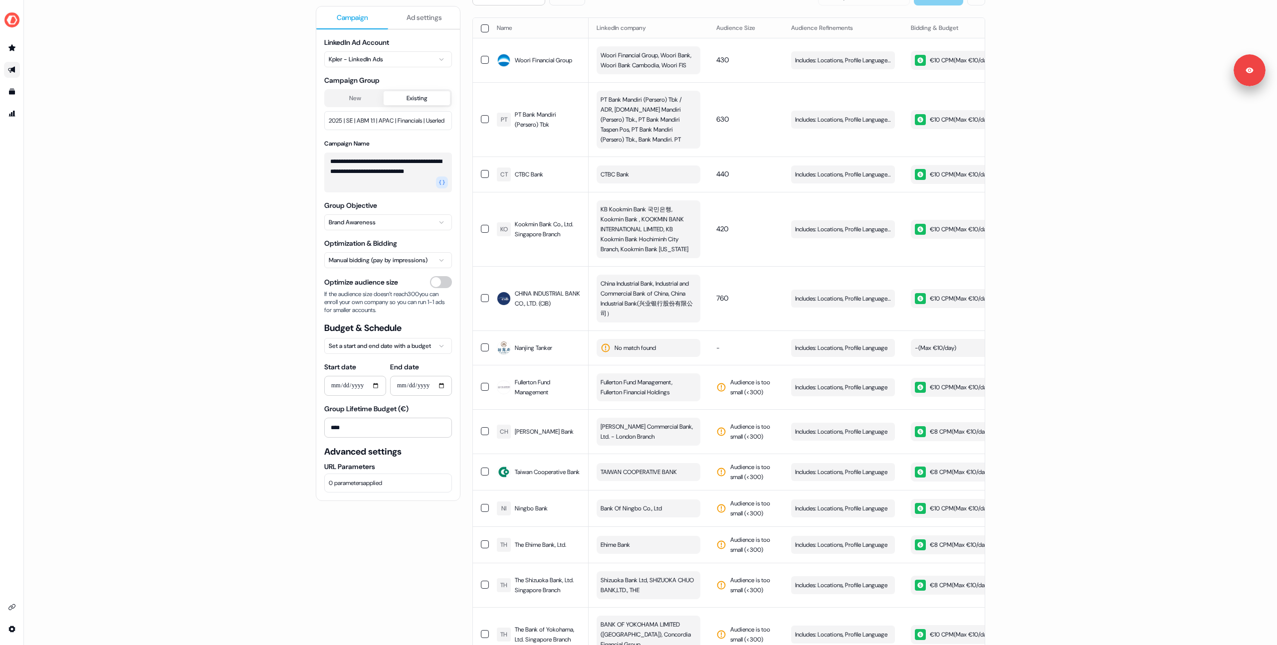
click at [210, 250] on div "**********" at bounding box center [650, 322] width 1253 height 645
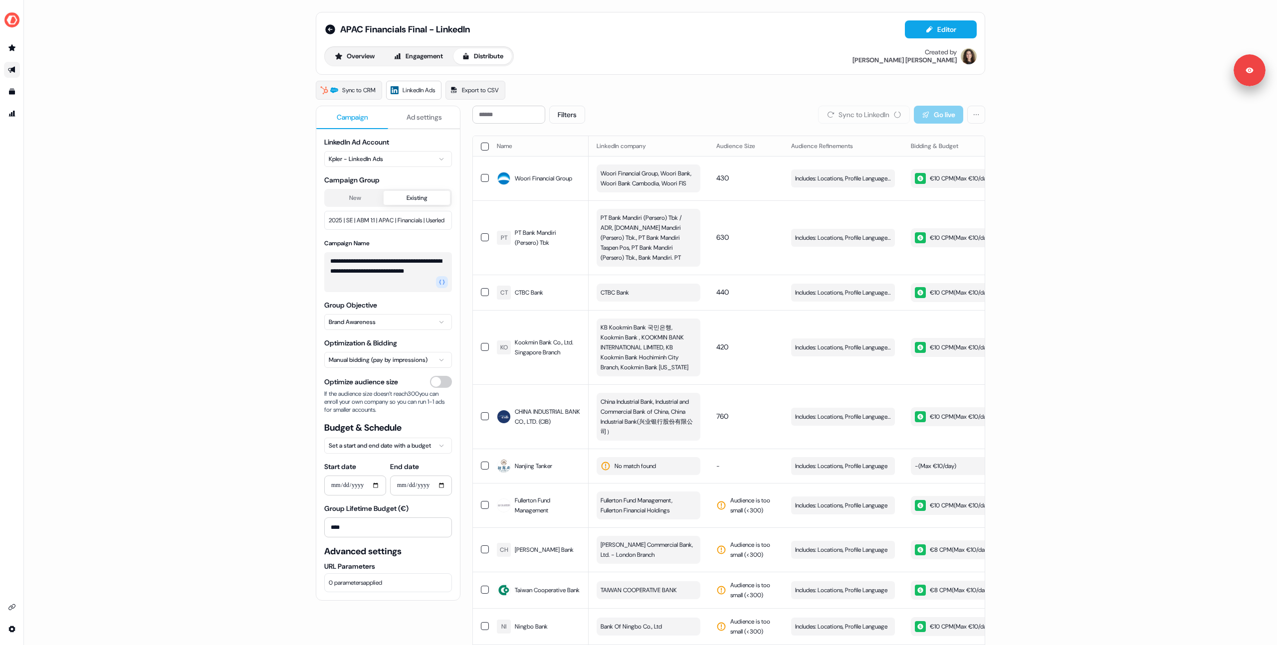
click at [595, 72] on div "APAC Financials Final - LinkedIn Editor Overview Engagement Distribute Created …" at bounding box center [650, 43] width 669 height 63
click at [196, 200] on div "**********" at bounding box center [650, 322] width 1253 height 645
click at [189, 197] on div "**********" at bounding box center [650, 322] width 1253 height 645
click at [212, 266] on div "**********" at bounding box center [650, 322] width 1253 height 645
drag, startPoint x: 265, startPoint y: 281, endPoint x: 458, endPoint y: 405, distance: 229.0
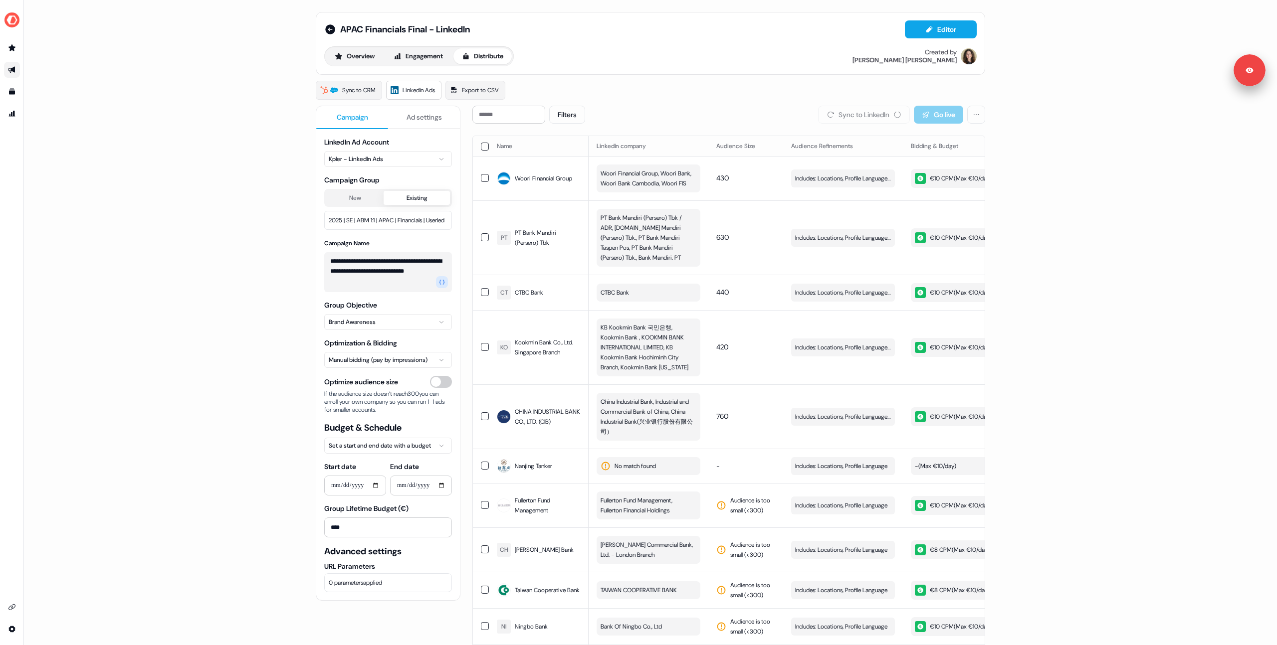
click at [267, 281] on div "**********" at bounding box center [650, 322] width 1253 height 645
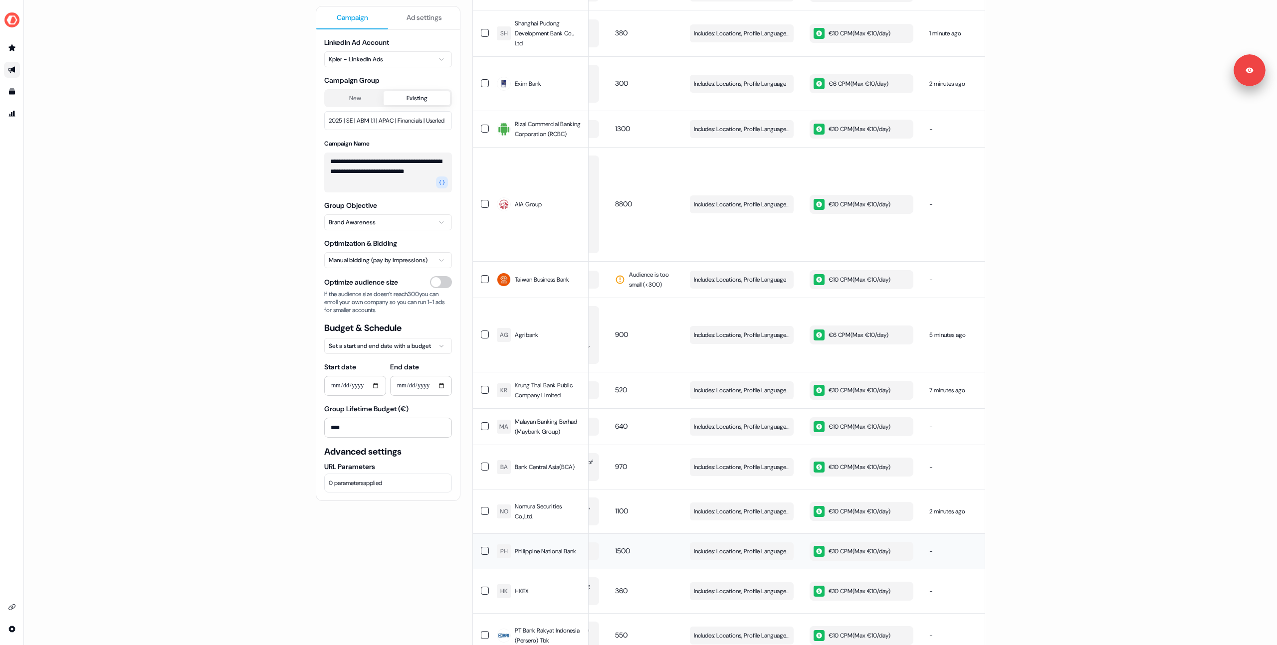
scroll to position [0, 103]
click at [774, 547] on span "Edit" at bounding box center [779, 552] width 11 height 10
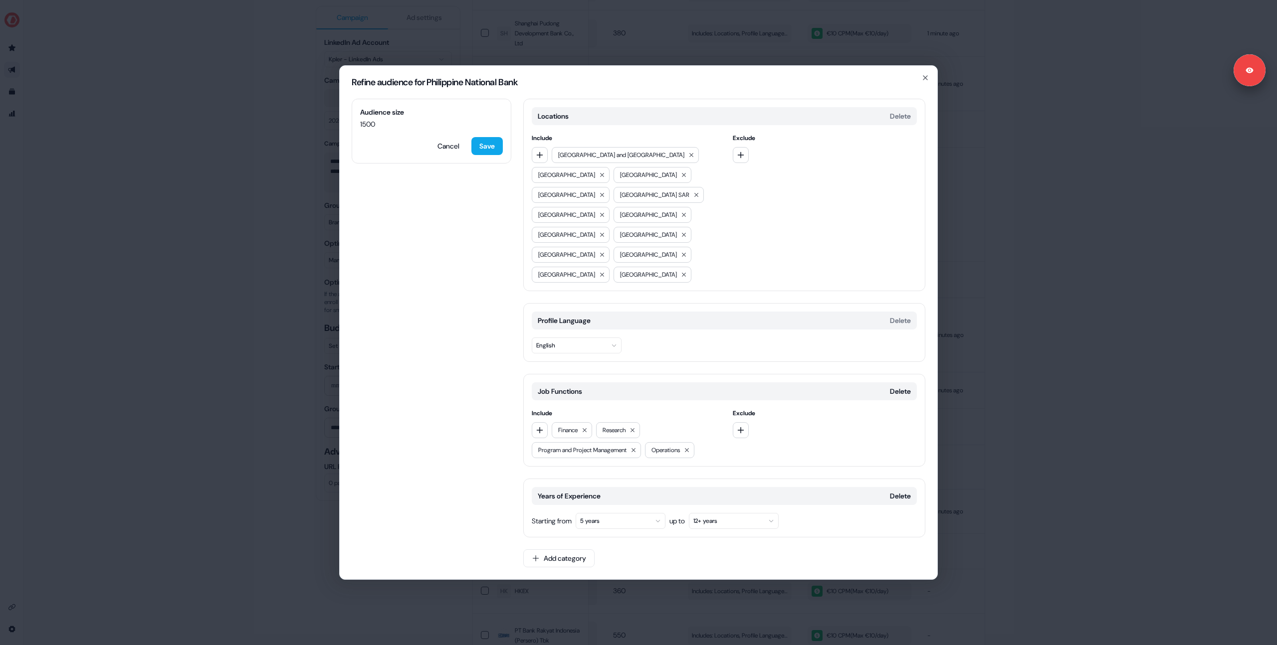
click at [271, 376] on div "Refine audience for Philippine National Bank Audience size 1500 Cancel Save Loc…" at bounding box center [638, 322] width 1277 height 645
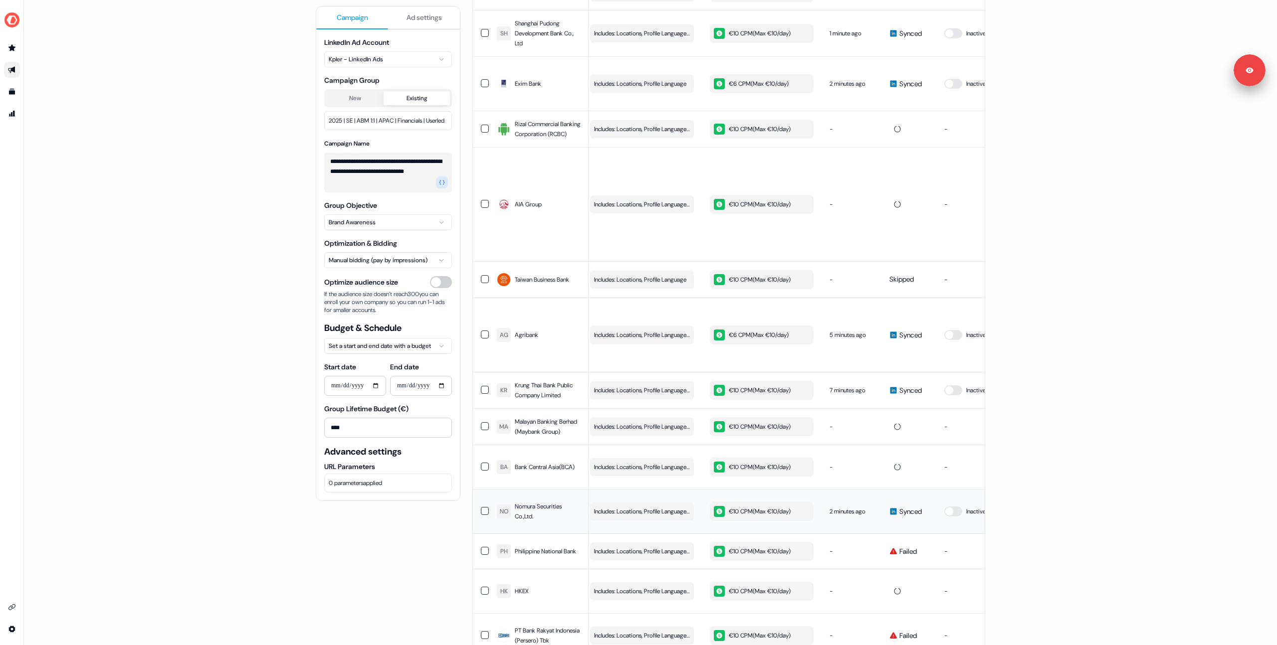
scroll to position [0, 282]
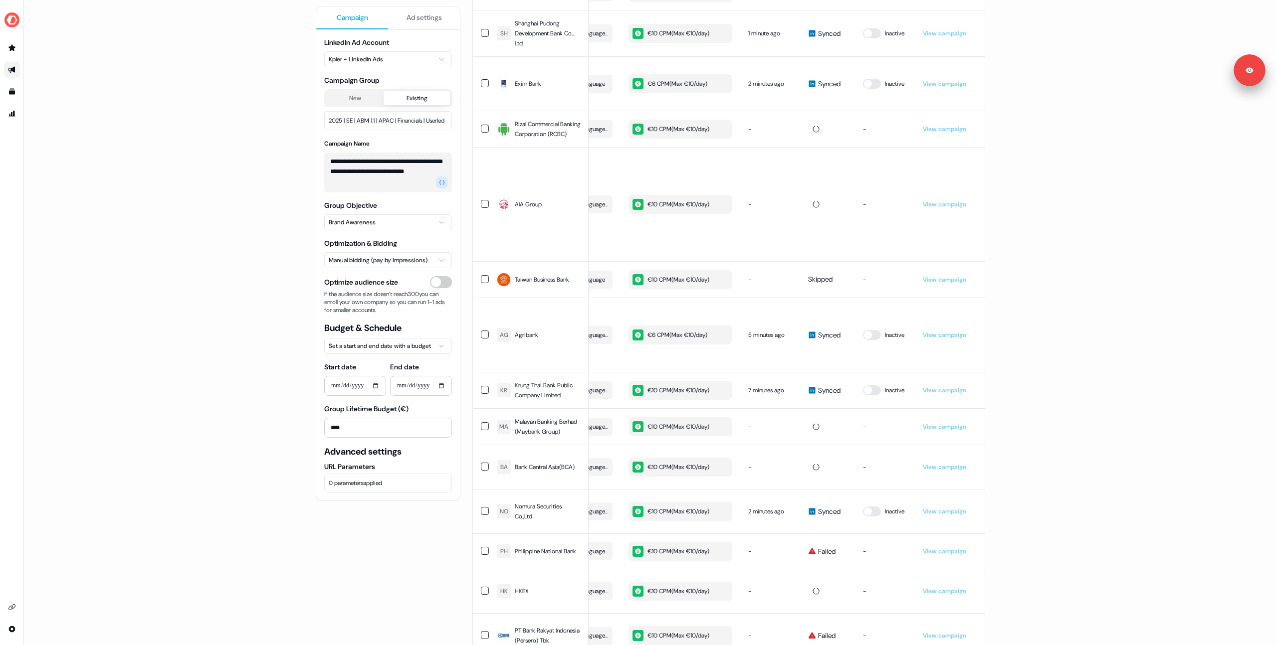
click at [214, 217] on div "**********" at bounding box center [650, 322] width 1253 height 645
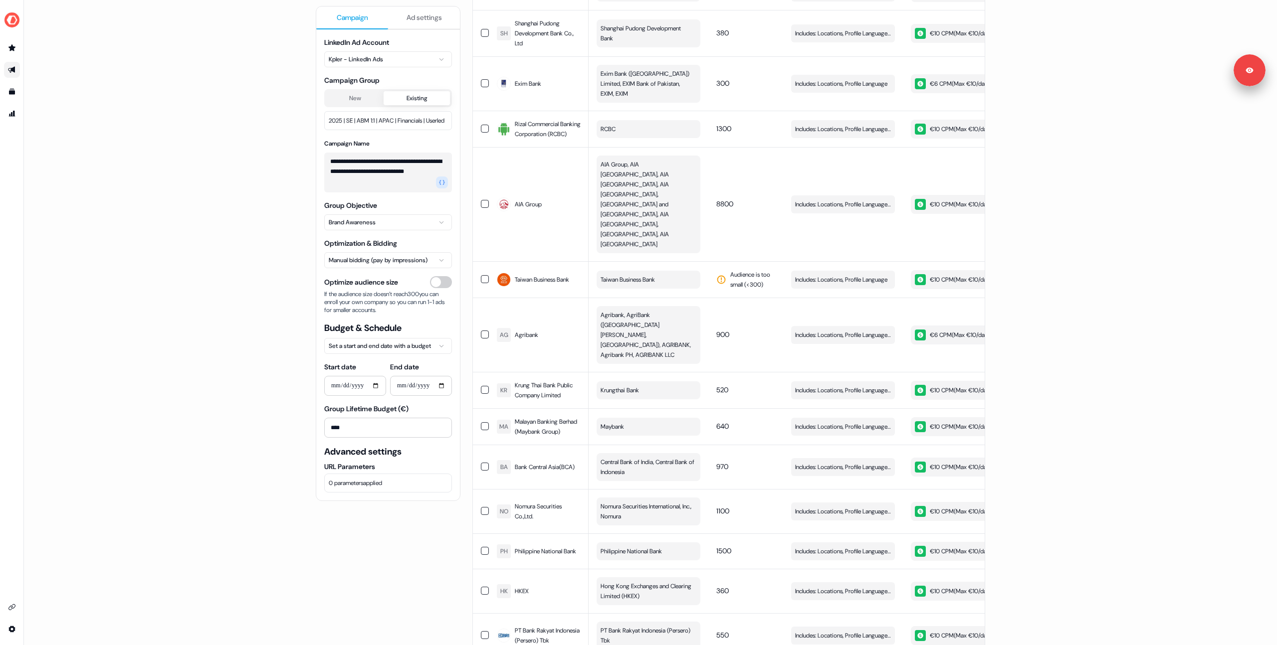
click at [148, 237] on div "**********" at bounding box center [650, 322] width 1253 height 645
drag, startPoint x: 188, startPoint y: 193, endPoint x: 220, endPoint y: 6, distance: 189.6
click at [188, 193] on div "**********" at bounding box center [650, 322] width 1253 height 645
